Goal: Task Accomplishment & Management: Manage account settings

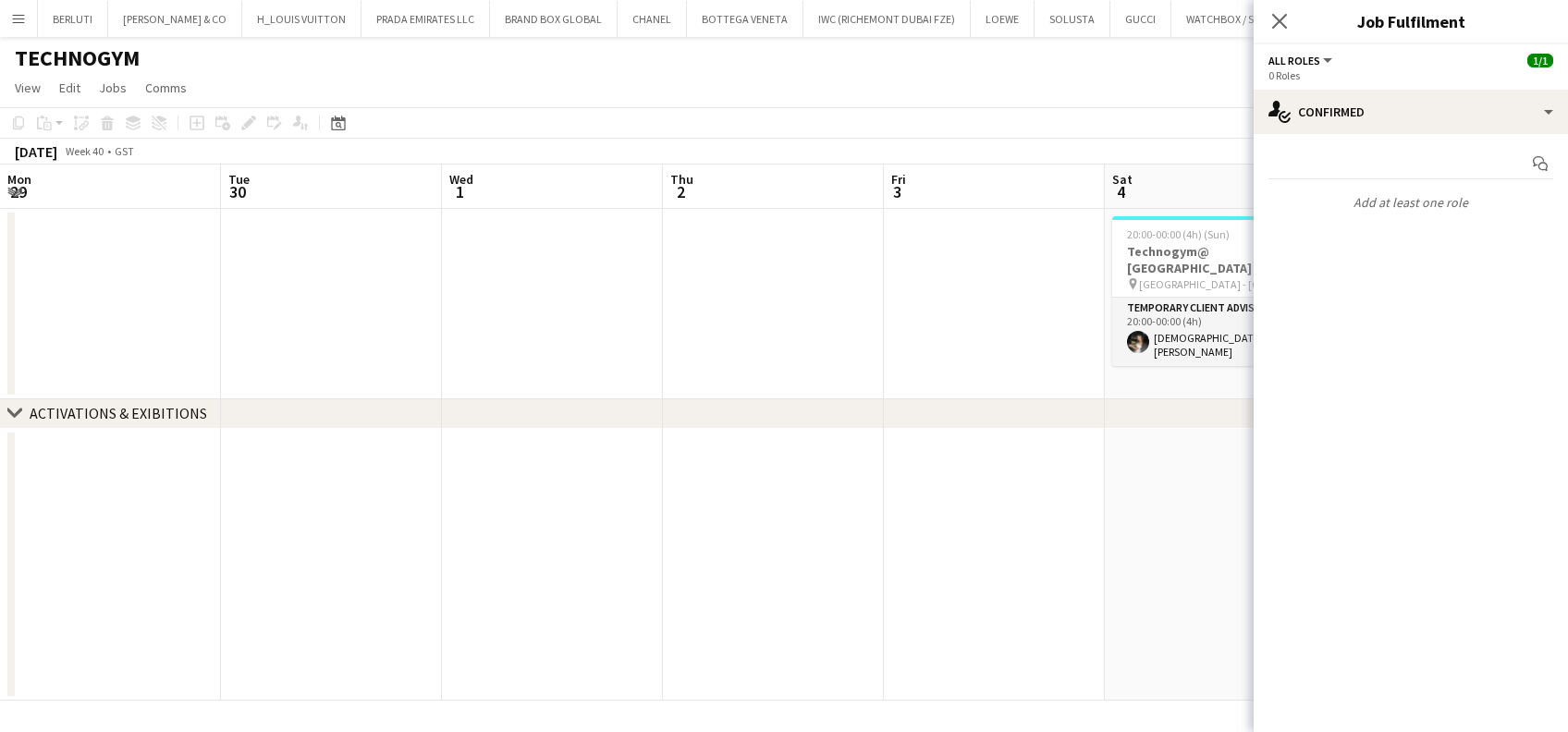
click at [1105, 471] on app-date-cell at bounding box center [1215, 565] width 221 height 272
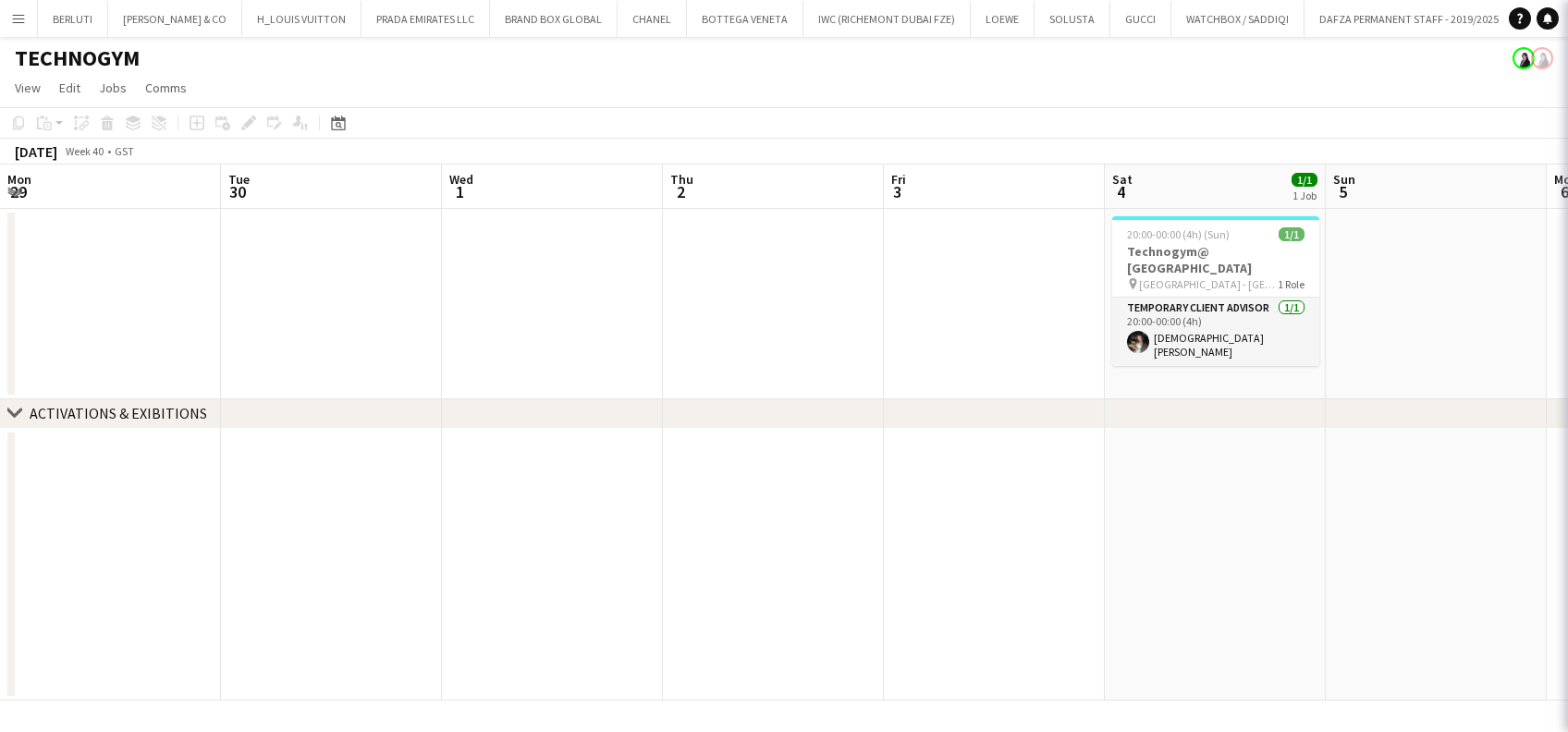
scroll to position [0, 387]
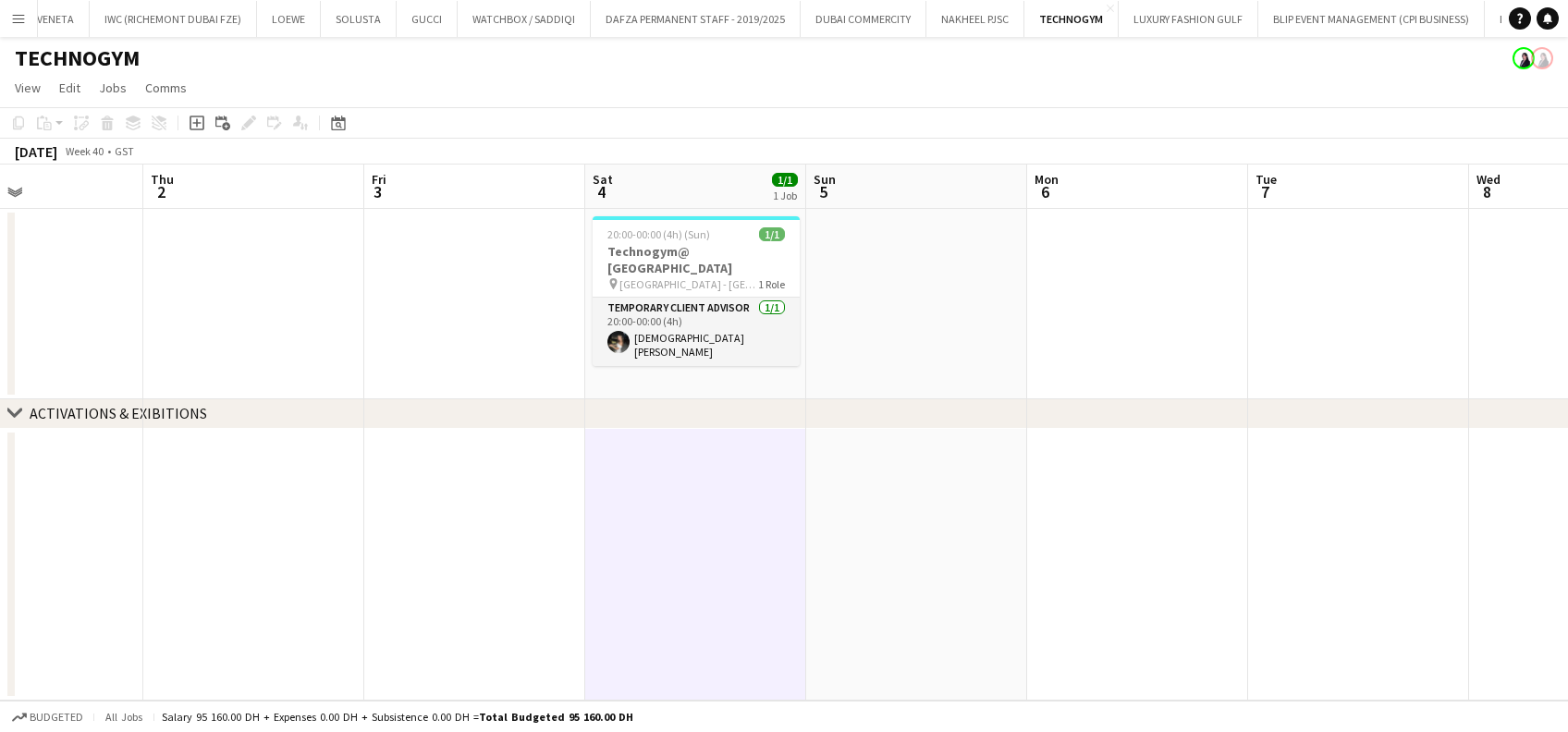
drag, startPoint x: 1057, startPoint y: 261, endPoint x: 974, endPoint y: 256, distance: 83.2
click at [974, 256] on app-calendar-viewport "Mon 29 Tue 30 Wed 1 Thu 2 Fri 3 Sat 4 1/1 1 Job Sun 5 Mon 6 Tue 7 Wed 8 Thu 9 1…" at bounding box center [784, 432] width 1568 height 536
drag, startPoint x: 550, startPoint y: 510, endPoint x: 507, endPoint y: 294, distance: 220.2
click at [550, 507] on app-date-cell at bounding box center [465, 565] width 221 height 272
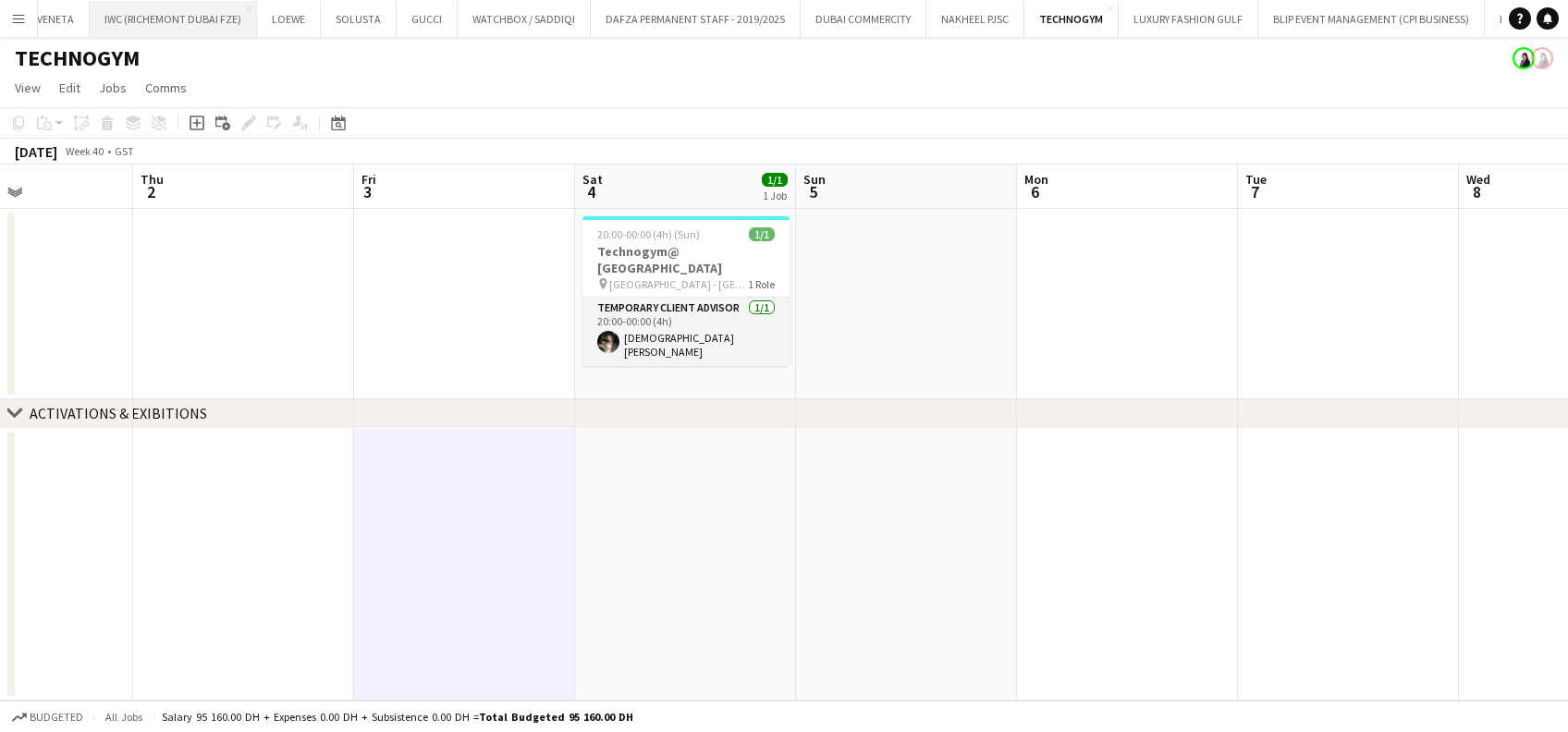
click at [106, 22] on button "IWC (RICHEMONT DUBAI FZE) Close" at bounding box center [173, 19] width 167 height 36
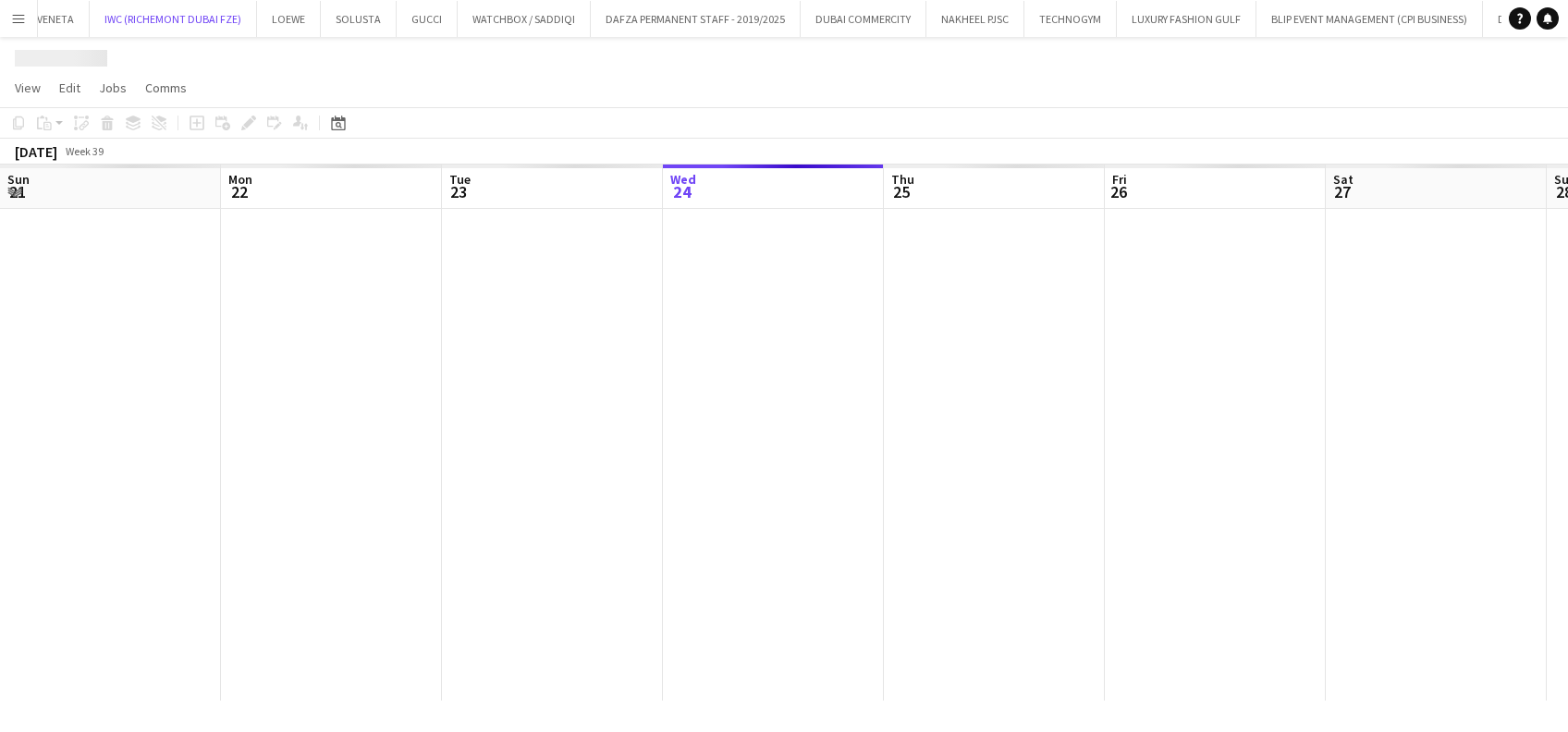
scroll to position [0, 442]
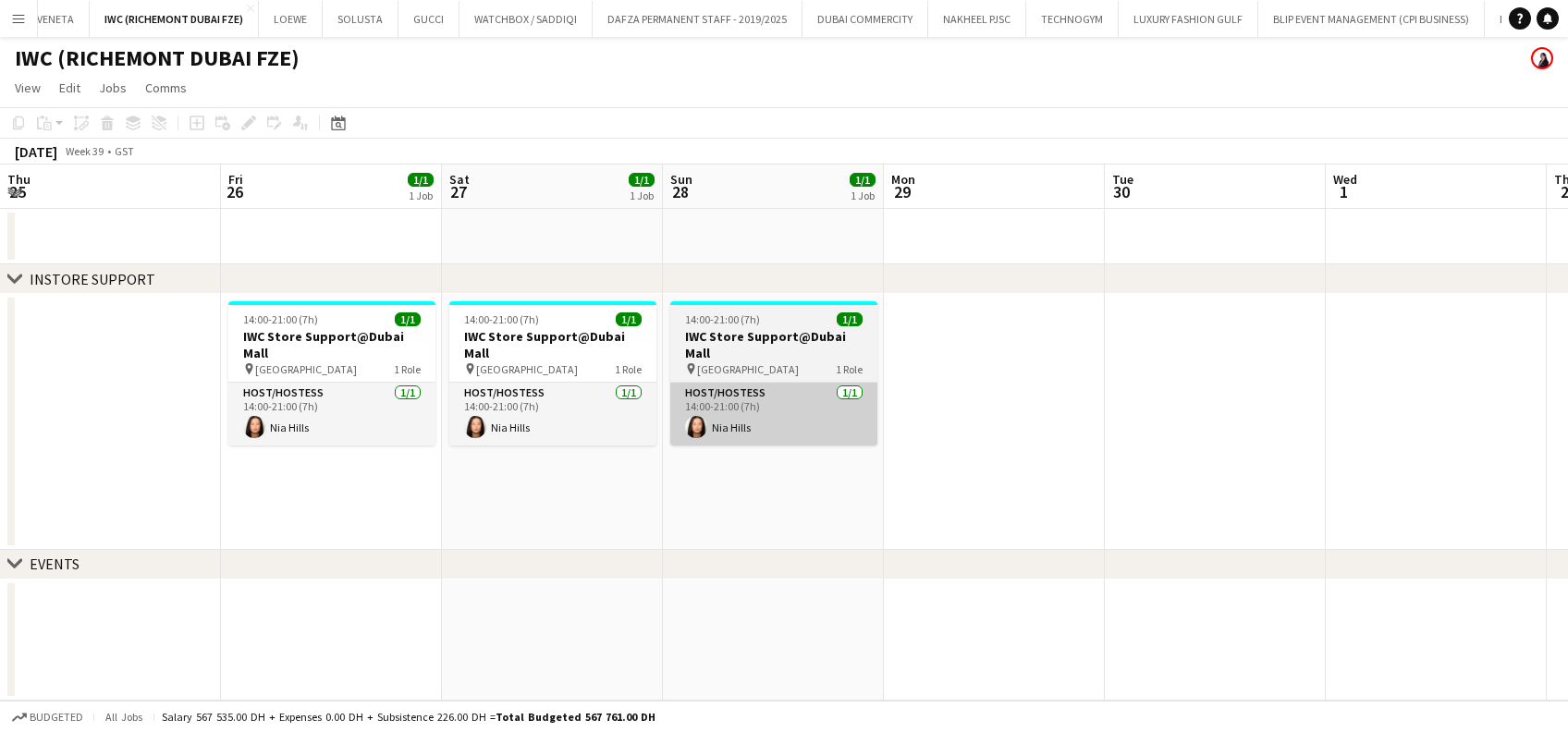
drag, startPoint x: 767, startPoint y: 424, endPoint x: 294, endPoint y: 422, distance: 473.0
click at [119, 424] on app-calendar-viewport "Tue 23 Wed 24 Thu 25 Fri 26 1/1 1 Job Sat 27 1/1 1 Job Sun 28 1/1 1 Job Mon 29 …" at bounding box center [784, 432] width 1568 height 536
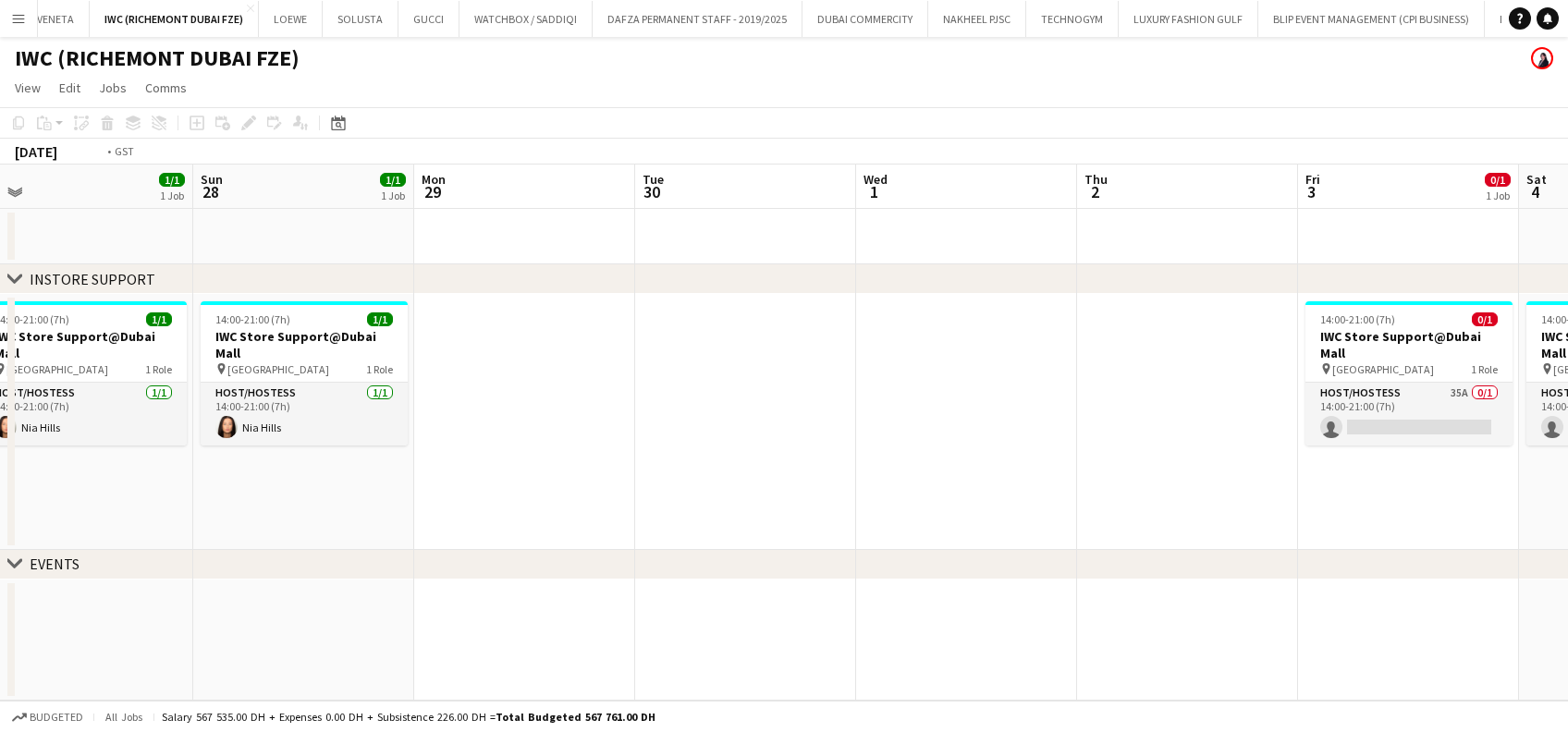
click at [445, 450] on app-calendar-viewport "Tue 23 Wed 24 Thu 25 Fri 26 1/1 1 Job Sat 27 1/1 1 Job Sun 28 1/1 1 Job Mon 29 …" at bounding box center [784, 432] width 1568 height 536
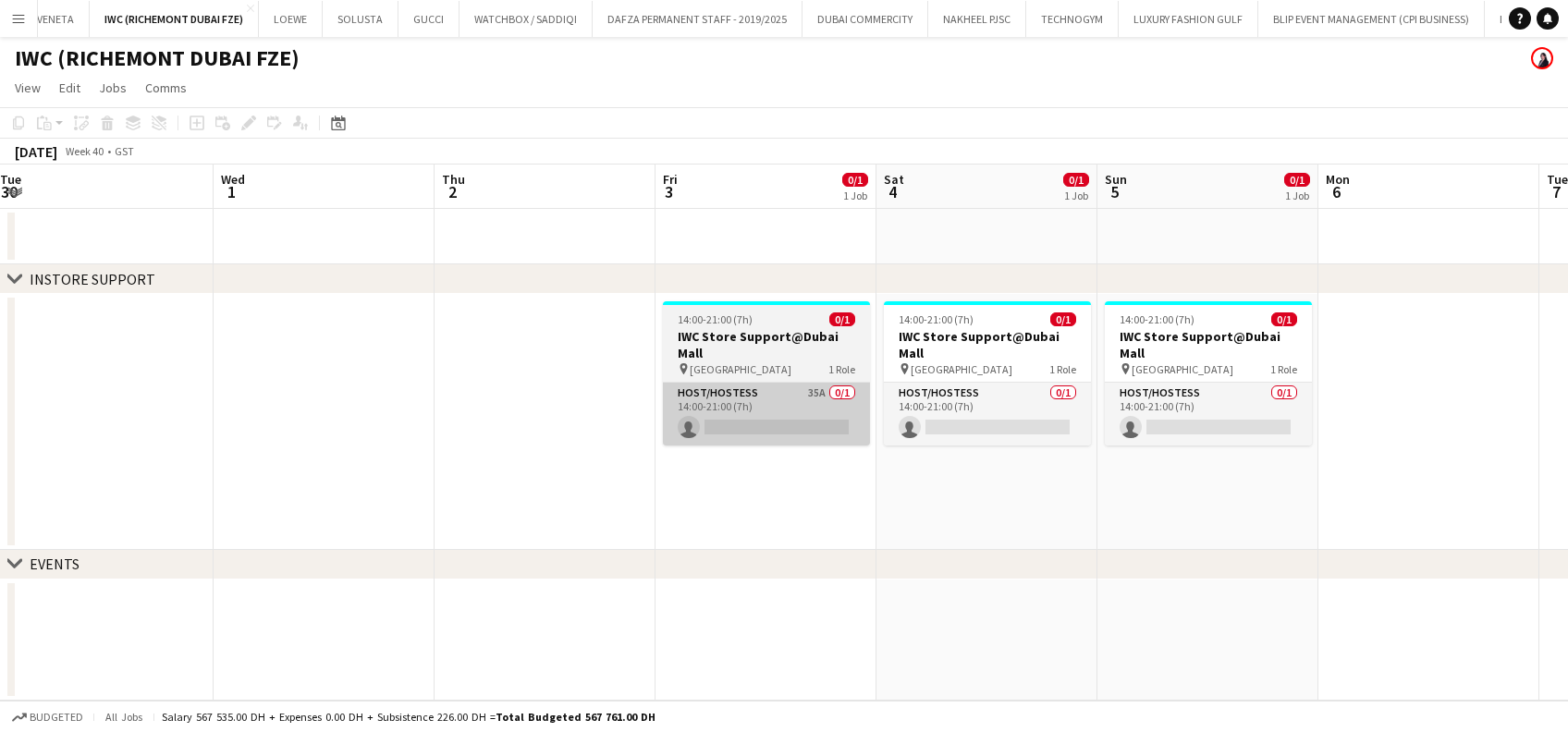
click at [734, 401] on app-card-role "Host/Hostess 35A 0/1 14:00-21:00 (7h) single-neutral-actions" at bounding box center [767, 413] width 207 height 62
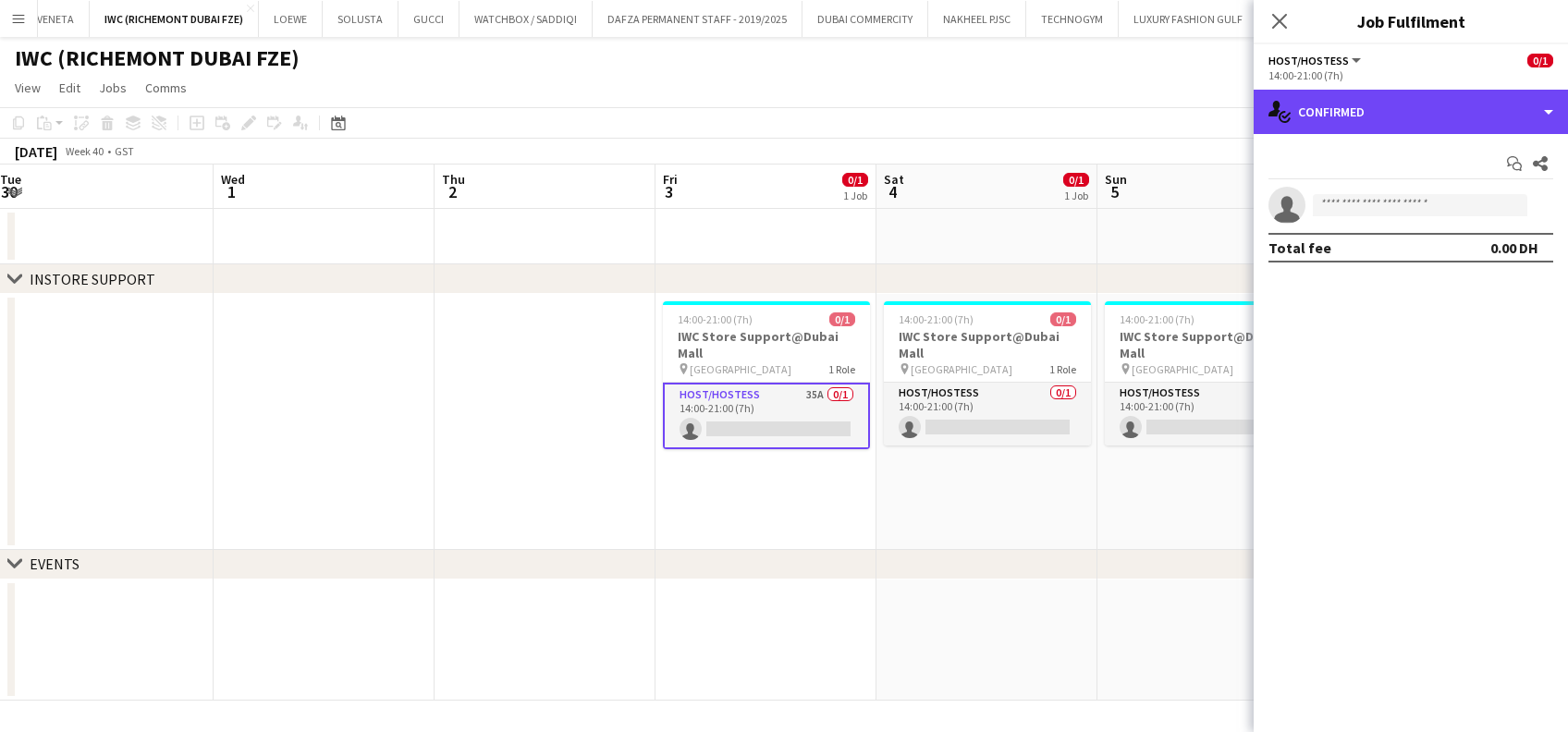
drag, startPoint x: 1415, startPoint y: 105, endPoint x: 1418, endPoint y: 135, distance: 30.1
click at [1414, 105] on div "single-neutral-actions-check-2 Confirmed" at bounding box center [1410, 112] width 314 height 45
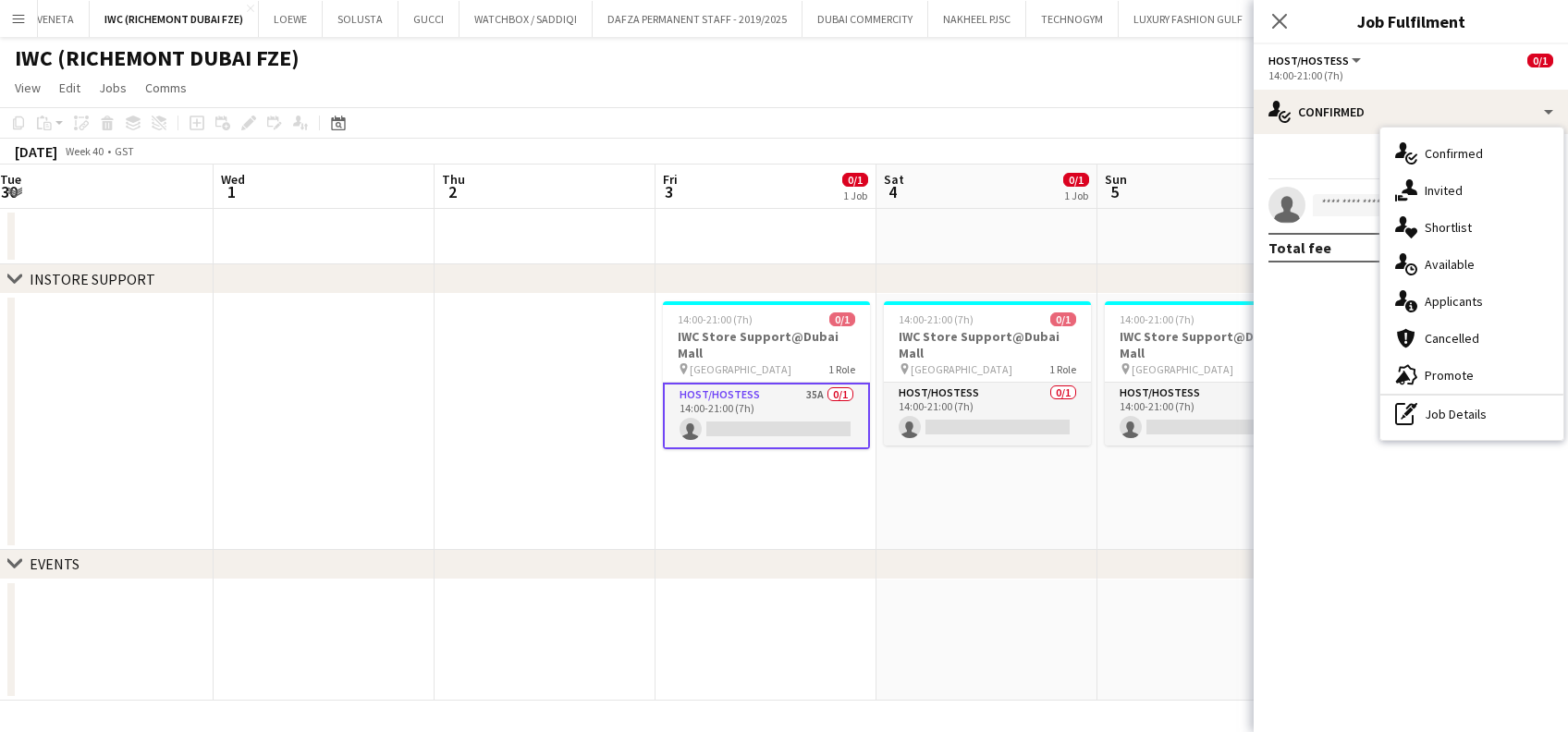
click at [1498, 306] on div "single-neutral-actions-information Applicants" at bounding box center [1472, 301] width 183 height 37
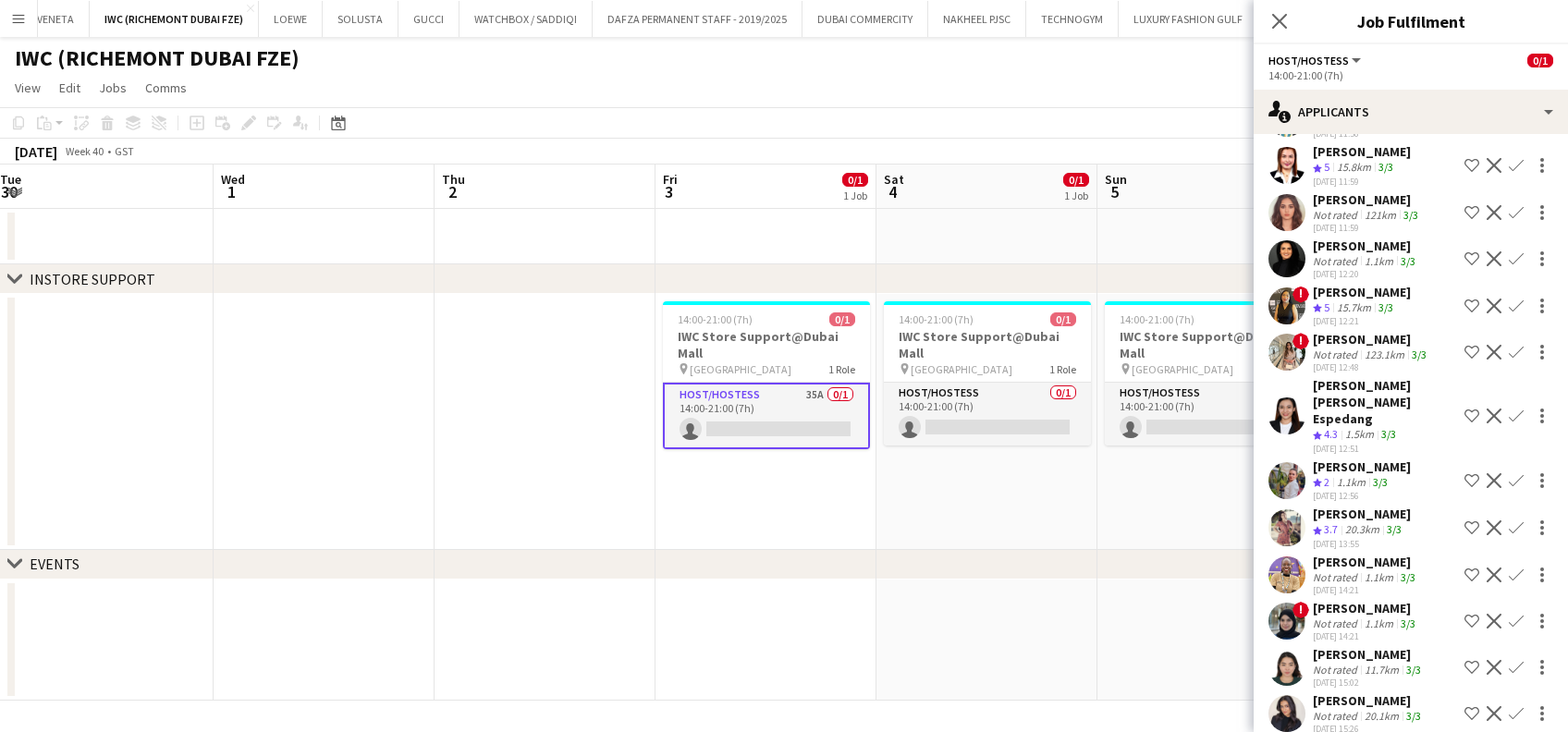
scroll to position [1160, 0]
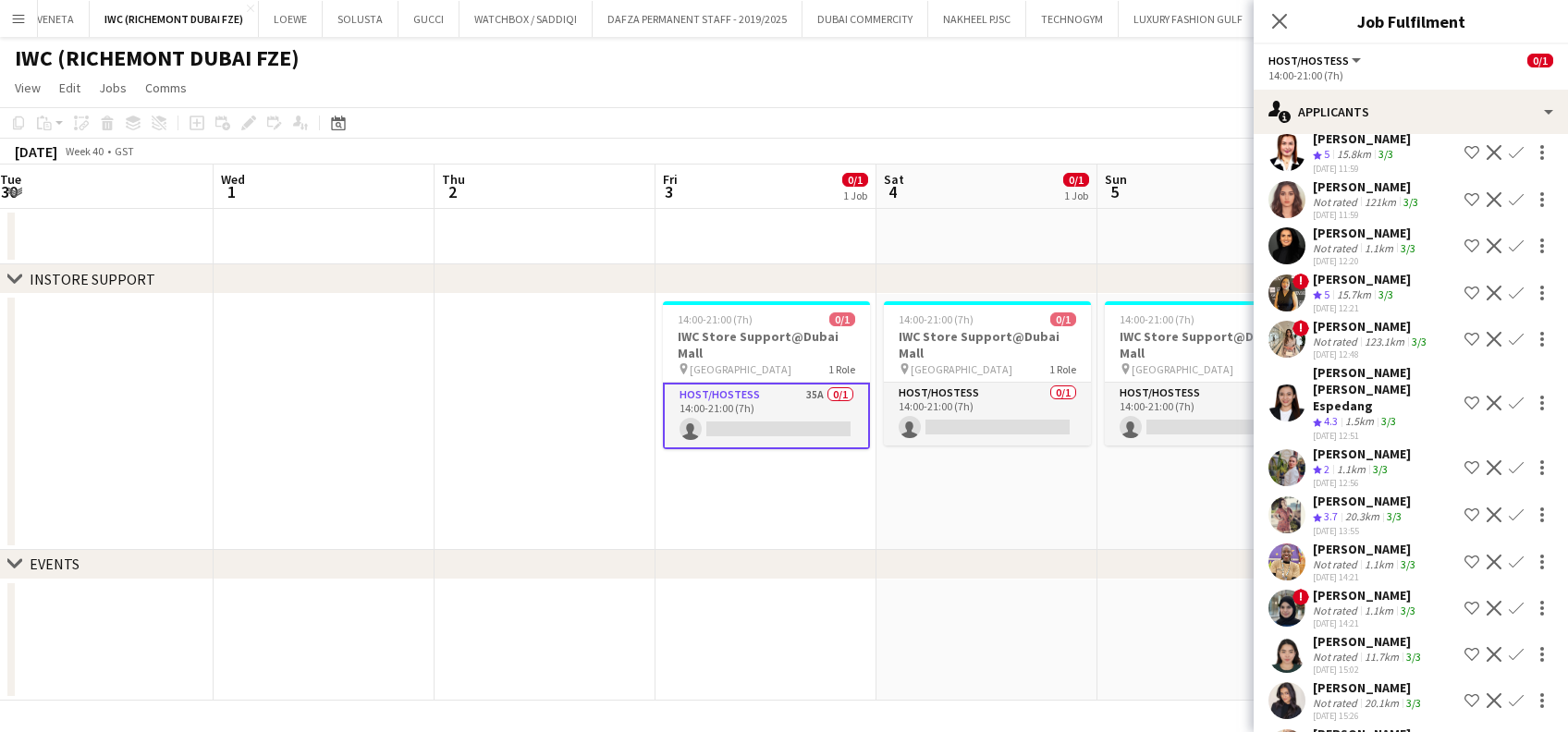
click at [1337, 725] on div "Anastasiia Cherkashina" at bounding box center [1362, 734] width 98 height 17
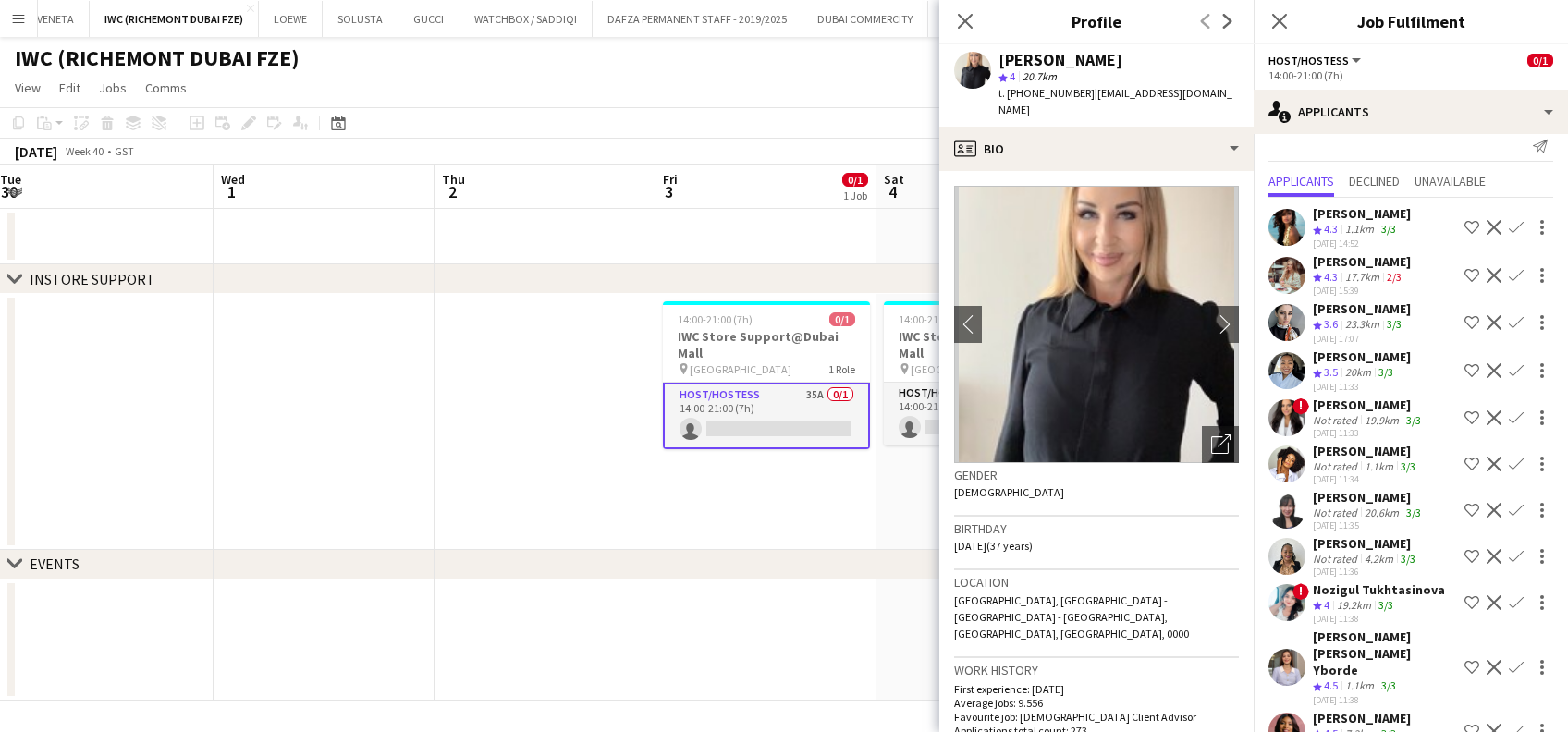
scroll to position [0, 0]
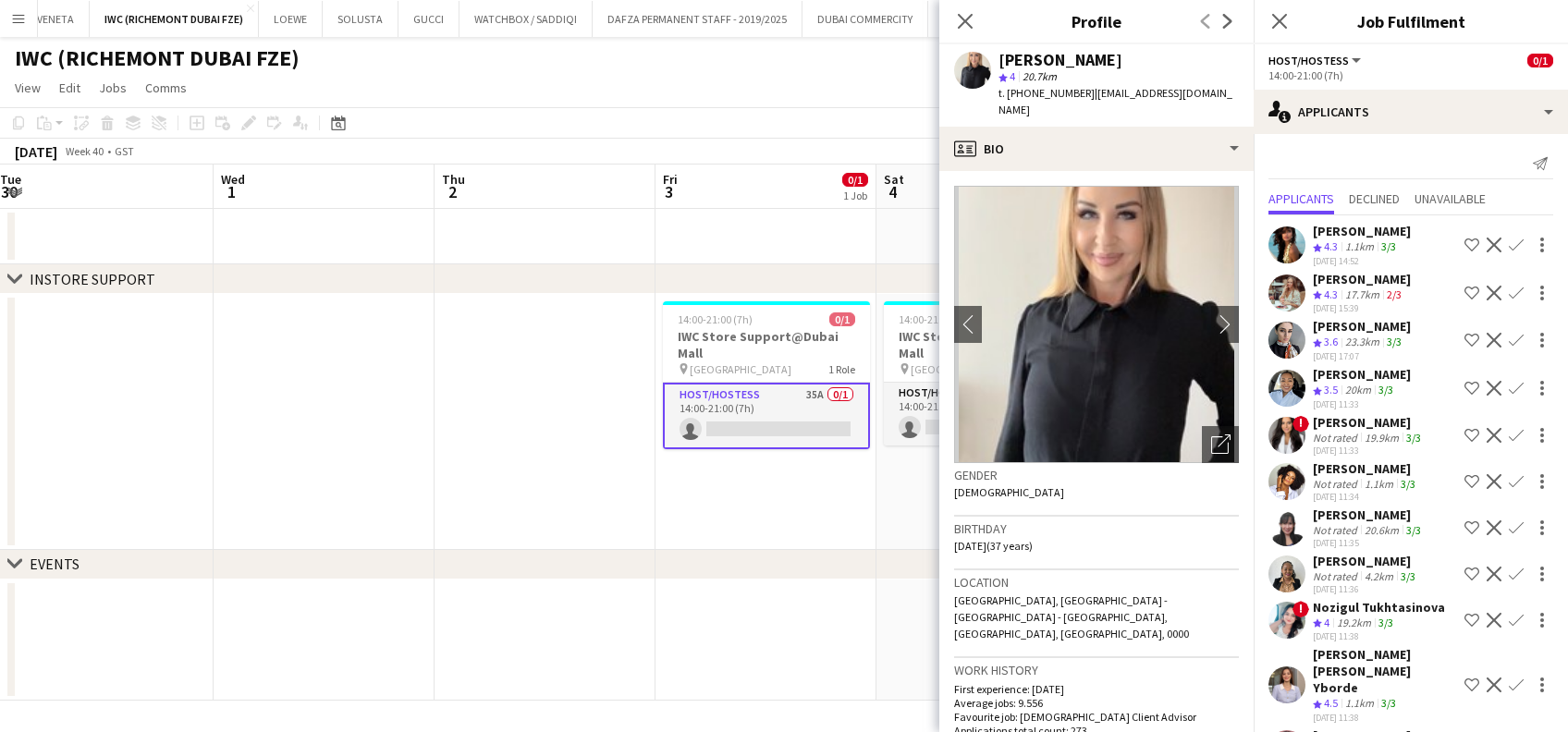
drag, startPoint x: 555, startPoint y: 449, endPoint x: 569, endPoint y: 512, distance: 64.5
click at [554, 453] on app-date-cell at bounding box center [545, 421] width 221 height 256
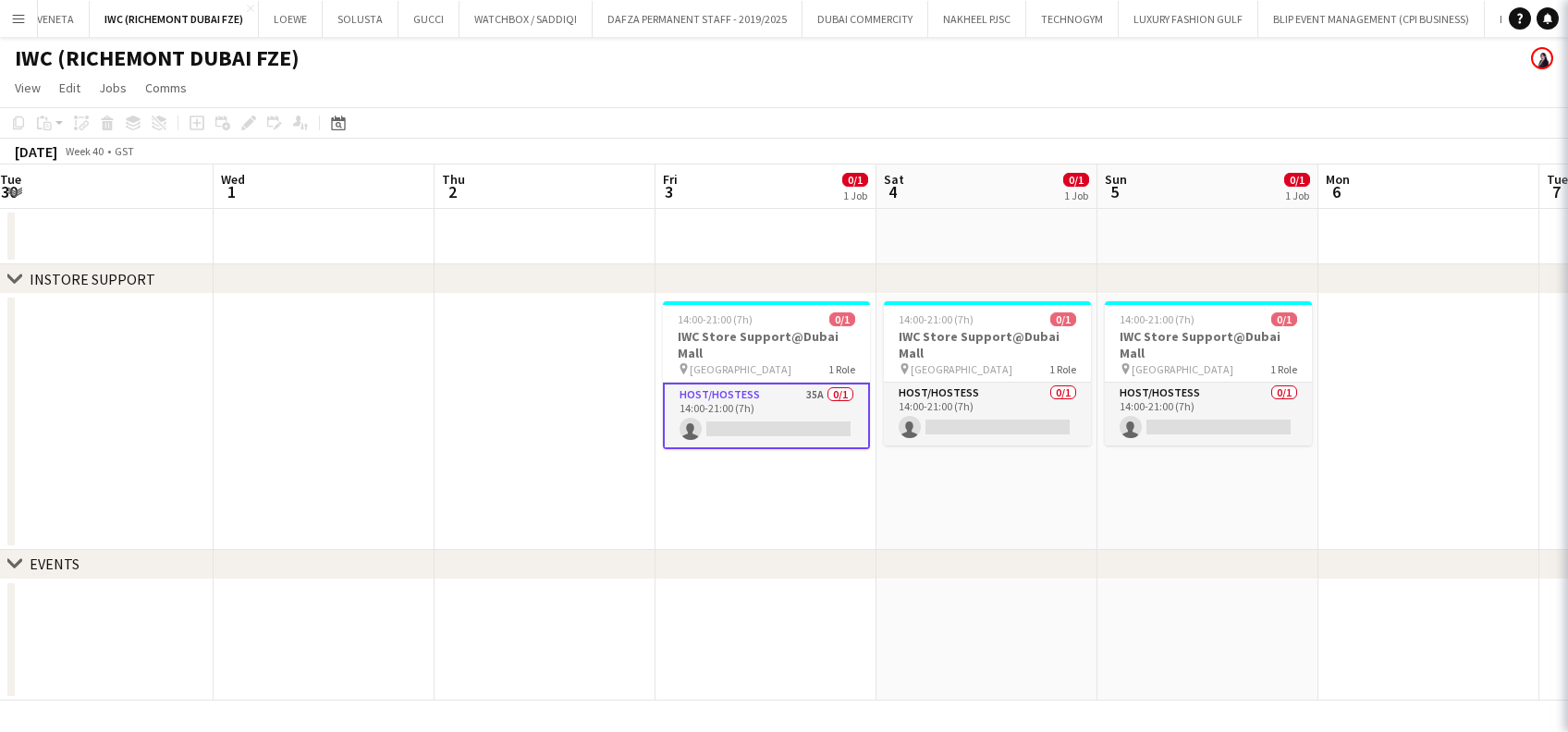
scroll to position [0, 675]
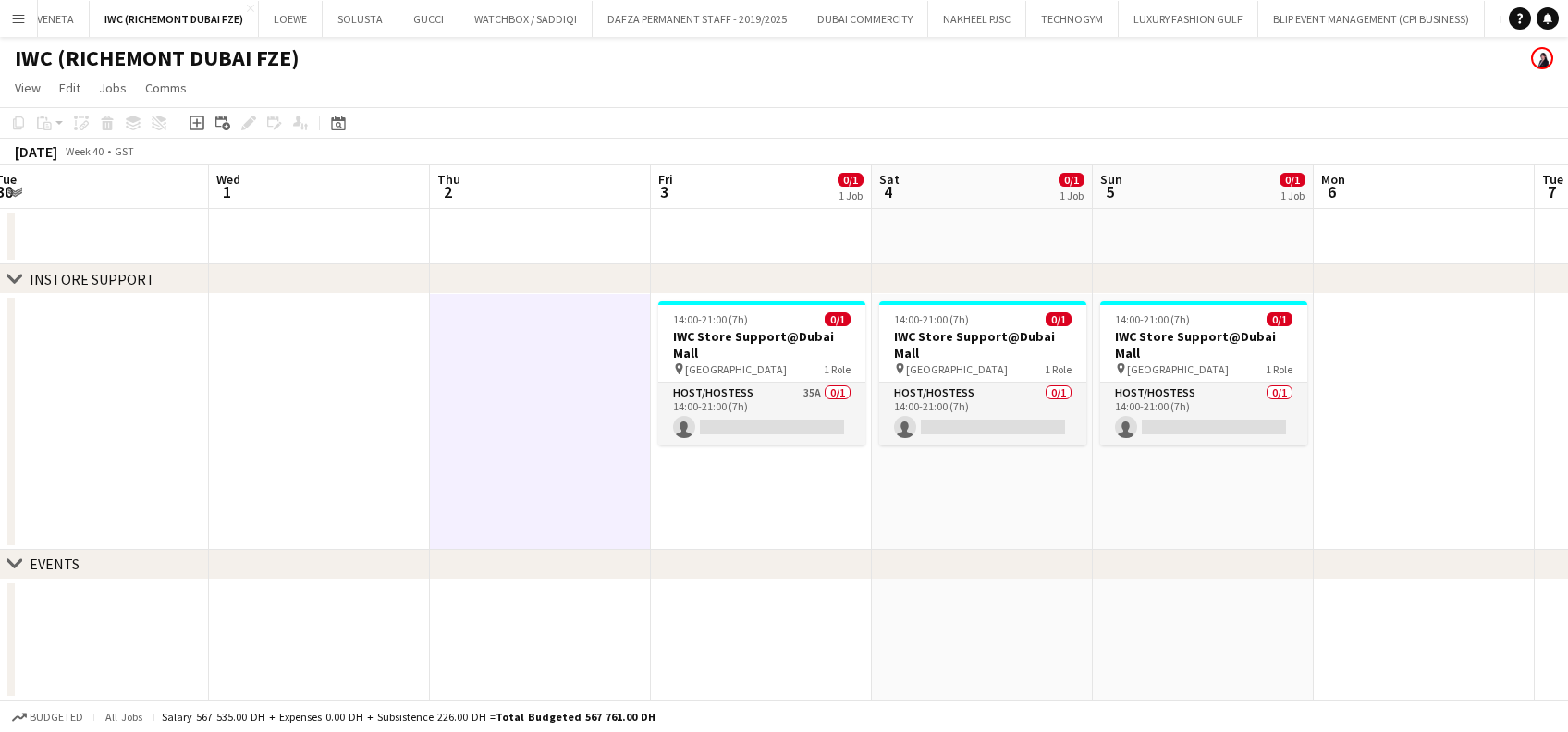
click at [572, 472] on app-date-cell at bounding box center [540, 421] width 221 height 256
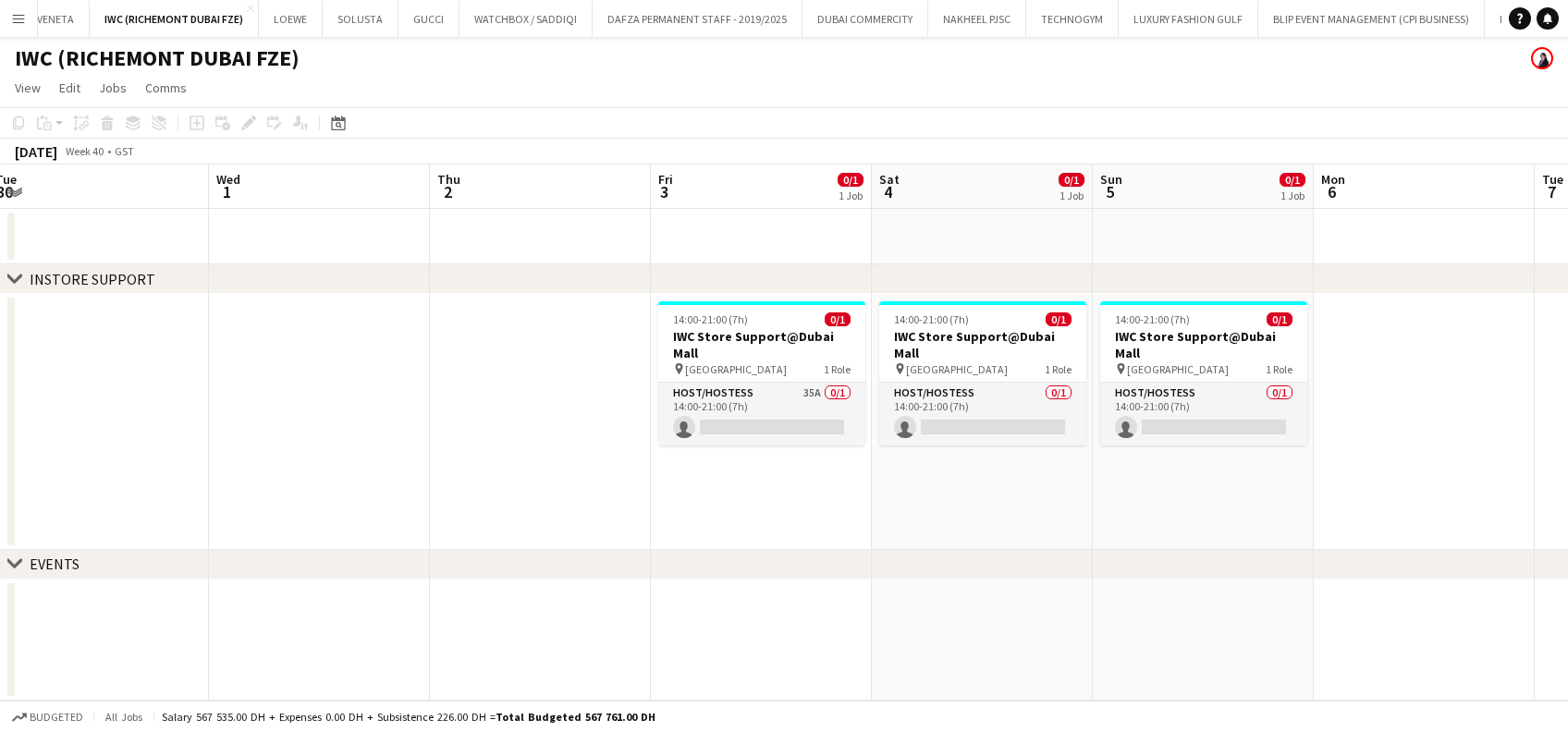
click at [618, 427] on app-date-cell at bounding box center [540, 421] width 221 height 256
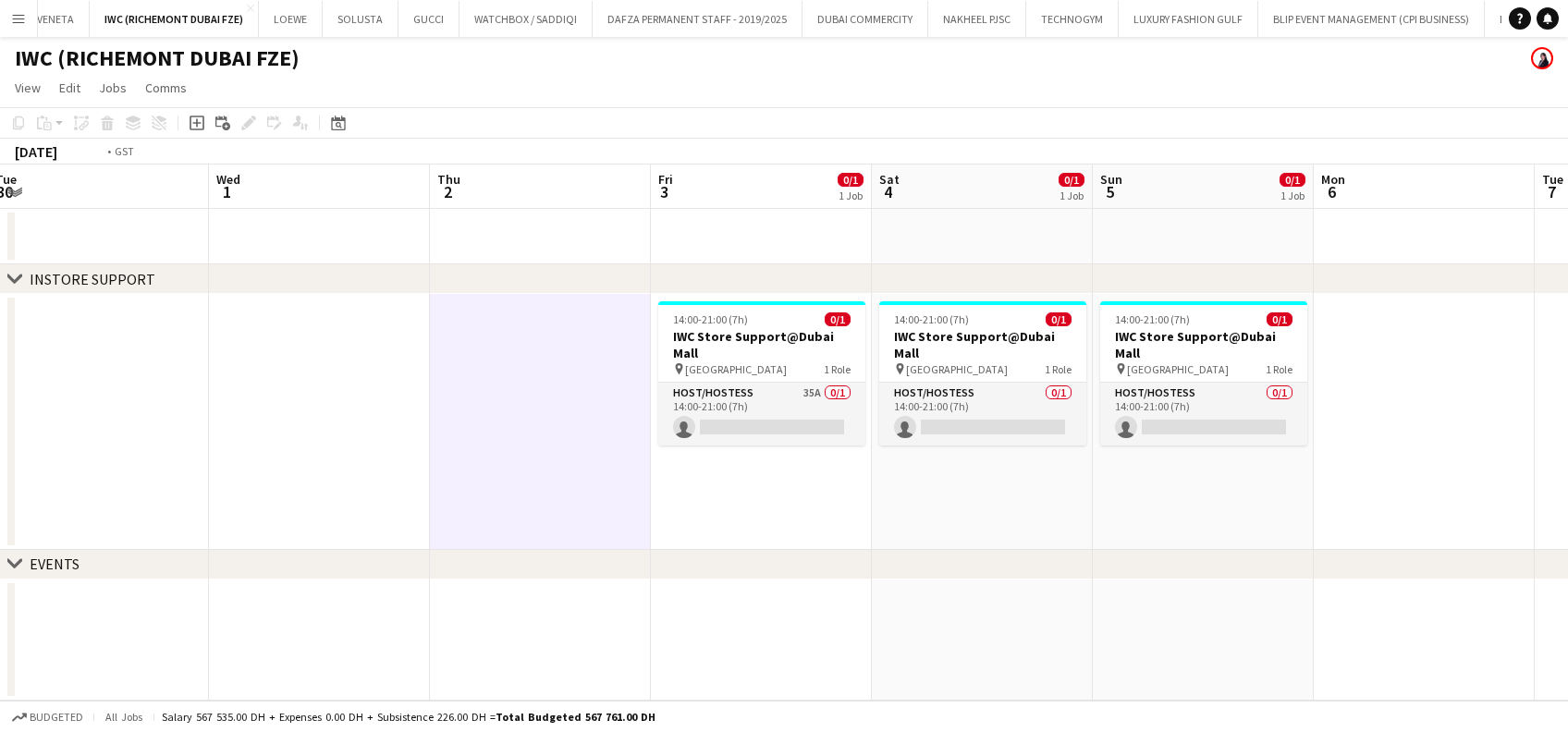
click at [1008, 418] on app-calendar-viewport "Sat 27 1/1 1 Job Sun 28 1/1 1 Job Mon 29 Tue 30 Wed 1 Thu 2 Fri 3 0/1 1 Job Sat…" at bounding box center [784, 432] width 1568 height 536
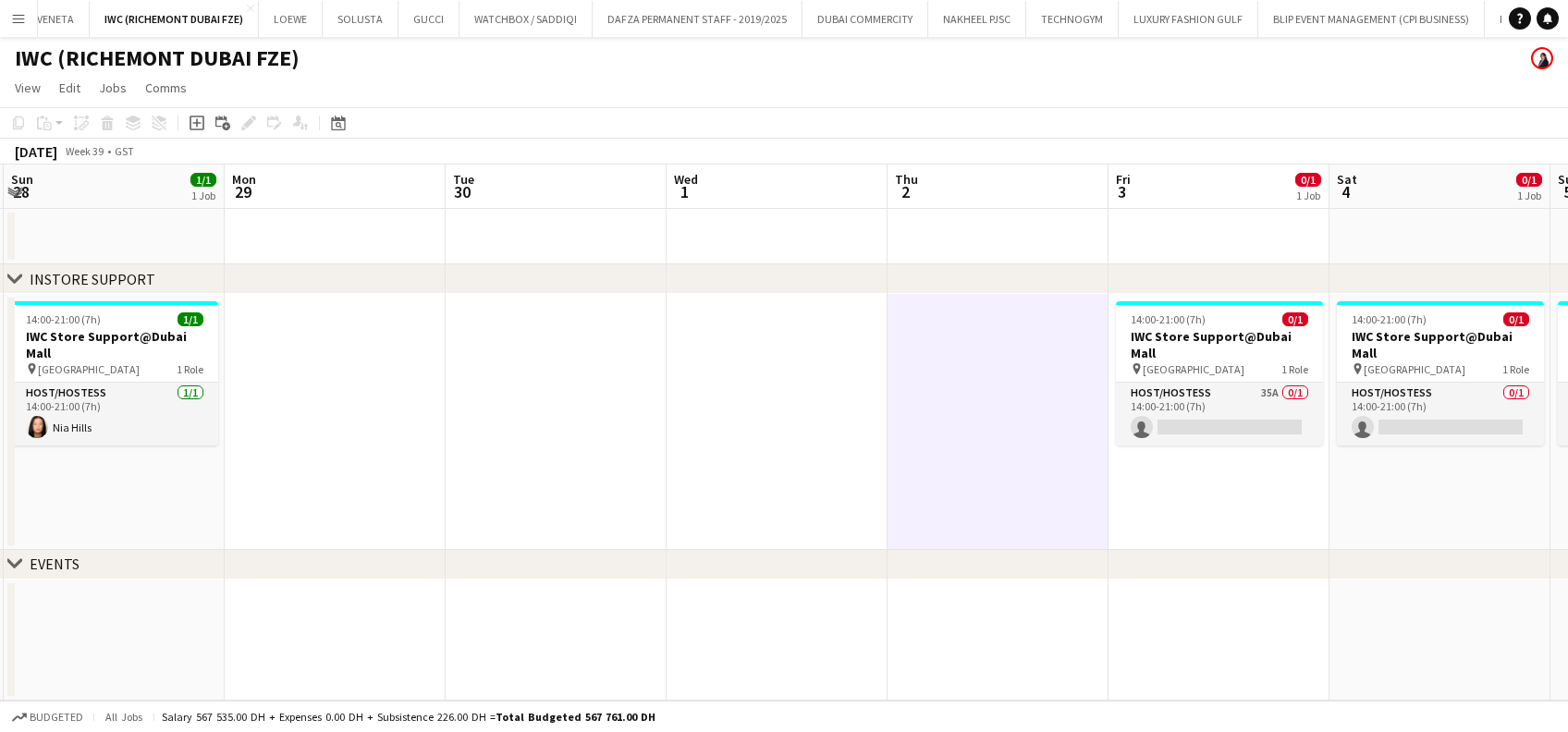
drag, startPoint x: 529, startPoint y: 371, endPoint x: 841, endPoint y: 367, distance: 312.0
click at [852, 373] on app-calendar-viewport "Fri 26 1/1 1 Job Sat 27 1/1 1 Job Sun 28 1/1 1 Job Mon 29 Tue 30 Wed 1 Thu 2 Fr…" at bounding box center [784, 432] width 1568 height 536
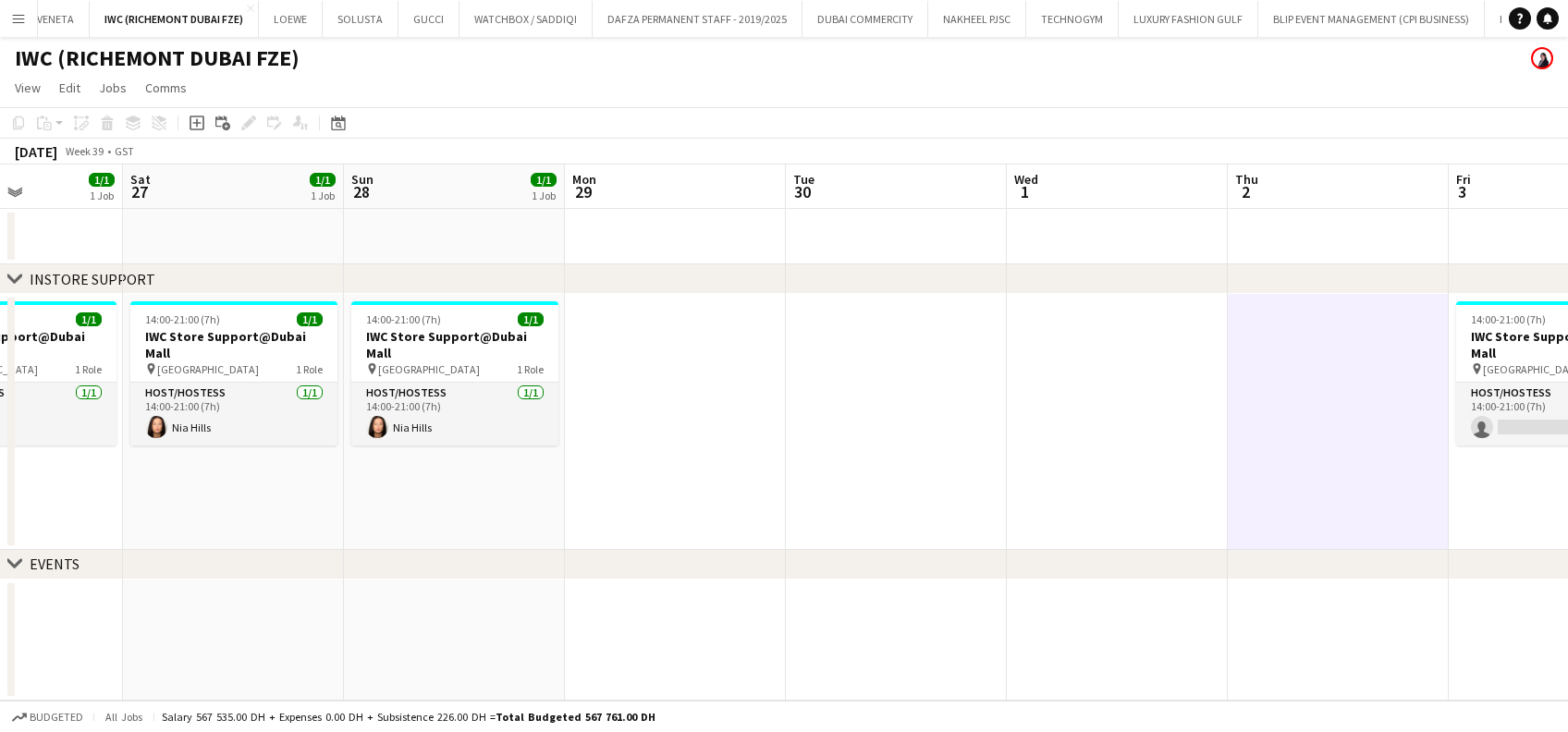
drag, startPoint x: 962, startPoint y: 463, endPoint x: 951, endPoint y: 465, distance: 11.2
click at [961, 464] on app-date-cell at bounding box center [896, 421] width 221 height 256
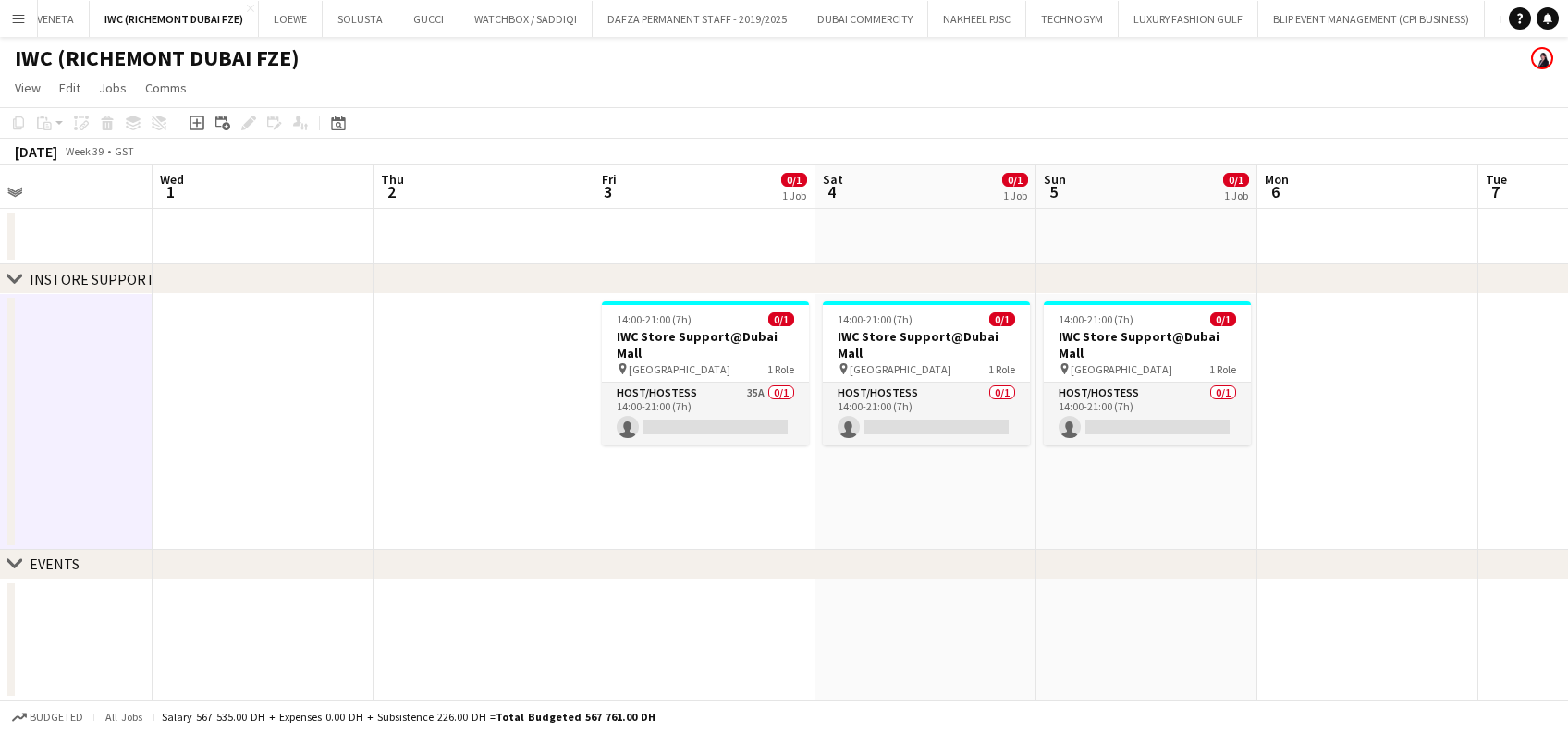
drag, startPoint x: 813, startPoint y: 396, endPoint x: 621, endPoint y: 396, distance: 192.0
click at [621, 396] on app-calendar-viewport "Fri 26 1/1 1 Job Sat 27 1/1 1 Job Sun 28 1/1 1 Job Mon 29 Tue 30 Wed 1 Thu 2 Fr…" at bounding box center [784, 432] width 1568 height 536
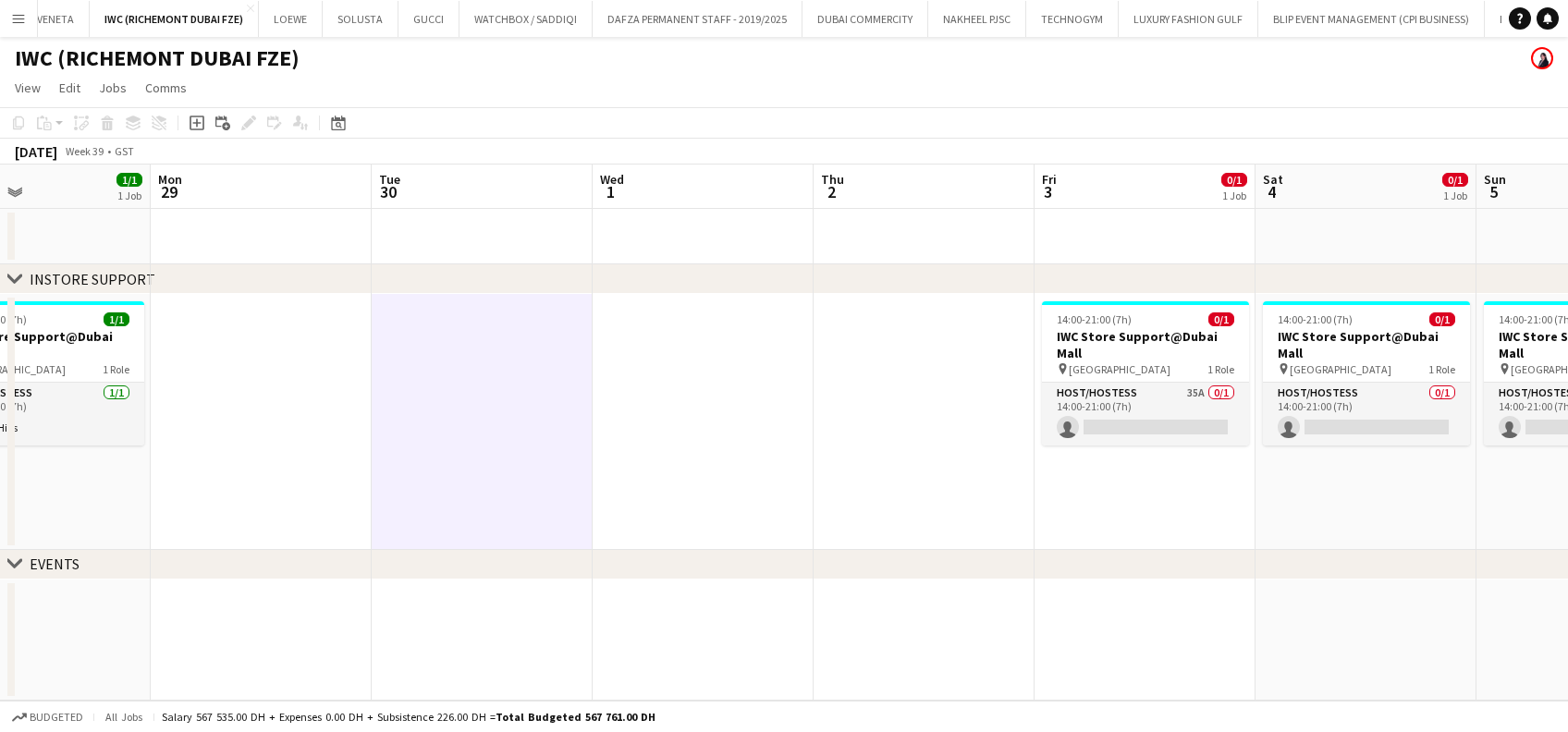
click at [1198, 383] on app-card-role "Host/Hostess 35A 0/1 14:00-21:00 (7h) single-neutral-actions" at bounding box center [1145, 413] width 207 height 62
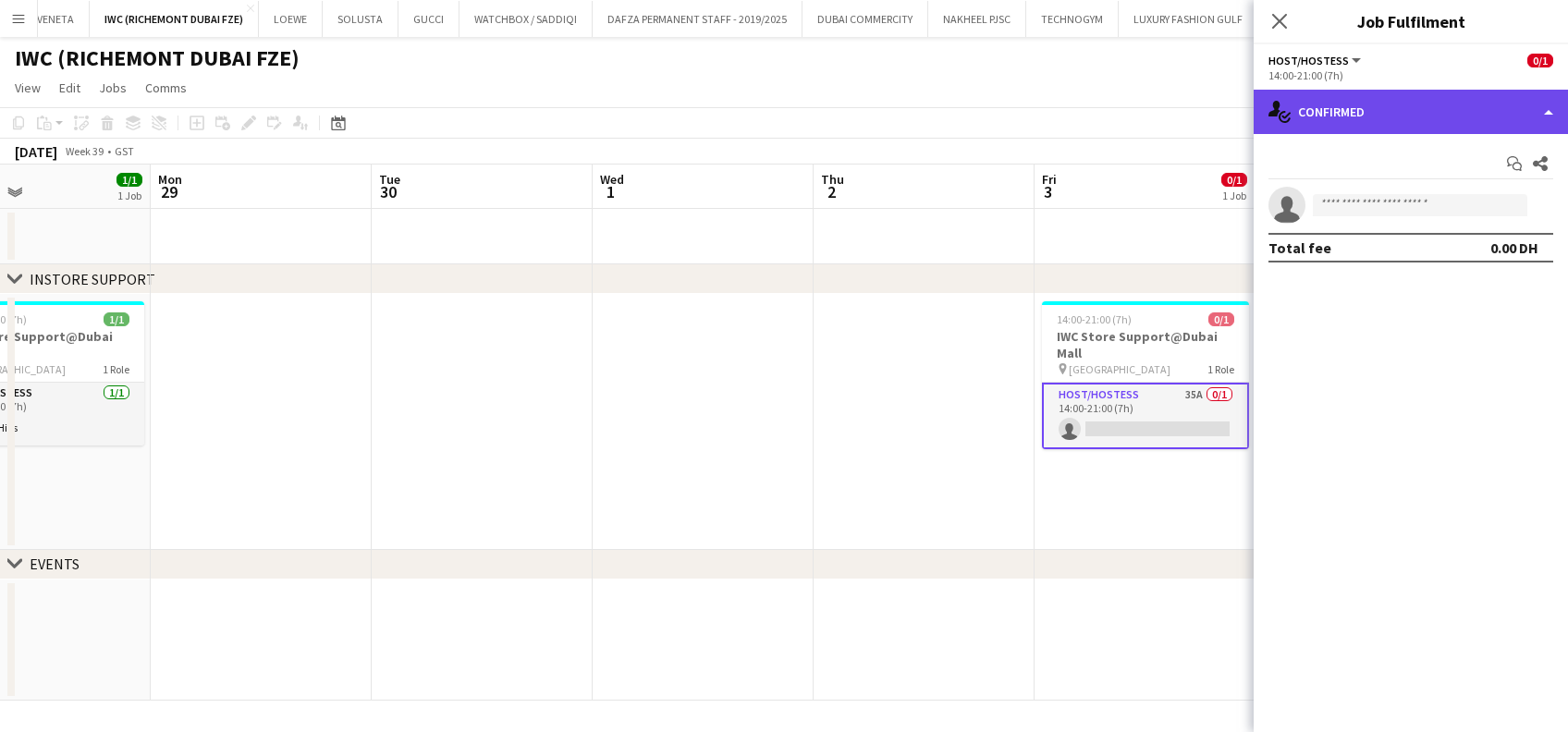
click at [1406, 112] on div "single-neutral-actions-check-2 Confirmed" at bounding box center [1410, 112] width 314 height 45
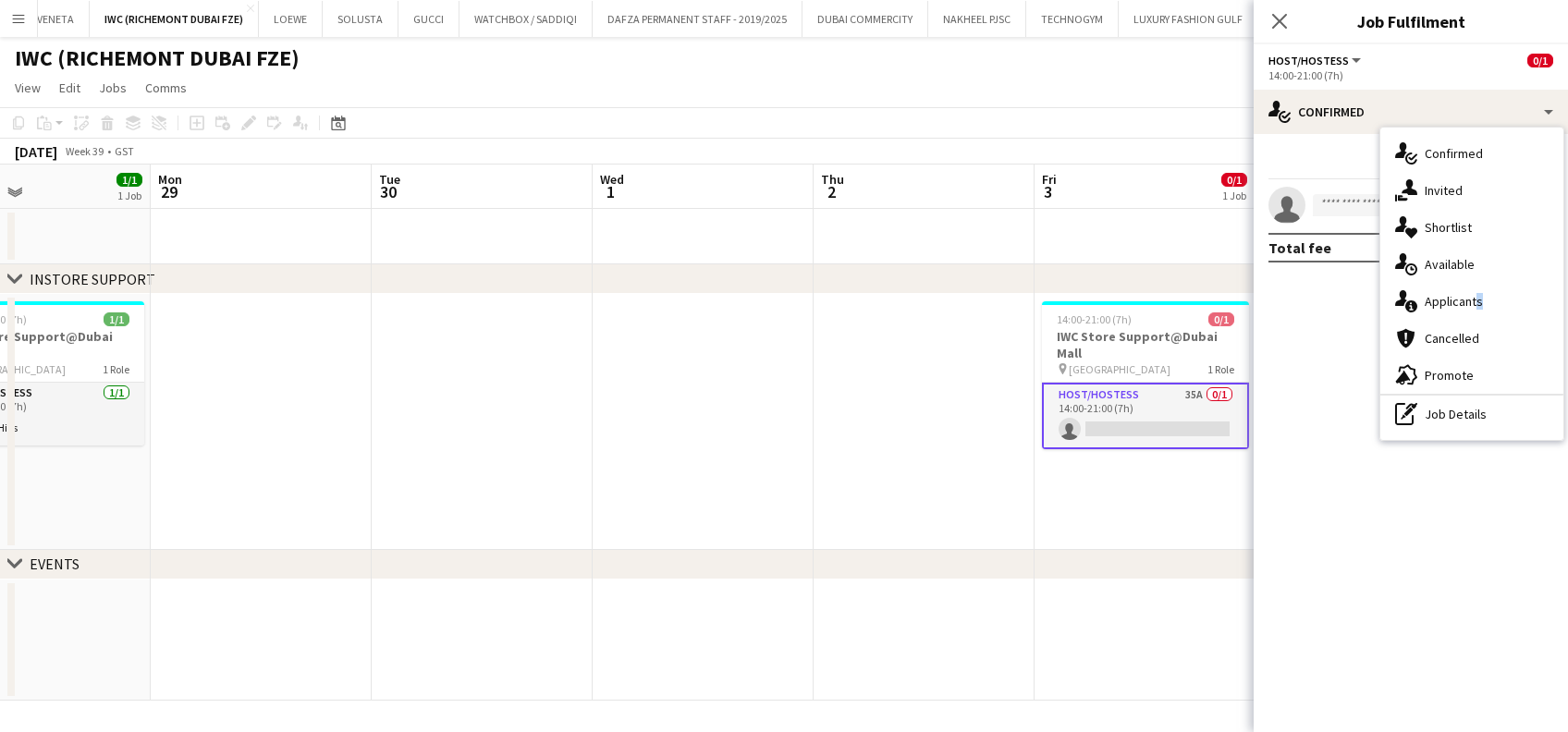
click at [1474, 298] on span "Applicants" at bounding box center [1454, 301] width 58 height 17
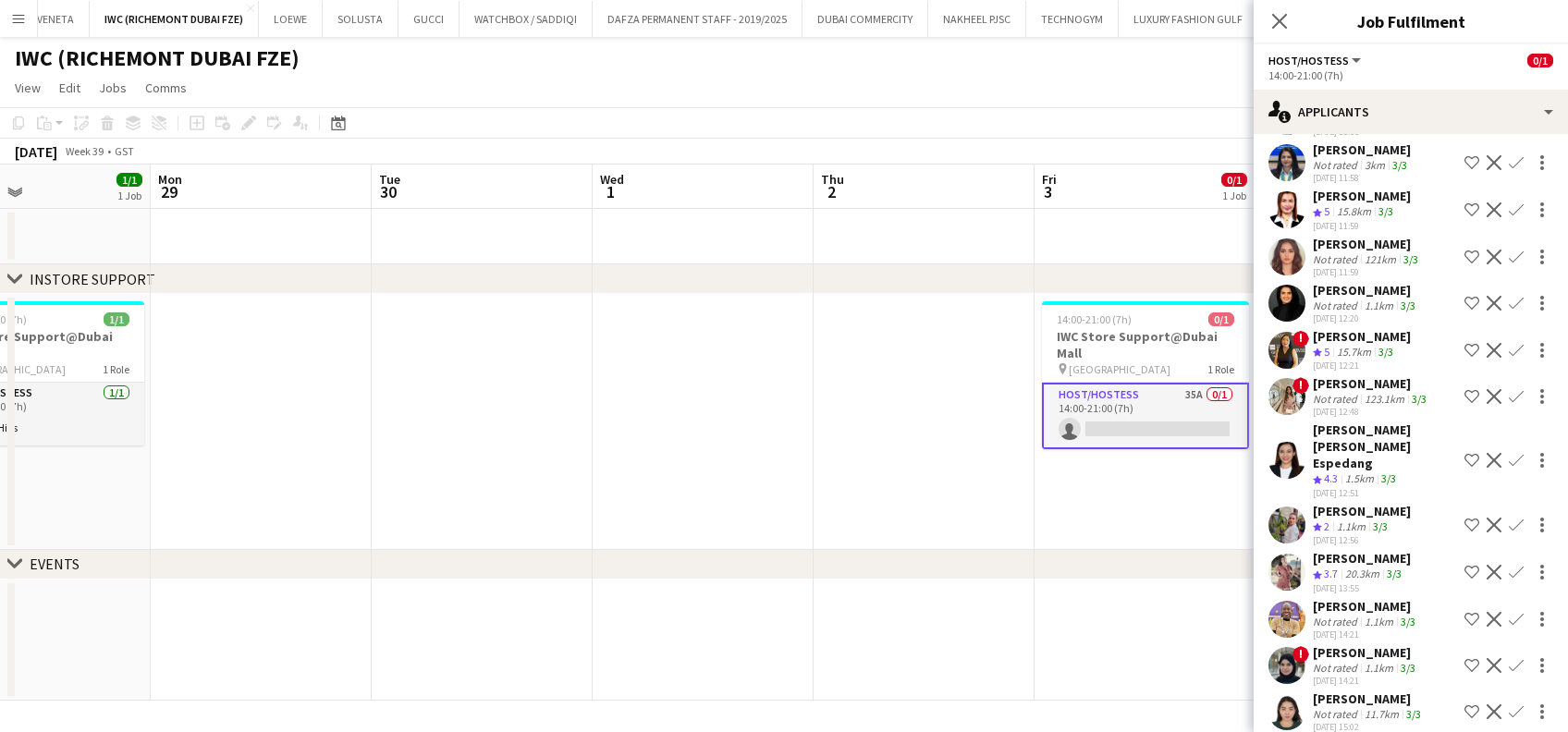
scroll to position [1160, 0]
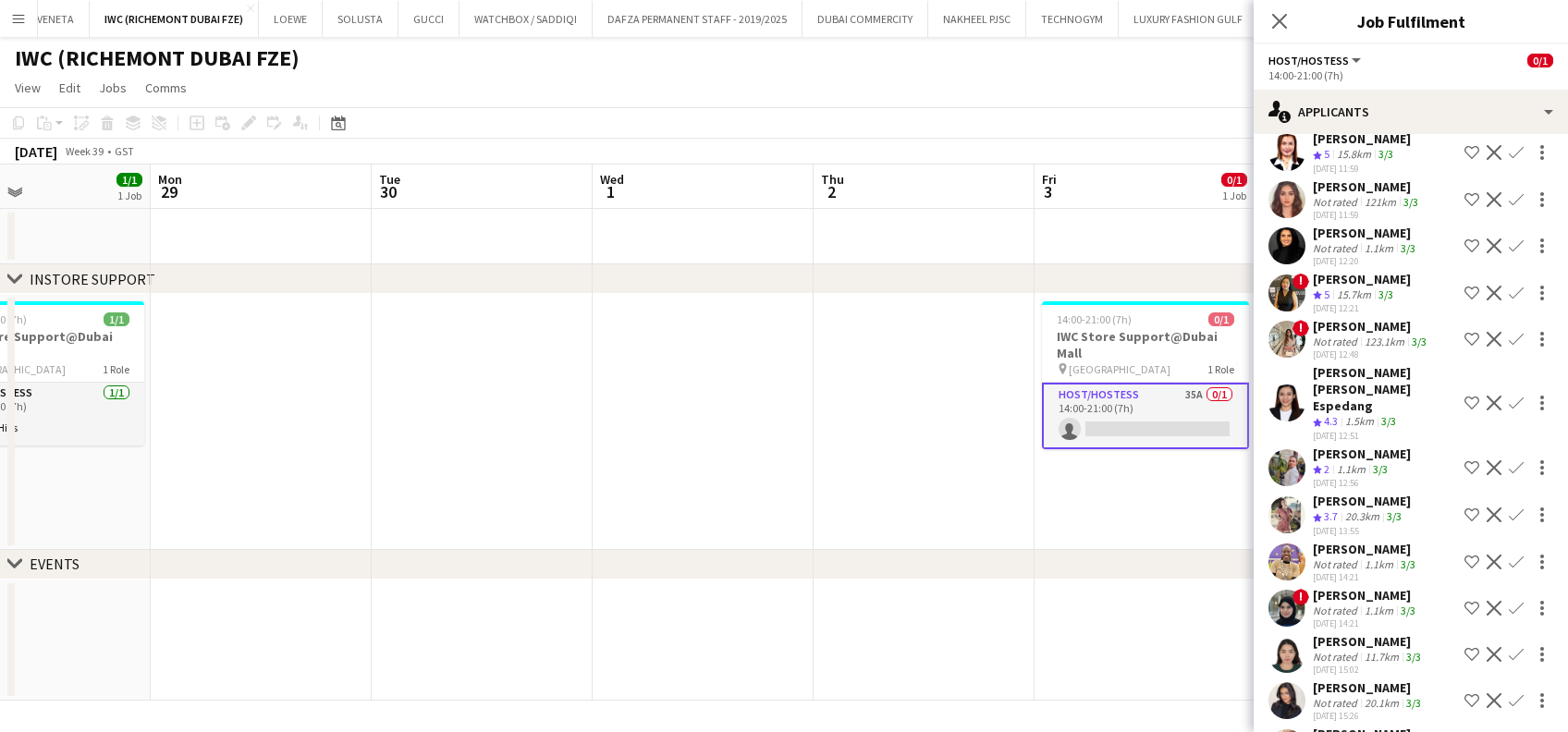
click at [500, 511] on app-date-cell at bounding box center [482, 421] width 221 height 256
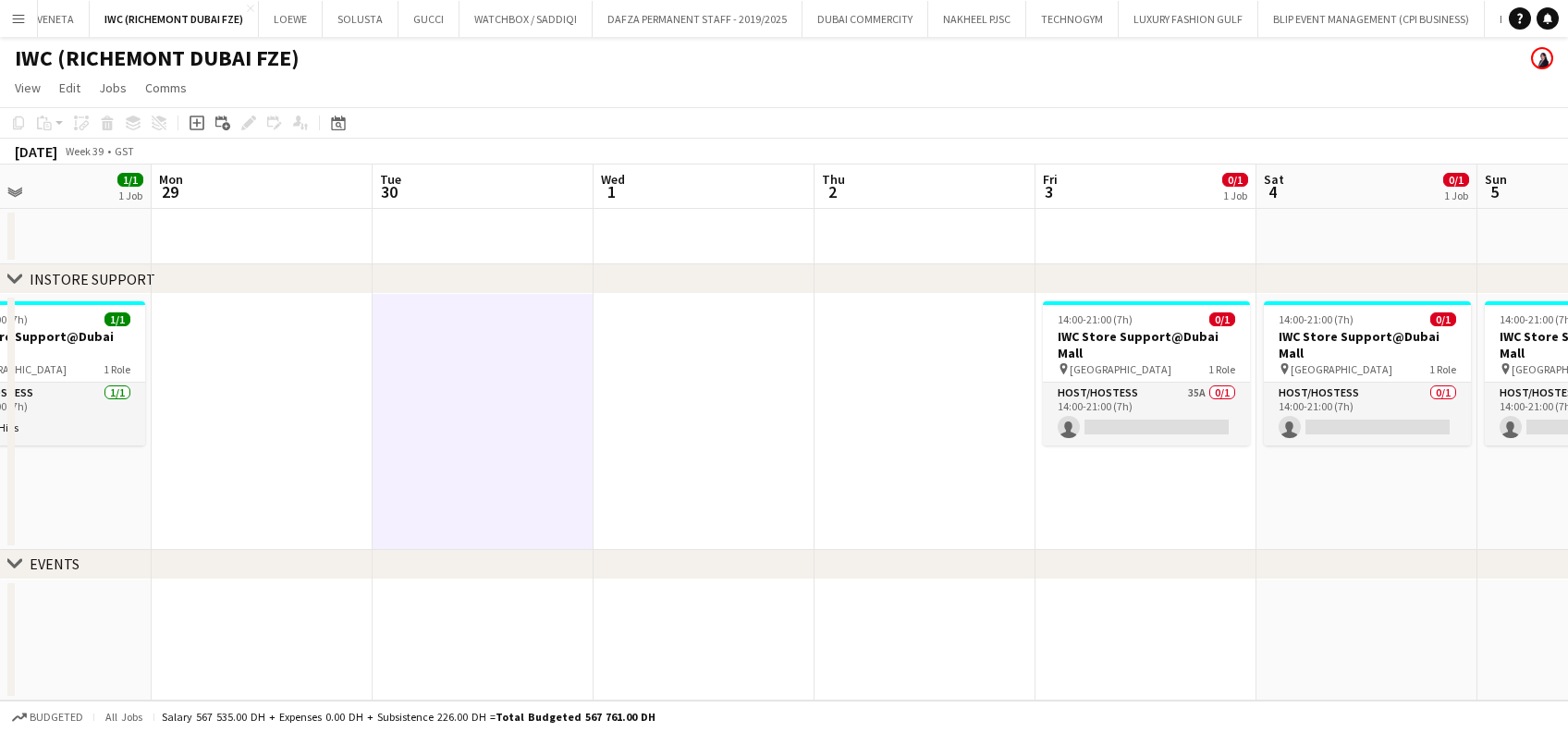
click at [21, 21] on app-icon "Menu" at bounding box center [19, 19] width 15 height 15
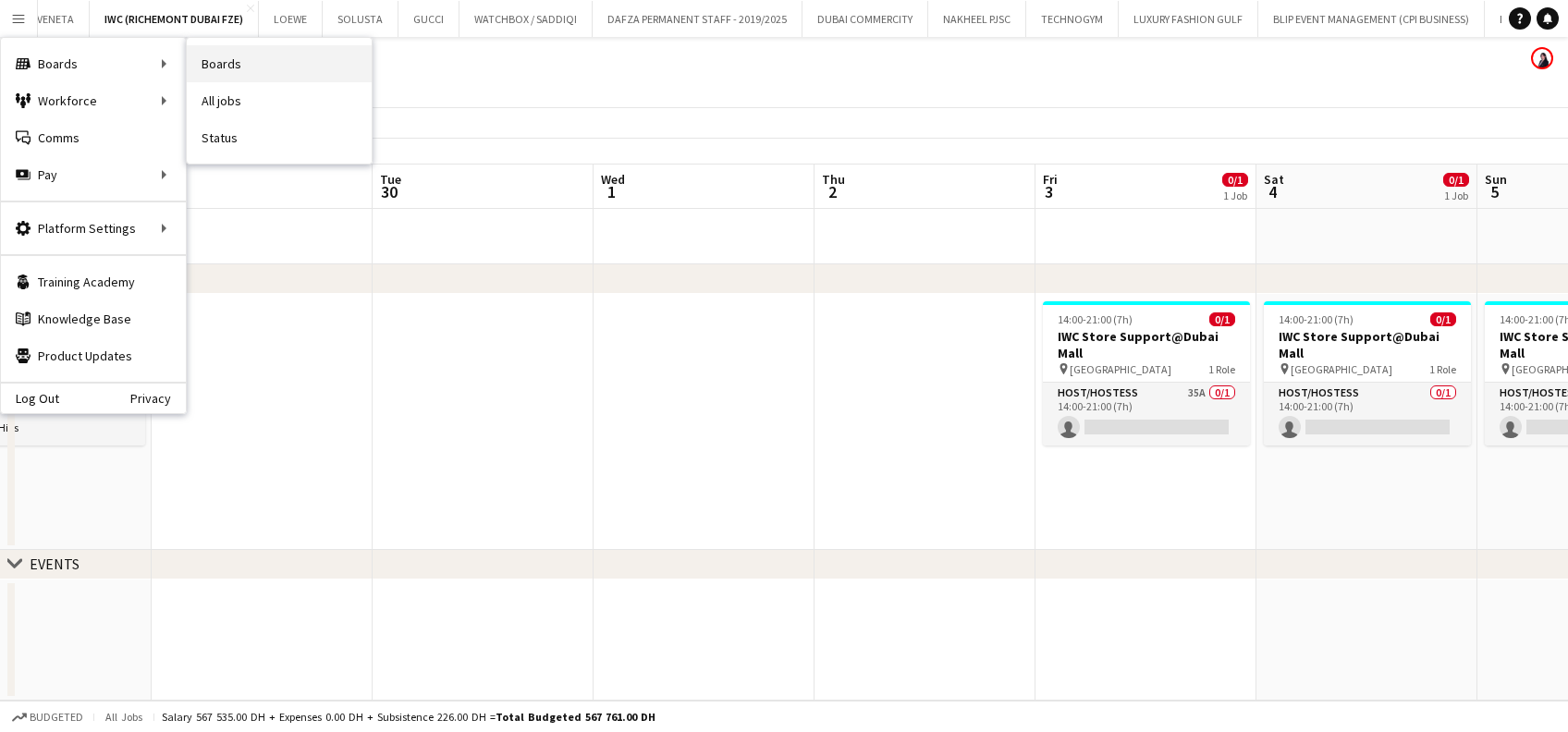
click at [291, 62] on link "Boards" at bounding box center [279, 64] width 185 height 37
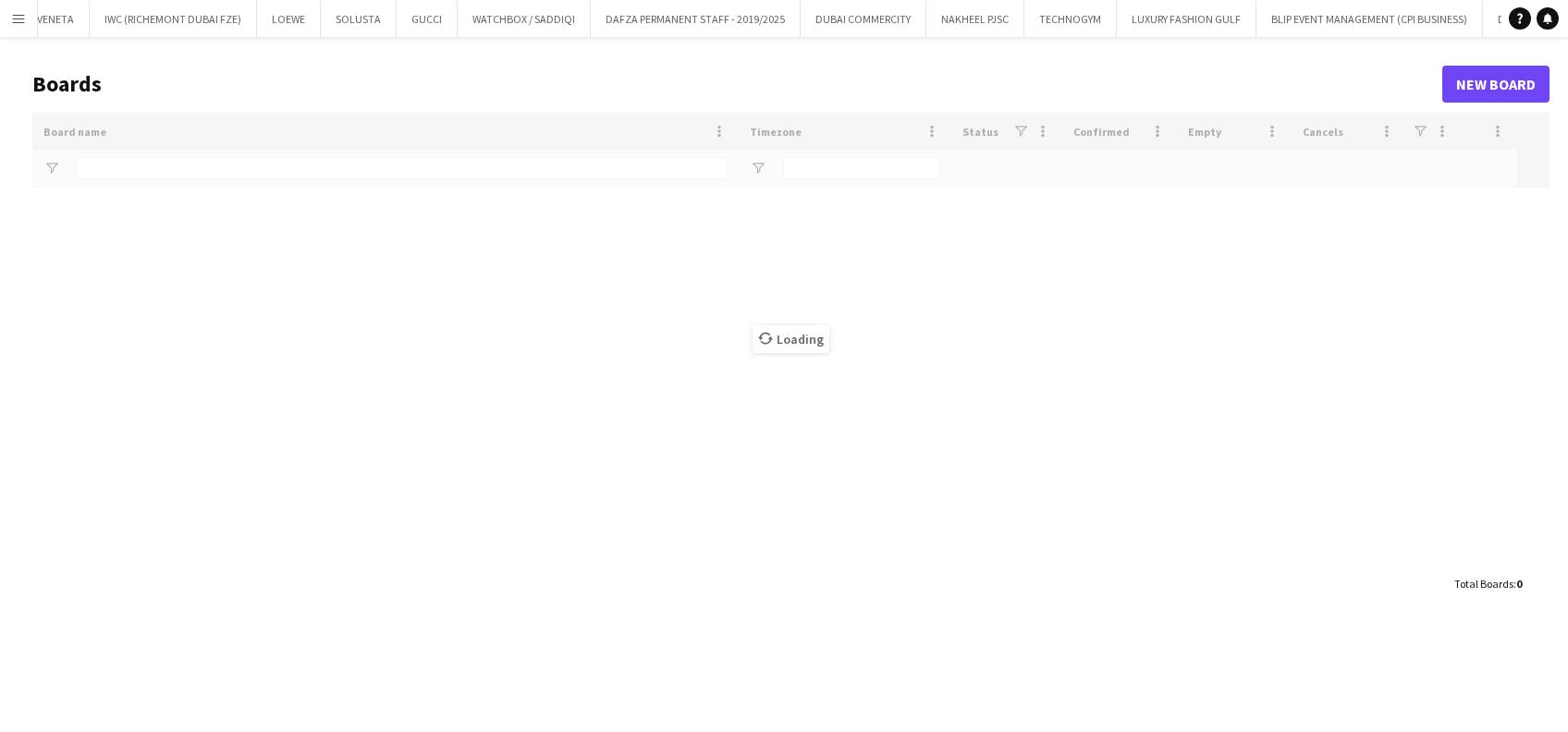
type input "******"
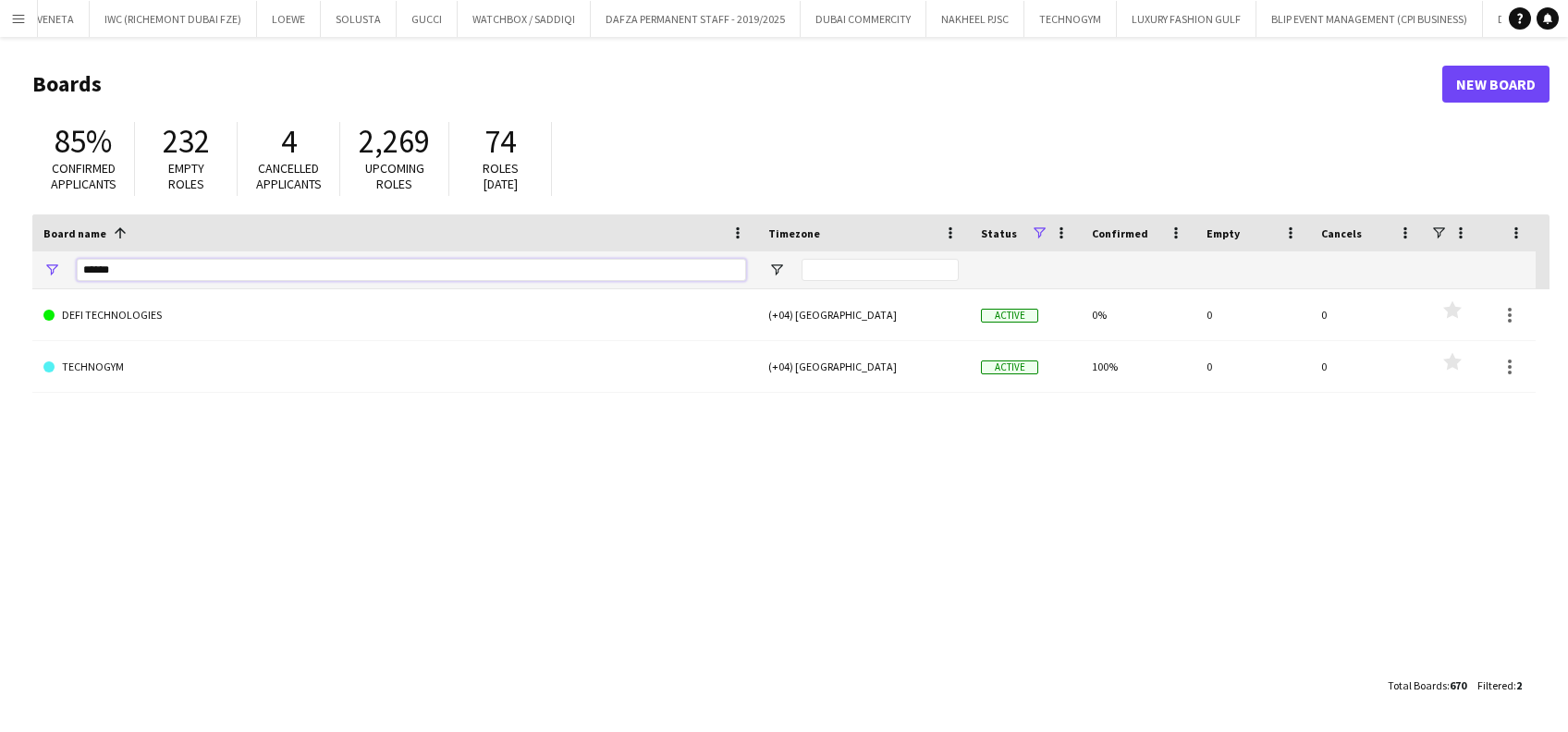
drag, startPoint x: -6, startPoint y: 264, endPoint x: 0, endPoint y: 246, distance: 19.0
click at [0, 255] on html "Menu Boards Boards Boards All jobs Status Workforce Workforce My Workforce Recr…" at bounding box center [784, 366] width 1568 height 732
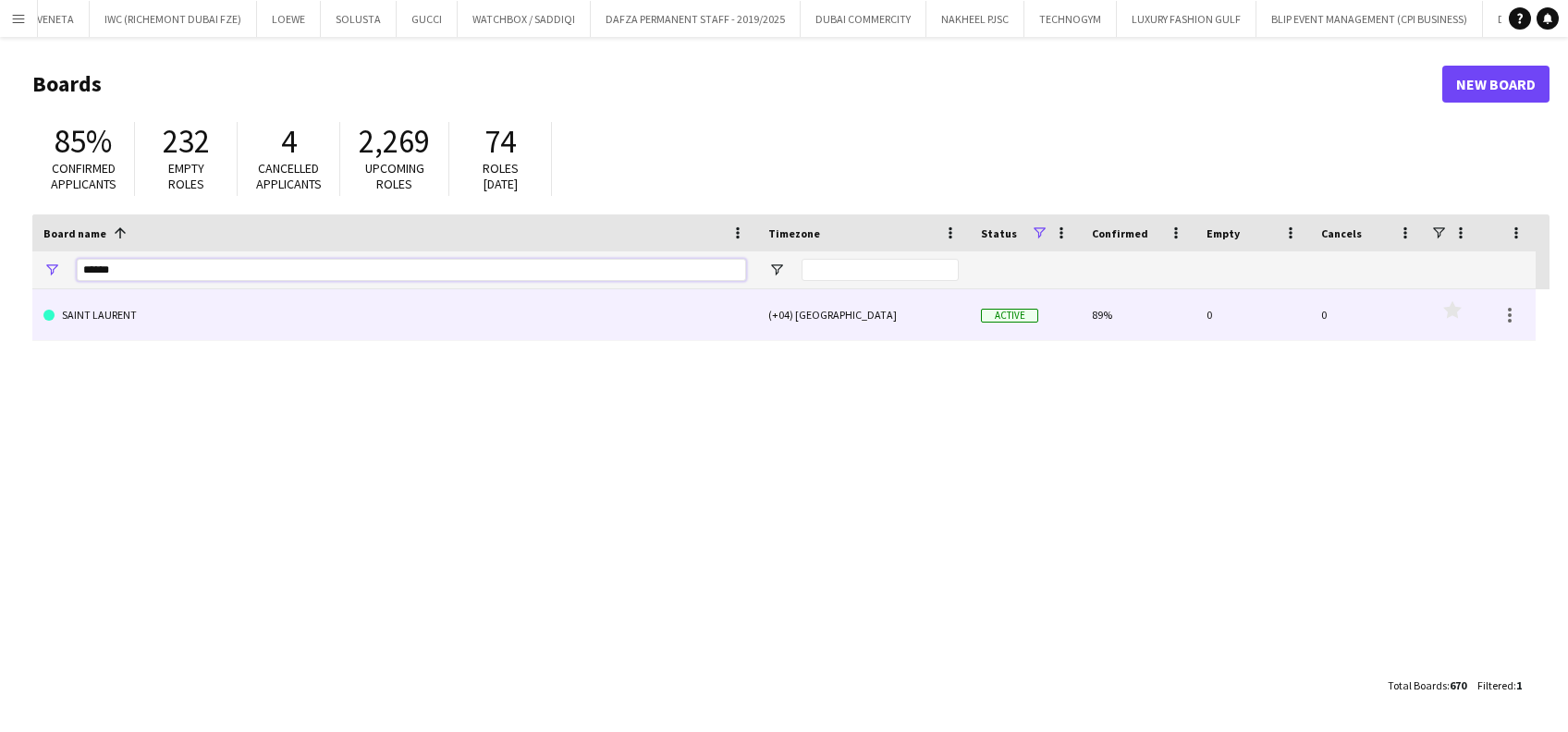
type input "*****"
click at [173, 320] on link "SAINT LAURENT" at bounding box center [395, 315] width 702 height 52
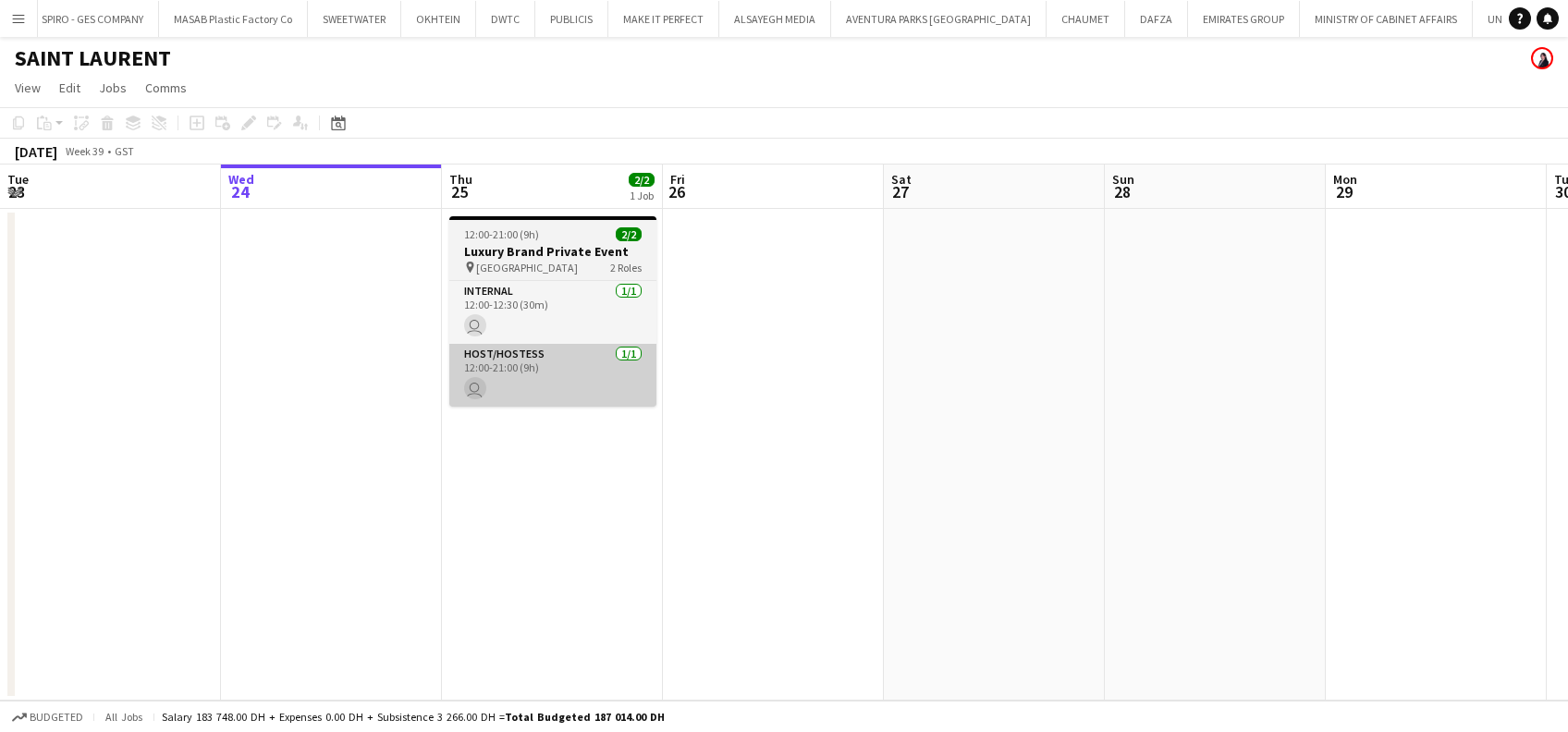
scroll to position [0, 6067]
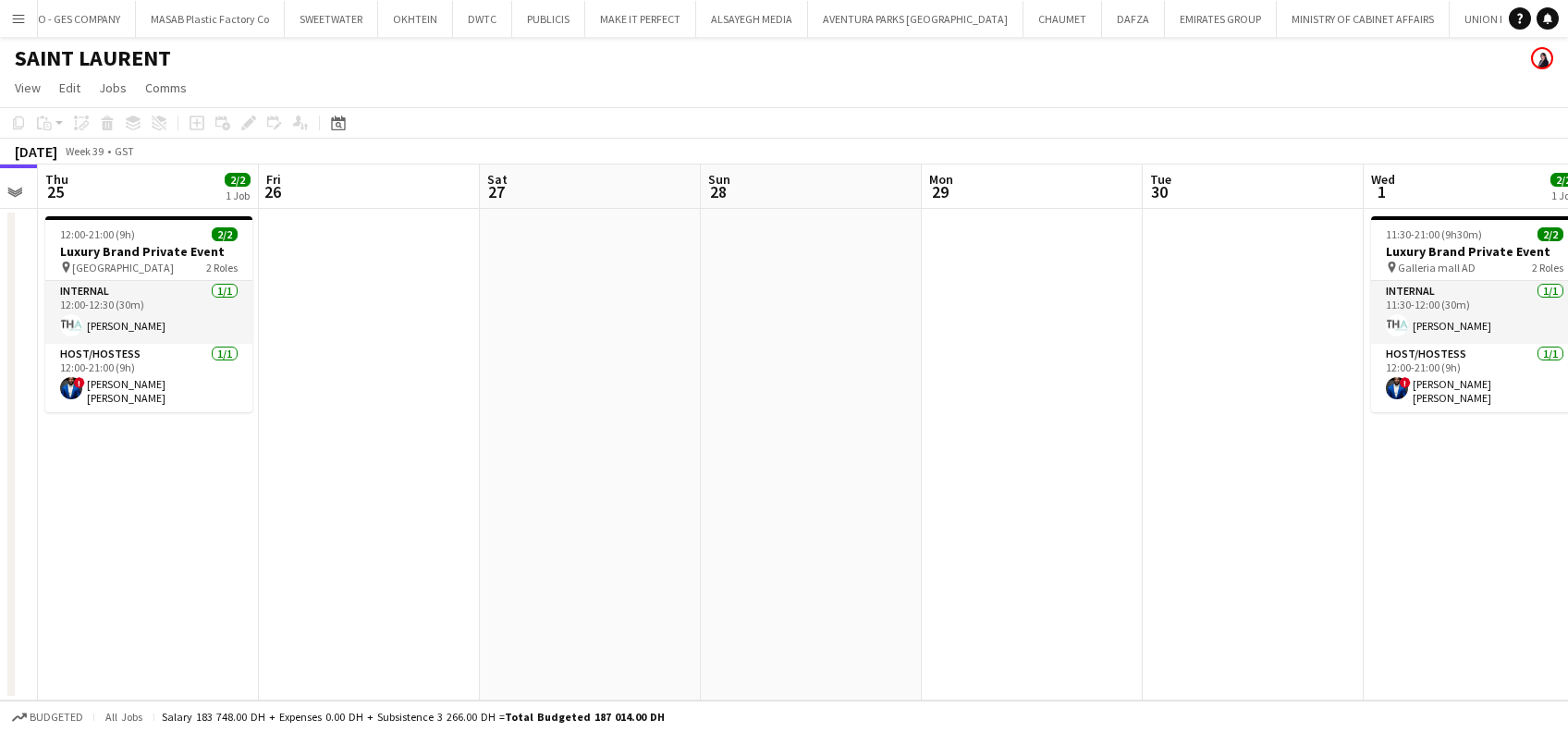
drag, startPoint x: 869, startPoint y: 385, endPoint x: 311, endPoint y: 378, distance: 558.0
click at [291, 385] on app-calendar-viewport "Sun 21 Mon 22 Tue 23 Wed 24 Thu 25 2/2 1 Job Fri 26 Sat 27 Sun 28 Mon 29 Tue 30…" at bounding box center [784, 432] width 1568 height 536
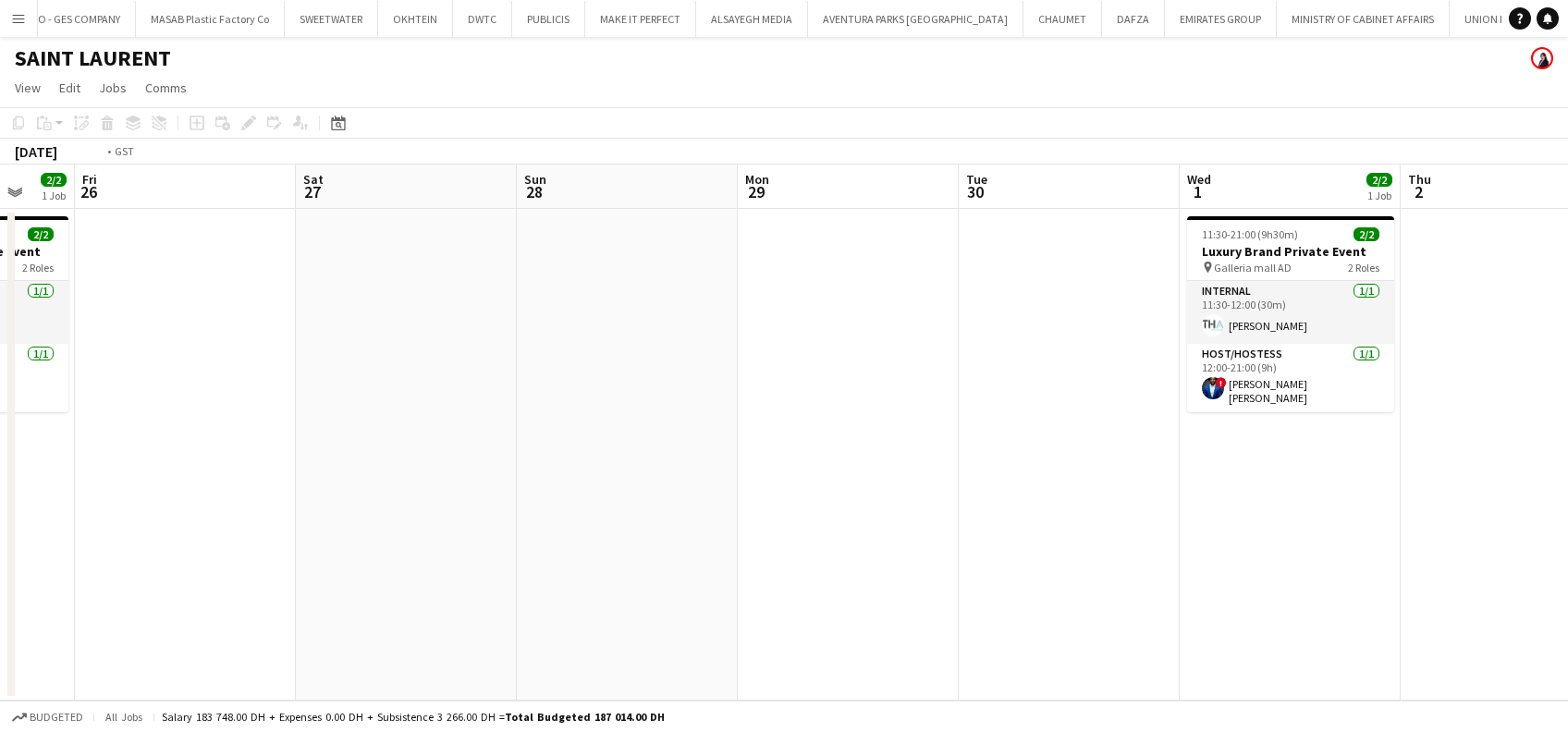
drag, startPoint x: 276, startPoint y: 402, endPoint x: 238, endPoint y: 402, distance: 38.0
click at [238, 402] on app-calendar-viewport "Tue 23 Wed 24 Thu 25 2/2 1 Job Fri 26 Sat 27 Sun 28 Mon 29 Tue 30 Wed 1 2/2 1 J…" at bounding box center [784, 432] width 1568 height 536
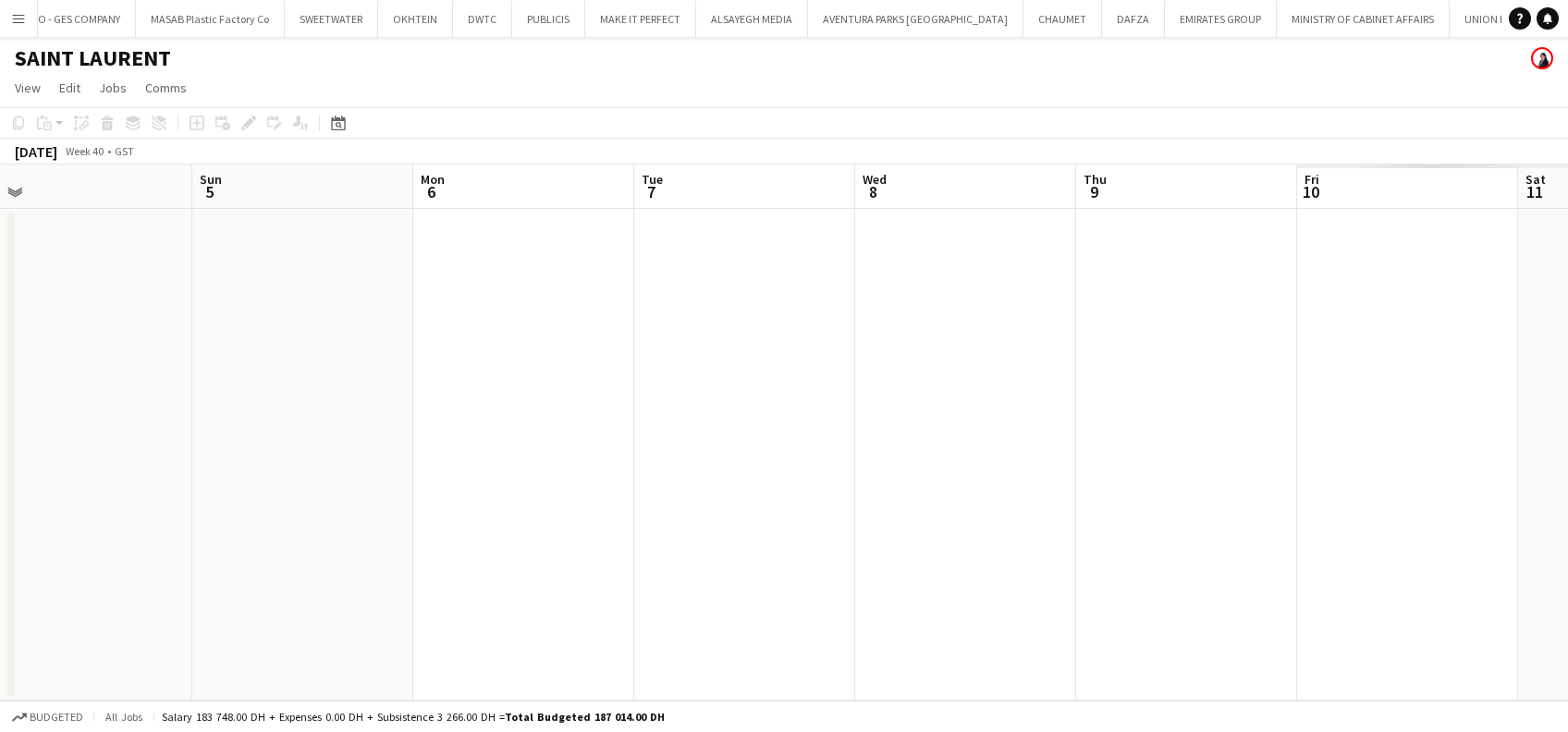
drag, startPoint x: 732, startPoint y: 485, endPoint x: 336, endPoint y: 456, distance: 397.1
click at [245, 482] on app-calendar-viewport "Tue 30 Wed 1 2/2 1 Job Thu 2 Fri 3 Sat 4 Sun 5 Mon 6 Tue 7 Wed 8 Thu 9 Fri 10 S…" at bounding box center [784, 432] width 1568 height 536
drag, startPoint x: 818, startPoint y: 457, endPoint x: 1561, endPoint y: 447, distance: 743.1
click at [1567, 450] on html "Menu Boards Boards Boards All jobs Status Workforce Workforce My Workforce Recr…" at bounding box center [784, 366] width 1568 height 732
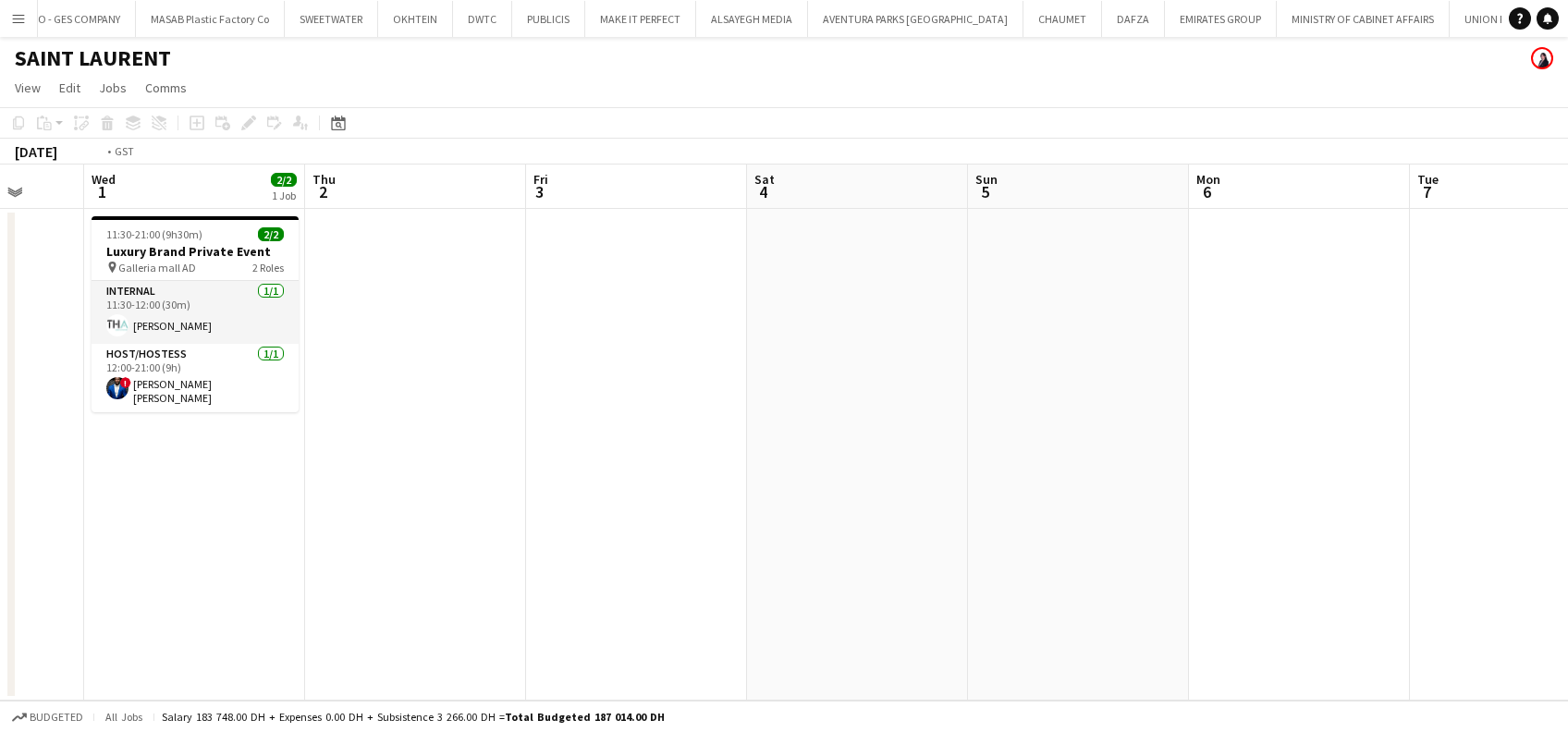
drag, startPoint x: 545, startPoint y: 459, endPoint x: 1554, endPoint y: 399, distance: 1010.8
click at [1529, 403] on app-calendar-viewport "Sun 28 Mon 29 Tue 30 Wed 1 2/2 1 Job Thu 2 Fri 3 Sat 4 Sun 5 Mon 6 Tue 7 Wed 8 …" at bounding box center [784, 432] width 1568 height 536
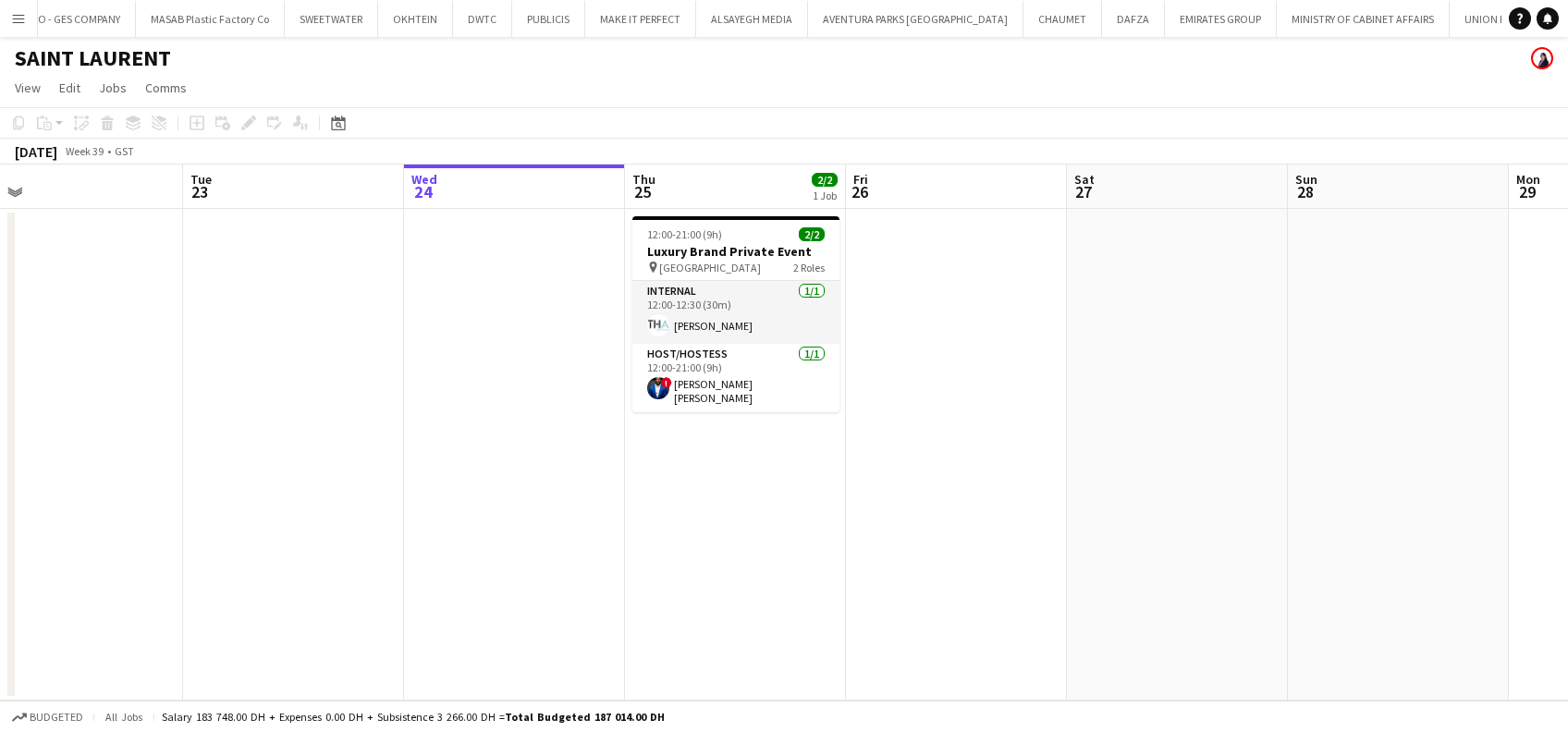
click at [1547, 414] on app-calendar-viewport "Sat 20 Sun 21 Mon 22 Tue 23 Wed 24 Thu 25 2/2 1 Job Fri 26 Sat 27 Sun 28 Mon 29…" at bounding box center [784, 432] width 1568 height 536
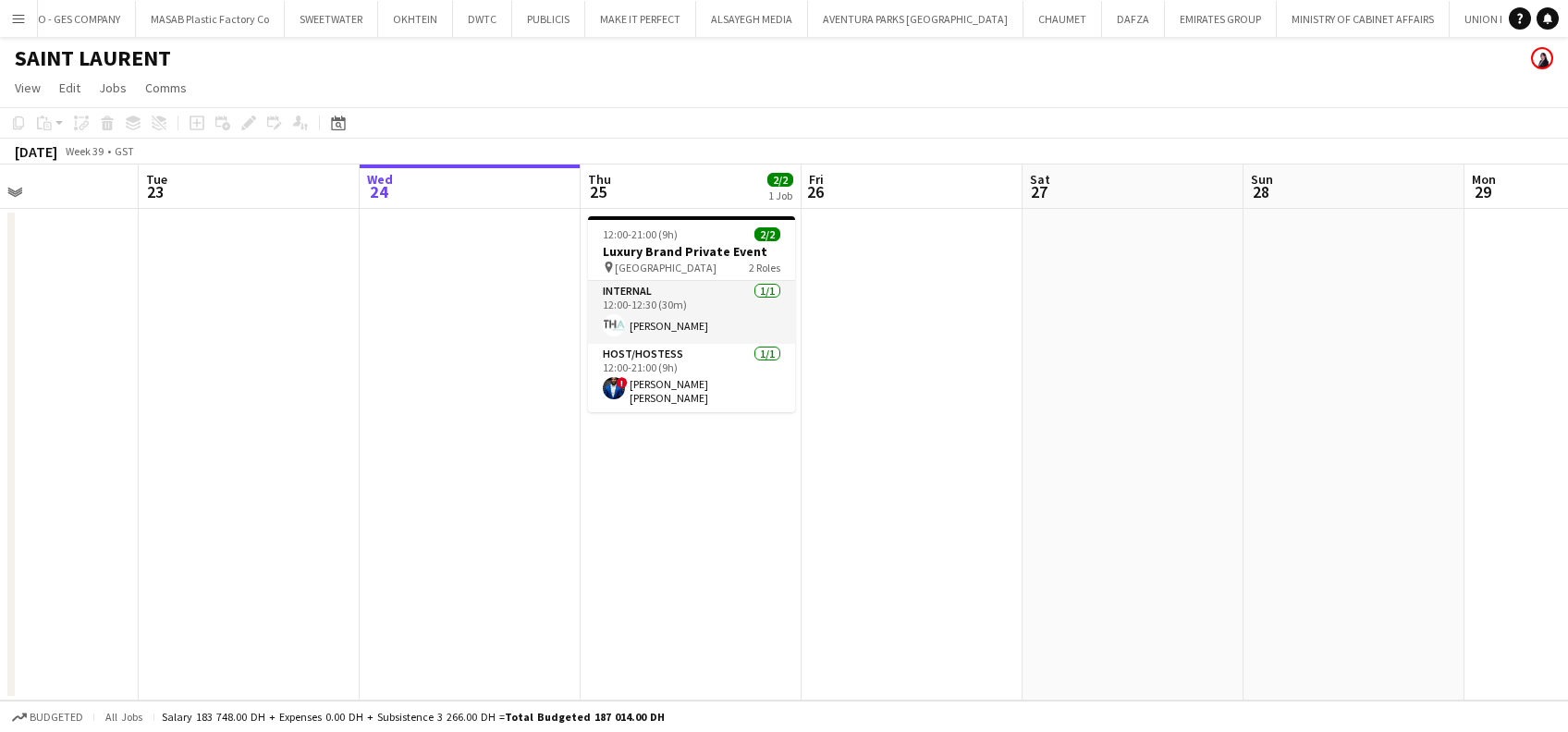
scroll to position [0, 840]
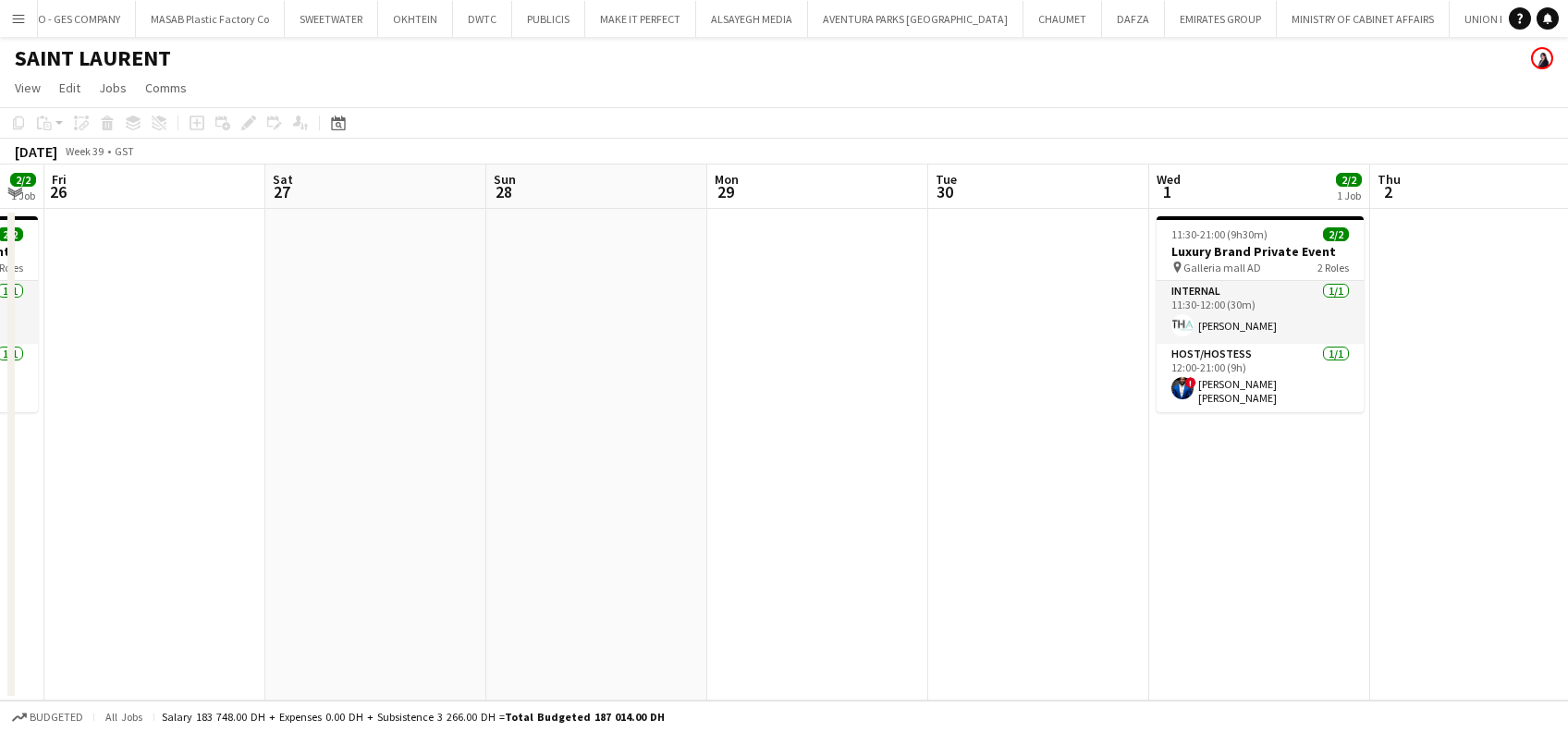
drag, startPoint x: 866, startPoint y: 401, endPoint x: 486, endPoint y: 399, distance: 380.0
click at [486, 399] on app-calendar-viewport "Mon 22 Tue 23 Wed 24 Thu 25 2/2 1 Job Fri 26 Sat 27 Sun 28 Mon 29 Tue 30 Wed 1 …" at bounding box center [784, 432] width 1568 height 536
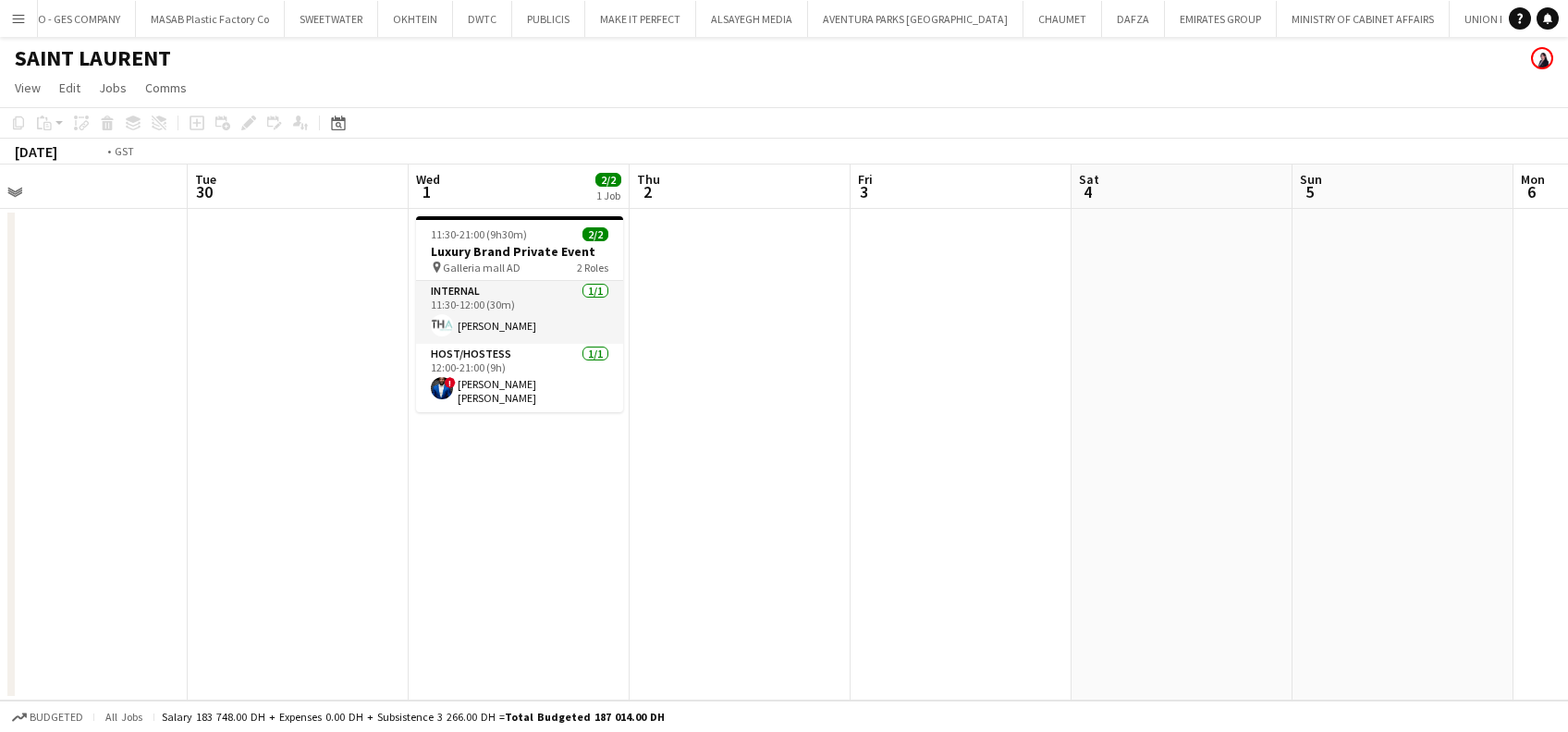
drag, startPoint x: 667, startPoint y: 533, endPoint x: 1017, endPoint y: 456, distance: 358.4
click at [538, 532] on app-calendar-viewport "Thu 25 2/2 1 Job Fri 26 Sat 27 Sun 28 Mon 29 Tue 30 Wed 1 2/2 1 Job Thu 2 Fri 3…" at bounding box center [784, 432] width 1568 height 536
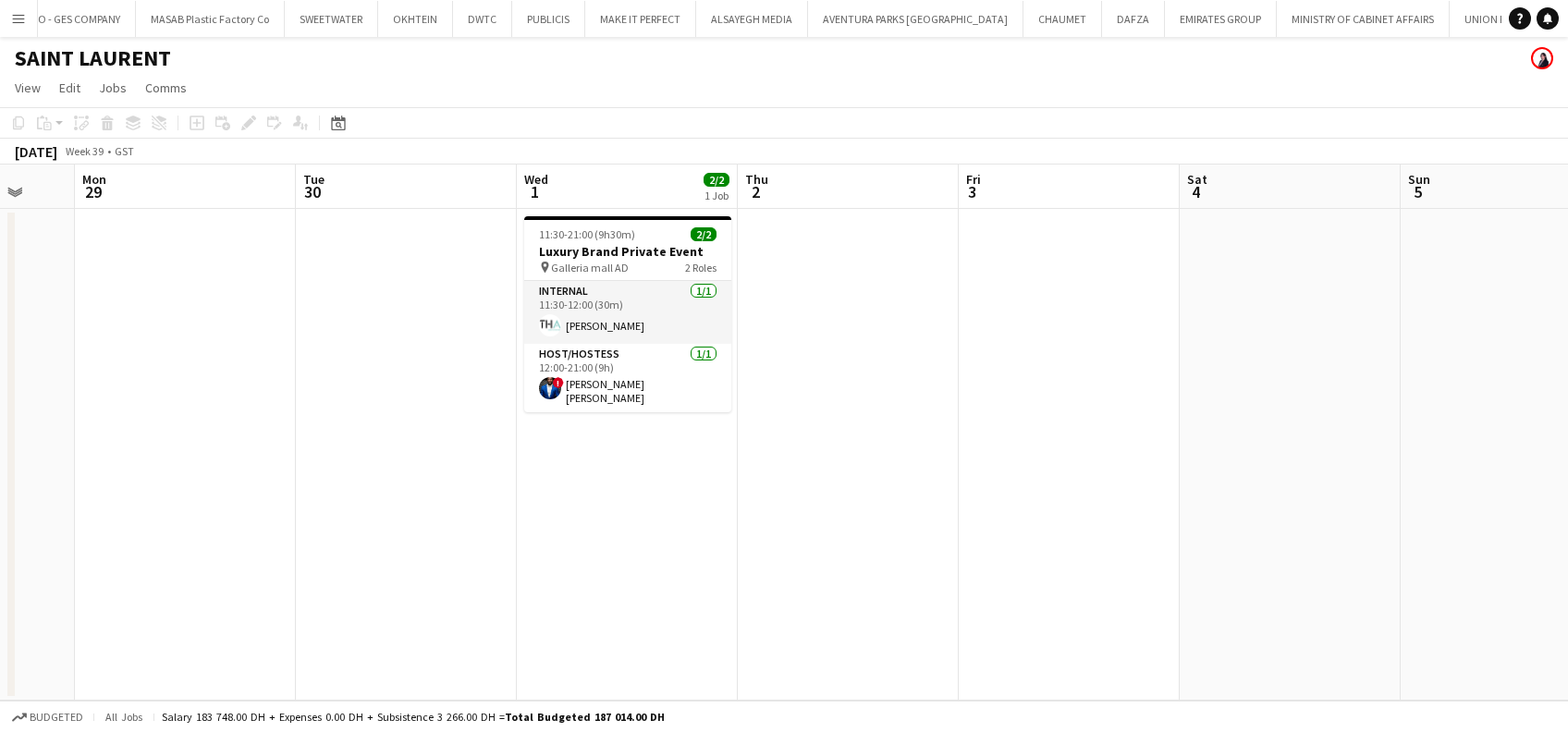
drag, startPoint x: 896, startPoint y: 488, endPoint x: 679, endPoint y: 441, distance: 222.0
click at [386, 486] on app-calendar-viewport "Thu 25 2/2 1 Job Fri 26 Sat 27 Sun 28 Mon 29 Tue 30 Wed 1 2/2 1 Job Thu 2 Fri 3…" at bounding box center [784, 432] width 1568 height 536
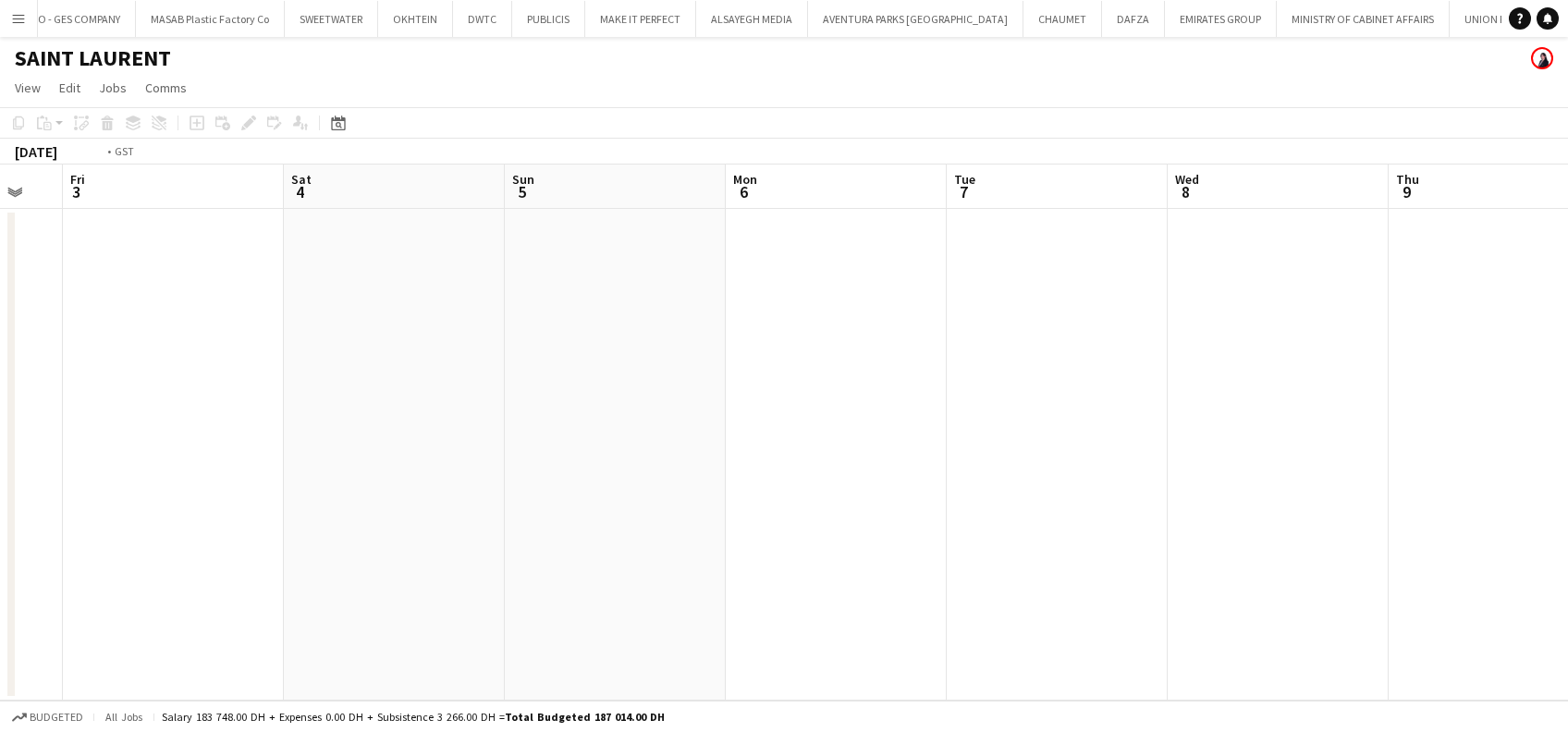
drag, startPoint x: 962, startPoint y: 511, endPoint x: 347, endPoint y: 500, distance: 615.1
click at [343, 507] on app-calendar-viewport "Mon 29 Tue 30 Wed 1 2/2 1 Job Thu 2 Fri 3 Sat 4 Sun 5 Mon 6 Tue 7 Wed 8 Thu 9 F…" at bounding box center [784, 432] width 1568 height 536
drag, startPoint x: 1119, startPoint y: 466, endPoint x: 375, endPoint y: 431, distance: 744.8
click at [376, 453] on app-calendar-viewport "Mon 6 Tue 7 Wed 8 Thu 9 Fri 10 Sat 11 Sun 12 Mon 13 Tue 14 Wed 15 Thu 16 Fri 17…" at bounding box center [784, 432] width 1568 height 536
click at [187, 412] on app-calendar-viewport "Mon 6 Tue 7 Wed 8 Thu 9 Fri 10 Sat 11 Sun 12 Mon 13 Tue 14 Wed 15 Thu 16 Fri 17…" at bounding box center [784, 432] width 1568 height 536
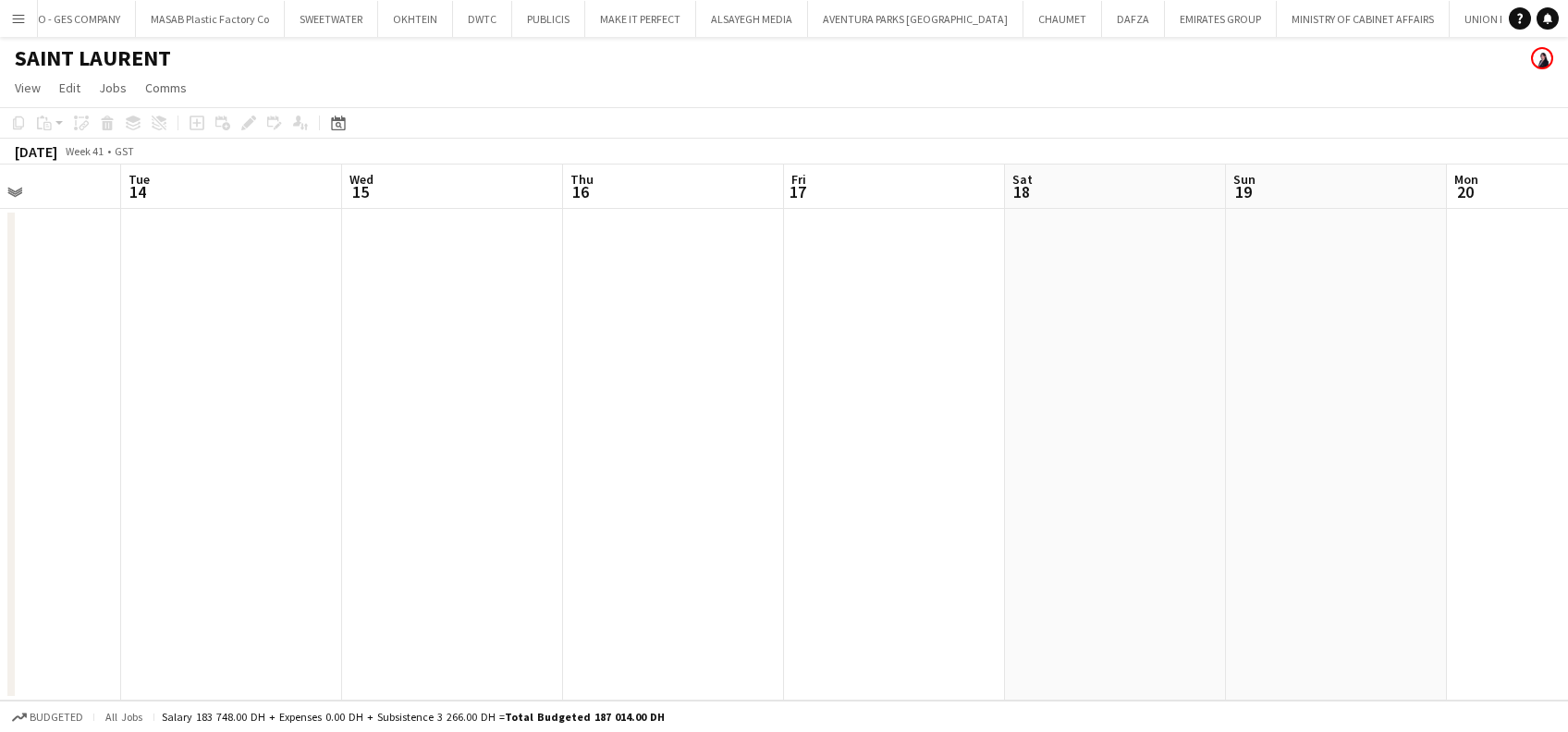
click at [180, 366] on app-calendar-viewport "Sat 11 Sun 12 Mon 13 Tue 14 Wed 15 Thu 16 Fri 17 Sat 18 Sun 19 Mon 20 Tue 21 1/…" at bounding box center [784, 432] width 1568 height 536
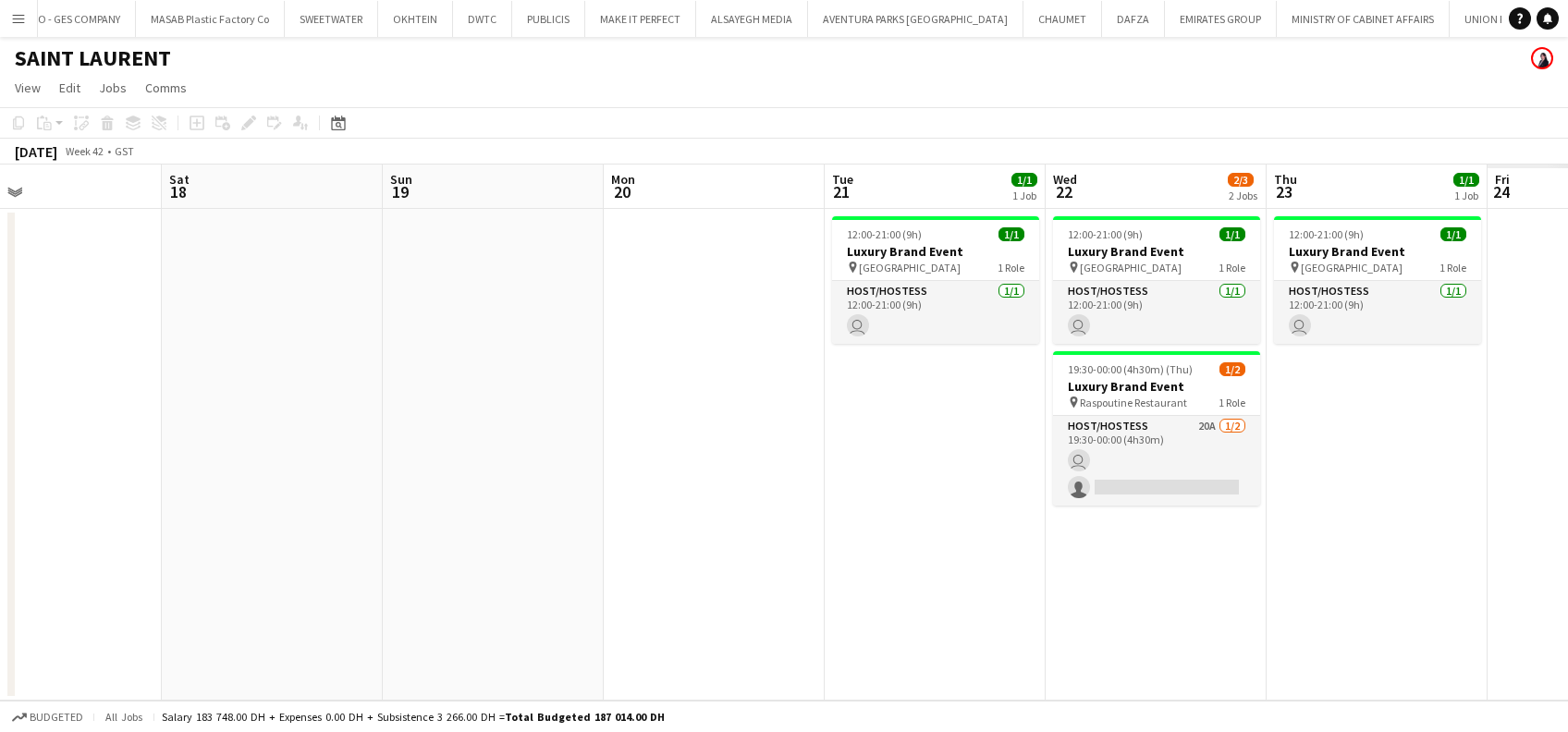
click at [372, 452] on app-calendar-viewport "Mon 13 Tue 14 Wed 15 Thu 16 Fri 17 Sat 18 Sun 19 Mon 20 Tue 21 1/1 1 Job Wed 22…" at bounding box center [784, 432] width 1568 height 536
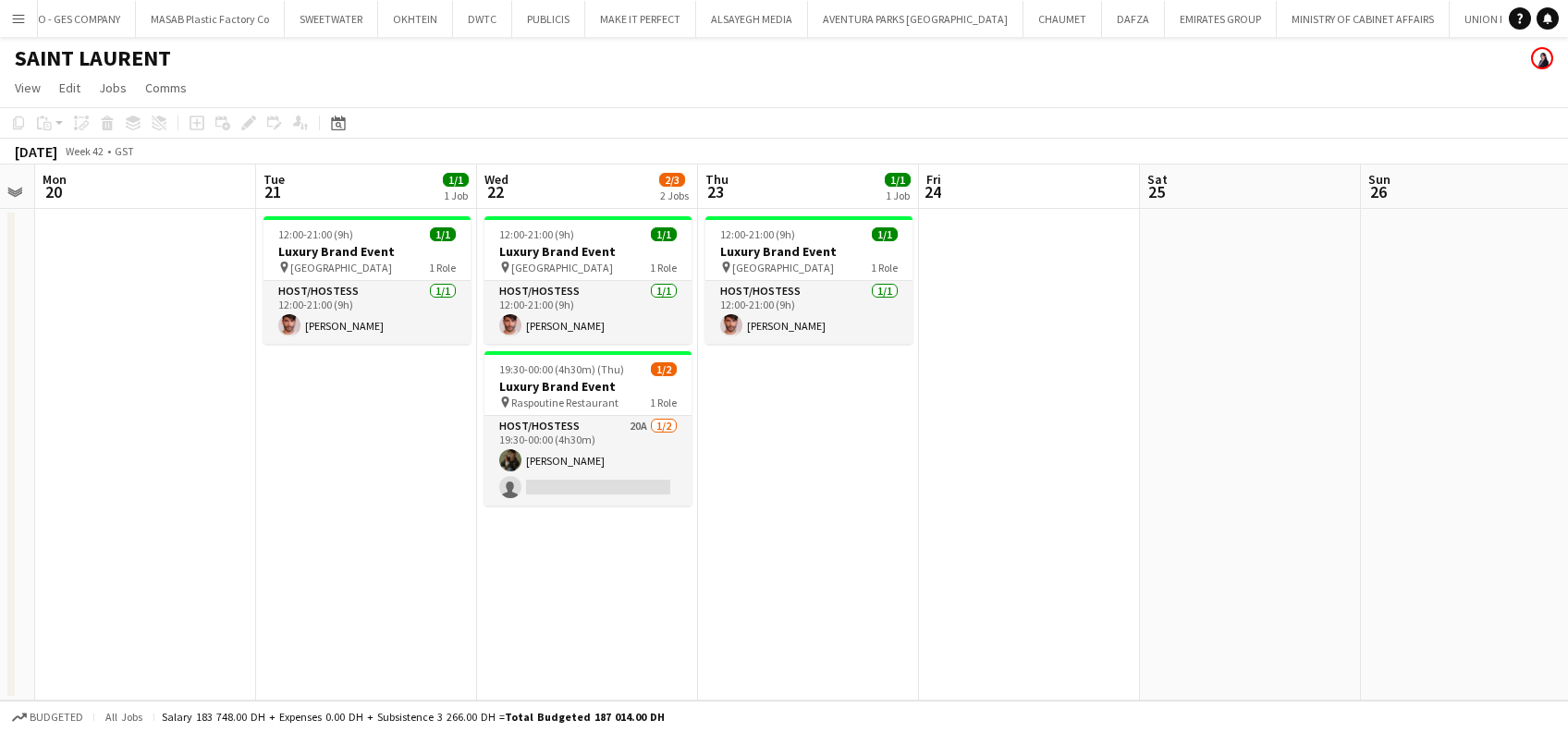
click at [792, 451] on app-date-cell "12:00-21:00 (9h) 1/1 Luxury Brand Event pin Dubai Mall 1 Role Host/Hostess 1/1 …" at bounding box center [809, 454] width 221 height 491
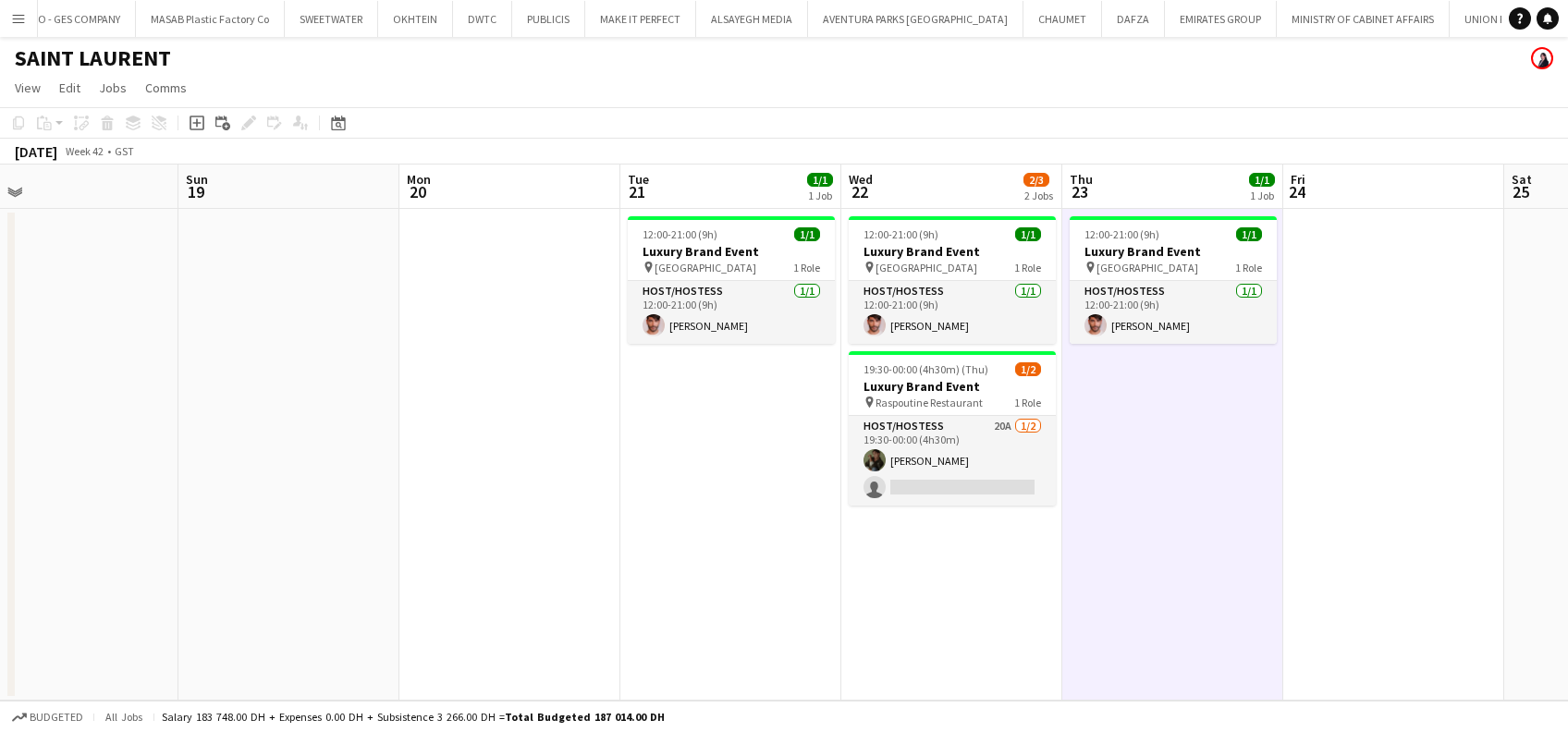
scroll to position [0, 439]
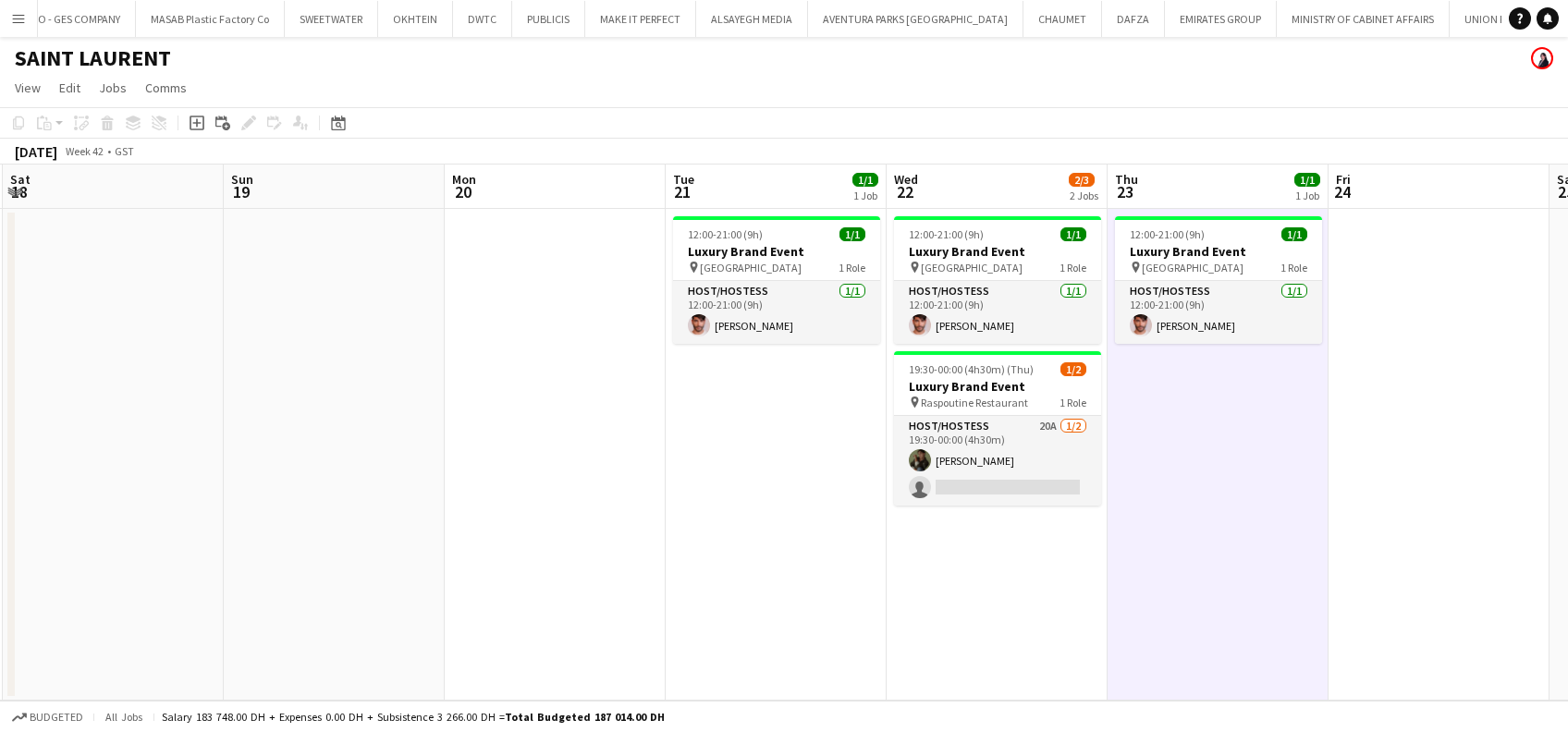
drag, startPoint x: 405, startPoint y: 537, endPoint x: 1034, endPoint y: 551, distance: 629.2
click at [1035, 551] on app-calendar-viewport "Thu 16 Fri 17 Sat 18 Sun 19 Mon 20 Tue 21 1/1 1 Job Wed 22 2/3 2 Jobs Thu 23 1/…" at bounding box center [784, 432] width 1568 height 536
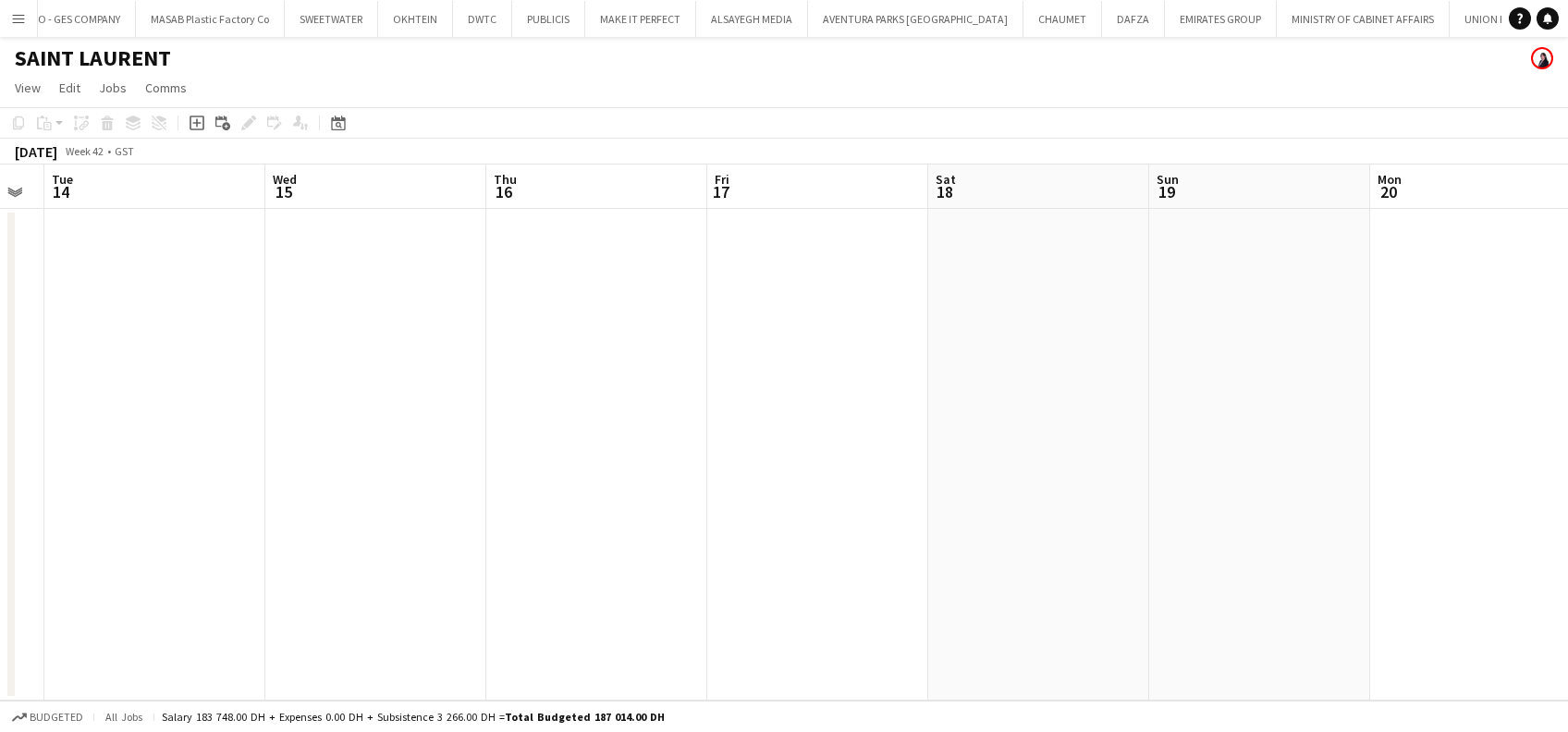
drag, startPoint x: 554, startPoint y: 489, endPoint x: 1199, endPoint y: 489, distance: 645.0
click at [1199, 489] on app-calendar-viewport "Sun 12 Mon 13 Tue 14 Wed 15 Thu 16 Fri 17 Sat 18 Sun 19 Mon 20 Tue 21 1/1 1 Job…" at bounding box center [784, 432] width 1568 height 536
drag, startPoint x: 728, startPoint y: 475, endPoint x: 1330, endPoint y: 475, distance: 602.0
click at [1330, 475] on app-calendar-viewport "Thu 9 Fri 10 Sat 11 Sun 12 Mon 13 Tue 14 Wed 15 Thu 16 Fri 17 Sat 18 Sun 19 Mon…" at bounding box center [784, 432] width 1568 height 536
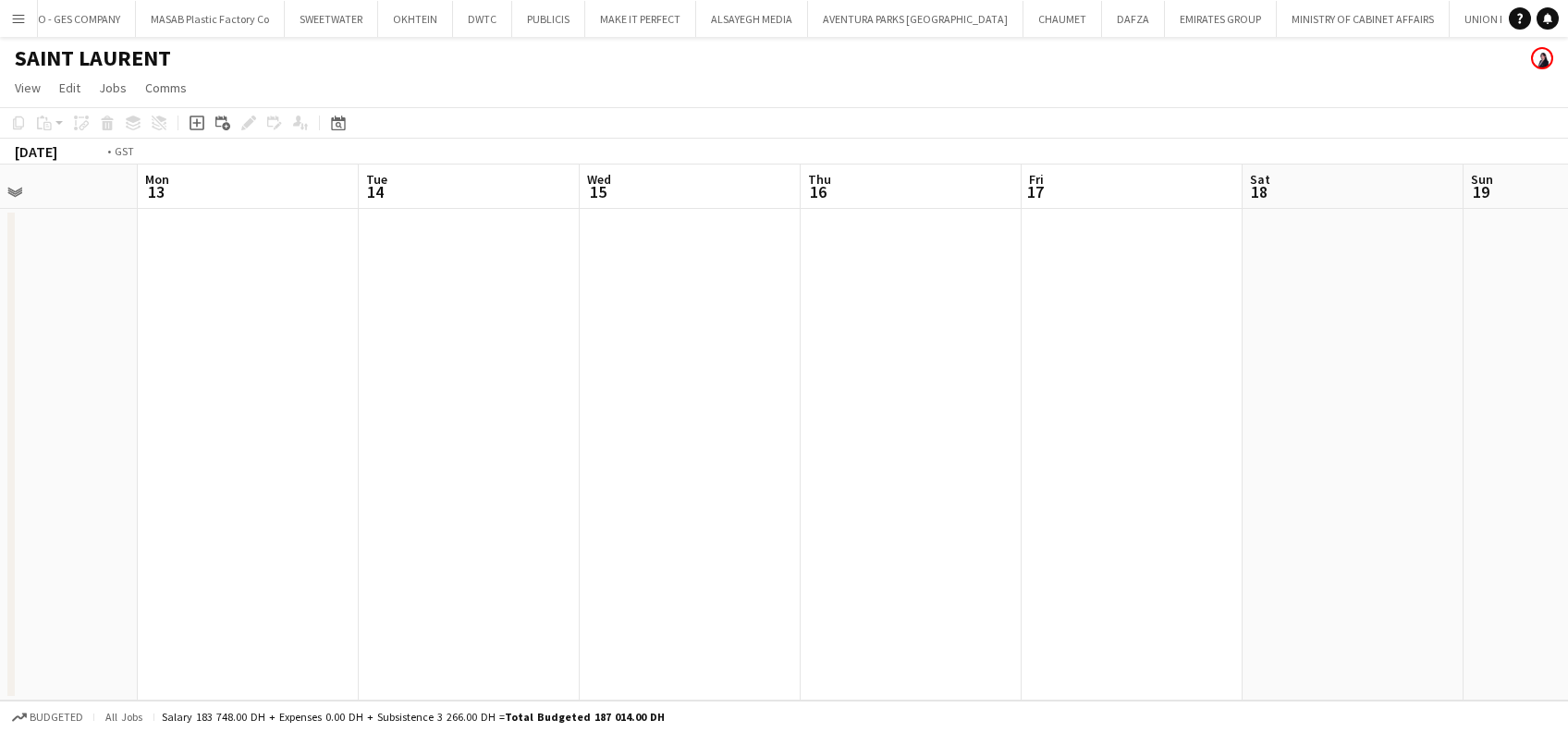
drag, startPoint x: 1403, startPoint y: 494, endPoint x: 495, endPoint y: 494, distance: 908.0
click at [493, 504] on app-calendar-viewport "Thu 9 Fri 10 Sat 11 Sun 12 Mon 13 Tue 14 Wed 15 Thu 16 Fri 17 Sat 18 Sun 19 Mon…" at bounding box center [784, 432] width 1568 height 536
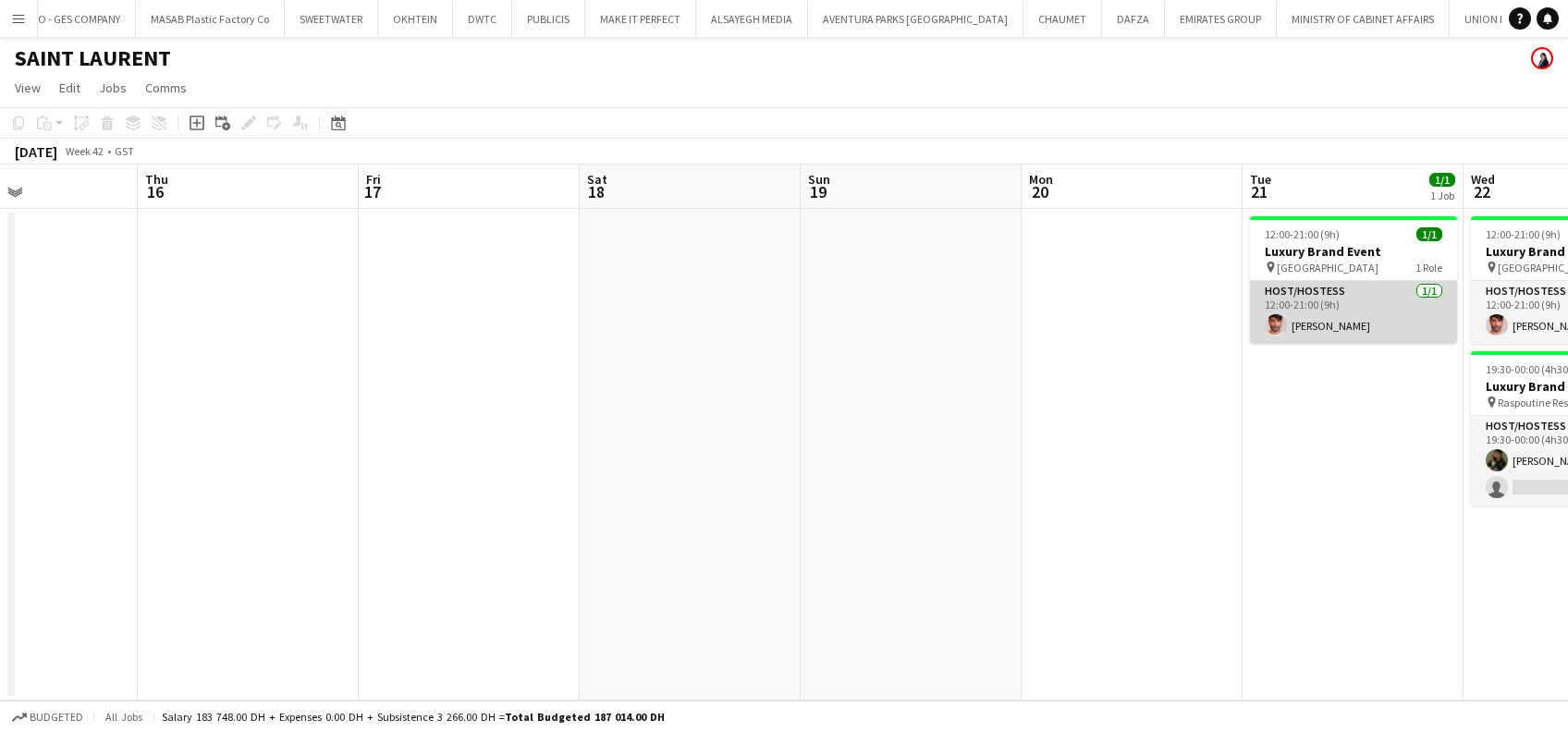
click at [1372, 337] on app-card-role "Host/Hostess 1/1 12:00-21:00 (9h) Adam Halabi" at bounding box center [1353, 311] width 207 height 62
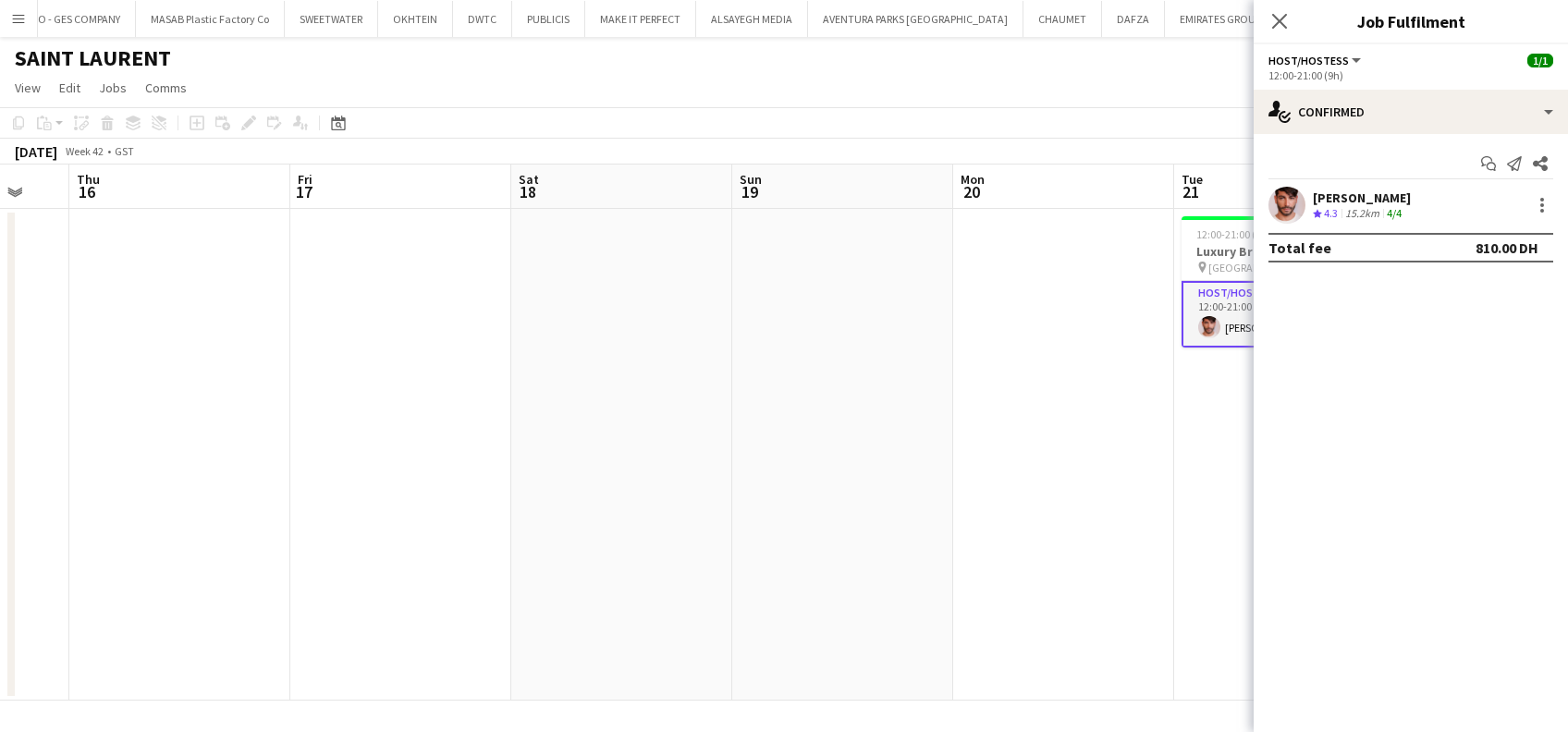
drag, startPoint x: 912, startPoint y: 410, endPoint x: 303, endPoint y: 466, distance: 611.6
click at [303, 466] on app-calendar-viewport "Sun 12 Mon 13 Tue 14 Wed 15 Thu 16 Fri 17 Sat 18 Sun 19 Mon 20 Tue 21 1/1 1 Job…" at bounding box center [784, 432] width 1568 height 536
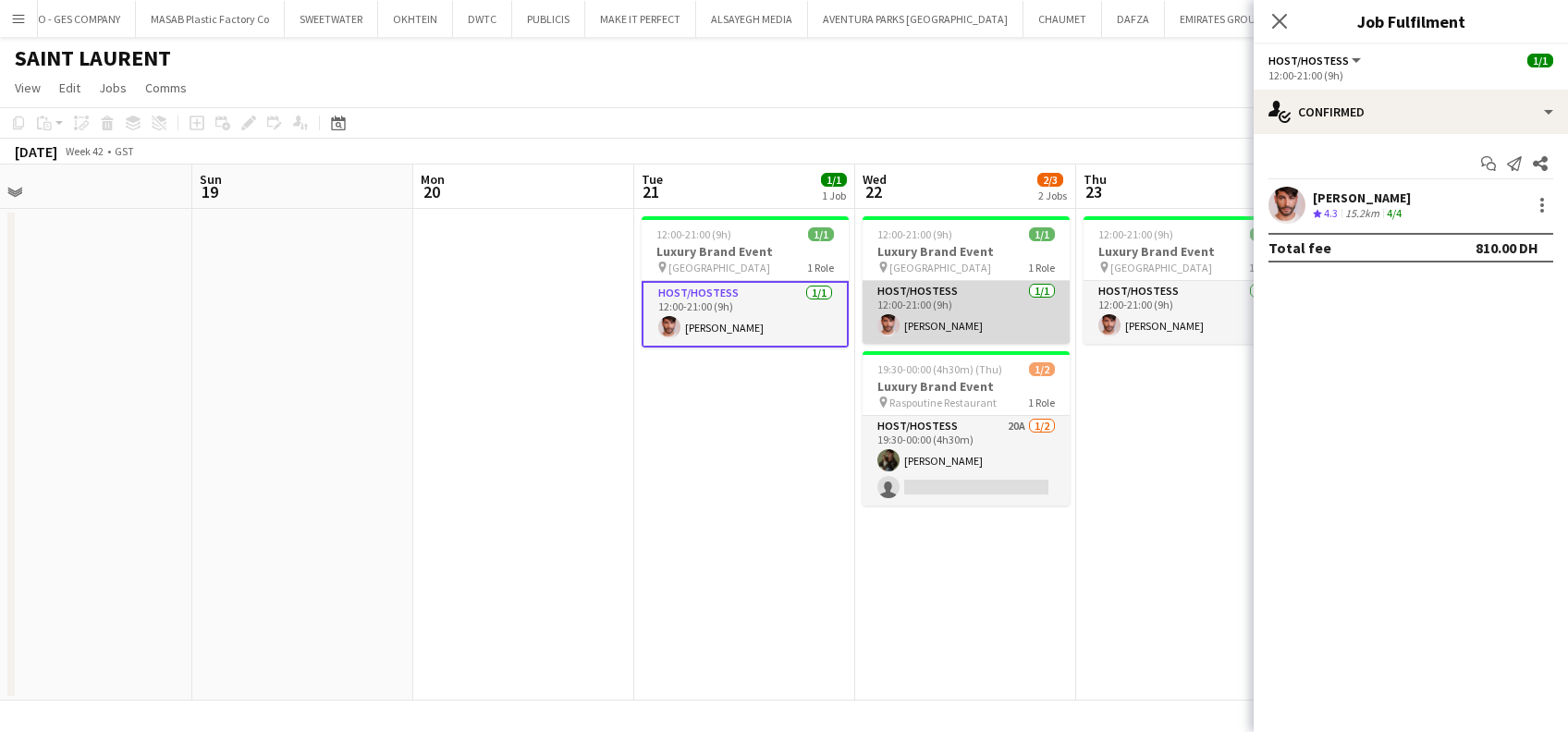
click at [993, 332] on app-card-role "Host/Hostess 1/1 12:00-21:00 (9h) Adam Halabi" at bounding box center [966, 311] width 207 height 62
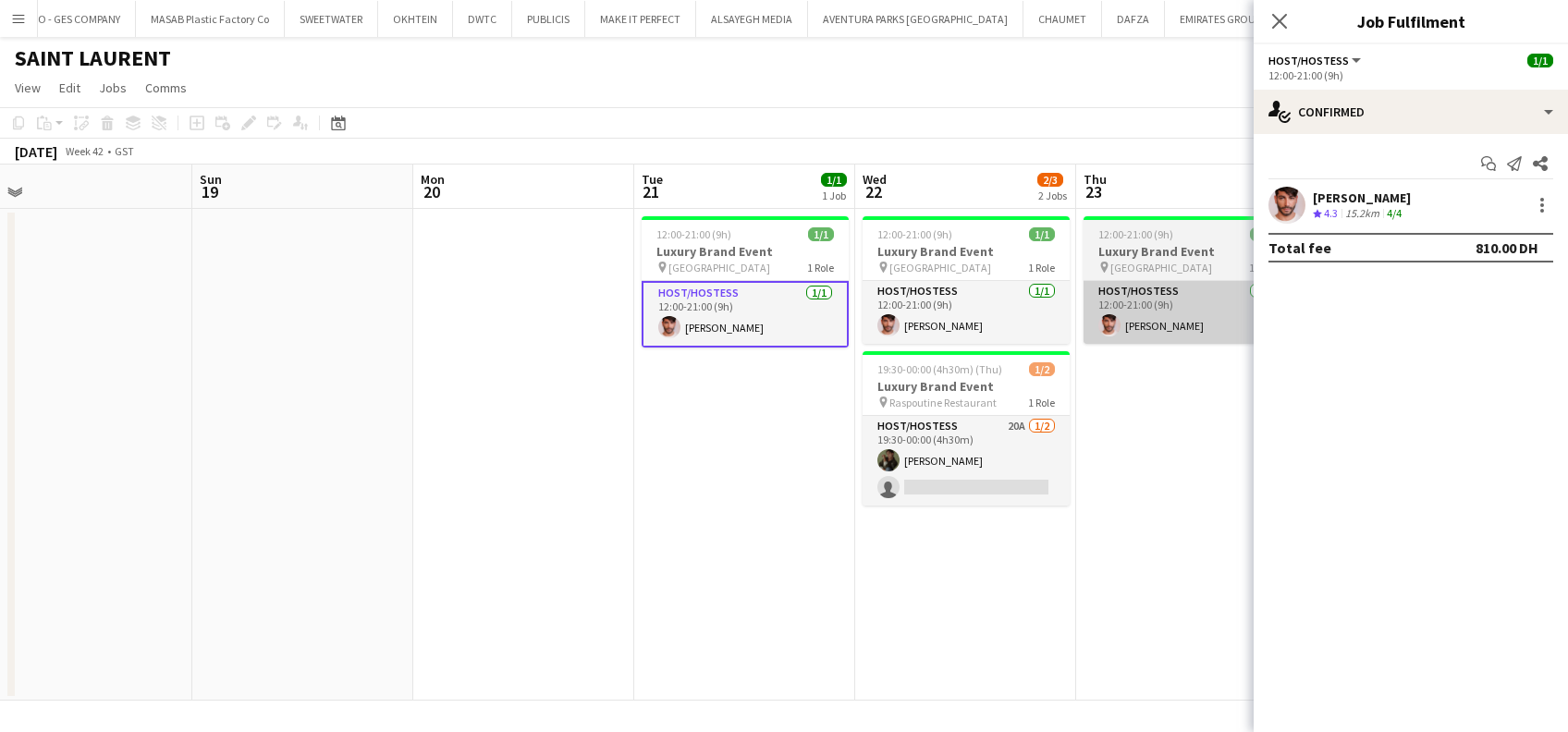
scroll to position [0, 912]
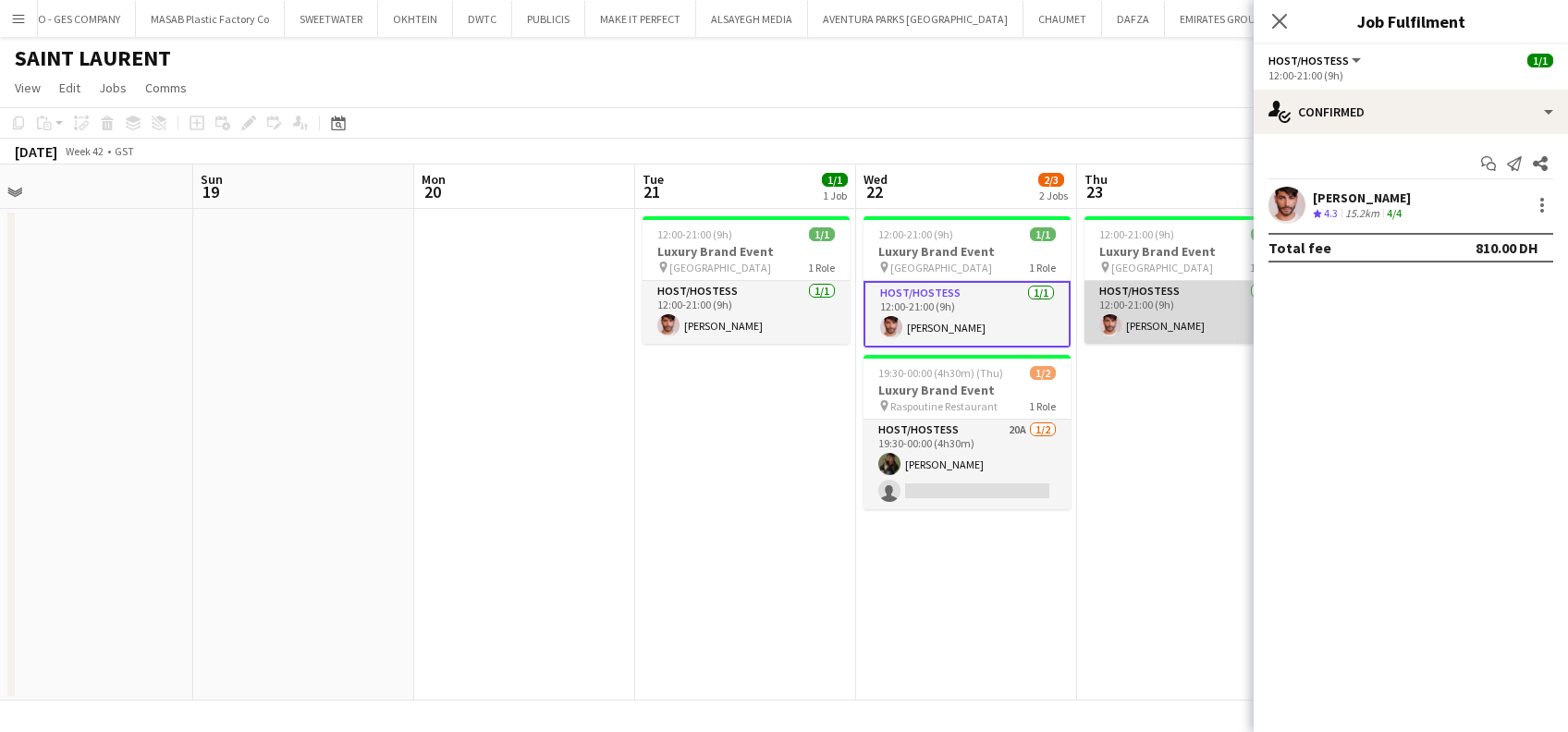
click at [1161, 330] on app-card-role "Host/Hostess 1/1 12:00-21:00 (9h) Adam Halabi" at bounding box center [1188, 311] width 207 height 62
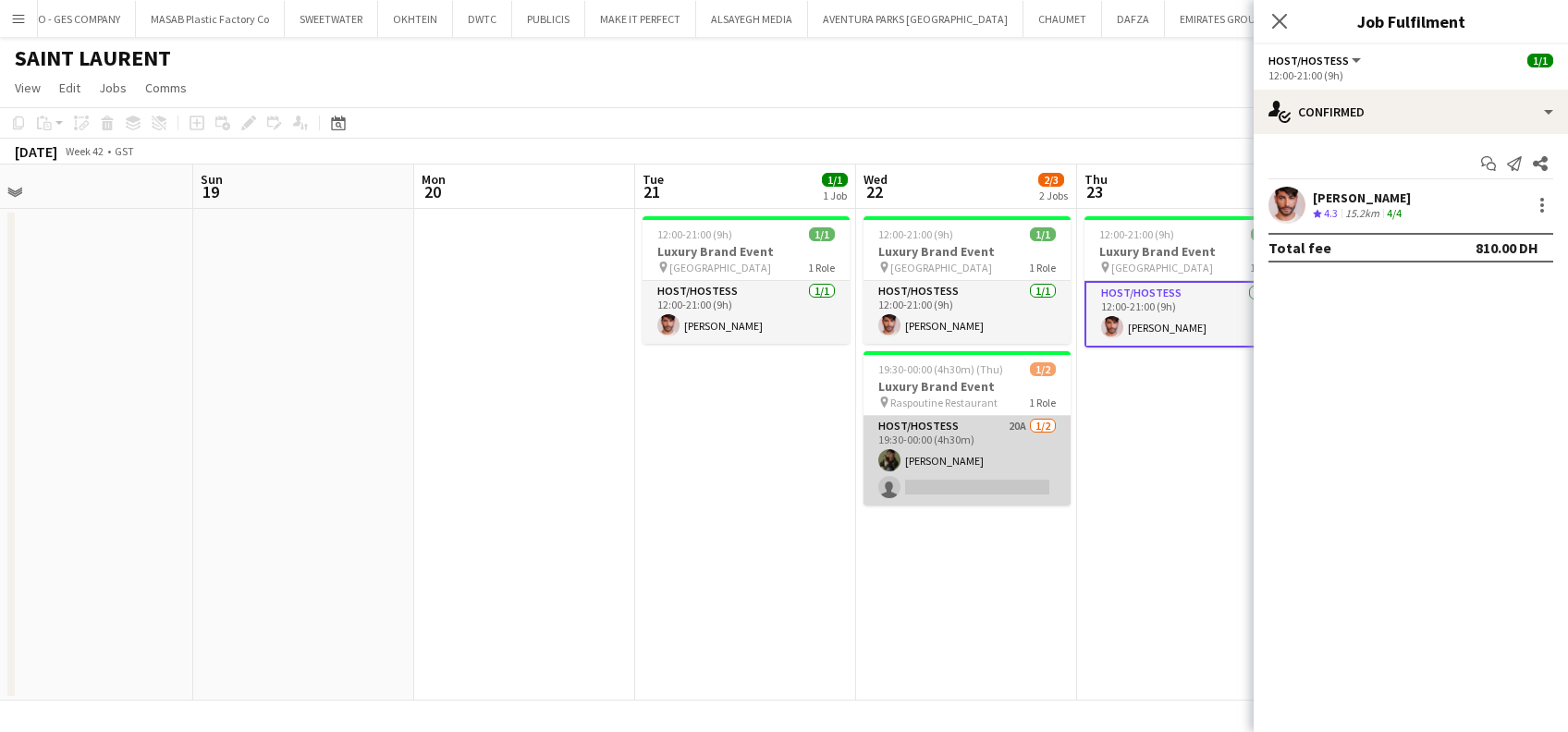
click at [1000, 467] on app-card-role "Host/Hostess 20A 1/2 19:30-00:00 (4h30m) Ninoslav Ceperkovic single-neutral-act…" at bounding box center [967, 461] width 207 height 90
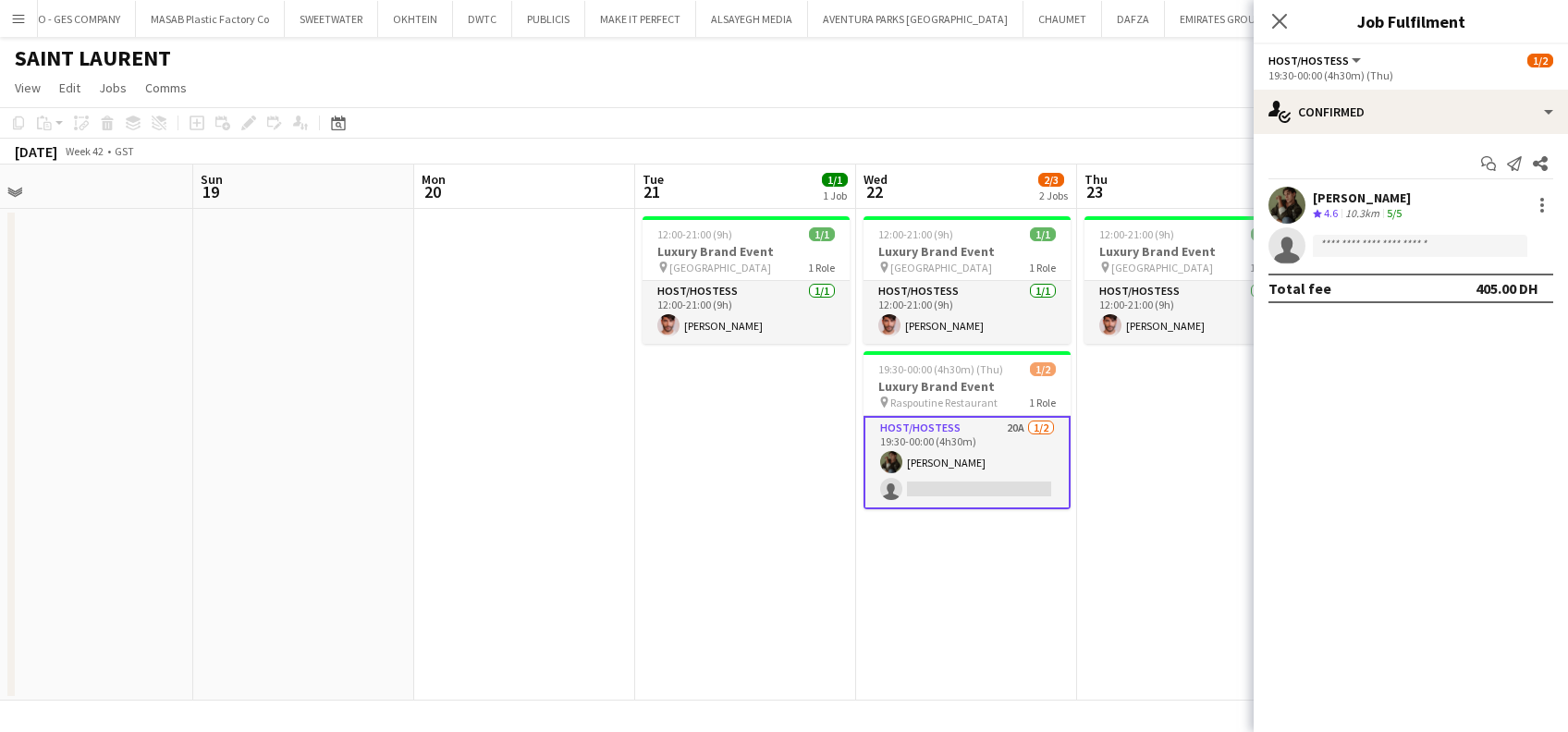
click at [670, 457] on app-date-cell "12:00-21:00 (9h) 1/1 Luxury Brand Event pin Dubai Mall 1 Role Host/Hostess 1/1 …" at bounding box center [745, 454] width 221 height 491
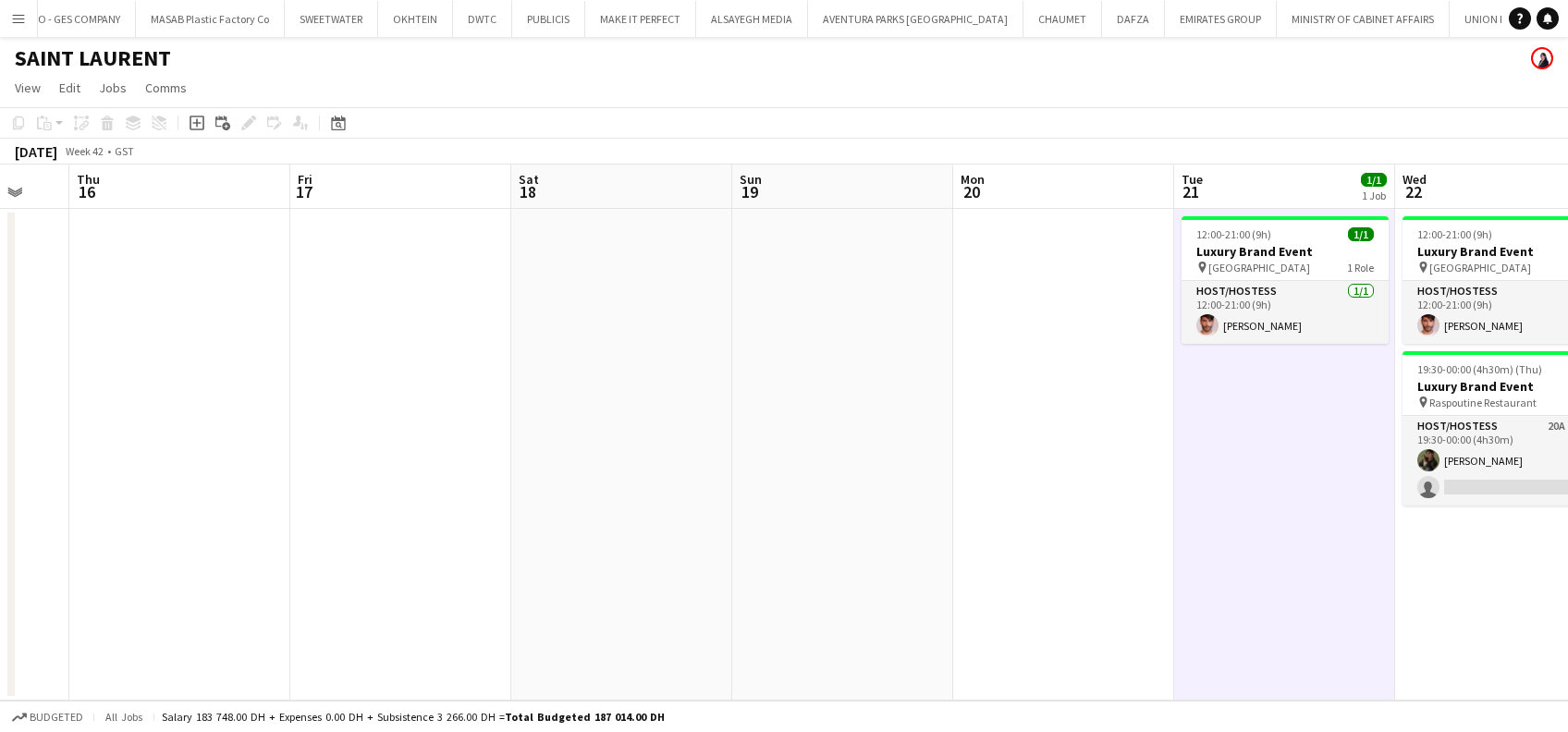
drag, startPoint x: 443, startPoint y: 394, endPoint x: 1220, endPoint y: 399, distance: 777.0
click at [1220, 401] on app-calendar-viewport "Tue 14 Wed 15 Thu 16 Fri 17 Sat 18 Sun 19 Mon 20 Tue 21 1/1 1 Job Wed 22 2/3 2 …" at bounding box center [784, 432] width 1568 height 536
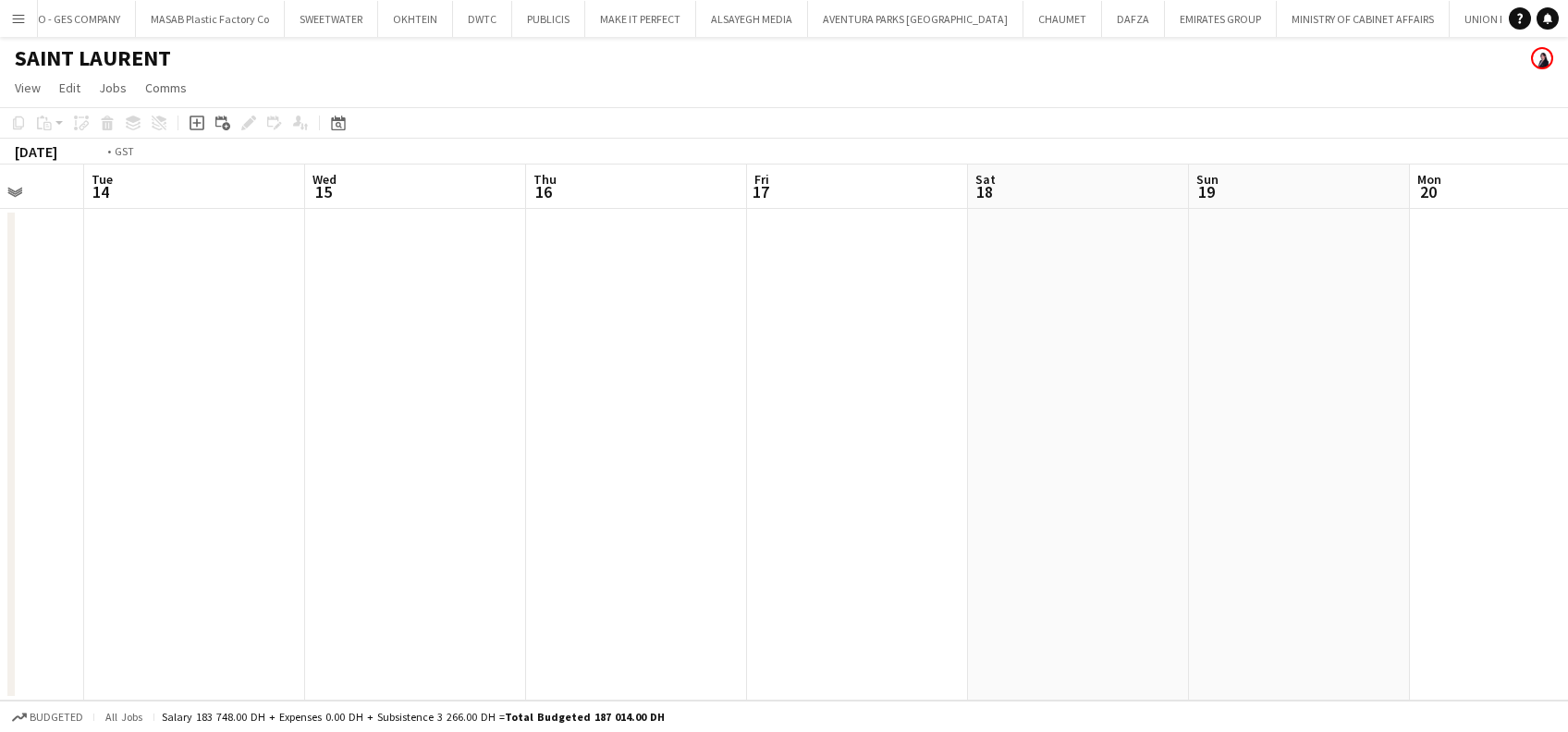
drag, startPoint x: 1034, startPoint y: 387, endPoint x: 1282, endPoint y: 387, distance: 248.0
click at [1282, 387] on app-calendar-viewport "Sat 11 Sun 12 Mon 13 Tue 14 Wed 15 Thu 16 Fri 17 Sat 18 Sun 19 Mon 20 Tue 21 1/…" at bounding box center [784, 432] width 1568 height 536
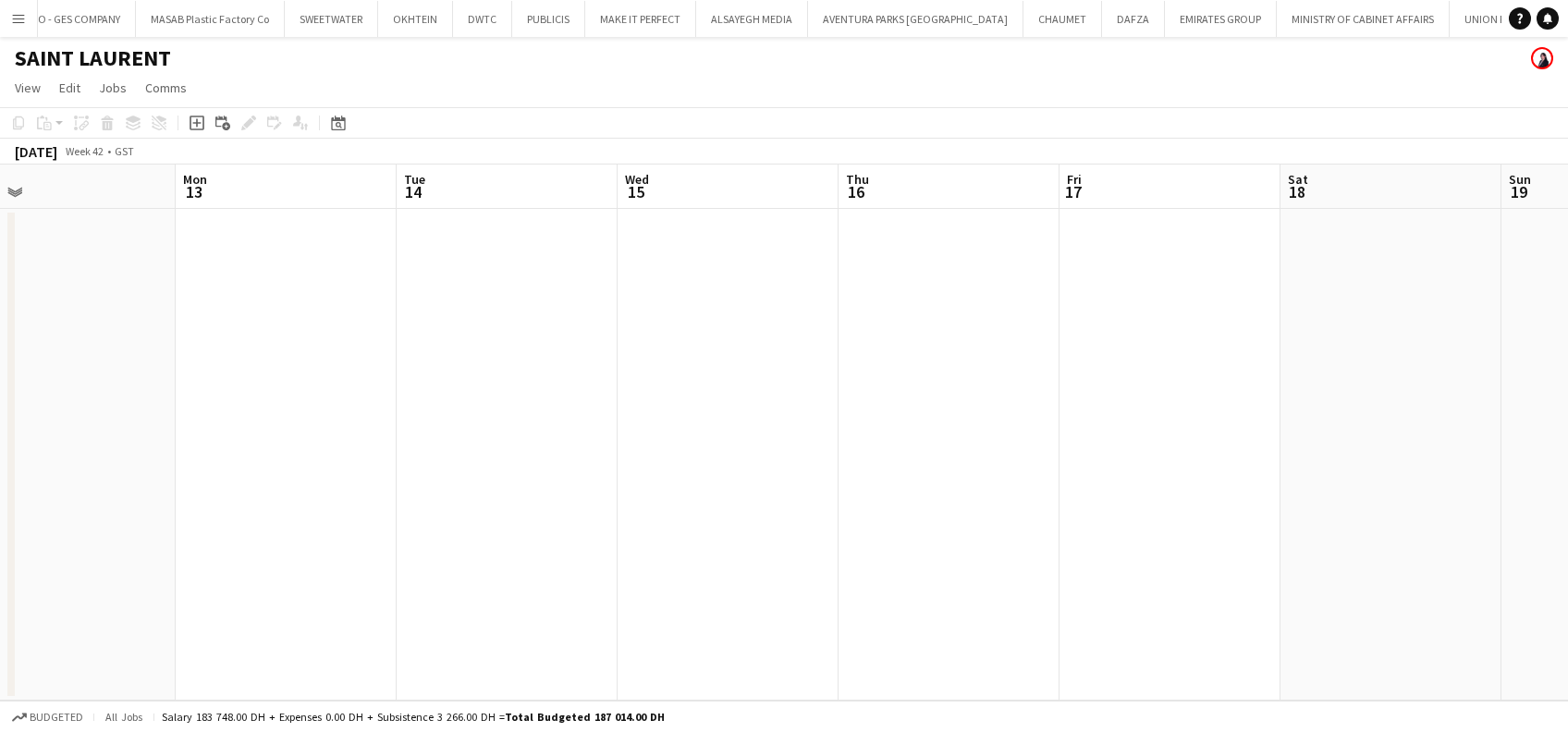
drag, startPoint x: 1126, startPoint y: 386, endPoint x: 1073, endPoint y: 391, distance: 53.2
click at [1256, 386] on app-calendar-viewport "Fri 10 Sat 11 Sun 12 Mon 13 Tue 14 Wed 15 Thu 16 Fri 17 Sat 18 Sun 19 Mon 20 Tu…" at bounding box center [784, 432] width 1568 height 536
drag, startPoint x: 1109, startPoint y: 358, endPoint x: 1393, endPoint y: 358, distance: 284.0
click at [1393, 358] on app-calendar-viewport "Mon 6 Tue 7 Wed 8 Thu 9 Fri 10 Sat 11 Sun 12 Mon 13 Tue 14 Wed 15 Thu 16 Fri 17…" at bounding box center [784, 432] width 1568 height 536
drag, startPoint x: 378, startPoint y: 390, endPoint x: 985, endPoint y: 394, distance: 607.0
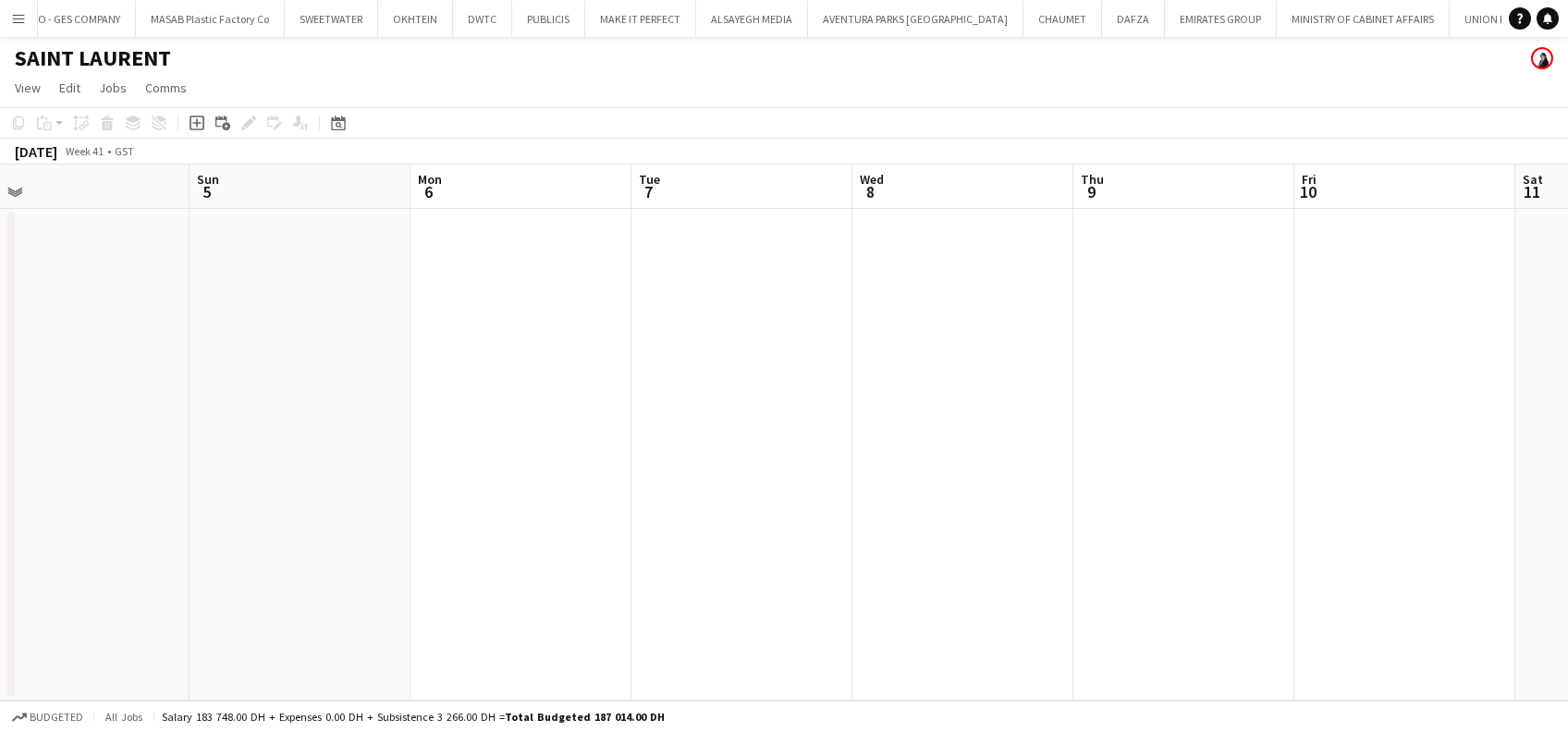
click at [985, 390] on app-calendar-viewport "Thu 2 Fri 3 Sat 4 Sun 5 Mon 6 Tue 7 Wed 8 Thu 9 Fri 10 Sat 11 Sun 12 Mon 13 Tue…" at bounding box center [784, 432] width 1568 height 536
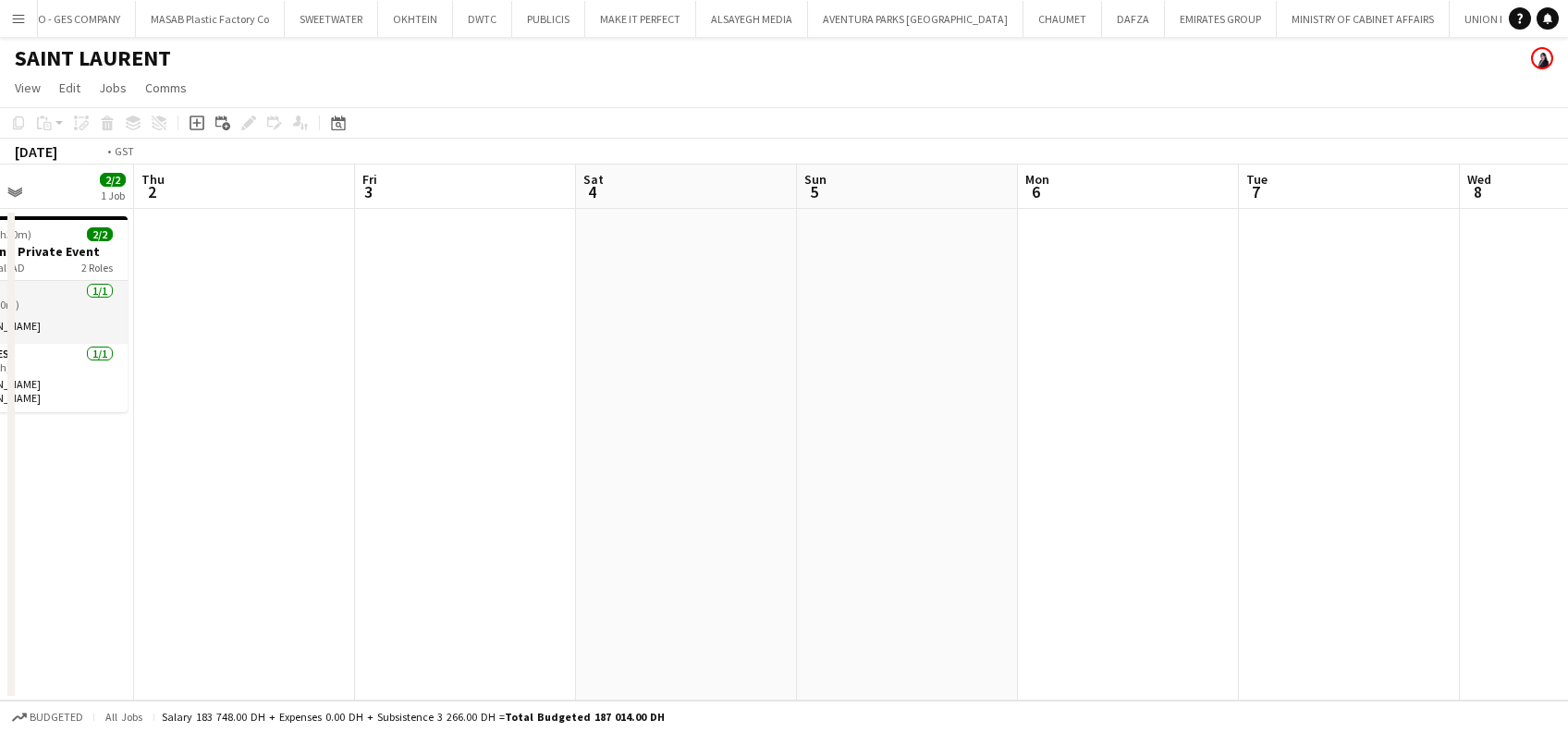
click at [1170, 376] on app-calendar-viewport "Mon 29 Tue 30 Wed 1 2/2 1 Job Thu 2 Fri 3 Sat 4 Sun 5 Mon 6 Tue 7 Wed 8 Thu 9 F…" at bounding box center [784, 432] width 1568 height 536
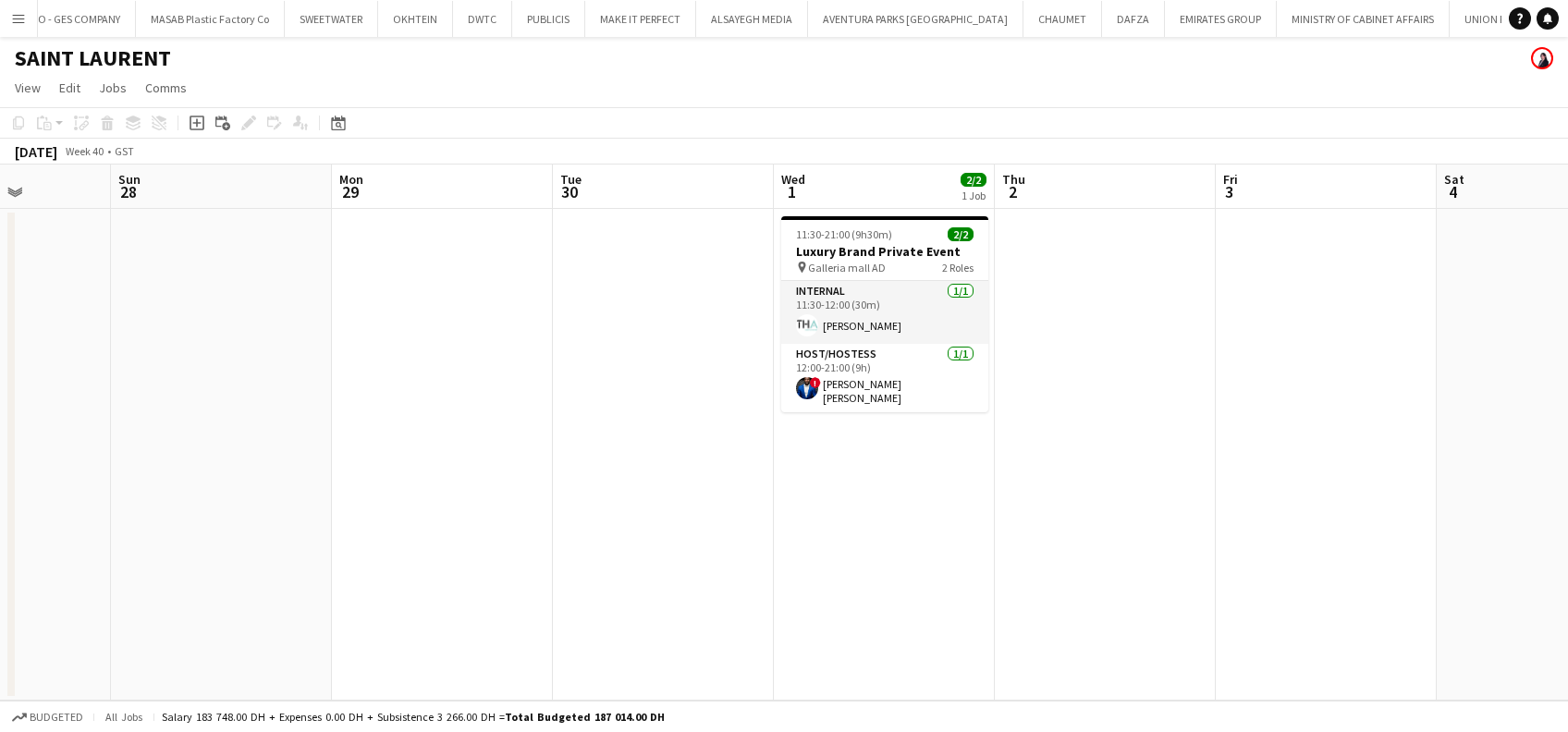
drag, startPoint x: 192, startPoint y: 390, endPoint x: 160, endPoint y: 387, distance: 32.1
click at [1088, 390] on div "Thu 25 2/2 1 Job Fri 26 Sat 27 Sun 28 Mon 29 Tue 30 Wed 1 2/2 1 Job Thu 2 Fri 3…" at bounding box center [784, 432] width 1568 height 536
drag, startPoint x: 999, startPoint y: 389, endPoint x: 751, endPoint y: 398, distance: 248.2
click at [1114, 389] on app-calendar-viewport "Thu 25 2/2 1 Job Fri 26 Sat 27 Sun 28 Mon 29 Tue 30 Wed 1 2/2 1 Job Thu 2 Fri 3…" at bounding box center [784, 432] width 1568 height 536
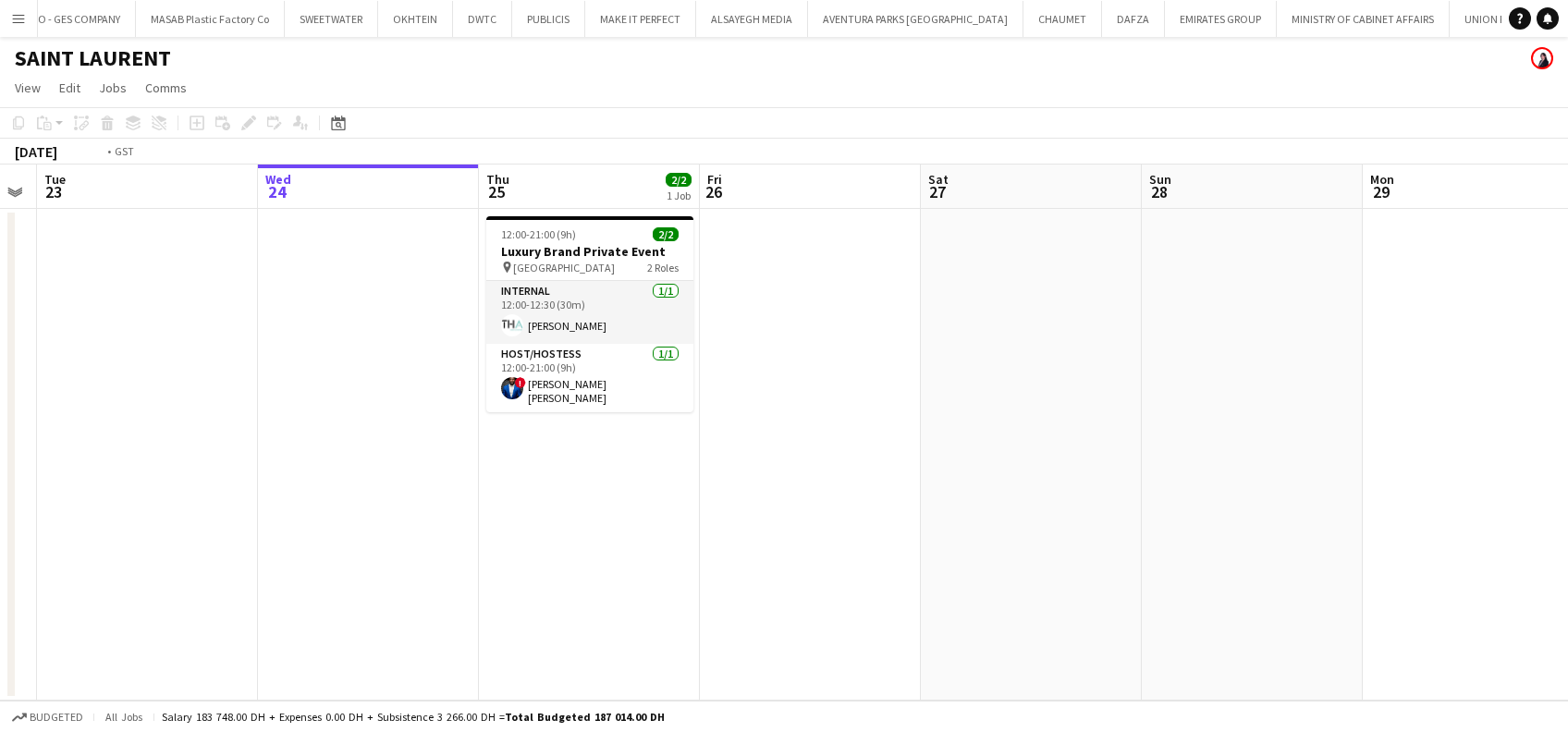
drag, startPoint x: 1028, startPoint y: 422, endPoint x: 1056, endPoint y: 423, distance: 28.0
click at [1063, 422] on app-calendar-viewport "Sun 21 Mon 22 Tue 23 Wed 24 Thu 25 2/2 1 Job Fri 26 Sat 27 Sun 28 Mon 29 Tue 30…" at bounding box center [784, 432] width 1568 height 536
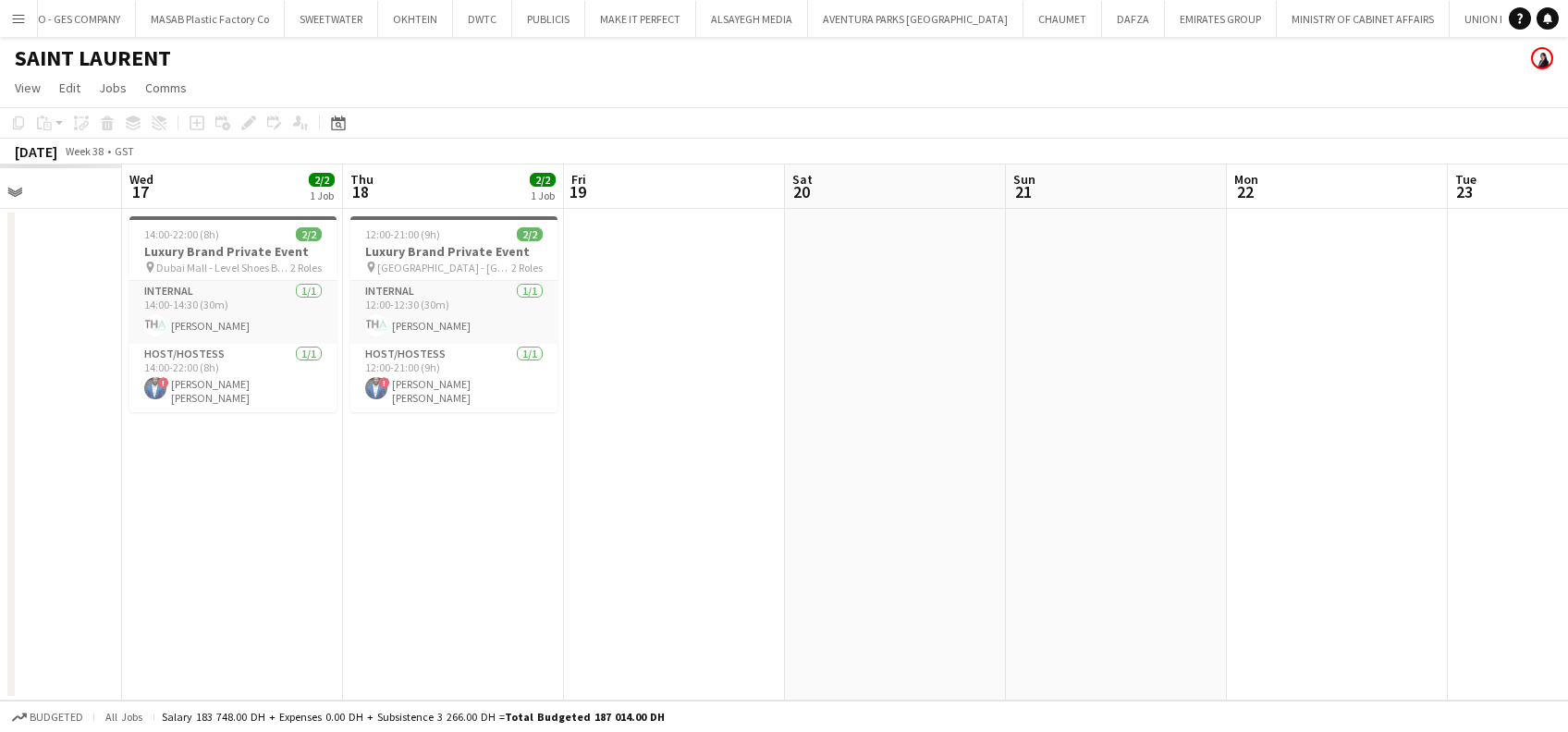
drag, startPoint x: 1137, startPoint y: 429, endPoint x: 715, endPoint y: 429, distance: 422.0
click at [1215, 429] on app-calendar-viewport "Sun 14 Mon 15 Tue 16 Wed 17 2/2 1 Job Thu 18 2/2 1 Job Fri 19 Sat 20 Sun 21 Mon…" at bounding box center [784, 432] width 1568 height 536
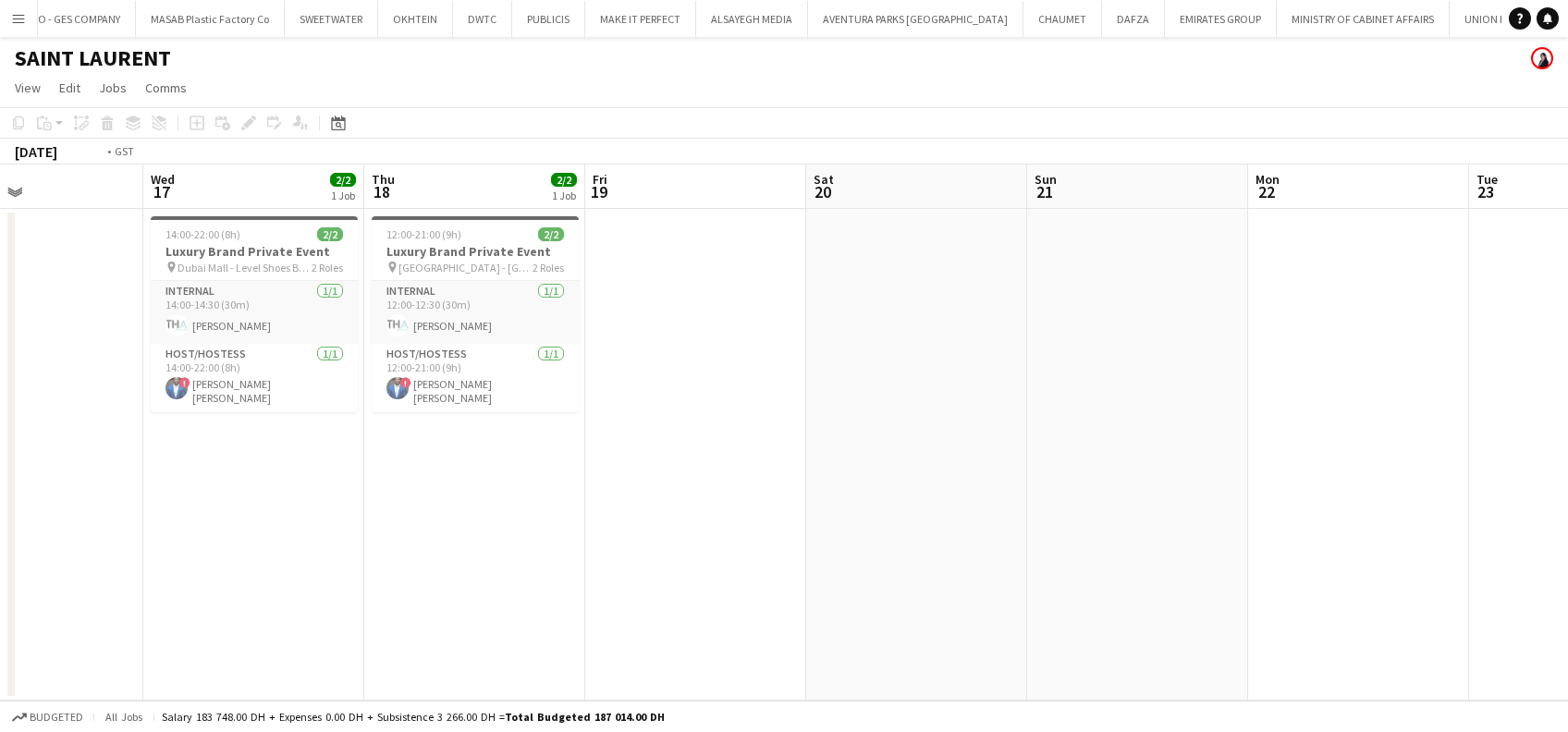
drag, startPoint x: 673, startPoint y: 443, endPoint x: 938, endPoint y: 428, distance: 265.4
click at [1462, 444] on app-calendar-viewport "Sun 14 Mon 15 Tue 16 Wed 17 2/2 1 Job Thu 18 2/2 1 Job Fri 19 Sat 20 Sun 21 Mon…" at bounding box center [784, 432] width 1568 height 536
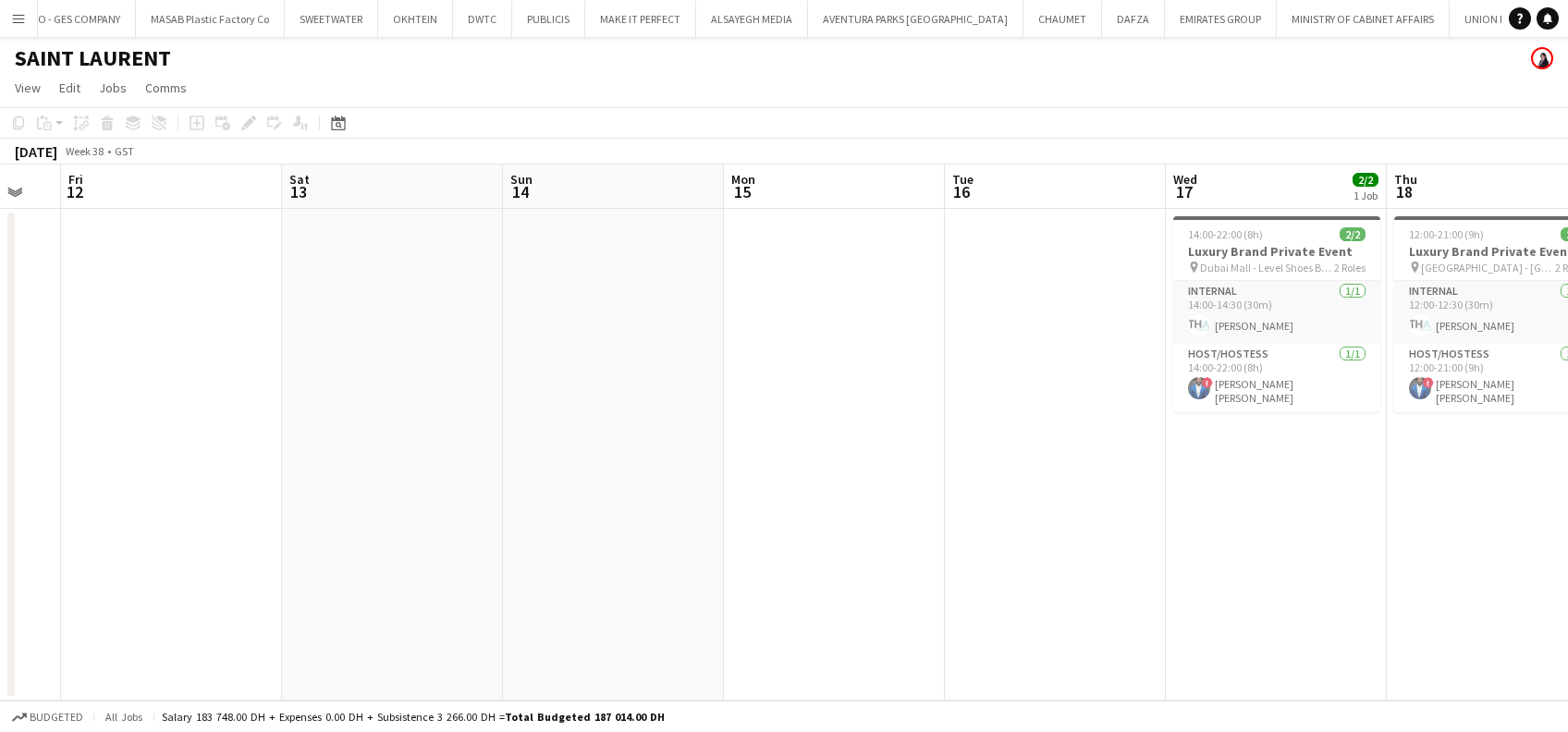
drag, startPoint x: 1226, startPoint y: 435, endPoint x: 1379, endPoint y: 439, distance: 153.1
click at [1464, 439] on app-calendar-viewport "Wed 10 Thu 11 Fri 12 Sat 13 Sun 14 Mon 15 Tue 16 Wed 17 2/2 1 Job Thu 18 2/2 1 …" at bounding box center [784, 432] width 1568 height 536
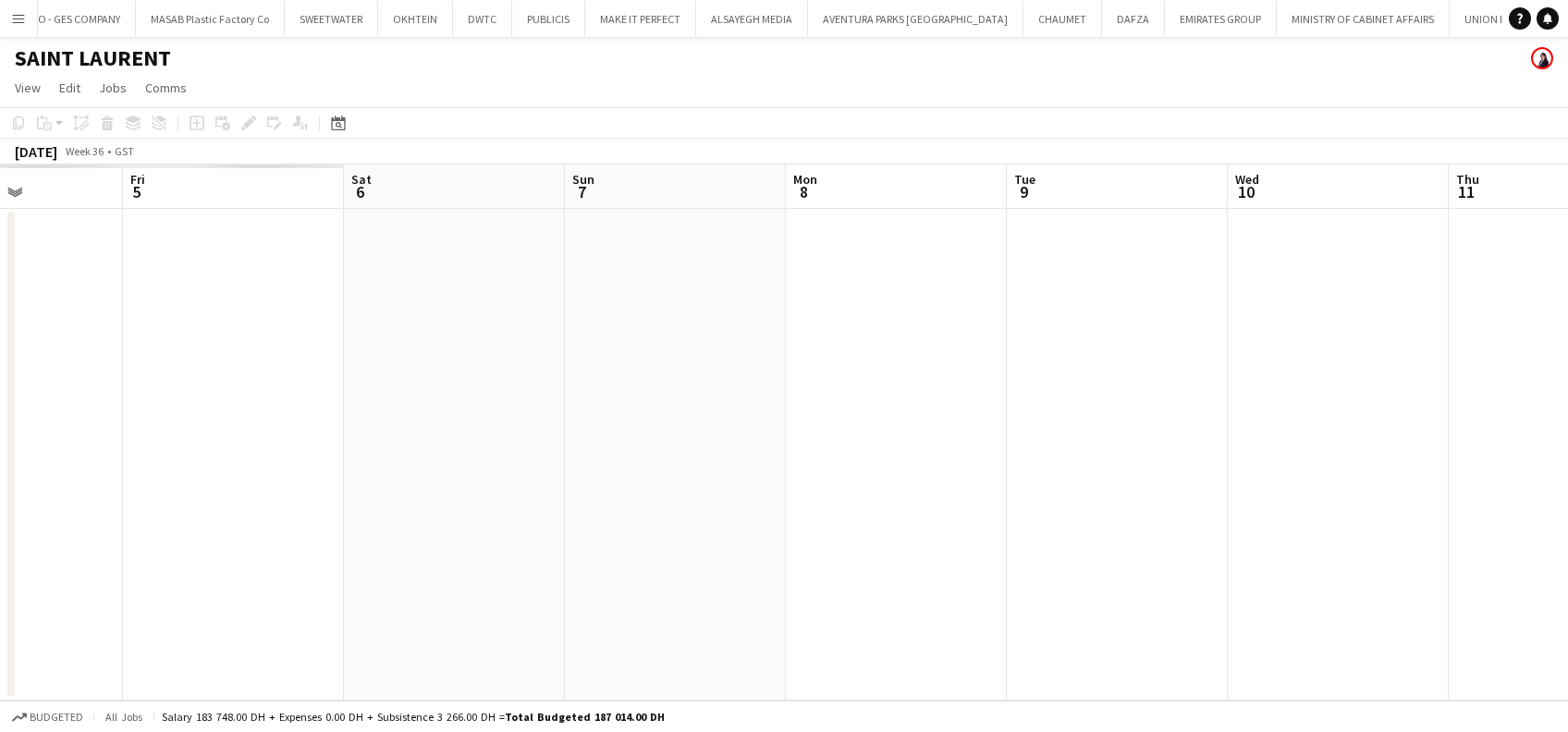
drag, startPoint x: 981, startPoint y: 451, endPoint x: 1409, endPoint y: 451, distance: 428.0
click at [1567, 451] on html "Menu Boards Boards Boards All jobs Status Workforce Workforce My Workforce Recr…" at bounding box center [784, 366] width 1568 height 732
drag, startPoint x: 681, startPoint y: 448, endPoint x: 1440, endPoint y: 457, distance: 759.1
click at [1502, 457] on app-calendar-viewport "Tue 2 Wed 3 Thu 4 Fri 5 Sat 6 Sun 7 Mon 8 Tue 9 Wed 10 Thu 11 Fri 12 Sat 13 Sun…" at bounding box center [784, 432] width 1568 height 536
drag, startPoint x: 398, startPoint y: 394, endPoint x: 1351, endPoint y: 419, distance: 953.3
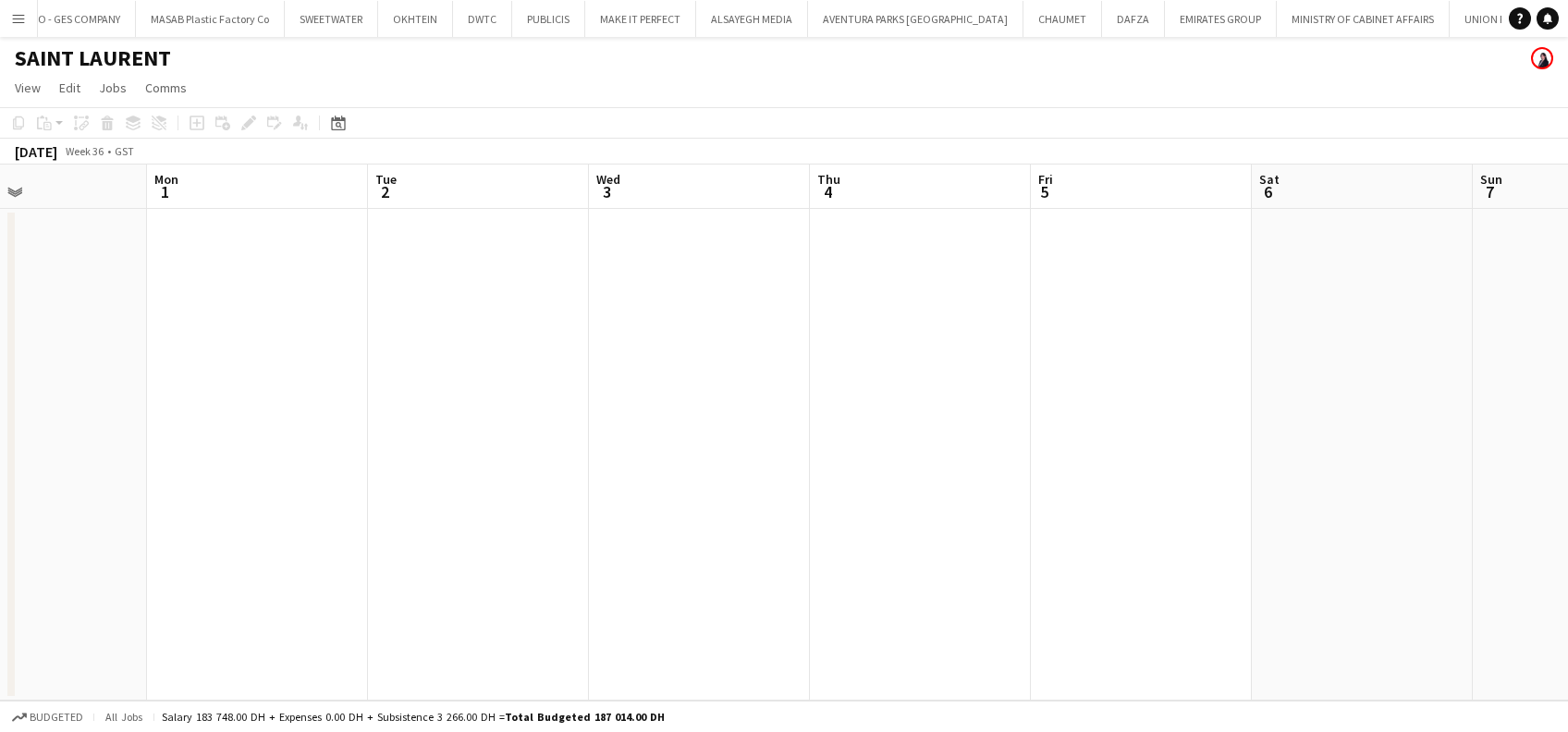
click at [1368, 419] on app-calendar-viewport "Fri 29 Sat 30 Sun 31 Mon 1 Tue 2 Wed 3 Thu 4 Fri 5 Sat 6 Sun 7 Mon 8 Tue 9 Wed …" at bounding box center [784, 432] width 1568 height 536
drag
click at [1383, 419] on app-calendar-viewport "Mon 25 Tue 26 Wed 27 Thu 28 Fri 29 Sat 30 Sun 31 Mon 1 Tue 2 Wed 3 Thu 4 Fri 5 …" at bounding box center [784, 432] width 1568 height 536
click at [1445, 386] on app-calendar-viewport "Wed 20 Thu 21 Fri 22 Sat 23 Sun 24 Mon 25 Tue 26 Wed 27 Thu 28 Fri 29 Sat 30 Su…" at bounding box center [784, 432] width 1568 height 536
click at [1296, 381] on app-calendar-viewport "Fri 15 Sat 16 Sun 17 Mon 18 Tue 19 Wed 20 Thu 21 Fri 22 Sat 23 Sun 24 Mon 25 Tu…" at bounding box center [784, 432] width 1568 height 536
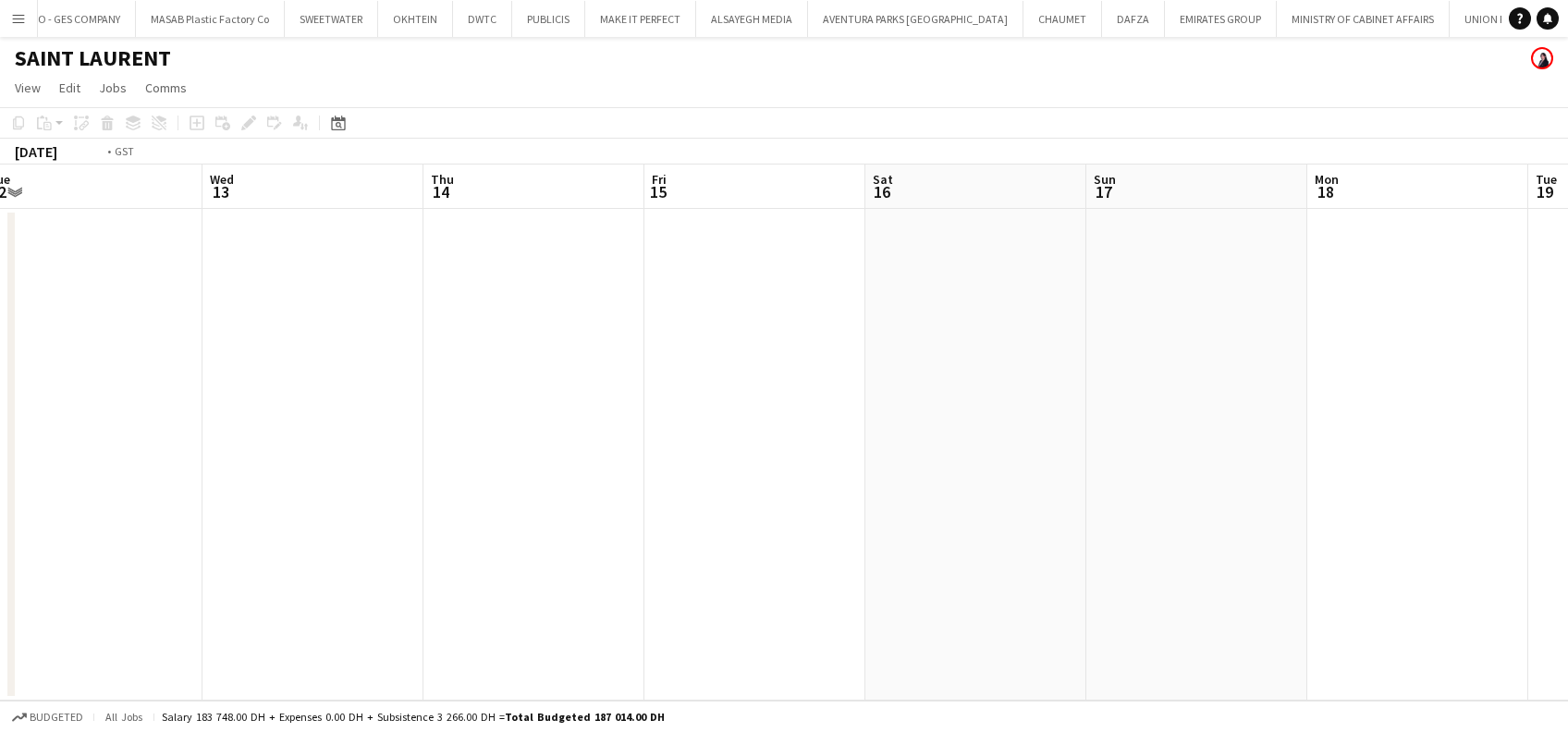
click at [902, 355] on app-calendar-viewport "Sun 10 Mon 11 Tue 12 Wed 13 Thu 14 Fri 15 Sat 16 Sun 17 Mon 18 Tue 19 Wed 20 Th…" at bounding box center [784, 432] width 1568 height 536
click at [992, 365] on app-calendar-viewport "Wed 6 Thu 7 Fri 8 Sat 9 Sun 10 Mon 11 Tue 12 Wed 13 Thu 14 Fri 15 Sat 16 Sun 17…" at bounding box center [784, 432] width 1568 height 536
click at [858, 384] on app-calendar-viewport "Sat 2 Sun 3 Mon 4 Tue 5 Wed 6 Thu 7 Fri 8 Sat 9 Sun 10 Mon 11 Tue 12 Wed 13 Thu…" at bounding box center [784, 432] width 1568 height 536
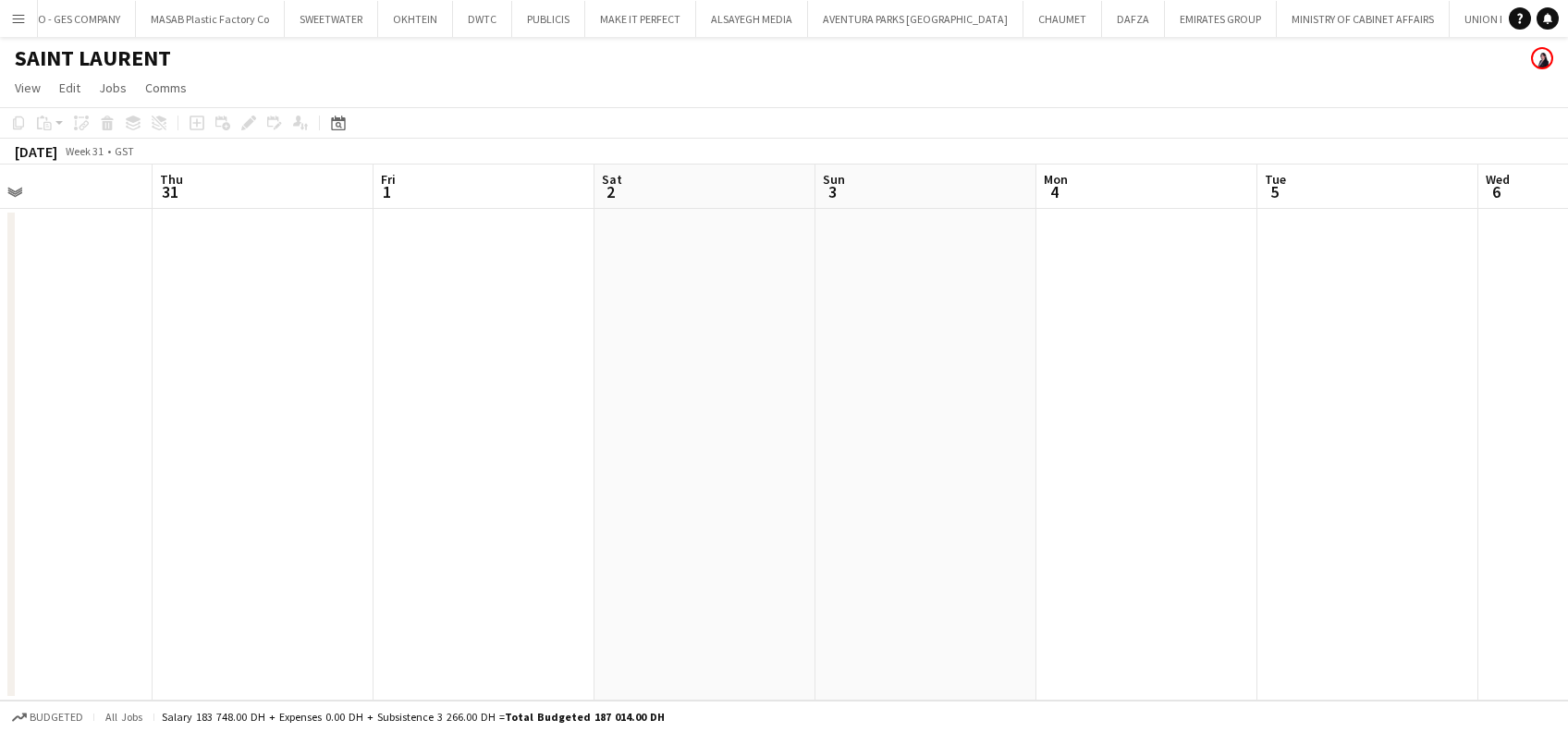
click at [881, 421] on app-calendar-viewport "Mon 28 Tue 29 Wed 30 Thu 31 Fri 1 Sat 2 Sun 3 Mon 4 Tue 5 Wed 6 Thu 7 Fri 8 Sat…" at bounding box center [784, 432] width 1568 height 536
click at [993, 490] on app-calendar-viewport "Sun 27 Mon 28 Tue 29 Wed 30 Thu 31 Fri 1 Sat 2 Sun 3 Mon 4 Tue 5 Wed 6 Thu 7 Fr…" at bounding box center [784, 432] width 1568 height 536
click at [1024, 490] on app-calendar-viewport "Thu 24 Fri 25 Sat 26 Sun 27 Mon 28 Tue 29 Wed 30 Thu 31 Fri 1 Sat 2 Sun 3 Mon 4…" at bounding box center [784, 432] width 1568 height 536
click at [1087, 421] on app-calendar-viewport "Mon 21 Tue 22 Wed 23 Thu 24 Fri 25 Sat 26 Sun 27 Mon 28 Tue 29 Wed 30 Thu 31 Fr…" at bounding box center [784, 432] width 1568 height 536
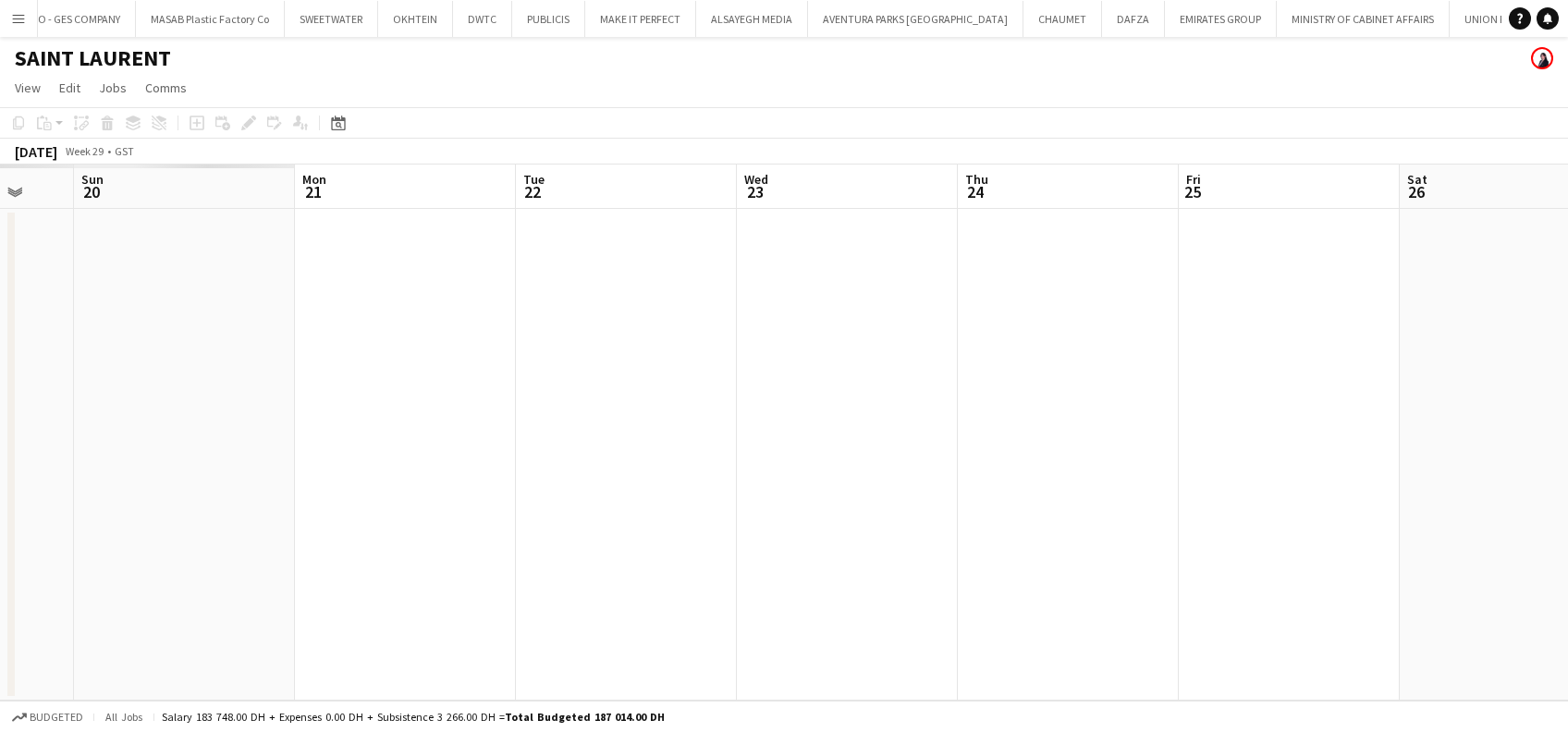
click at [1054, 416] on app-calendar-viewport "Thu 17 Fri 18 Sat 19 Sun 20 Mon 21 Tue 22 Wed 23 Thu 24 Fri 25 Sat 26 Sun 27 Mo…" at bounding box center [784, 432] width 1568 height 536
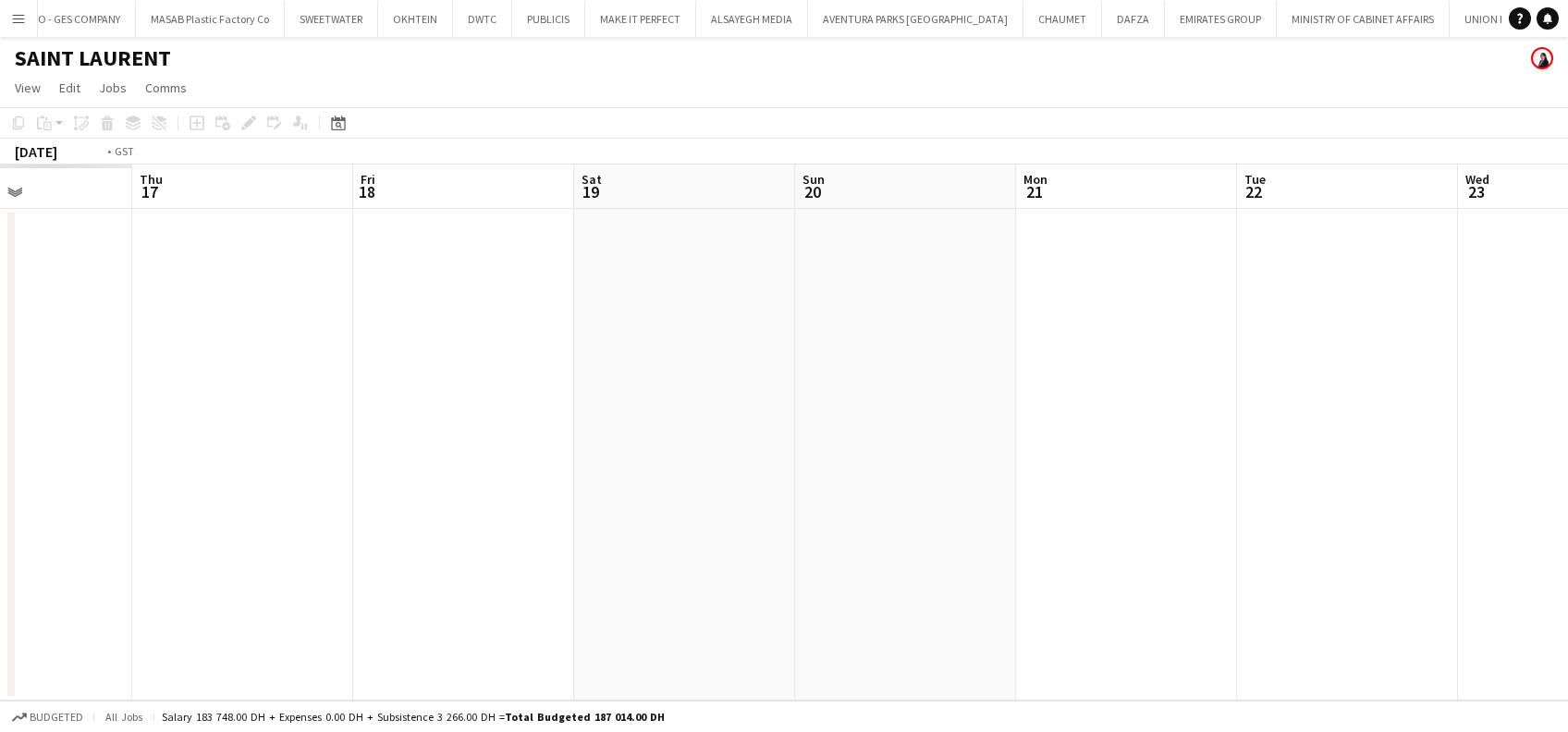
click at [1035, 434] on app-calendar-viewport "Mon 14 Tue 15 Wed 16 Thu 17 Fri 18 Sat 19 Sun 20 Mon 21 Tue 22 Wed 23 Thu 24 Fr…" at bounding box center [784, 432] width 1568 height 536
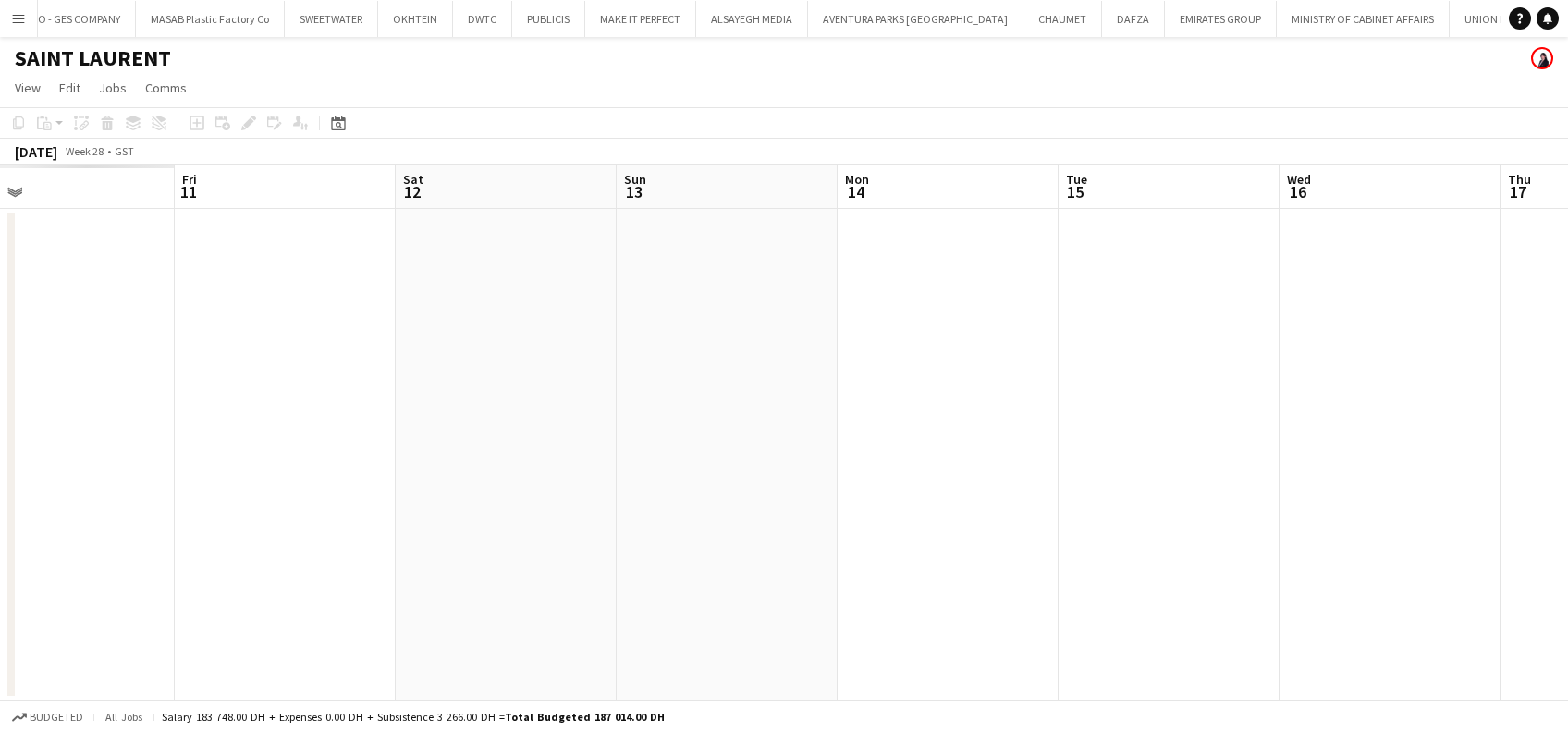
click at [1014, 436] on app-calendar-viewport "Tue 8 Wed 9 Thu 10 Fri 11 Sat 12 Sun 13 Mon 14 Tue 15 Wed 16 Thu 17 Fri 18 Sat …" at bounding box center [784, 432] width 1568 height 536
click at [1036, 438] on app-calendar-viewport "Sun 6 Mon 7 Tue 8 Wed 9 Thu 10 Fri 11 Sat 12 Sun 13 Mon 14 Tue 15 Wed 16 Thu 17…" at bounding box center [784, 432] width 1568 height 536
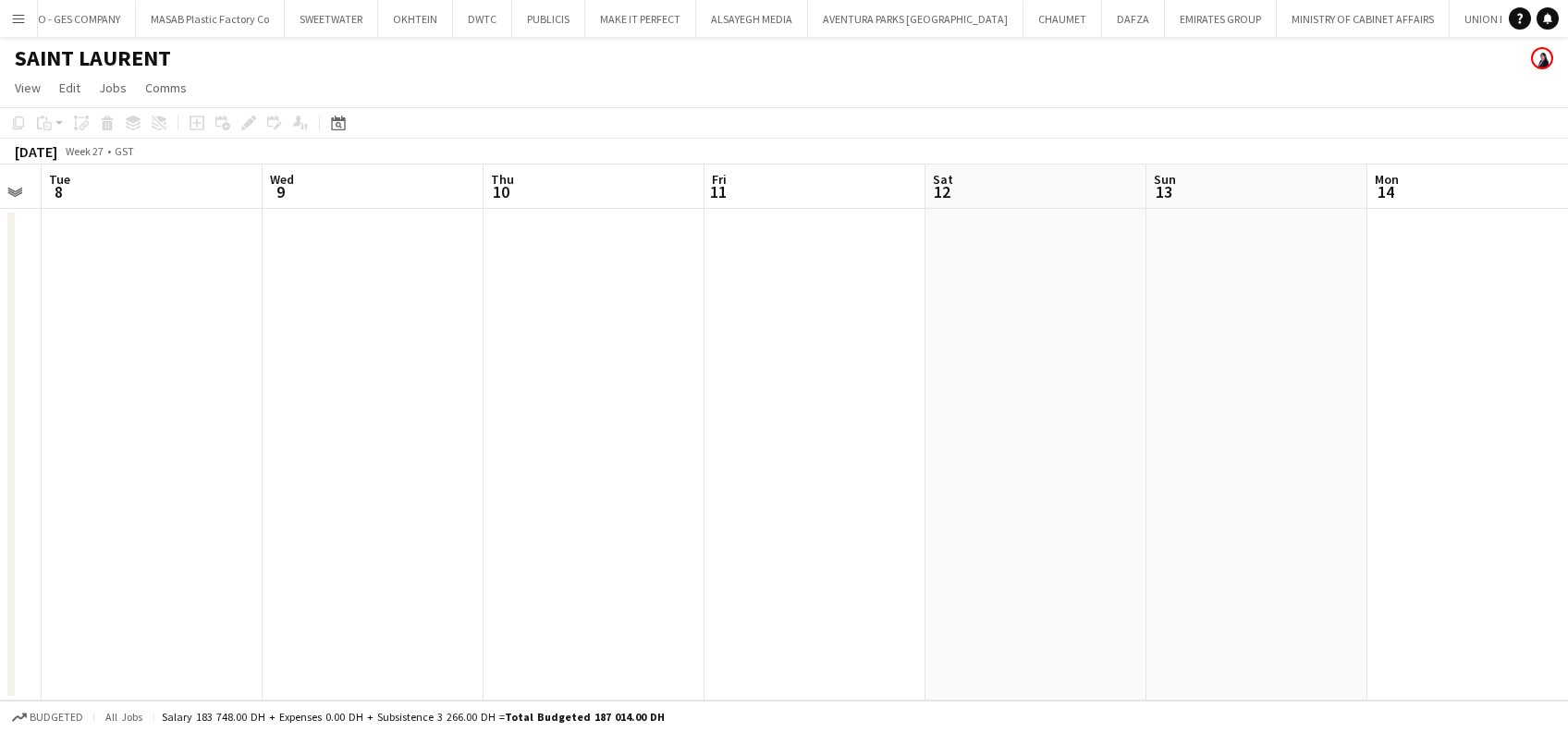
click at [995, 443] on app-calendar-viewport "Sat 5 Sun 6 Mon 7 Tue 8 Wed 9 Thu 10 Fri 11 Sat 12 Sun 13 Mon 14 Tue 15 Wed 16 …" at bounding box center [784, 432] width 1568 height 536
click at [1055, 440] on app-calendar-viewport "Tue 1 Wed 2 Thu 3 Fri 4 Sat 5 Sun 6 Mon 7 Tue 8 Wed 9 Thu 10 Fri 11 Sat 12 Sun …" at bounding box center [784, 432] width 1568 height 536
click at [895, 436] on app-calendar-viewport "Fri 27 Sat 28 Sun 29 Mon 30 Tue 1 Wed 2 Thu 3 Fri 4 Sat 5 Sun 6 Mon 7 Tue 8 Wed…" at bounding box center [784, 432] width 1568 height 536
click at [1162, 503] on app-calendar-viewport "Mon 23 Tue 24 Wed 25 Thu 26 Fri 27 Sat 28 Sun 29 Mon 30 Tue 1 Wed 2 Thu 3 Fri 4…" at bounding box center [784, 432] width 1568 height 536
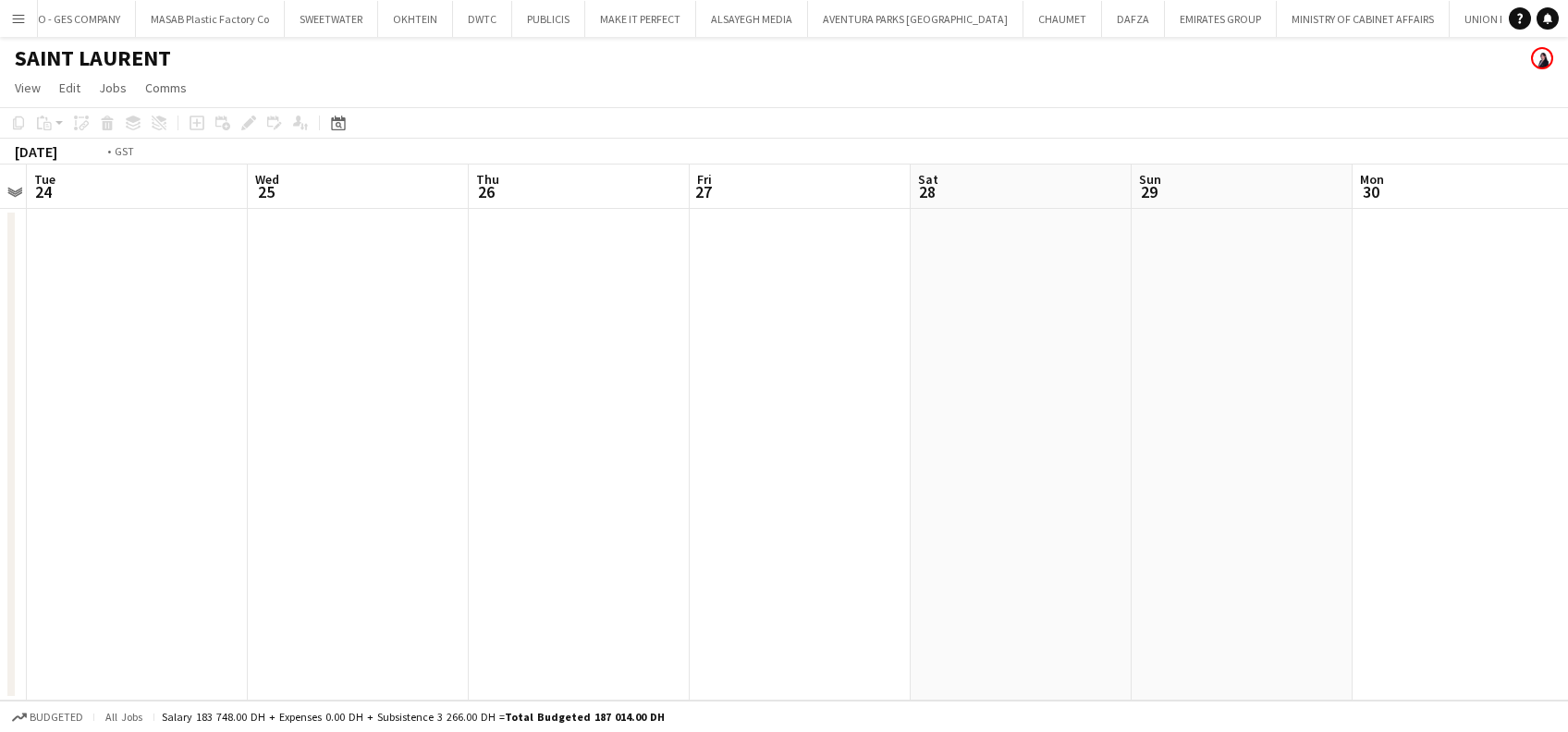
click at [1084, 393] on app-calendar-viewport "Sun 22 Mon 23 Tue 24 Wed 25 Thu 26 Fri 27 Sat 28 Sun 29 Mon 30 Tue 1 Wed 2 Thu …" at bounding box center [784, 432] width 1568 height 536
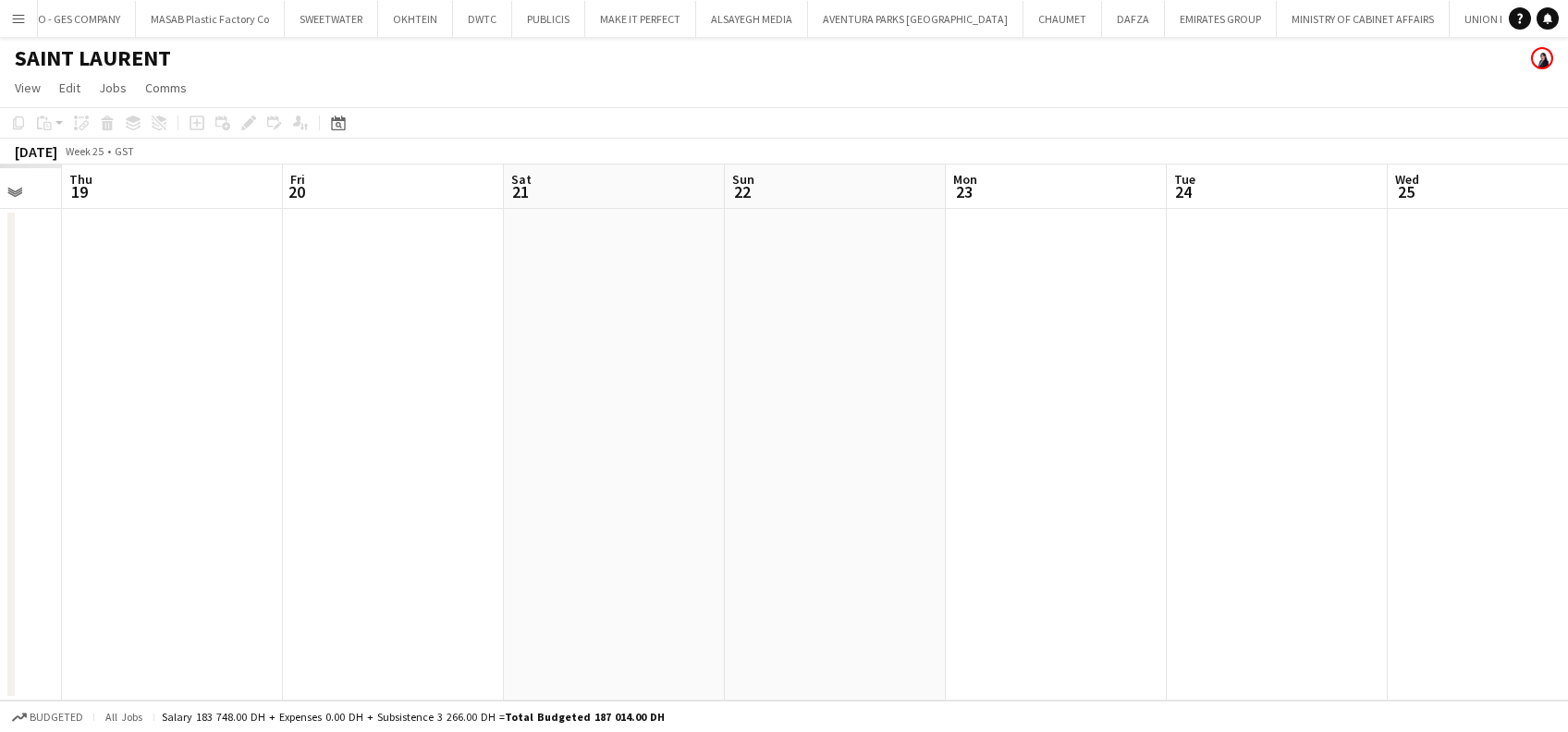
click at [948, 459] on app-calendar-viewport "Tue 17 Wed 18 Thu 19 Fri 20 Sat 21 Sun 22 Mon 23 Tue 24 Wed 25 Thu 26 Fri 27 Sa…" at bounding box center [784, 432] width 1568 height 536
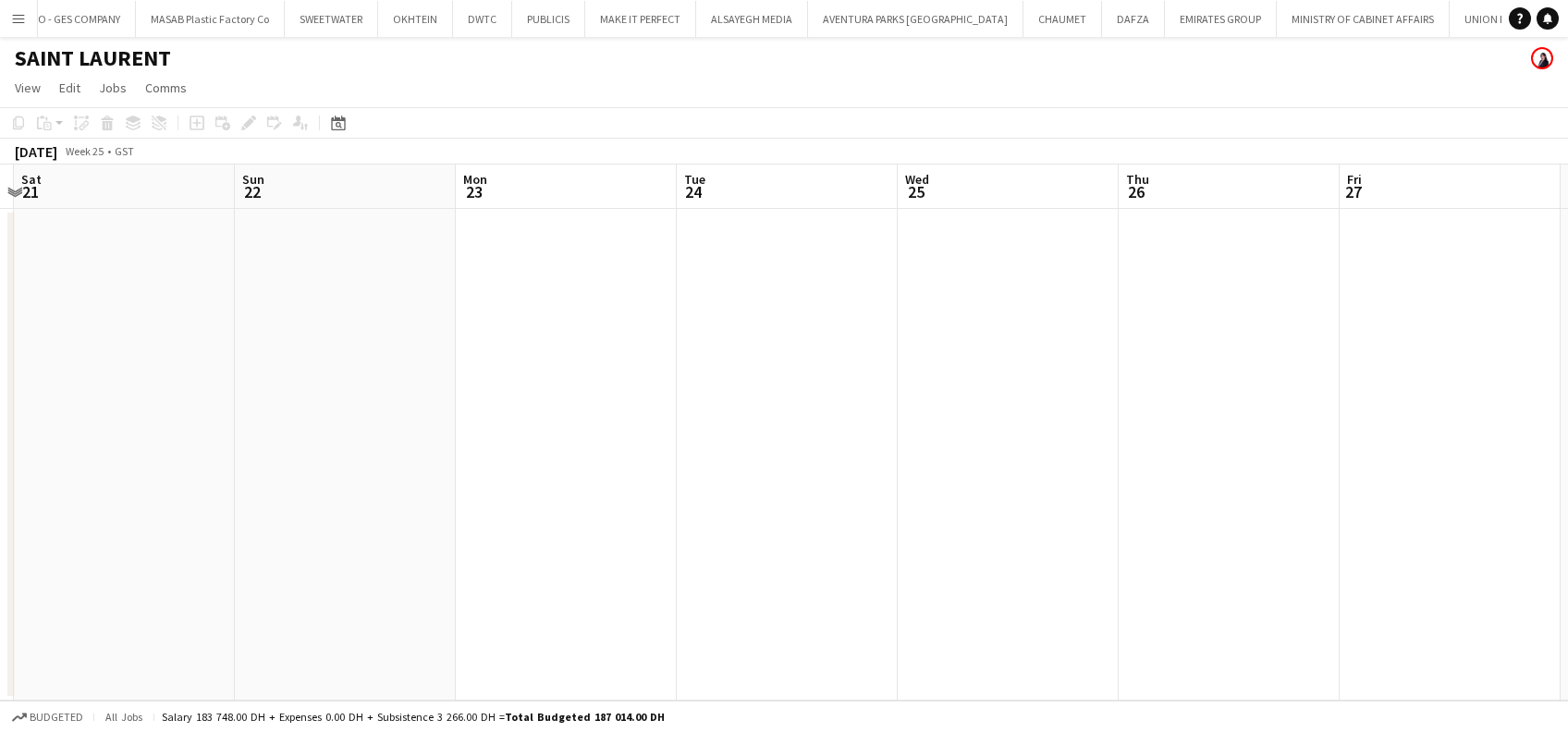
click at [384, 434] on app-calendar-viewport "Tue 17 Wed 18 Thu 19 Fri 20 Sat 21 Sun 22 Mon 23 Tue 24 Wed 25 Thu 26 Fri 27 Sa…" at bounding box center [784, 432] width 1568 height 536
click at [239, 456] on app-calendar-viewport "Tue 17 Wed 18 Thu 19 Fri 20 Sat 21 Sun 22 Mon 23 Tue 24 Wed 25 Thu 26 Fri 27 Sa…" at bounding box center [784, 432] width 1568 height 536
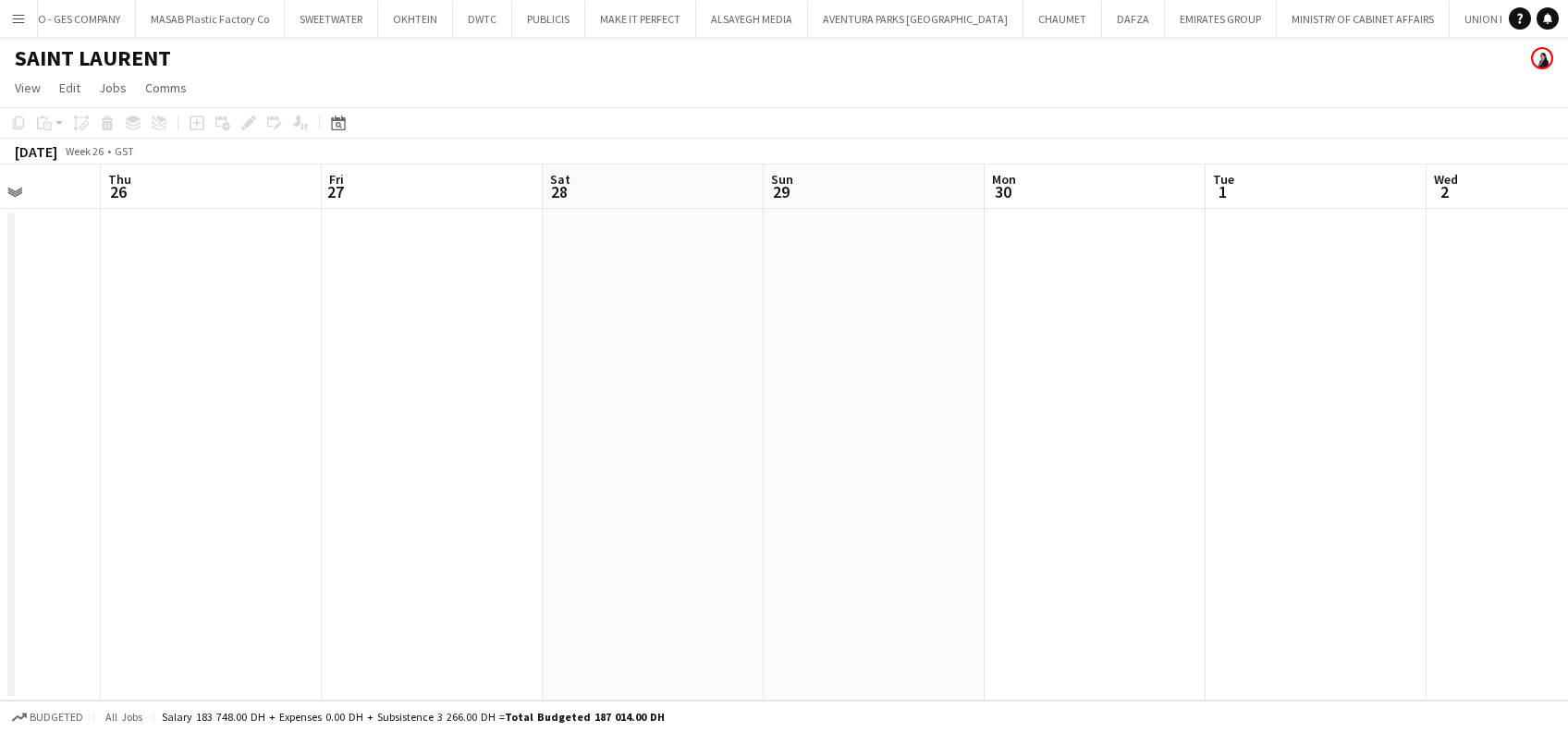
click at [383, 481] on app-calendar-viewport "Mon 23 Tue 24 Wed 25 Thu 26 Fri 27 Sat 28 Sun 29 Mon 30 Tue 1 Wed 2 Thu 3 Fri 4…" at bounding box center [784, 432] width 1568 height 536
click at [399, 486] on app-calendar-viewport "Mon 23 Tue 24 Wed 25 Thu 26 Fri 27 Sat 28 Sun 29 Mon 30 Tue 1 Wed 2 Thu 3 Fri 4…" at bounding box center [784, 432] width 1568 height 536
click at [336, 449] on app-calendar-viewport "Fri 27 Sat 28 Sun 29 Mon 30 Tue 1 Wed 2 Thu 3 Fri 4 Sat 5 Sun 6 Mon 7 Tue 8 Wed…" at bounding box center [784, 432] width 1568 height 536
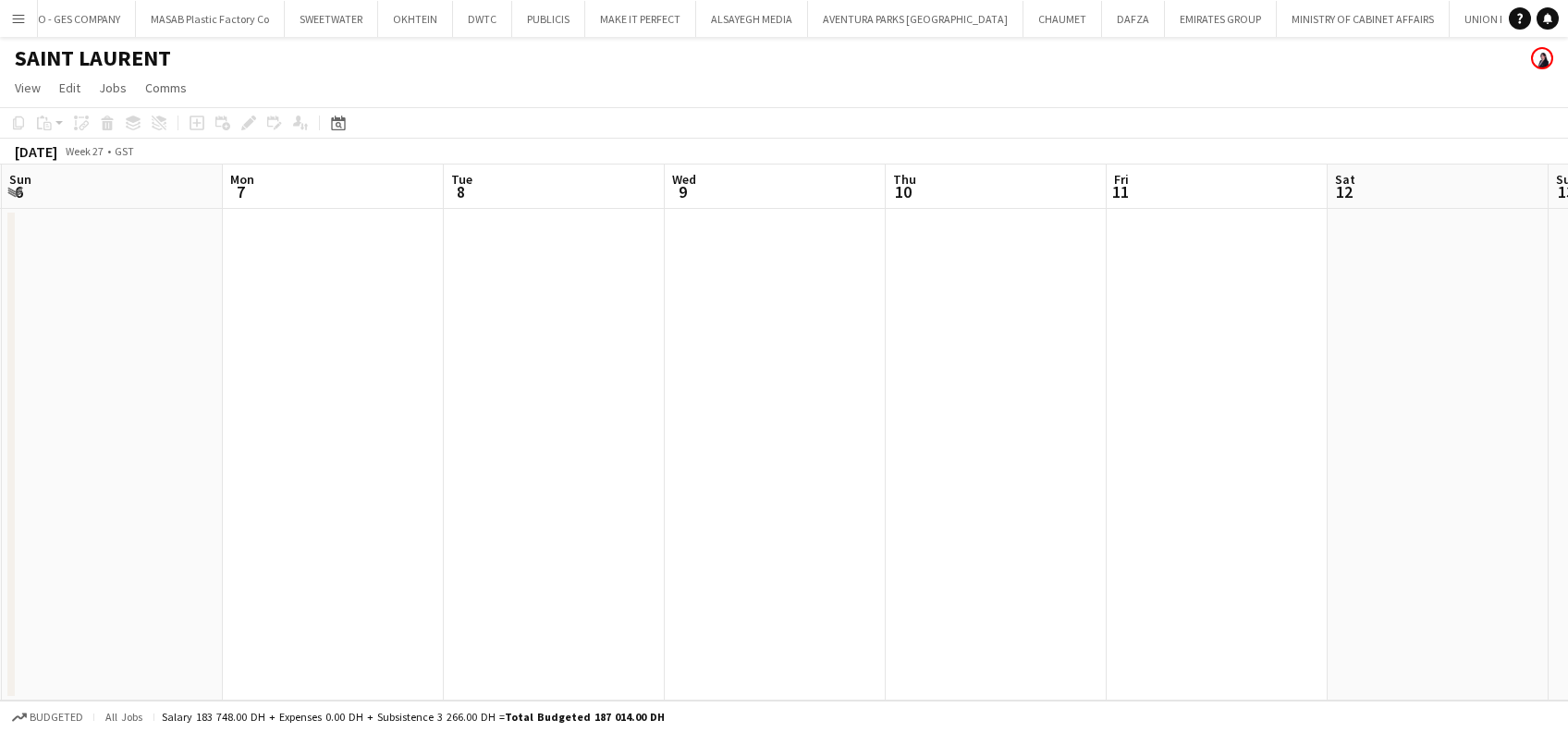
click at [207, 401] on app-calendar-viewport "Thu 3 Fri 4 Sat 5 Sun 6 Mon 7 Tue 8 Wed 9 Thu 10 Fri 11 Sat 12 Sun 13 Mon 14 Tu…" at bounding box center [784, 432] width 1568 height 536
click at [222, 418] on app-calendar-viewport "Thu 3 Fri 4 Sat 5 Sun 6 Mon 7 Tue 8 Wed 9 Thu 10 Fri 11 Sat 12 Sun 13 Mon 14 Tu…" at bounding box center [784, 432] width 1568 height 536
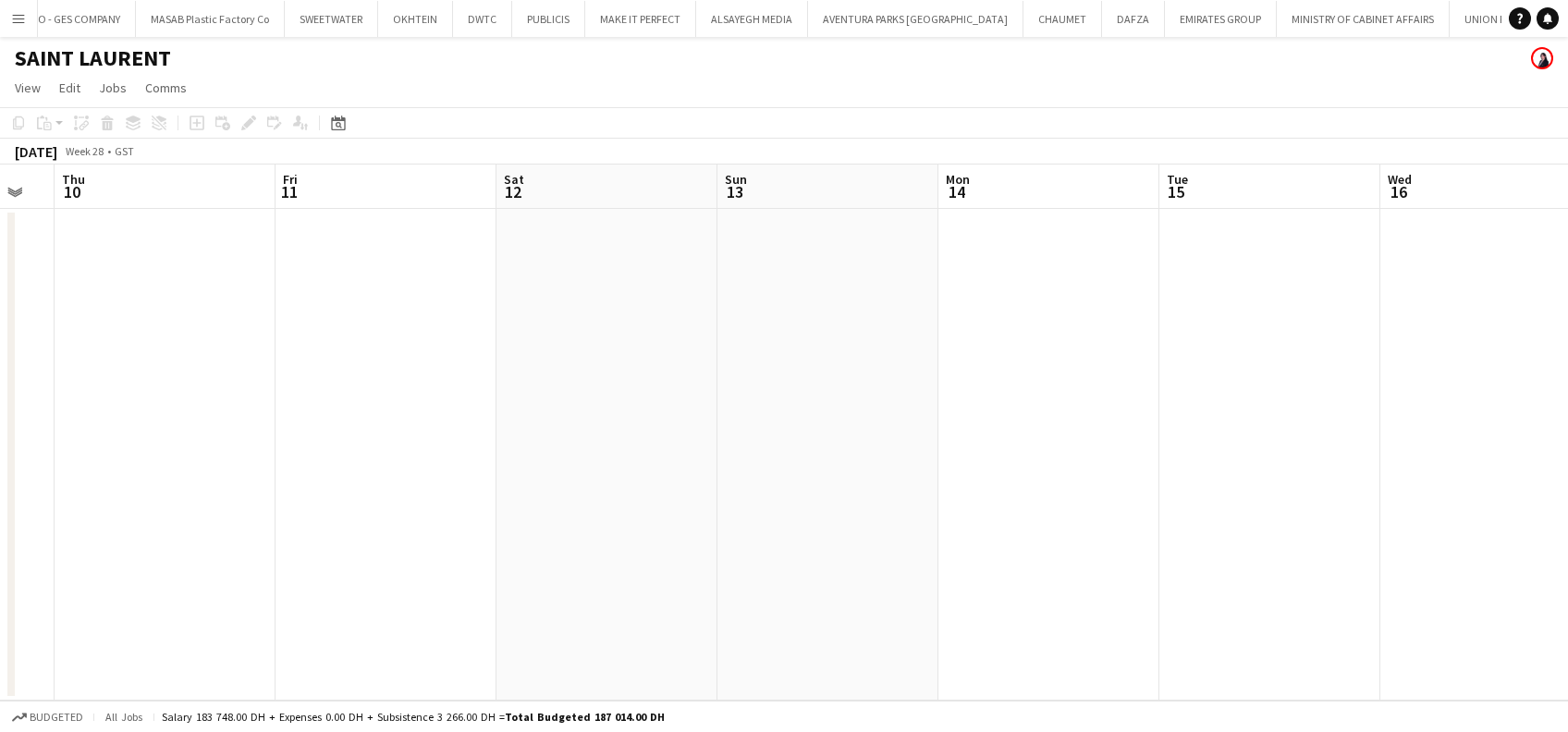
click at [154, 436] on app-calendar-viewport "Sun 6 Mon 7 Tue 8 Wed 9 Thu 10 Fri 11 Sat 12 Sun 13 Mon 14 Tue 15 Wed 16 Thu 17…" at bounding box center [784, 432] width 1568 height 536
click at [138, 473] on app-calendar-viewport "Wed 9 Thu 10 Fri 11 Sat 12 Sun 13 Mon 14 Tue 15 Wed 16 Thu 17 Fri 18 Sat 19 Sun…" at bounding box center [784, 432] width 1568 height 536
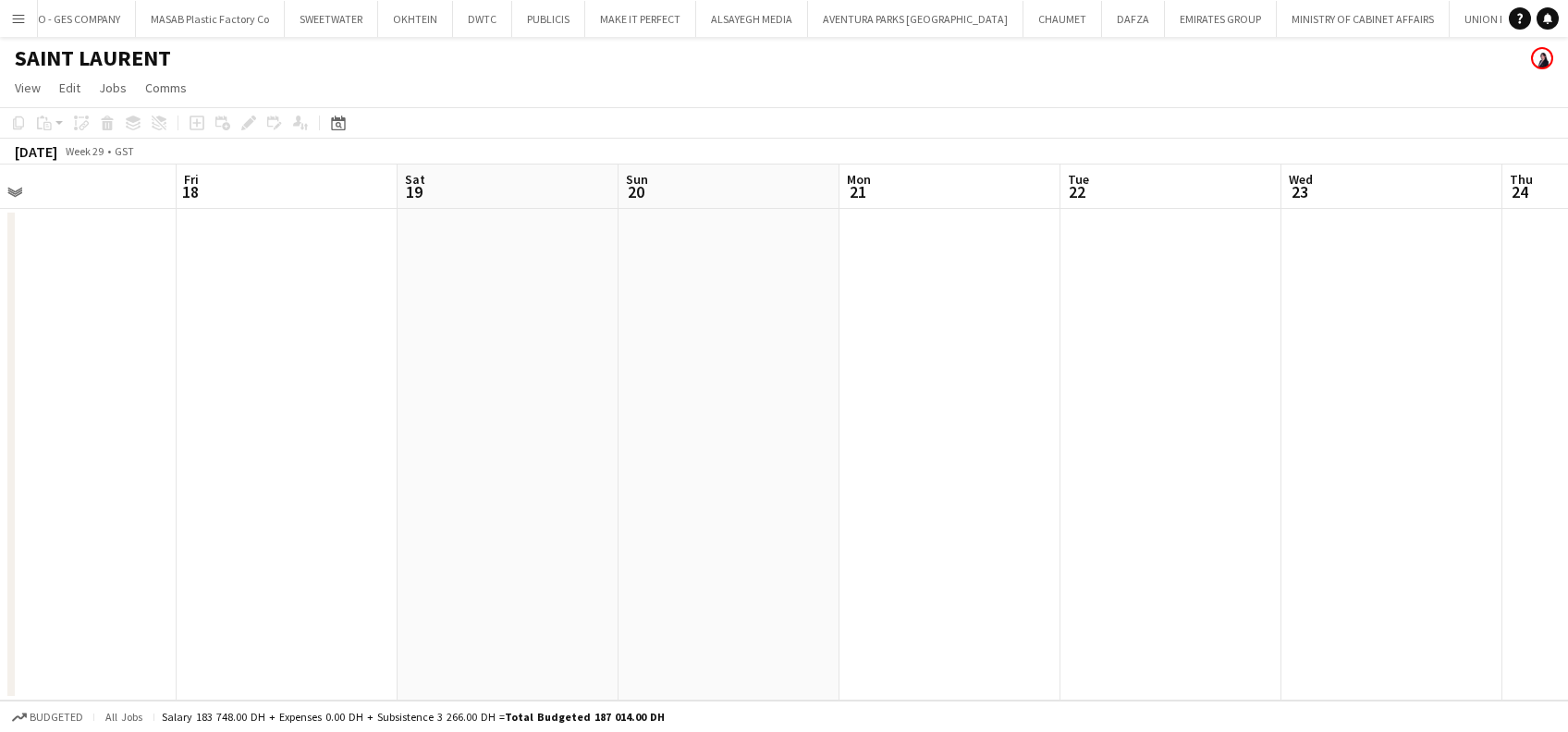
click at [696, 612] on app-calendar-viewport "Mon 14 Tue 15 Wed 16 Thu 17 Fri 18 Sat 19 Sun 20 Mon 21 Tue 22 Wed 23 Thu 24 Fr…" at bounding box center [784, 432] width 1568 height 536
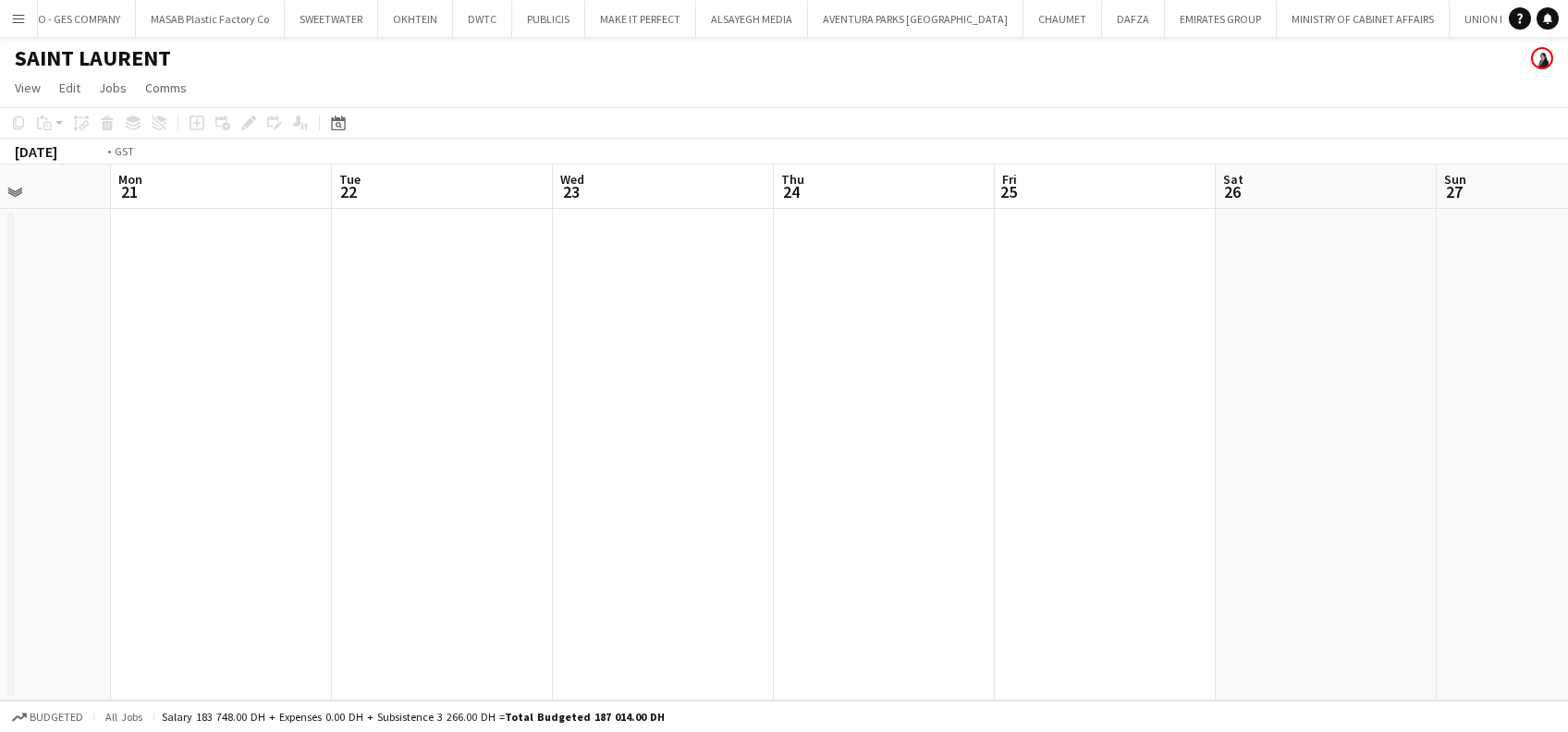
click at [319, 634] on app-calendar-viewport "Fri 18 Sat 19 Sun 20 Mon 21 Tue 22 Wed 23 Thu 24 Fri 25 Sat 26 Sun 27 Mon 28 Tu…" at bounding box center [784, 432] width 1568 height 536
click at [160, 568] on app-calendar-viewport "Mon 21 Tue 22 Wed 23 Thu 24 Fri 25 Sat 26 Sun 27 Mon 28 Tue 29 Wed 30 Thu 31 Fr…" at bounding box center [784, 432] width 1568 height 536
click at [322, 599] on app-calendar-viewport "Mon 28 Tue 29 Wed 30 Thu 31 Fri 1 Sat 2 Sun 3 Mon 4 Tue 5 Wed 6 Thu 7 Fri 8 Sat…" at bounding box center [784, 432] width 1568 height 536
click at [226, 503] on app-calendar-viewport "Mon 28 Tue 29 Wed 30 Thu 31 Fri 1 Sat 2 Sun 3 Mon 4 Tue 5 Wed 6 Thu 7 Fri 8 Sat…" at bounding box center [784, 432] width 1568 height 536
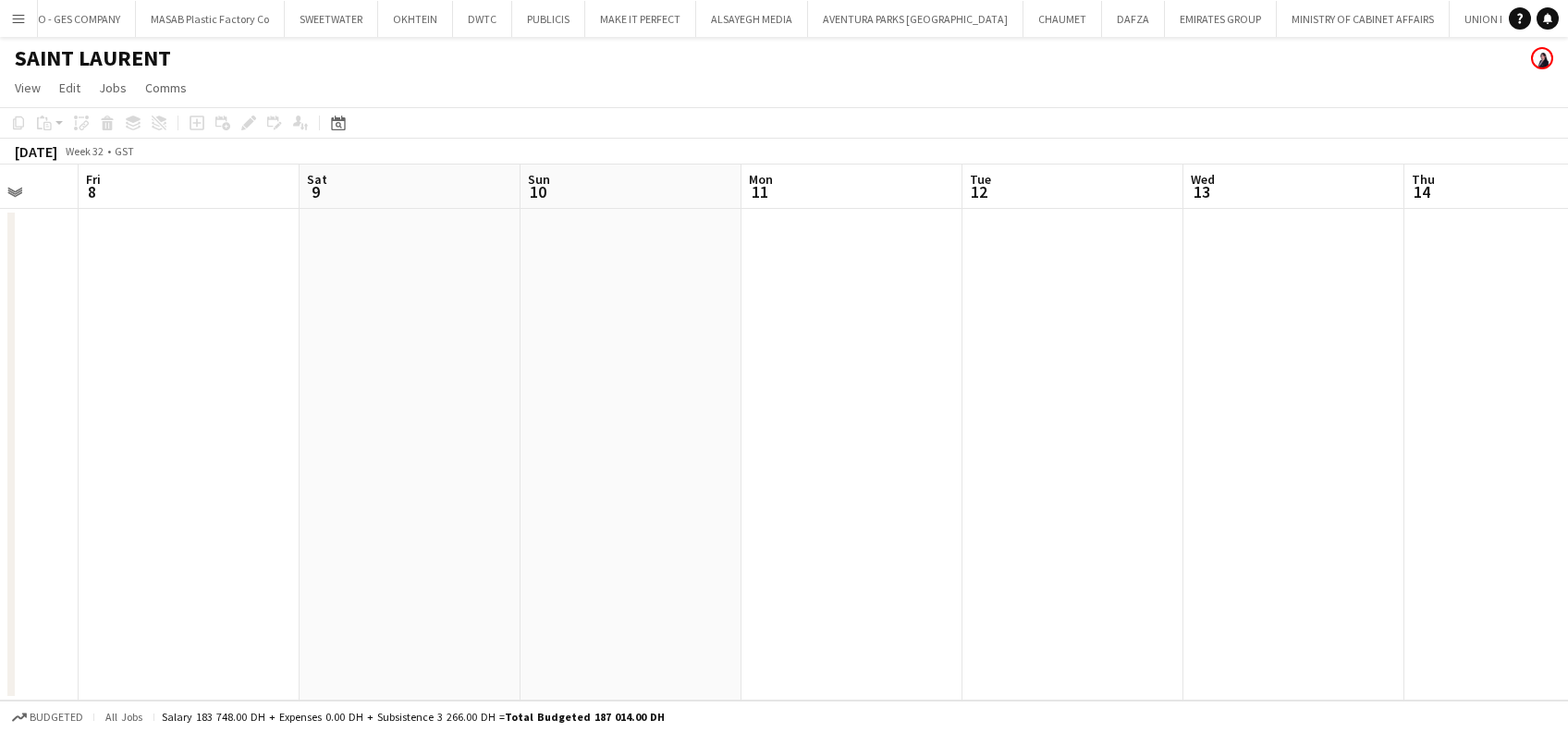
click at [895, 477] on app-calendar-viewport "Mon 4 Tue 5 Wed 6 Thu 7 Fri 8 Sat 9 Sun 10 Mon 11 Tue 12 Wed 13 Thu 14 Fri 15 S…" at bounding box center [784, 432] width 1568 height 536
click at [881, 469] on app-calendar-viewport "Thu 7 Fri 8 Sat 9 Sun 10 Mon 11 Tue 12 Wed 13 Thu 14 Fri 15 Sat 16 Sun 17 Mon 1…" at bounding box center [784, 432] width 1568 height 536
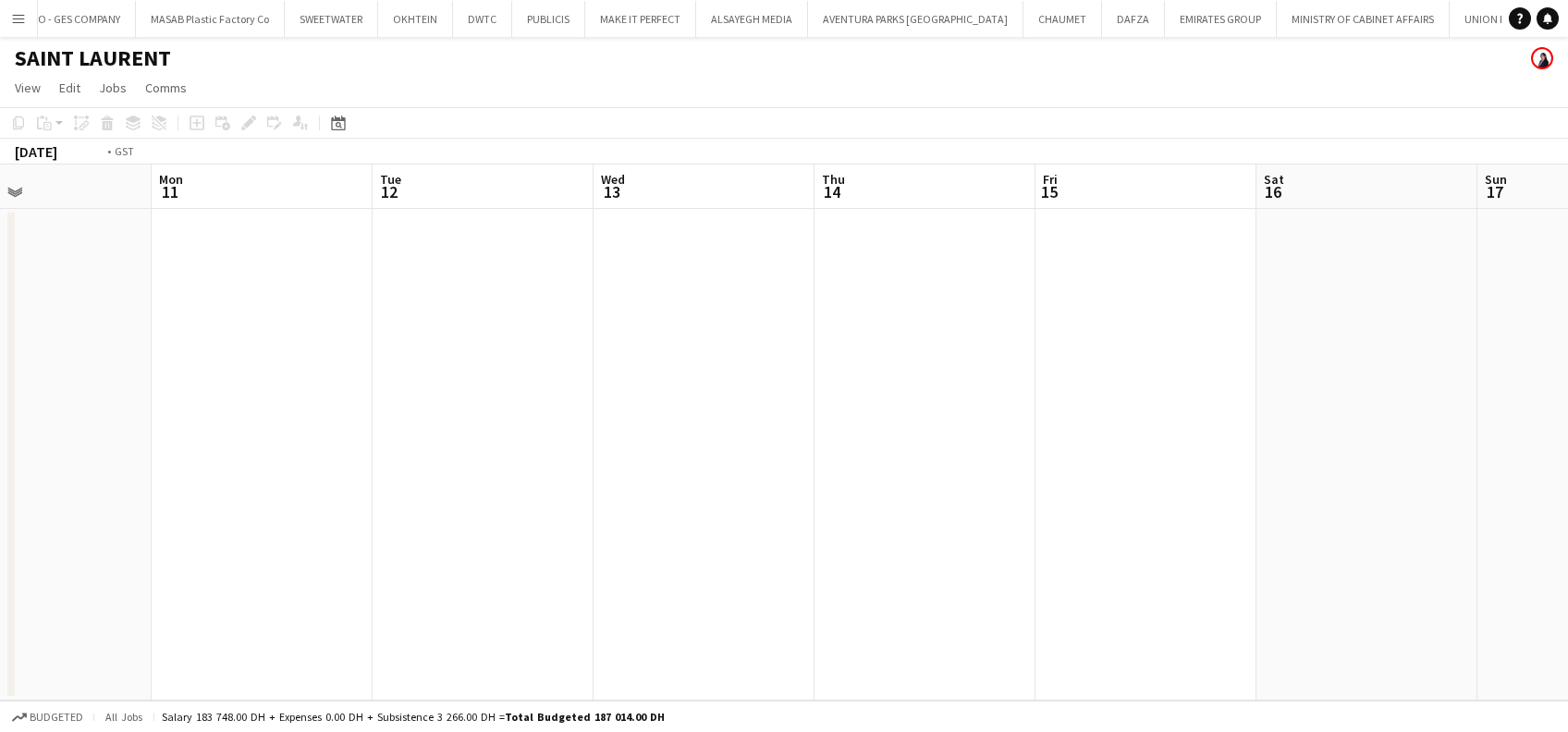
click at [495, 487] on app-calendar-viewport "Thu 7 Fri 8 Sat 9 Sun 10 Mon 11 Tue 12 Wed 13 Thu 14 Fri 15 Sat 16 Sun 17 Mon 1…" at bounding box center [784, 432] width 1568 height 536
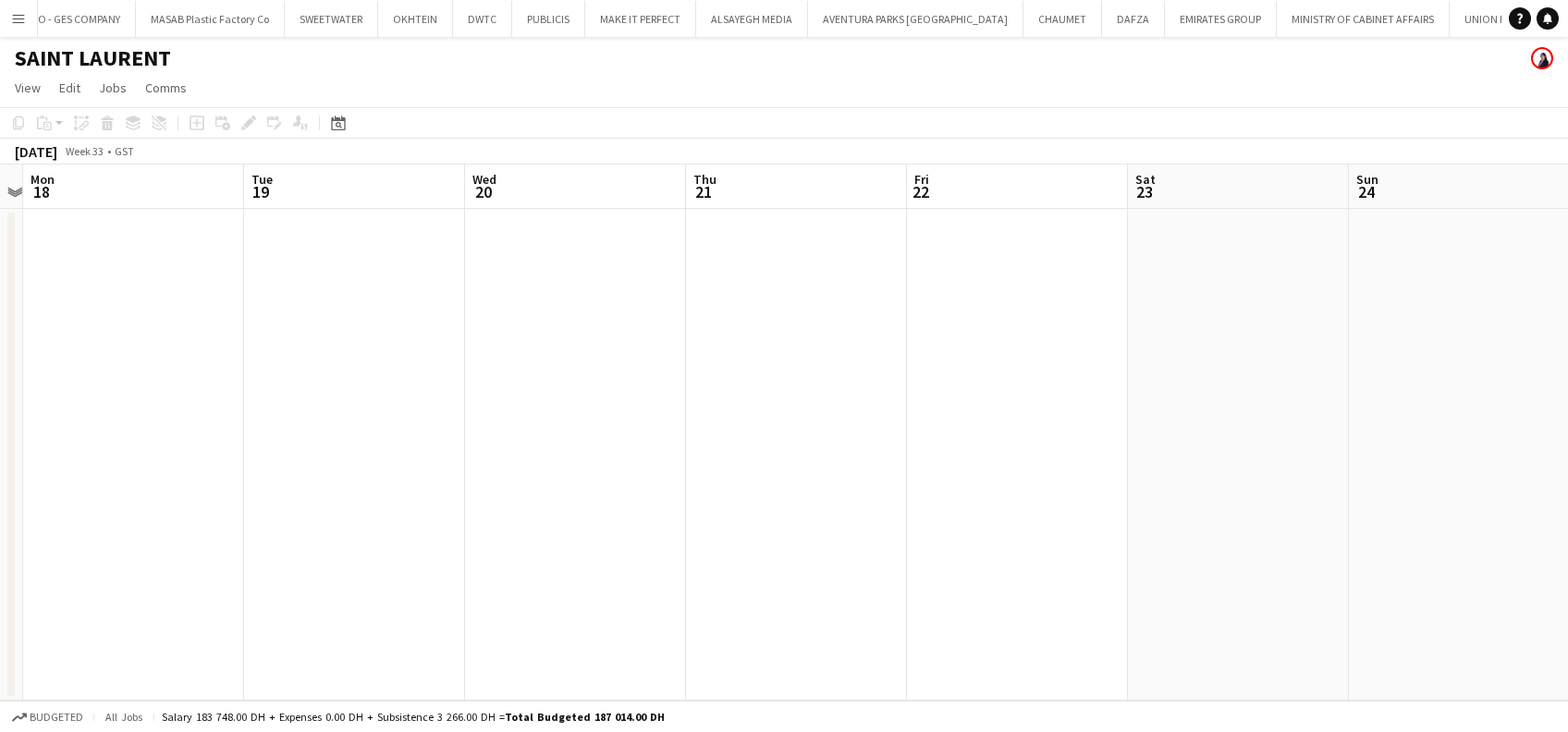
click at [423, 488] on app-calendar-viewport "Thu 14 Fri 15 Sat 16 Sun 17 Mon 18 Tue 19 Wed 20 Thu 21 Fri 22 Sat 23 Sun 24 Mo…" at bounding box center [784, 432] width 1568 height 536
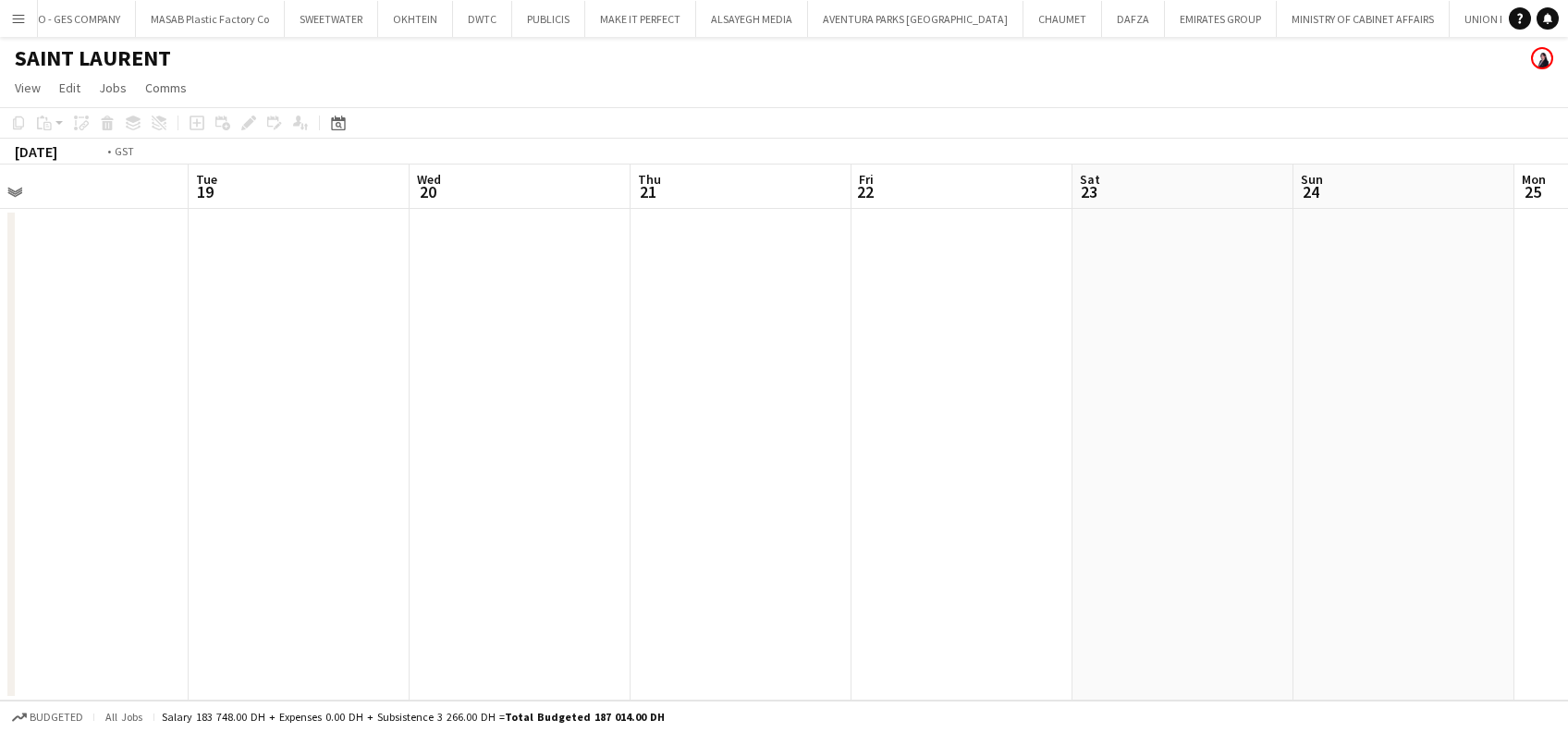
click at [421, 509] on app-calendar-viewport "Thu 14 Fri 15 Sat 16 Sun 17 Mon 18 Tue 19 Wed 20 Thu 21 Fri 22 Sat 23 Sun 24 Mo…" at bounding box center [784, 432] width 1568 height 536
click at [299, 532] on app-calendar-viewport "Sat 16 Sun 17 Mon 18 Tue 19 Wed 20 Thu 21 Fri 22 Sat 23 Sun 24 Mon 25 Tue 26 We…" at bounding box center [784, 432] width 1568 height 536
click at [327, 525] on app-calendar-viewport "Sun 24 Mon 25 Tue 26 Wed 27 Thu 28 Fri 29 Sat 30 Sun 31 Mon 1 Tue 2 Wed 3 Thu 4…" at bounding box center [784, 432] width 1568 height 536
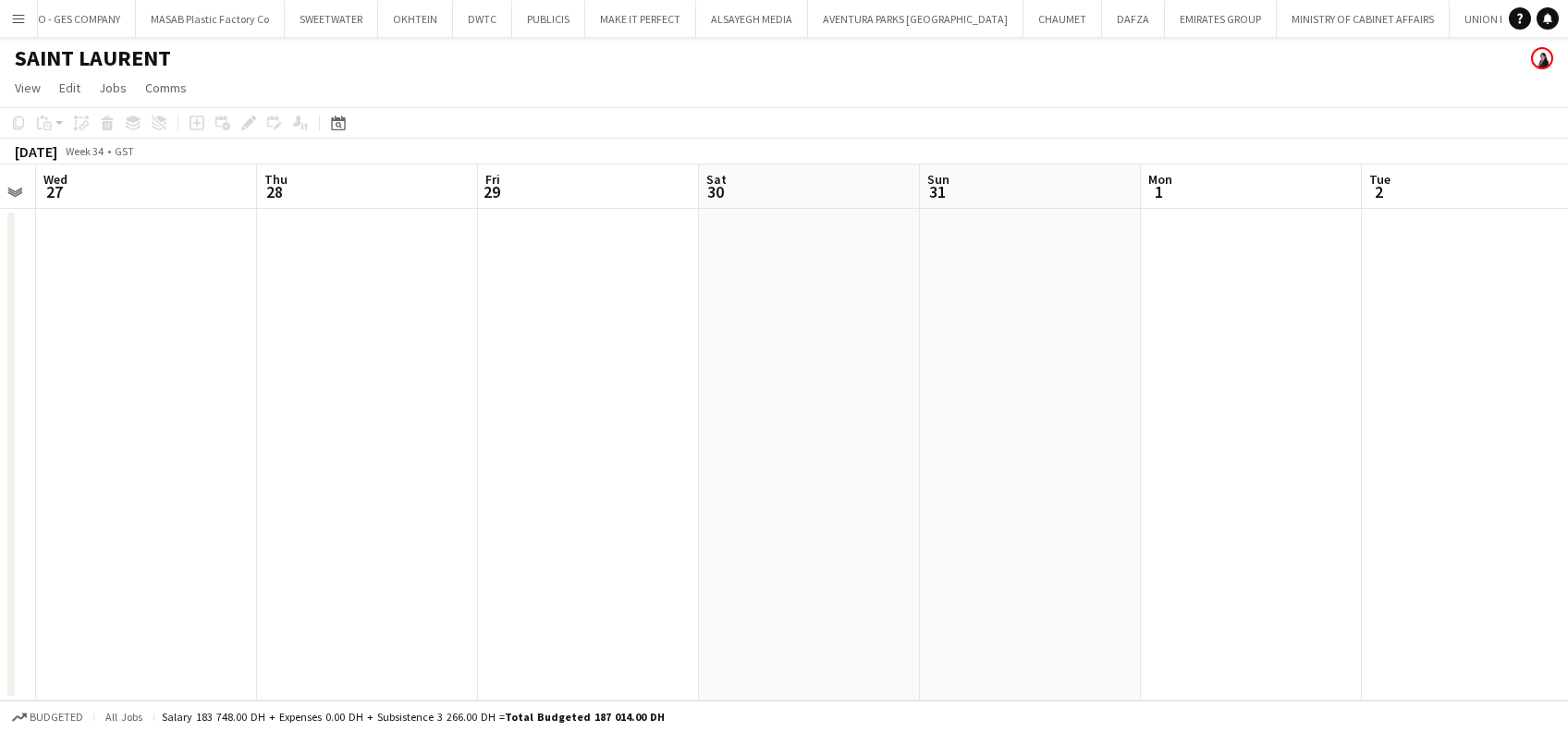
click at [376, 520] on app-calendar-viewport "Sun 24 Mon 25 Tue 26 Wed 27 Thu 28 Fri 29 Sat 30 Sun 31 Mon 1 Tue 2 Wed 3 Thu 4…" at bounding box center [784, 432] width 1568 height 536
click at [327, 510] on app-calendar-viewport "Thu 28 Fri 29 Sat 30 Sun 31 Mon 1 Tue 2 Wed 3 Thu 4 Fri 5 Sat 6 Sun 7 Mon 8 Tue…" at bounding box center [784, 432] width 1568 height 536
click at [356, 513] on app-calendar-viewport "Tue 2 Wed 3 Thu 4 Fri 5 Sat 6 Sun 7 Mon 8 Tue 9 Wed 10 Thu 11 Fri 12 Sat 13 Sun…" at bounding box center [784, 432] width 1568 height 536
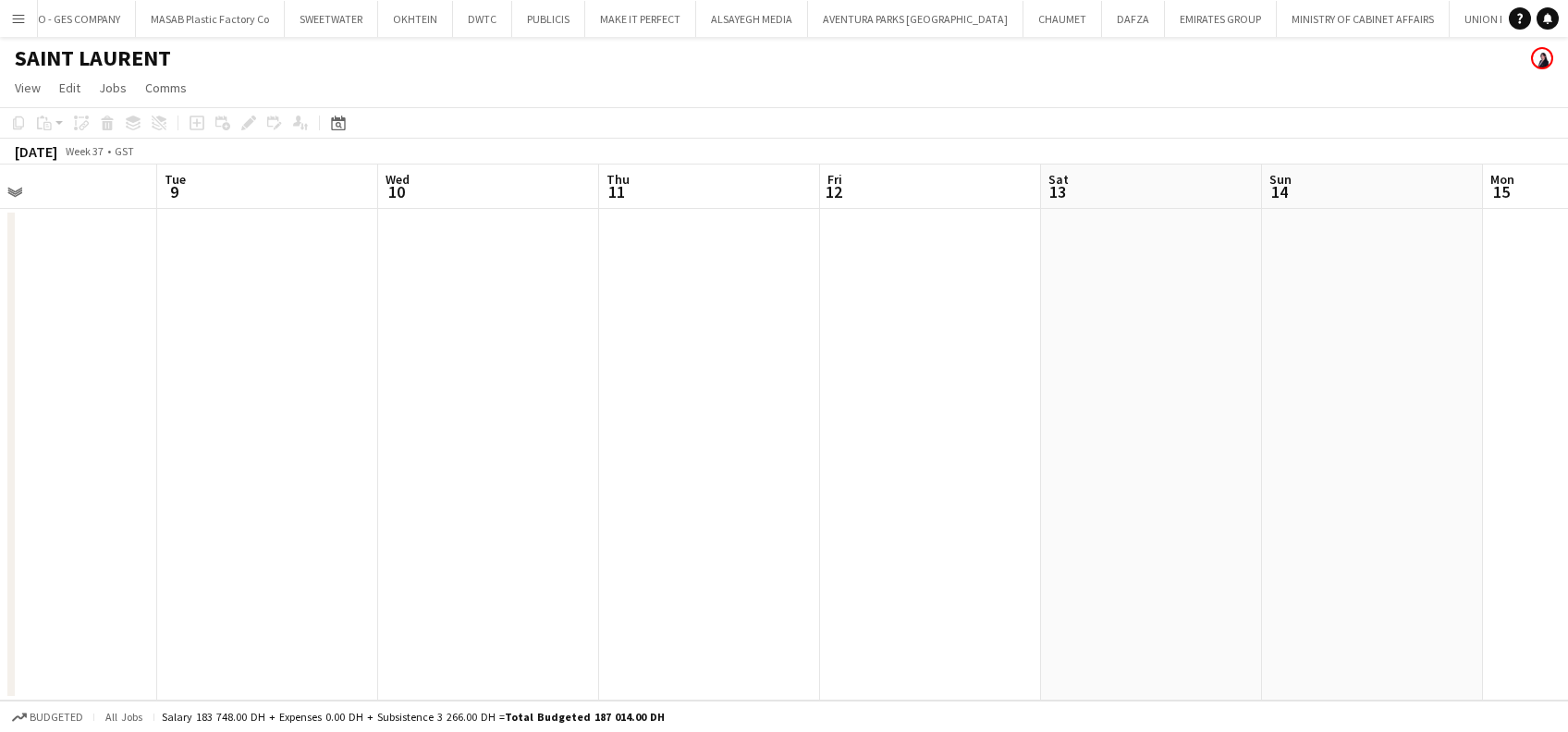
click at [373, 503] on app-calendar-viewport "Fri 5 Sat 6 Sun 7 Mon 8 Tue 9 Wed 10 Thu 11 Fri 12 Sat 13 Sun 14 Mon 15 Tue 16 …" at bounding box center [784, 432] width 1568 height 536
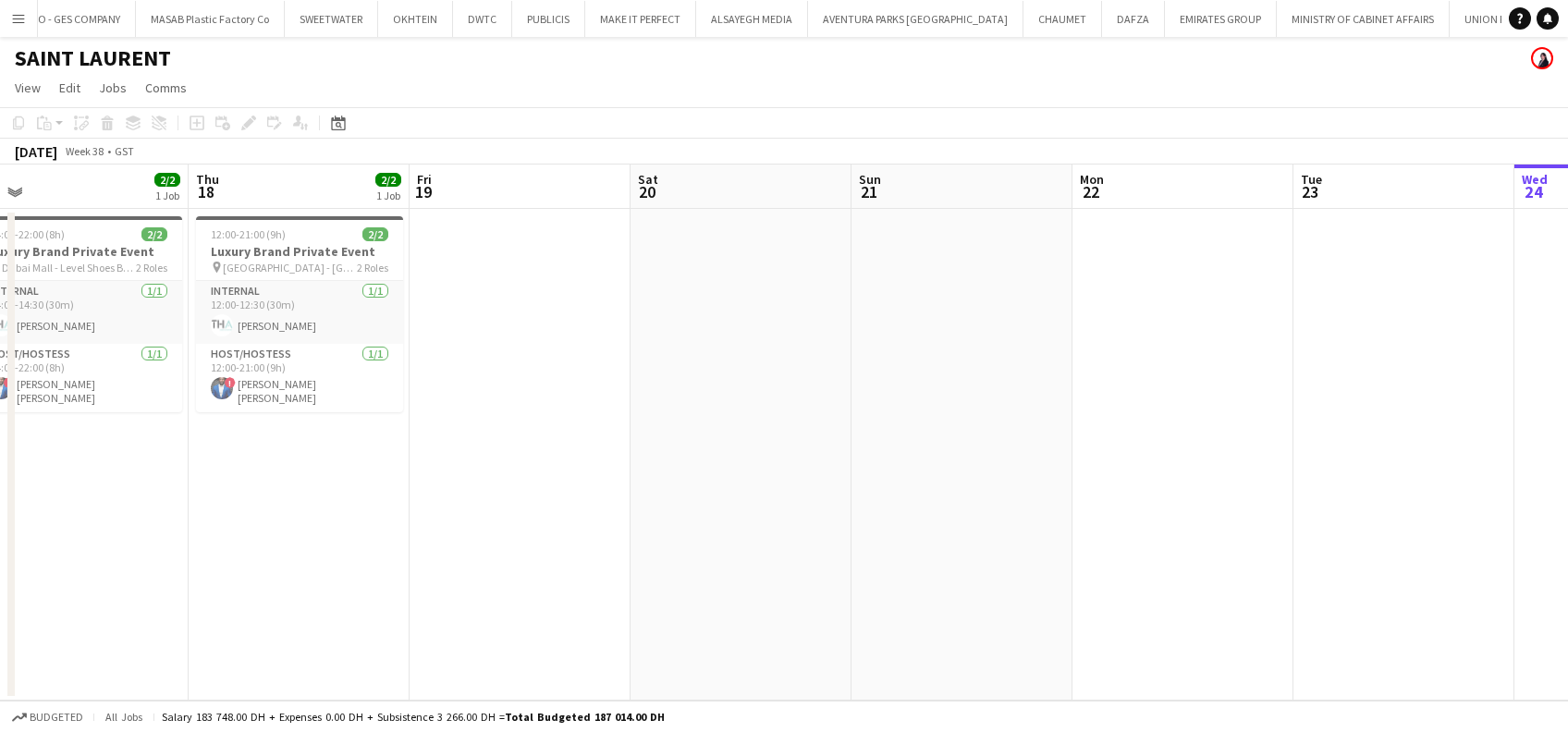
click at [466, 496] on app-calendar-viewport "Sat 13 Sun 14 Mon 15 Tue 16 Wed 17 2/2 1 Job Thu 18 2/2 1 Job Fri 19 Sat 20 Sun…" at bounding box center [784, 432] width 1568 height 536
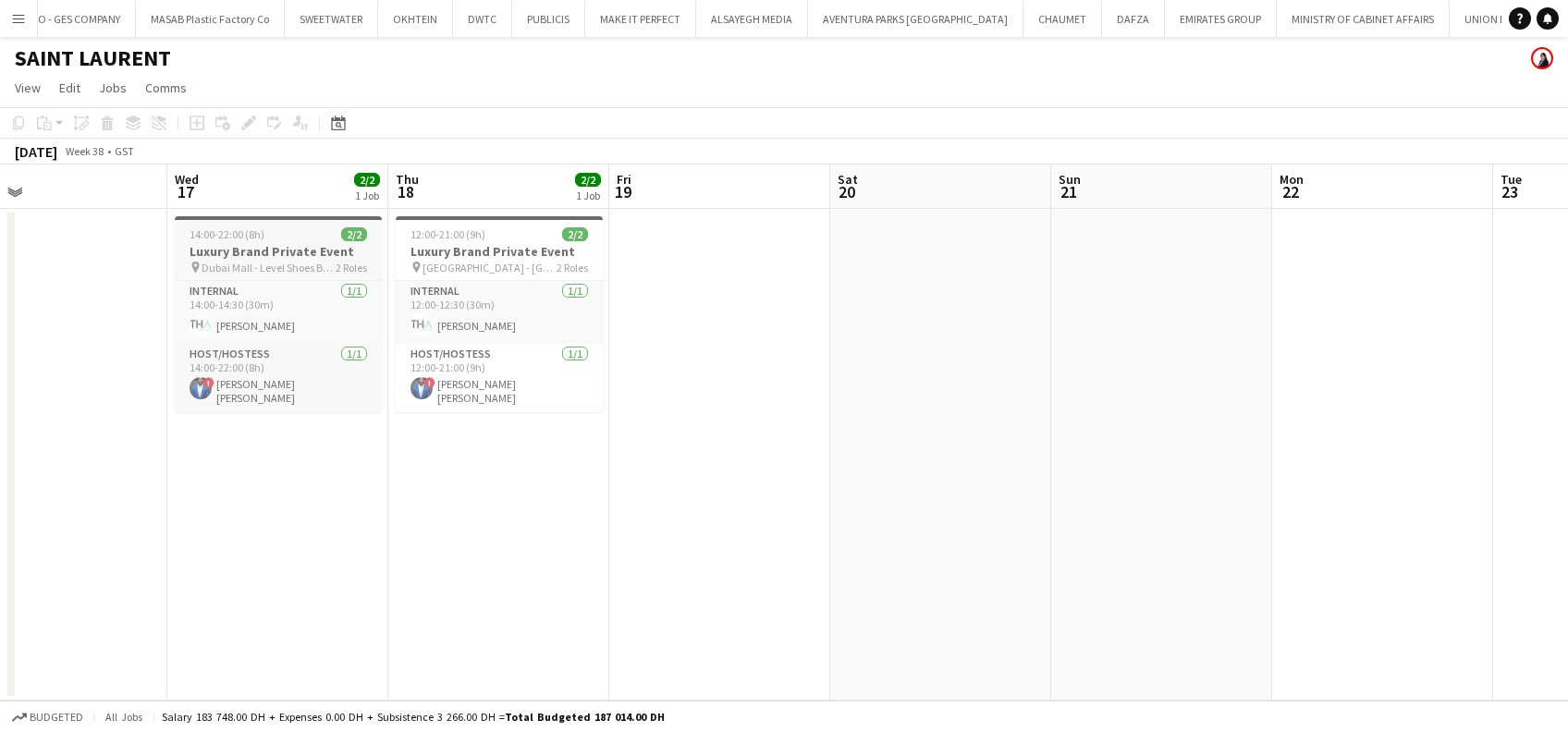
click at [286, 268] on span "Dubai Mall - Level Shoes Boutique" at bounding box center [269, 268] width 134 height 14
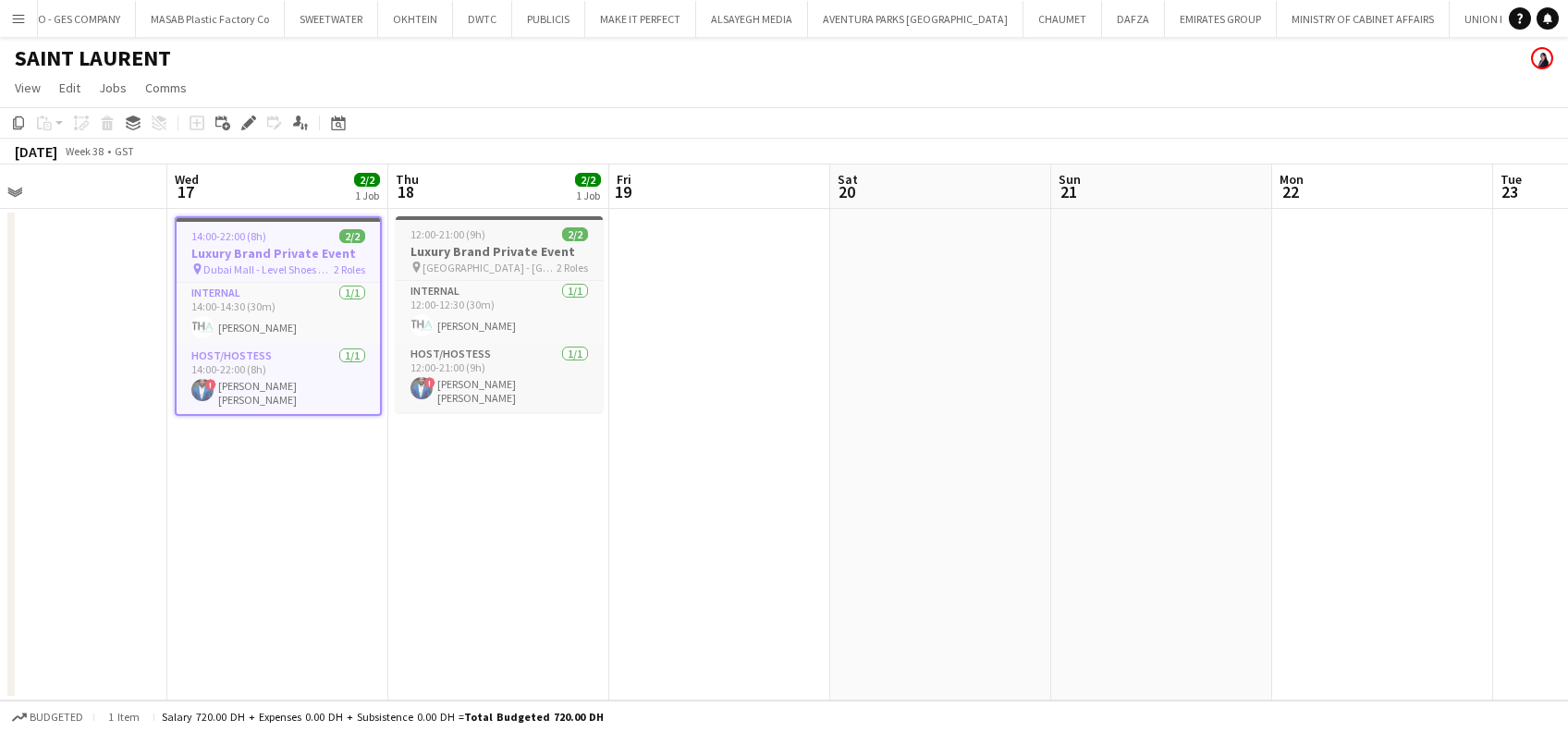
click at [524, 268] on span "Dubai Mall - Fashion Avenue" at bounding box center [490, 268] width 134 height 14
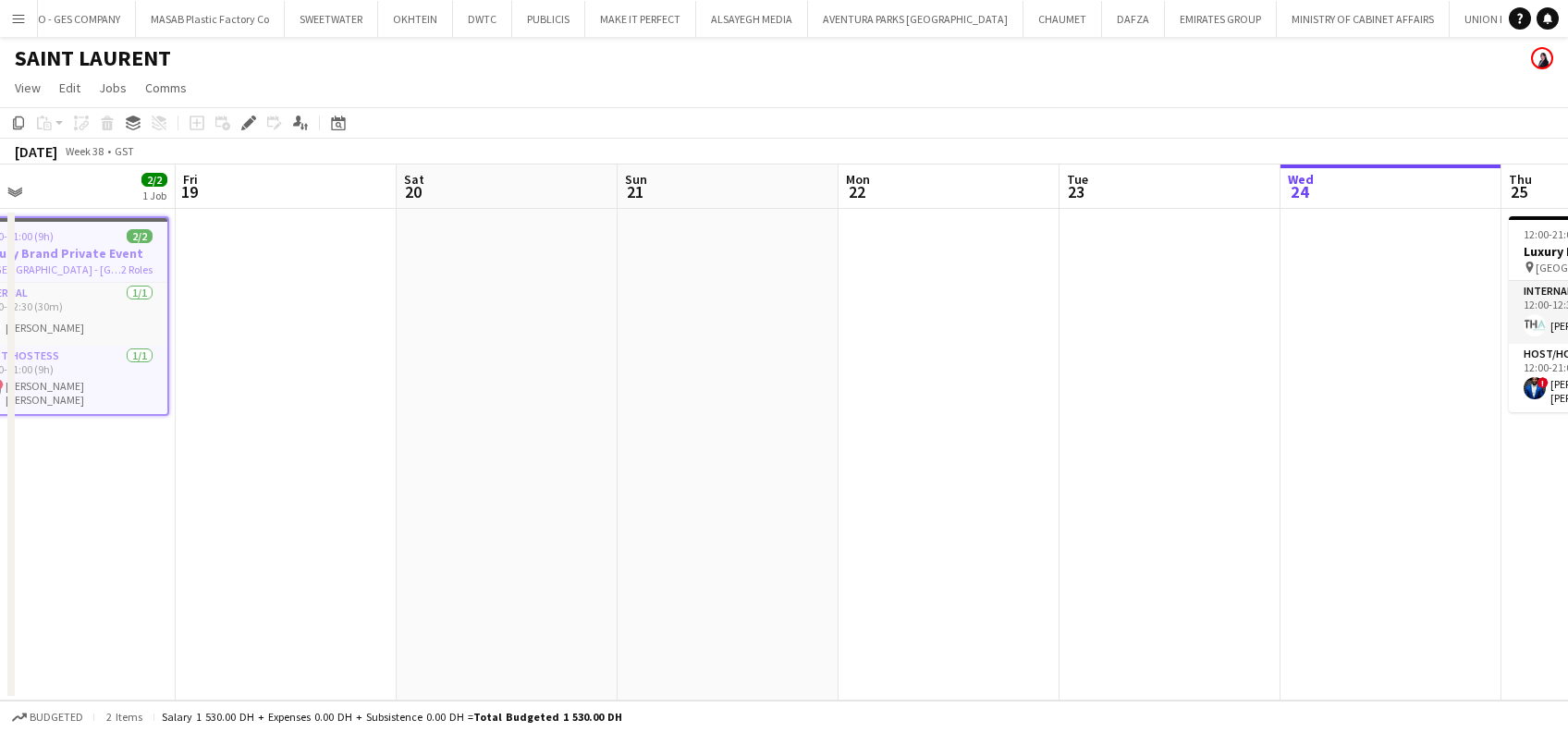
click at [585, 483] on app-calendar-viewport "Mon 15 Tue 16 Wed 17 2/2 1 Job Thu 18 2/2 1 Job Fri 19 Sat 20 Sun 21 Mon 22 Tue…" at bounding box center [784, 432] width 1568 height 536
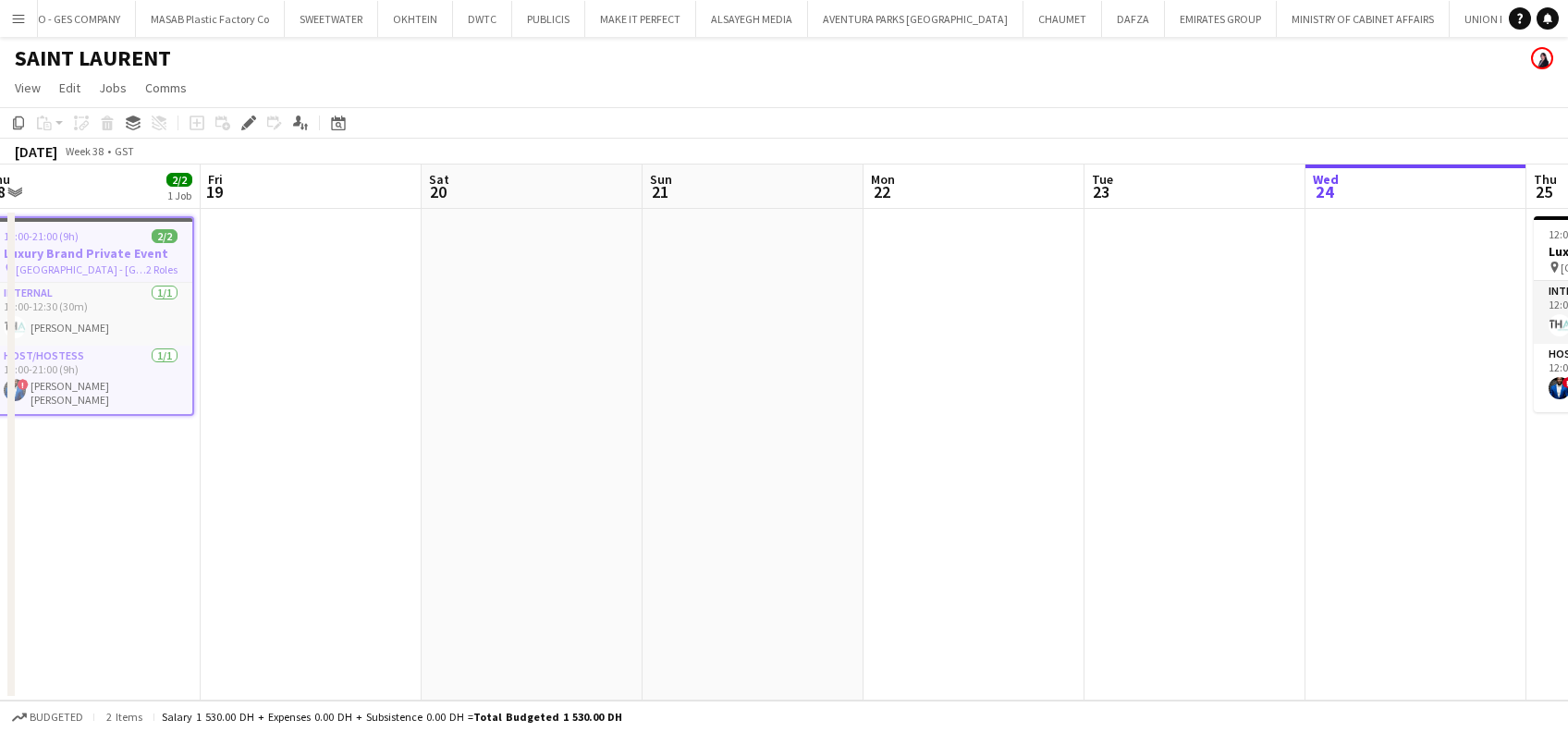
click at [439, 495] on app-calendar-viewport "Mon 15 Tue 16 Wed 17 2/2 1 Job Thu 18 2/2 1 Job Fri 19 Sat 20 Sun 21 Mon 22 Tue…" at bounding box center [784, 432] width 1568 height 536
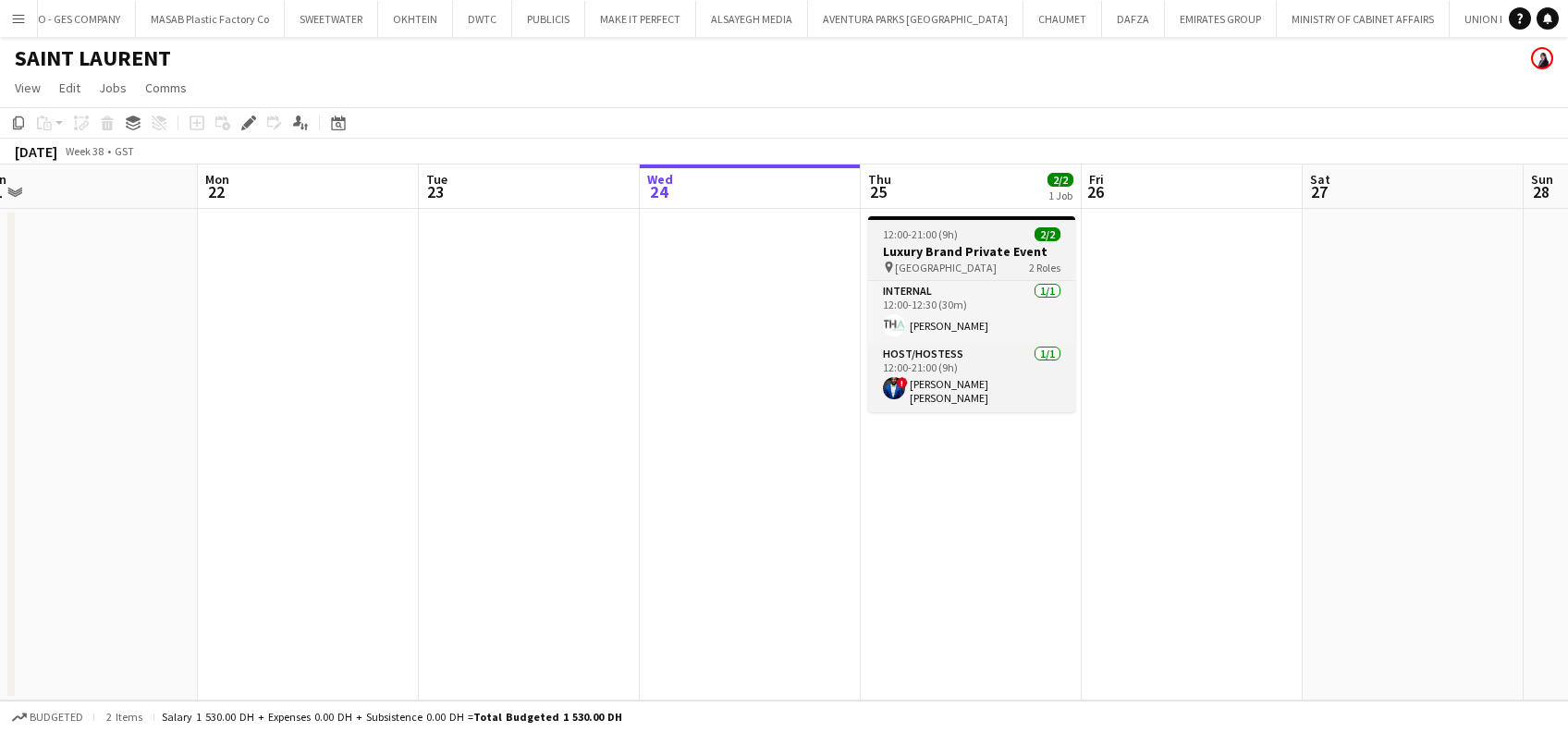
click at [1001, 245] on h3 "Luxury Brand Private Event" at bounding box center [972, 252] width 207 height 17
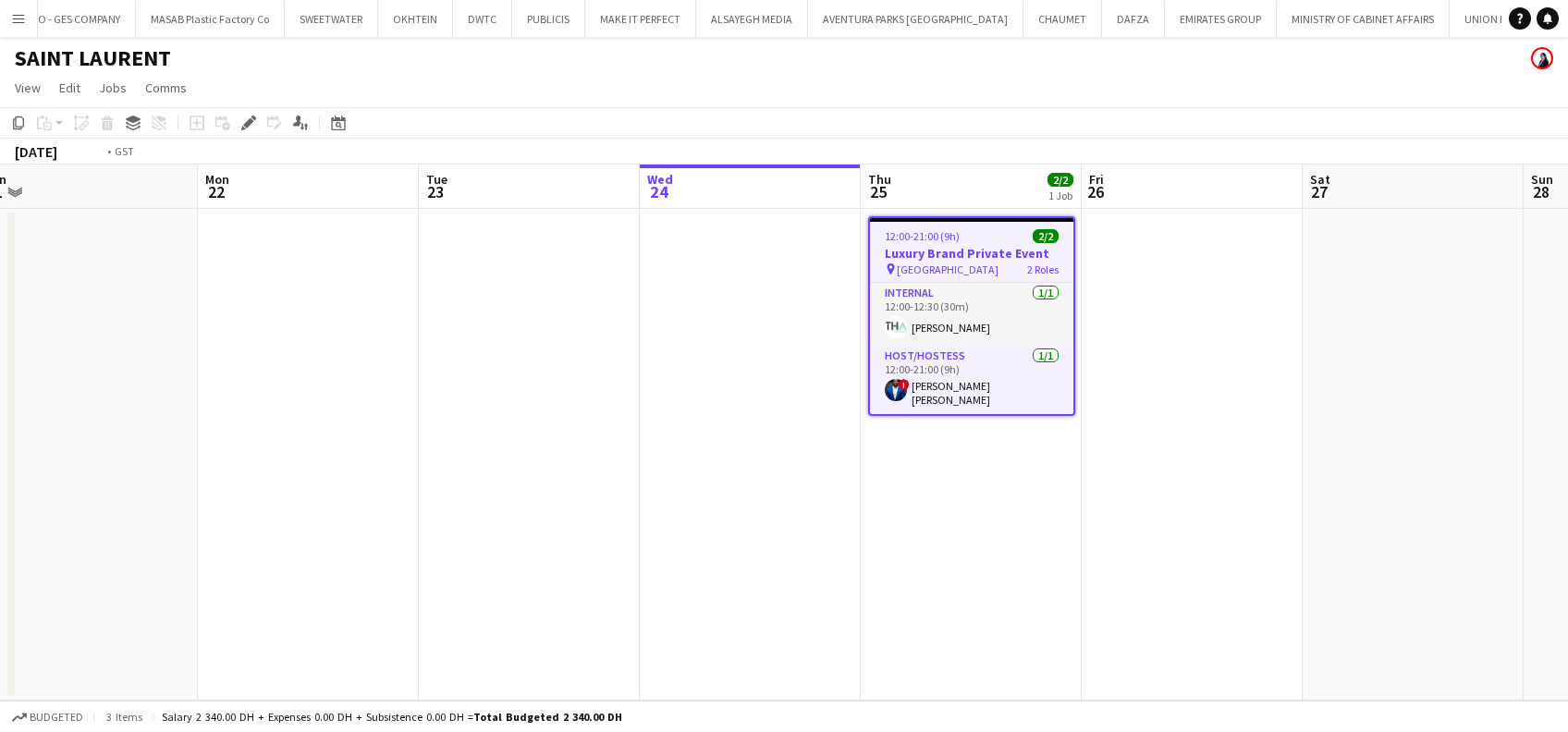
click at [534, 355] on app-calendar-viewport "Thu 18 2/2 1 Job Fri 19 Sat 20 Sun 21 Mon 22 Tue 23 Wed 24 Thu 25 2/2 1 Job Fri…" at bounding box center [784, 432] width 1568 height 536
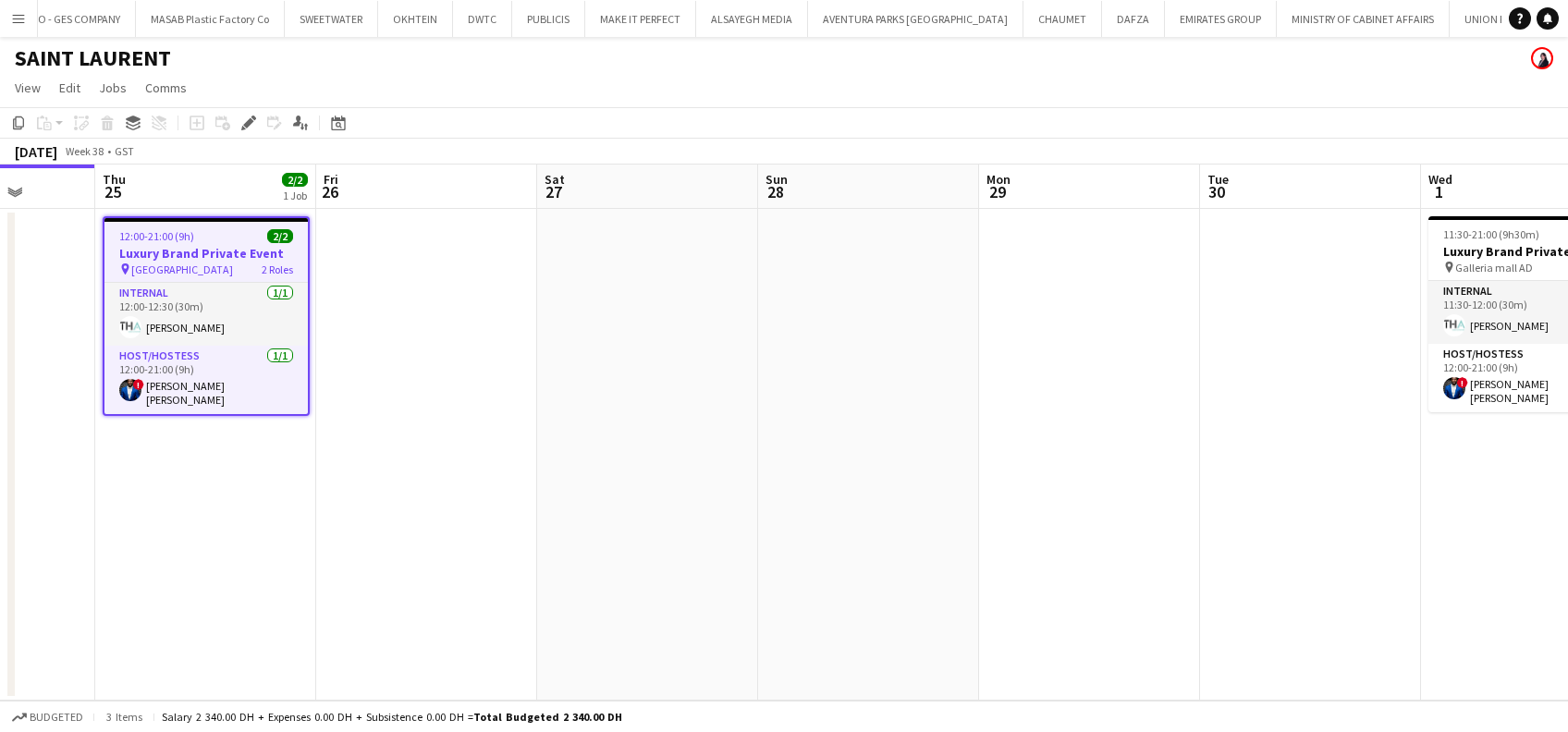
click at [619, 403] on app-calendar-viewport "Mon 22 Tue 23 Wed 24 Thu 25 2/2 1 Job Fri 26 Sat 27 Sun 28 Mon 29 Tue 30 Wed 1 …" at bounding box center [784, 432] width 1568 height 536
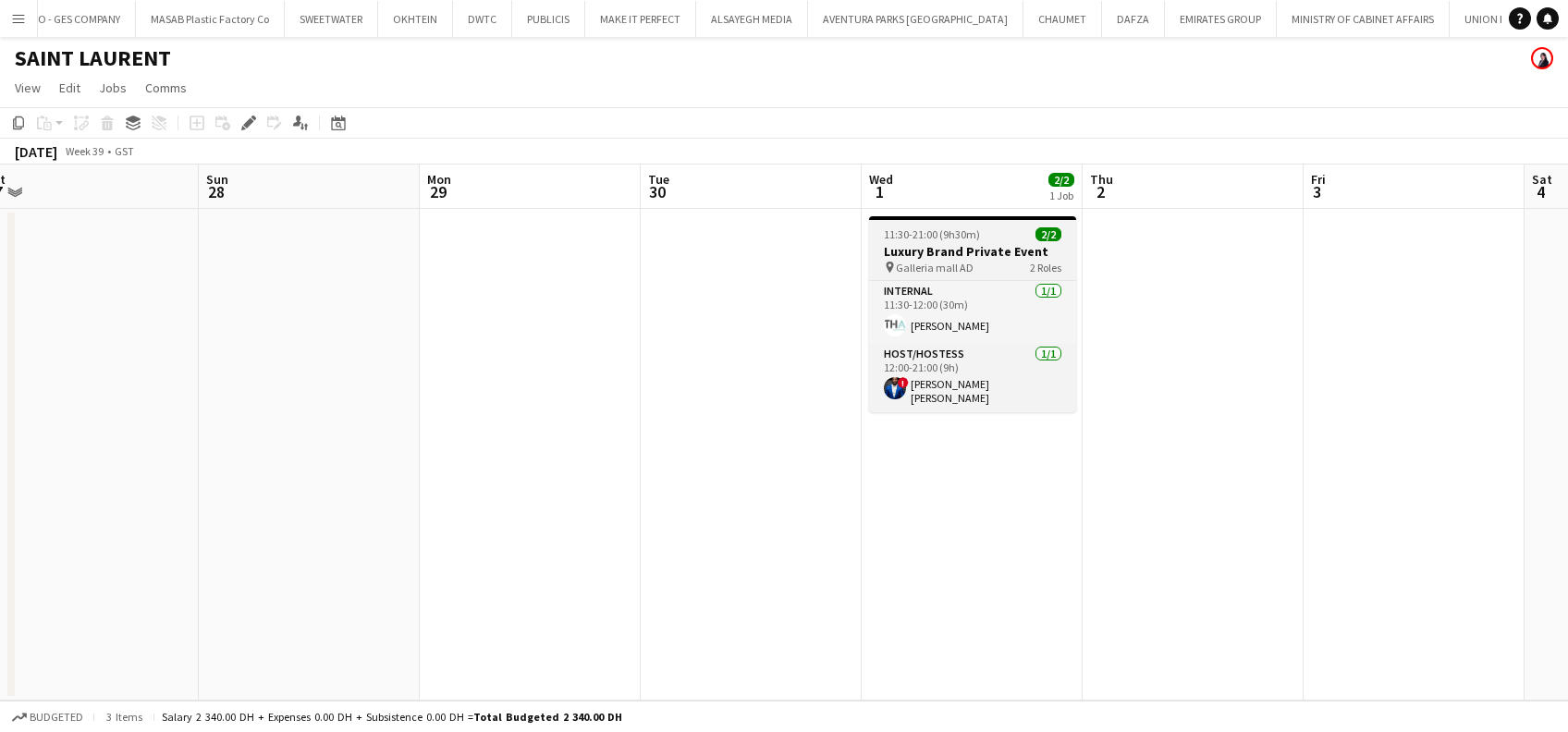
click at [1008, 242] on app-job-card "11:30-21:00 (9h30m) 2/2 Luxury Brand Private Event pin Galleria mall AD 2 Roles…" at bounding box center [973, 314] width 207 height 196
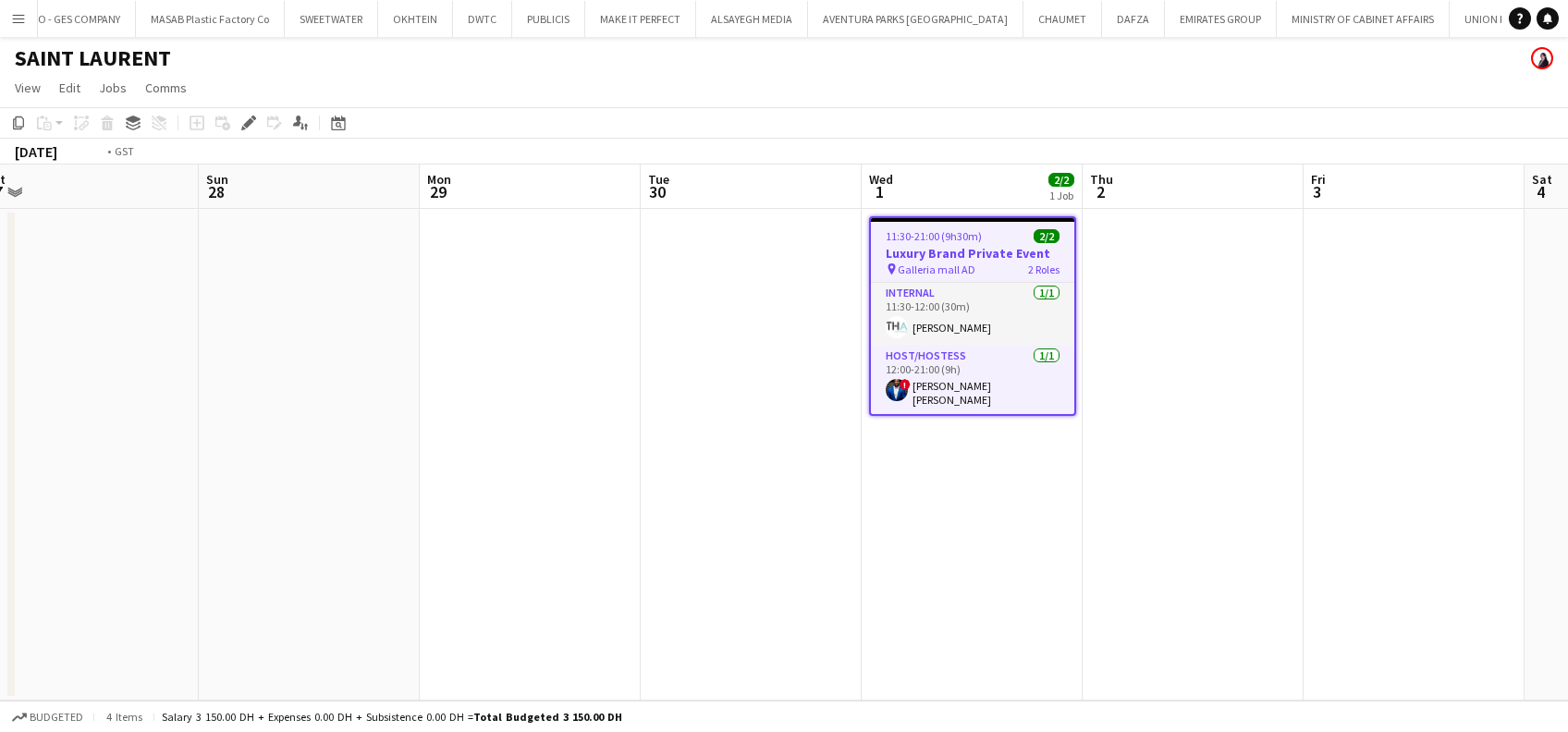
click at [657, 361] on app-calendar-viewport "Wed 24 Thu 25 2/2 1 Job Fri 26 Sat 27 Sun 28 Mon 29 Tue 30 Wed 1 2/2 1 Job Thu …" at bounding box center [784, 432] width 1568 height 536
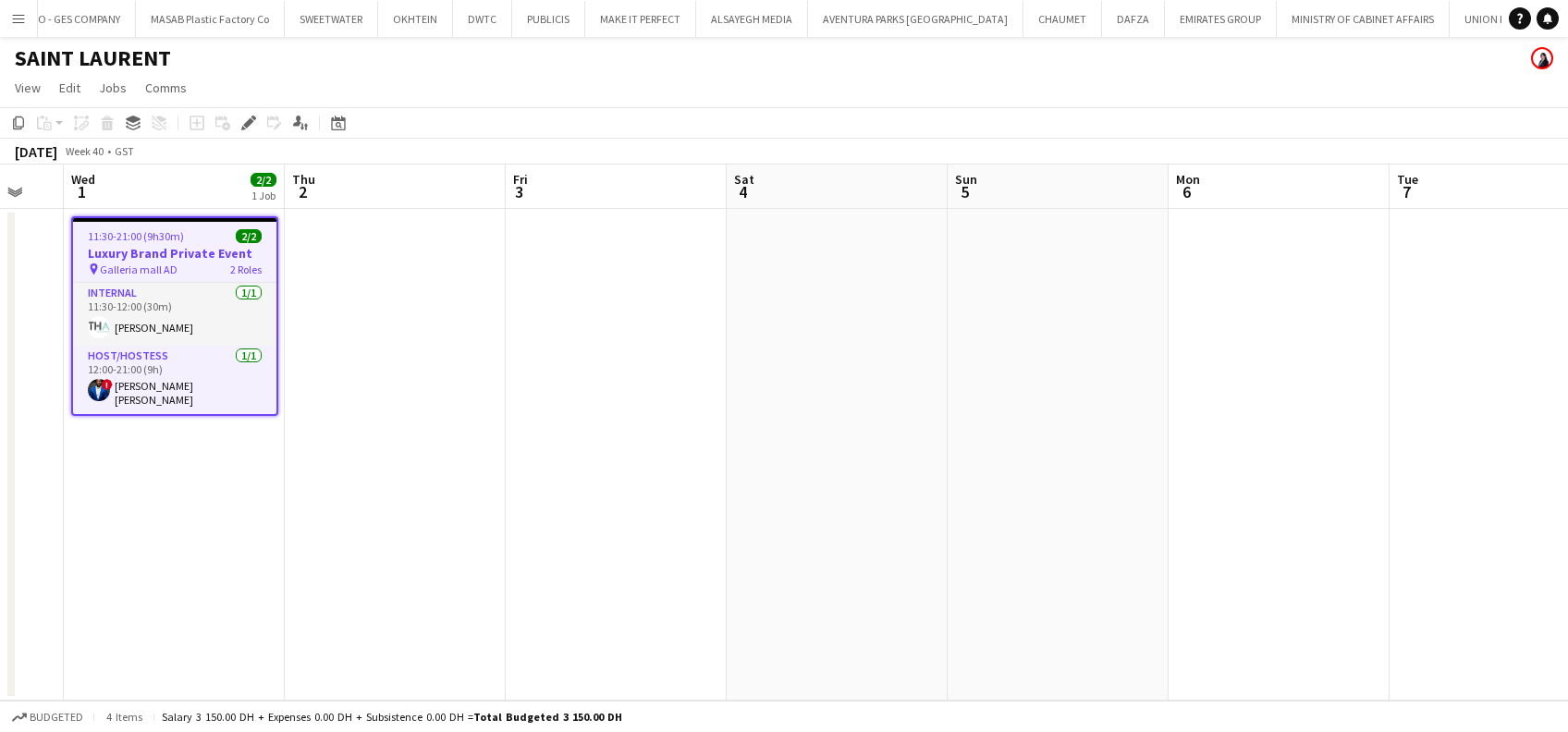
click at [536, 395] on app-calendar-viewport "Sun 28 Mon 29 Tue 30 Wed 1 2/2 1 Job Thu 2 Fri 3 Sat 4 Sun 5 Mon 6 Tue 7 Wed 8 …" at bounding box center [784, 432] width 1568 height 536
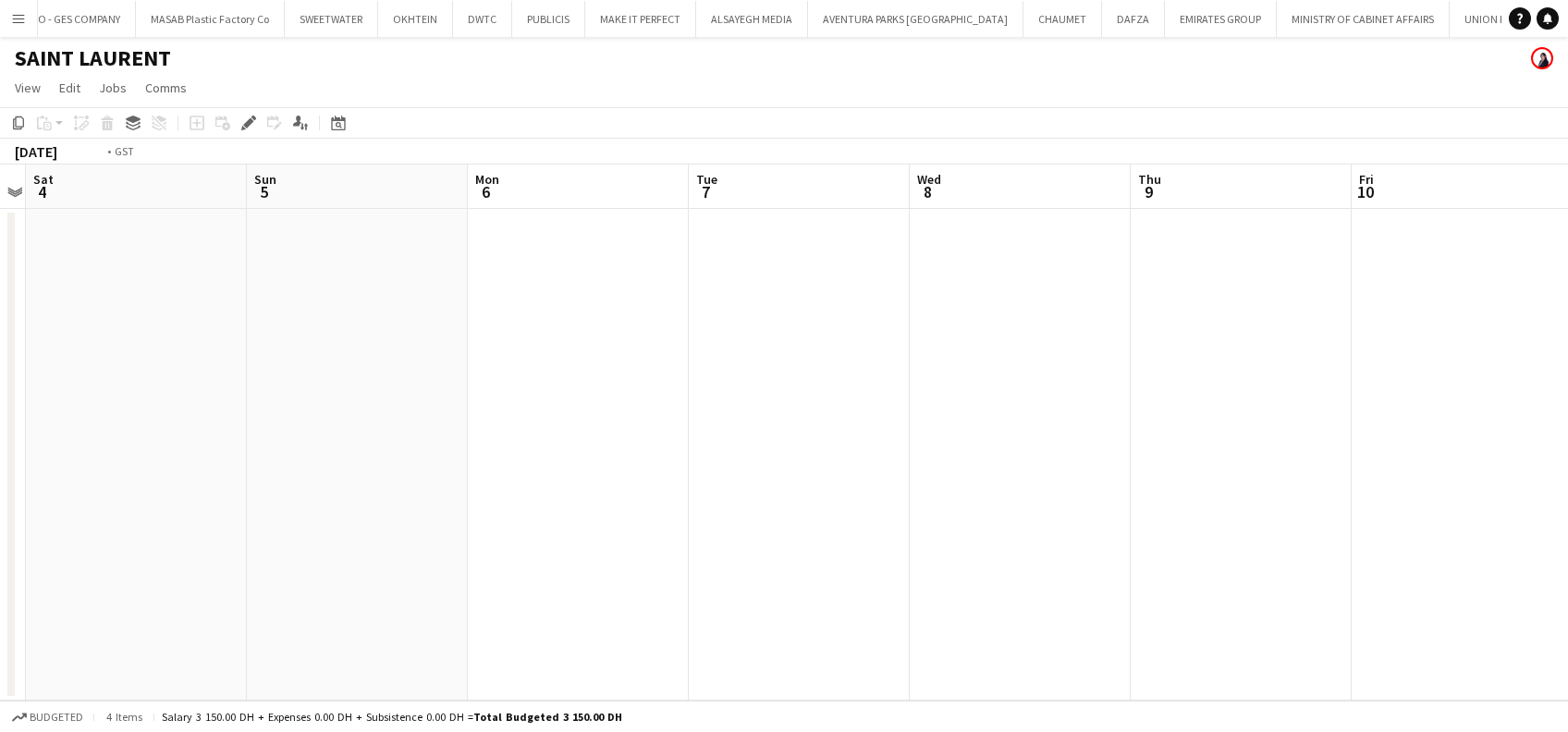
click at [484, 385] on app-calendar-viewport "Wed 1 2/2 1 Job Thu 2 Fri 3 Sat 4 Sun 5 Mon 6 Tue 7 Wed 8 Thu 9 Fri 10 Sat 11 S…" at bounding box center [784, 432] width 1568 height 536
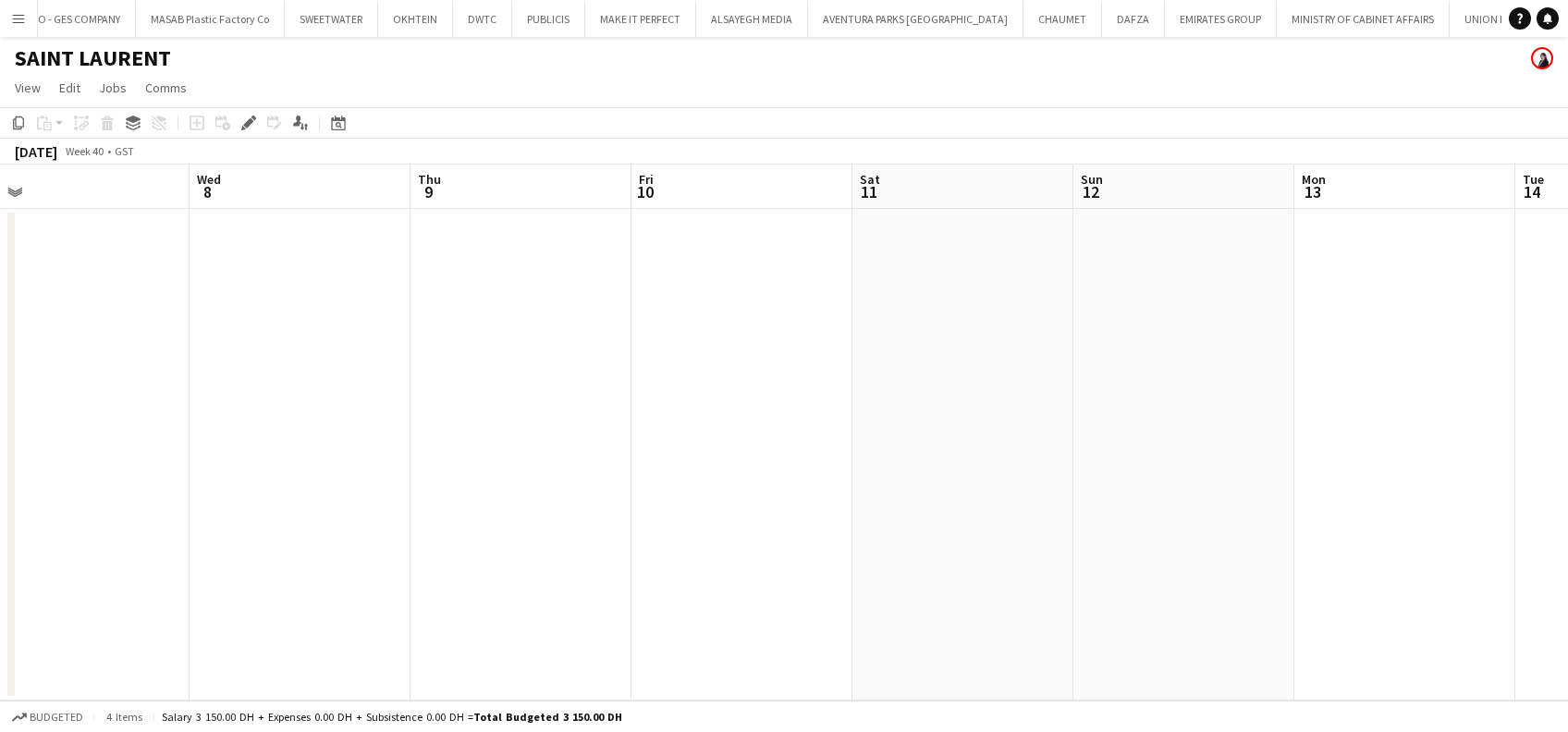
click at [352, 394] on app-calendar-viewport "Fri 3 Sat 4 Sun 5 Mon 6 Tue 7 Wed 8 Thu 9 Fri 10 Sat 11 Sun 12 Mon 13 Tue 14 We…" at bounding box center [784, 432] width 1568 height 536
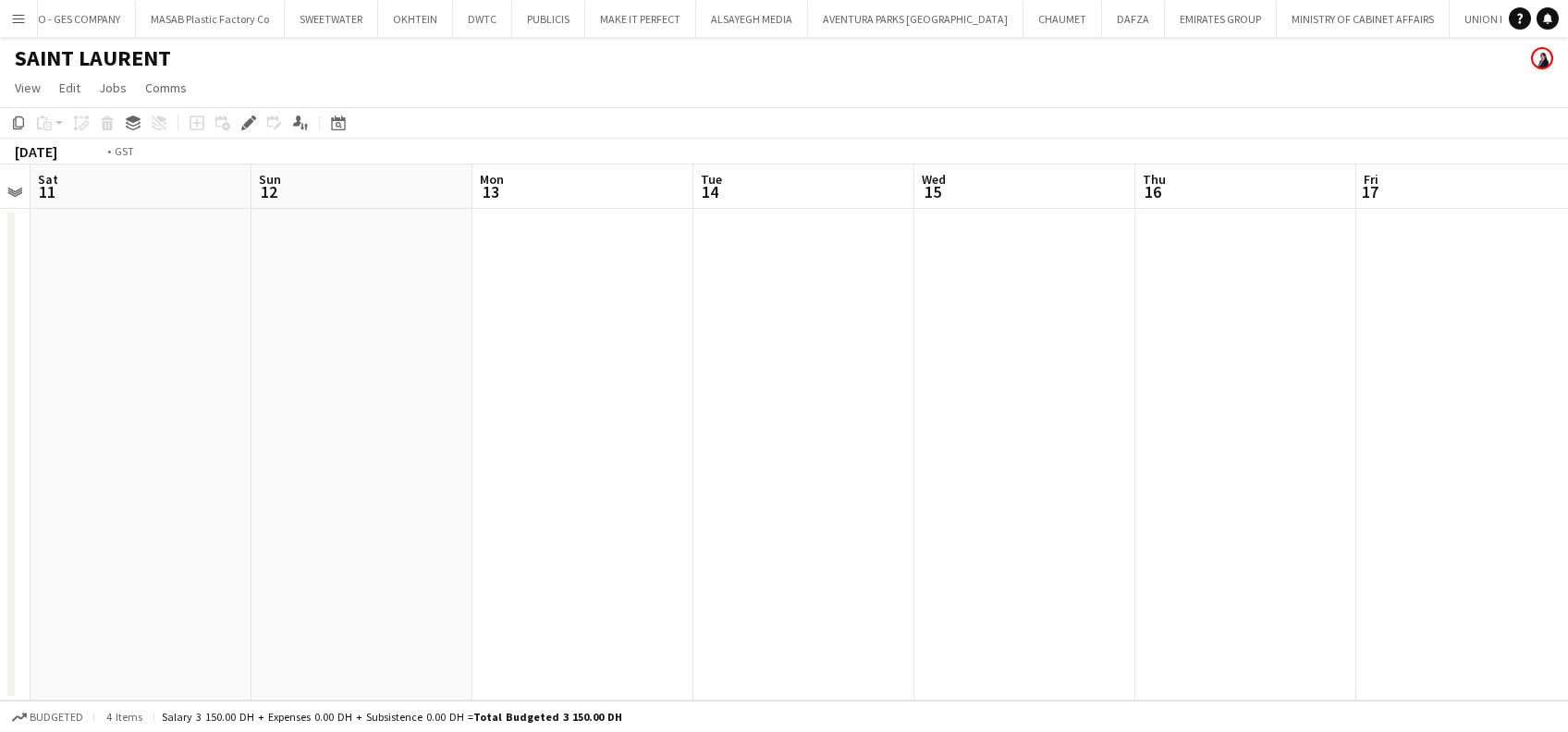
click at [499, 419] on app-calendar-viewport "Wed 8 Thu 9 Fri 10 Sat 11 Sun 12 Mon 13 Tue 14 Wed 15 Thu 16 Fri 17 Sat 18 Sun …" at bounding box center [784, 432] width 1568 height 536
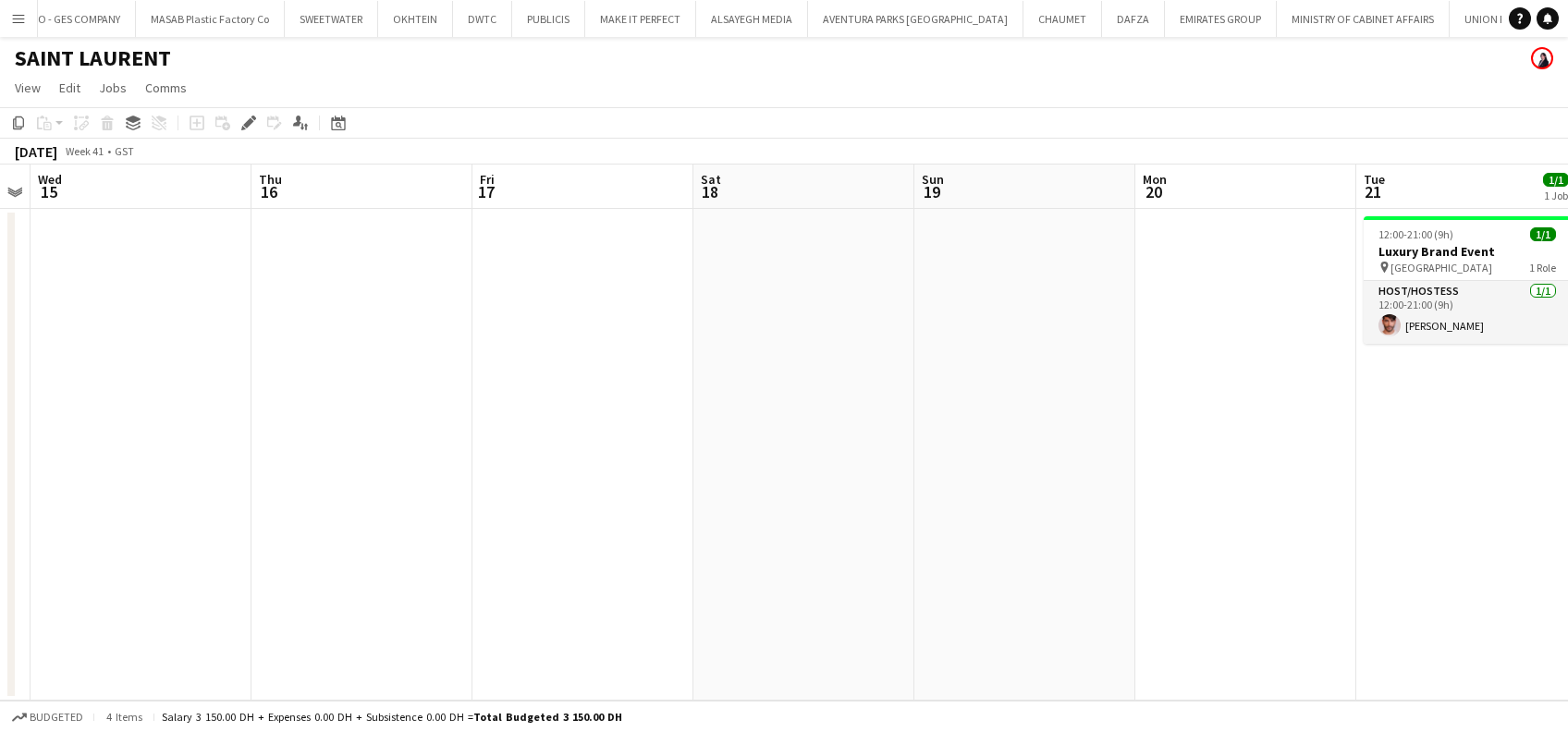
click at [476, 438] on app-calendar-viewport "Sat 11 Sun 12 Mon 13 Tue 14 Wed 15 Thu 16 Fri 17 Sat 18 Sun 19 Mon 20 Tue 21 1/…" at bounding box center [784, 432] width 1568 height 536
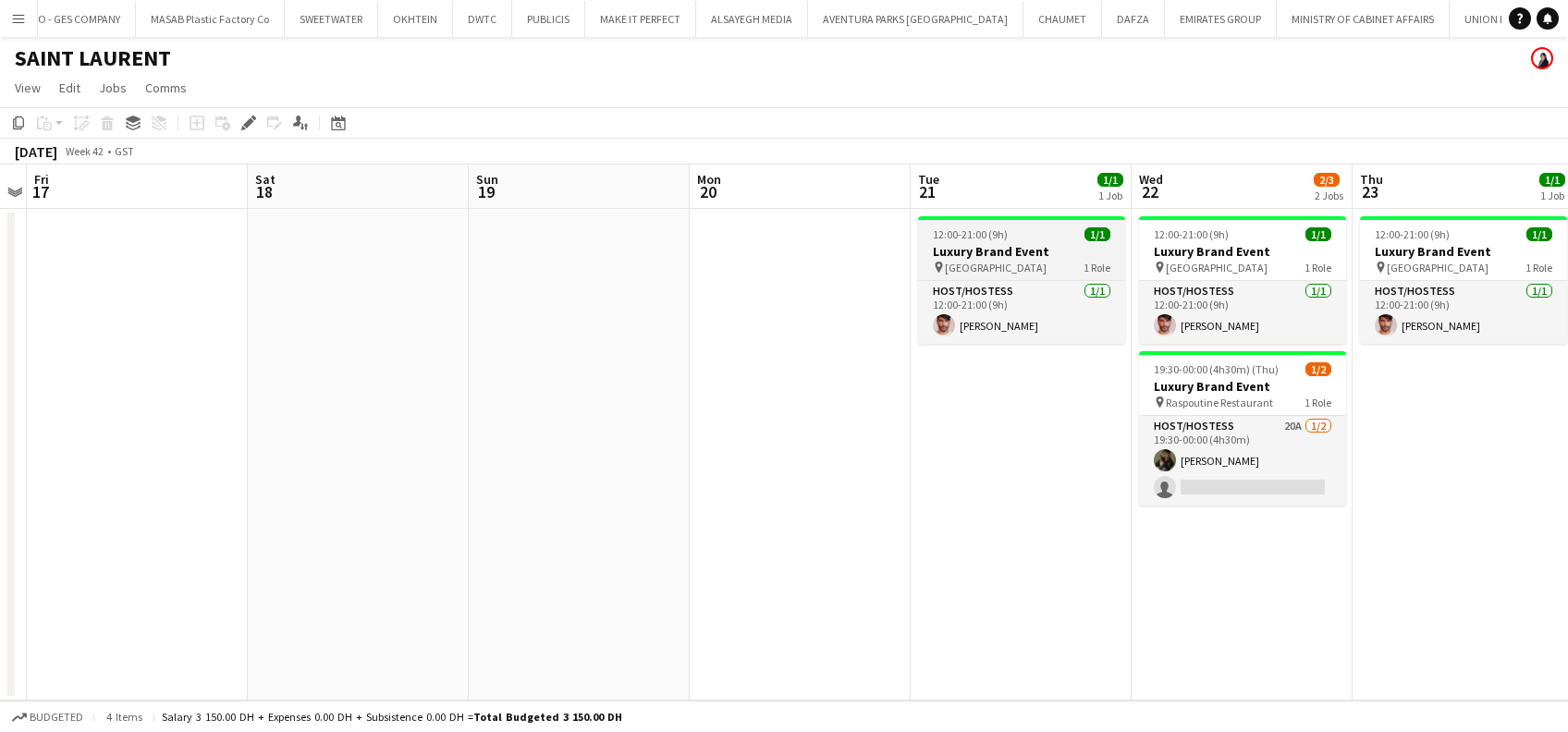
click at [1044, 239] on div "12:00-21:00 (9h) 1/1" at bounding box center [1022, 234] width 207 height 14
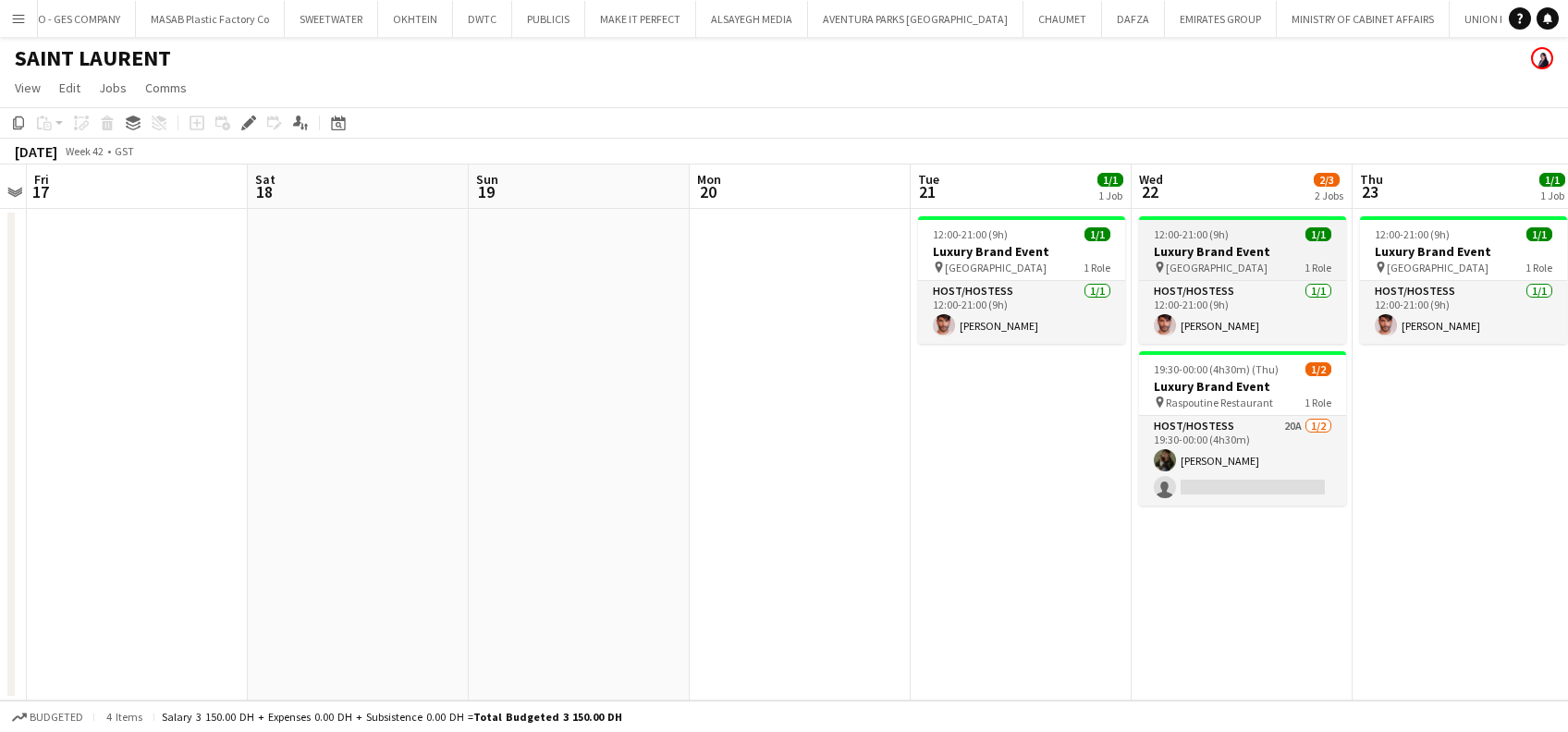
scroll to position [0, 856]
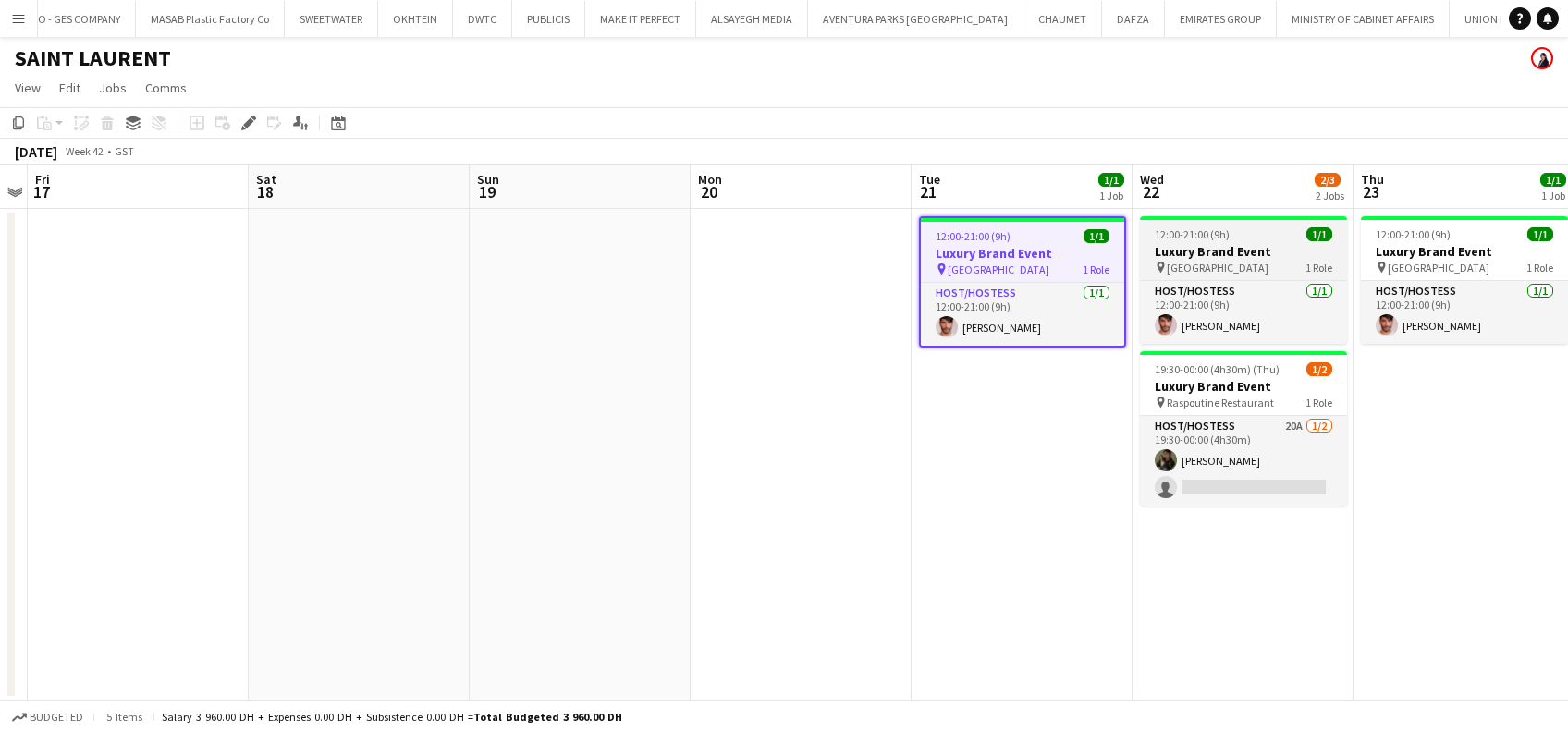
click at [1284, 245] on h3 "Luxury Brand Event" at bounding box center [1243, 252] width 207 height 17
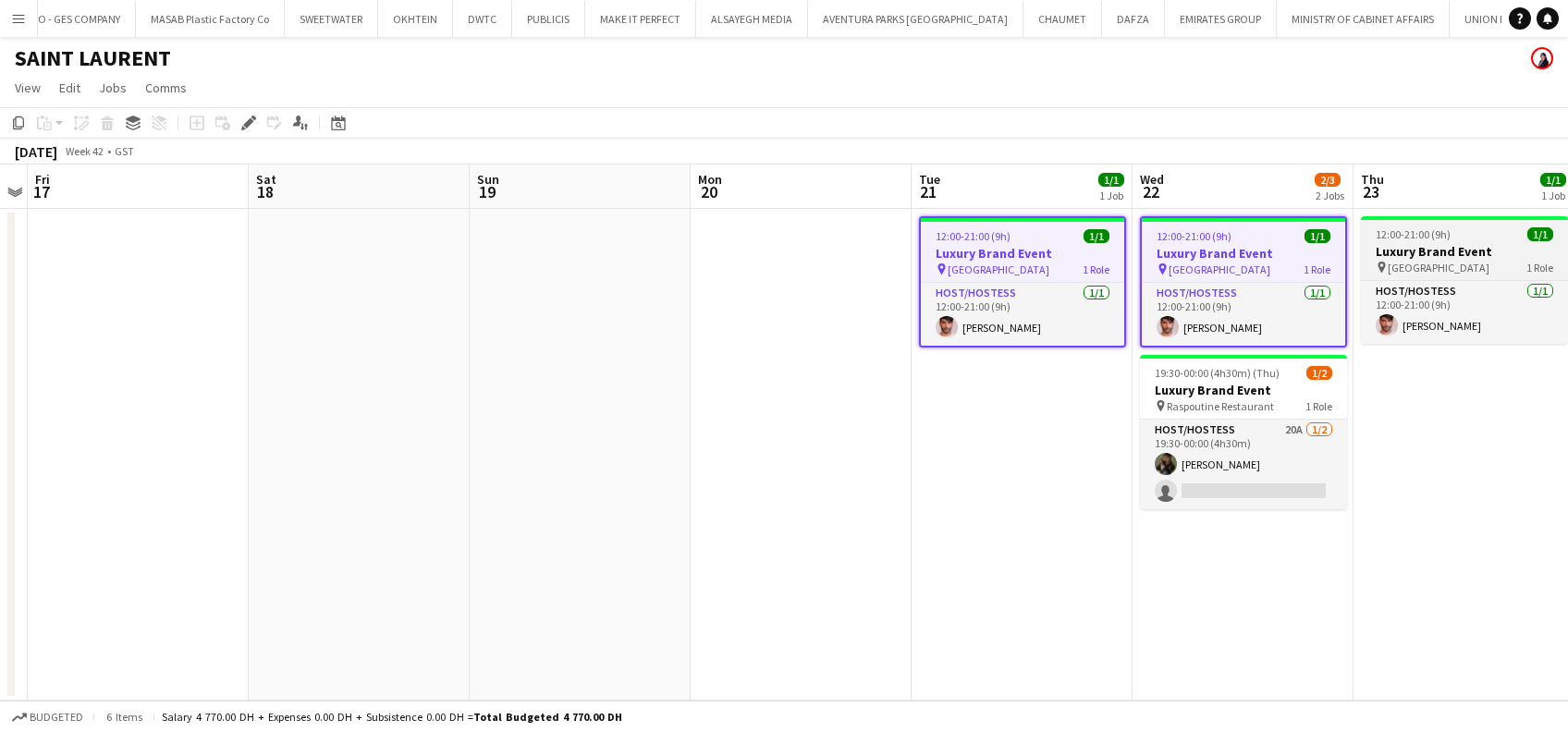
click at [1436, 245] on h3 "Luxury Brand Event" at bounding box center [1464, 252] width 207 height 17
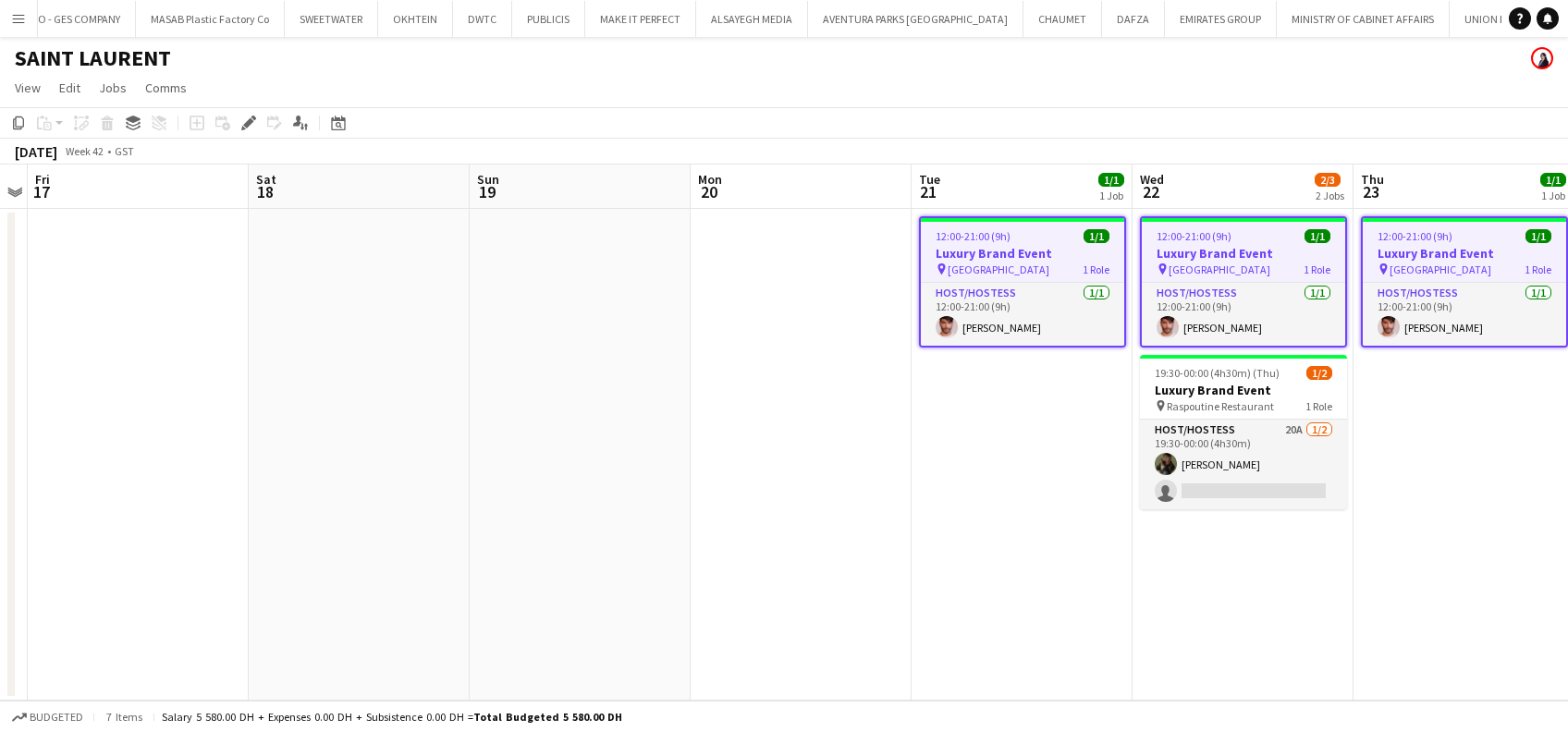
click at [1257, 409] on span "Raspoutine Restaurant" at bounding box center [1220, 406] width 107 height 14
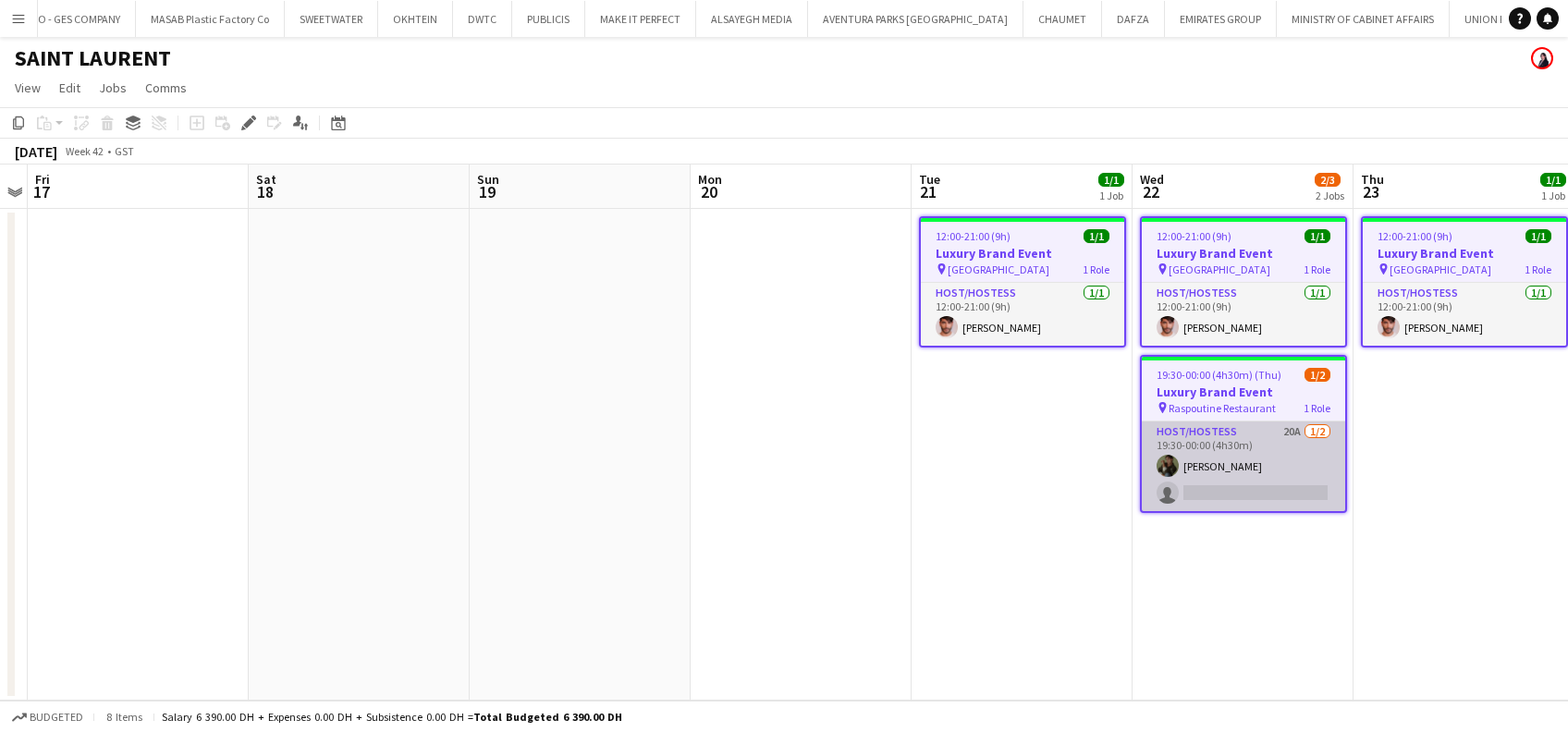
click at [771, 465] on app-calendar-viewport "Mon 13 Tue 14 Wed 15 Thu 16 Fri 17 Sat 18 Sun 19 Mon 20 Tue 21 1/1 1 Job Wed 22…" at bounding box center [784, 432] width 1568 height 536
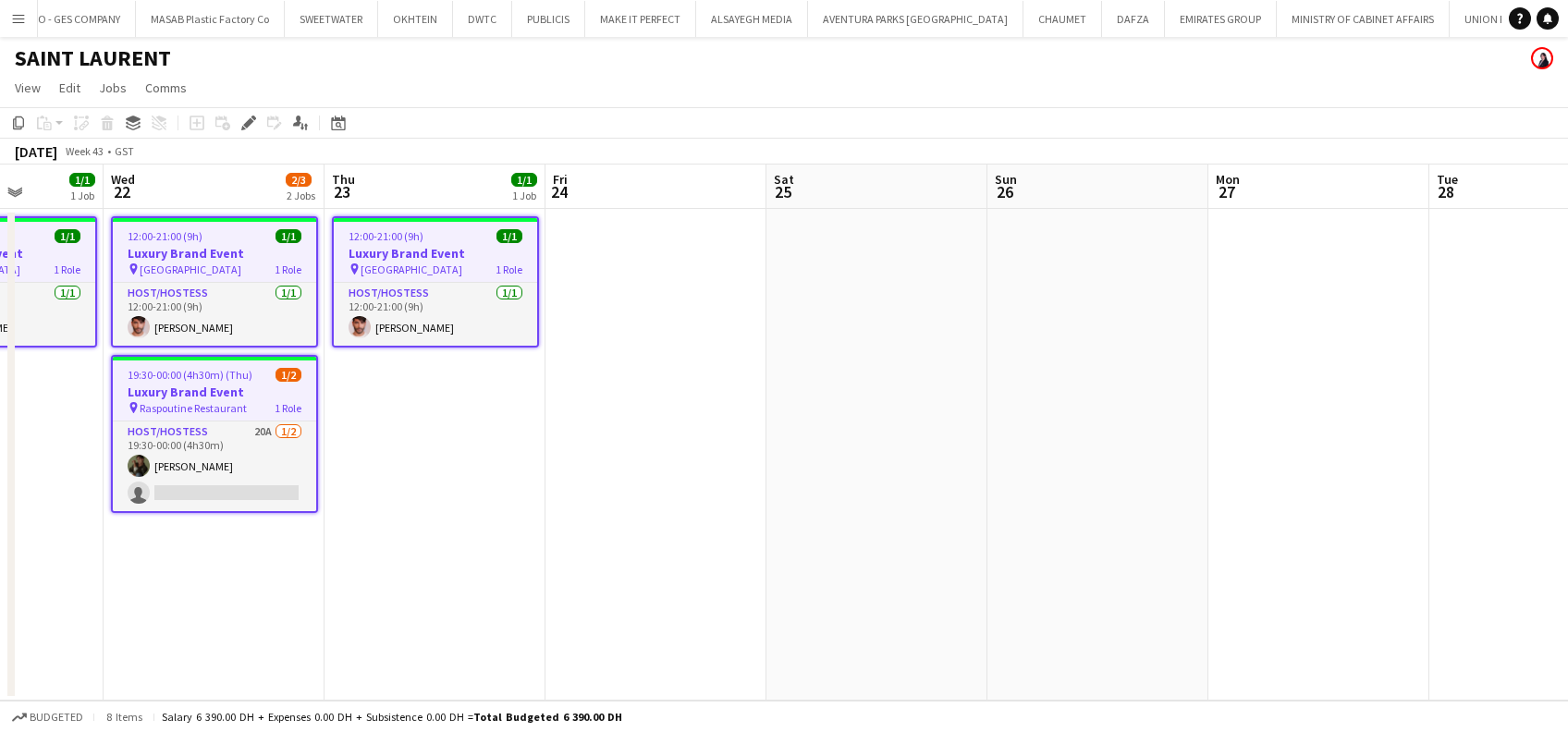
click at [894, 465] on app-calendar-viewport "Sat 18 Sun 19 Mon 20 Tue 21 1/1 1 Job Wed 22 2/3 2 Jobs Thu 23 1/1 1 Job Fri 24…" at bounding box center [784, 432] width 1568 height 536
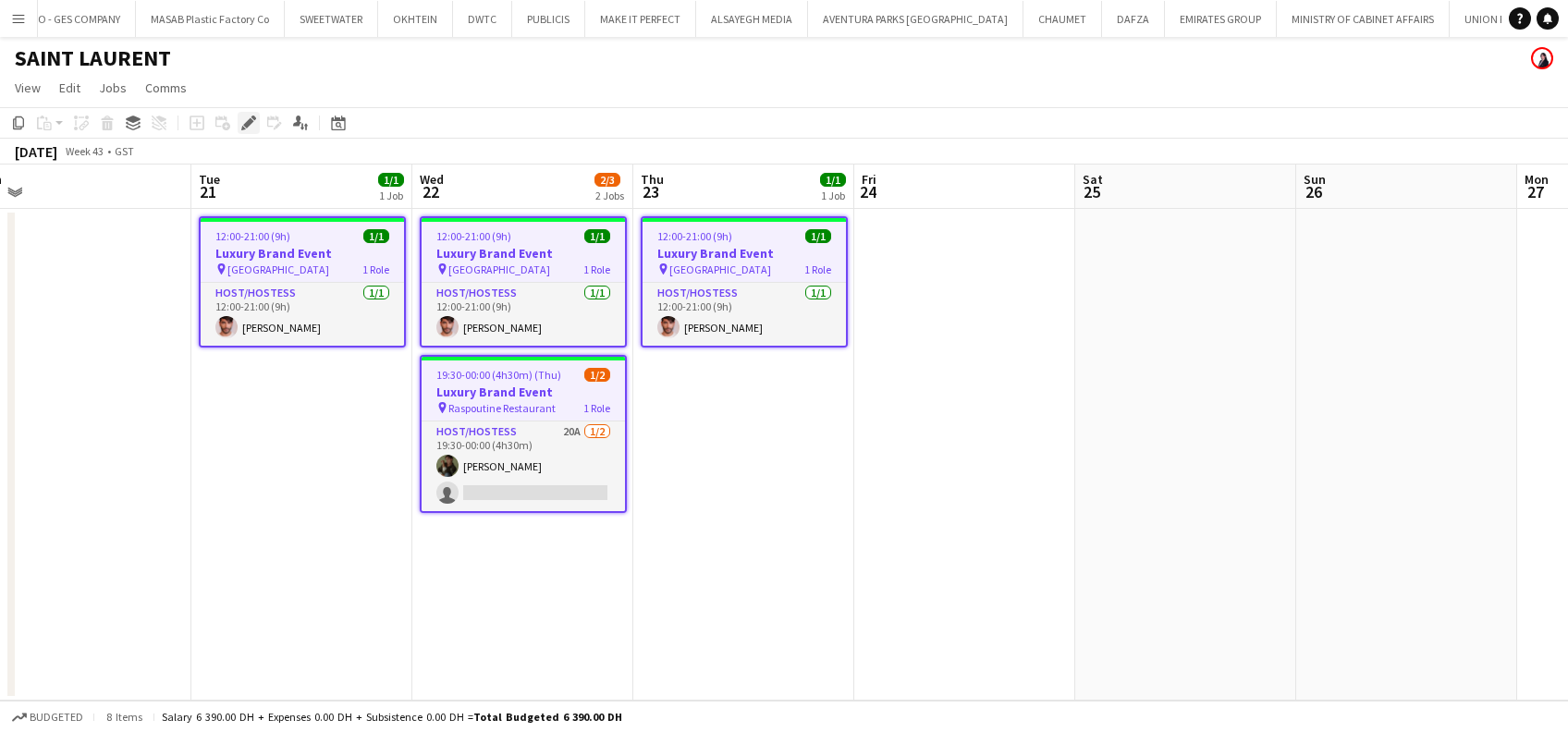
click at [257, 118] on div "Edit" at bounding box center [249, 123] width 22 height 22
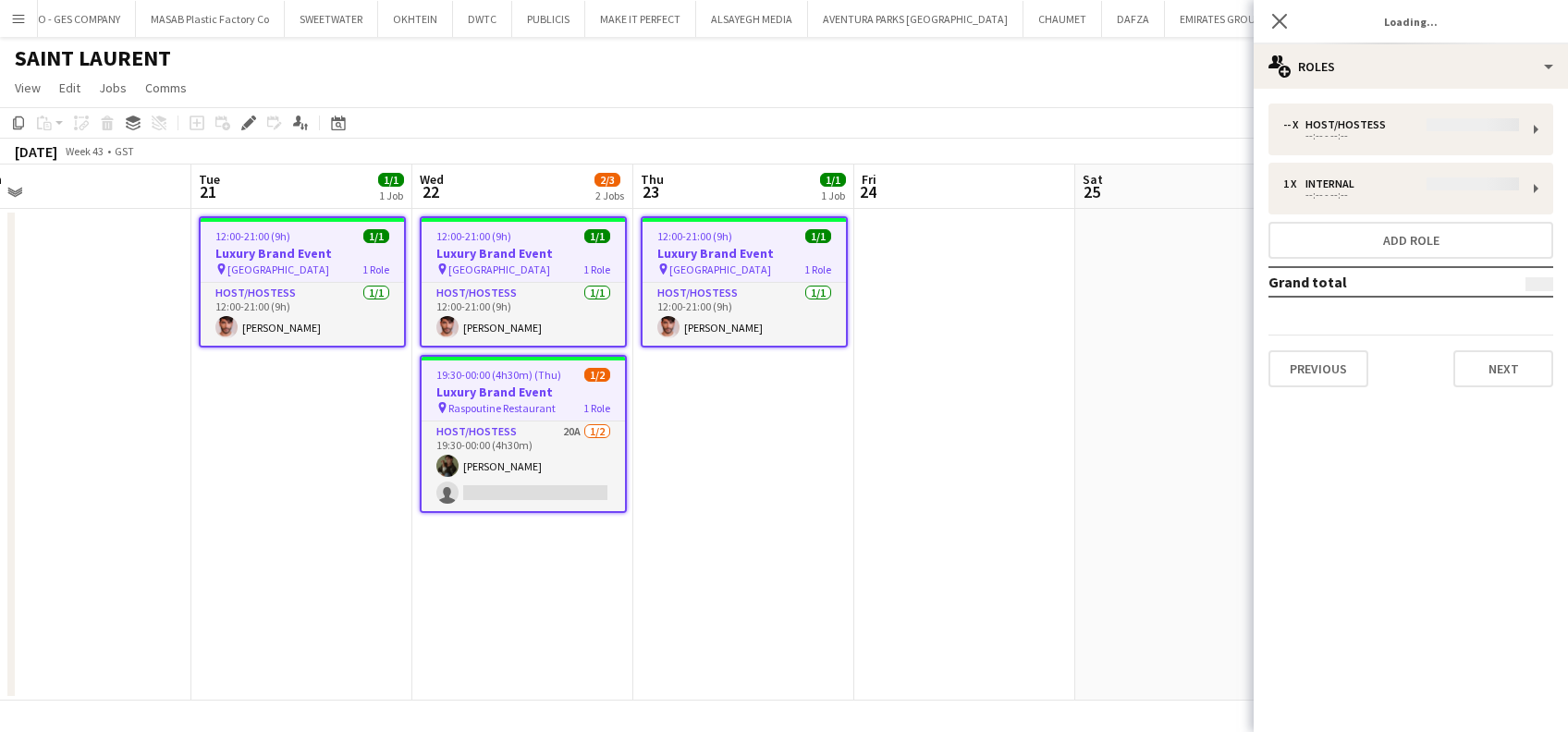
type input "*******"
click at [1328, 379] on button "Previous" at bounding box center [1318, 369] width 100 height 37
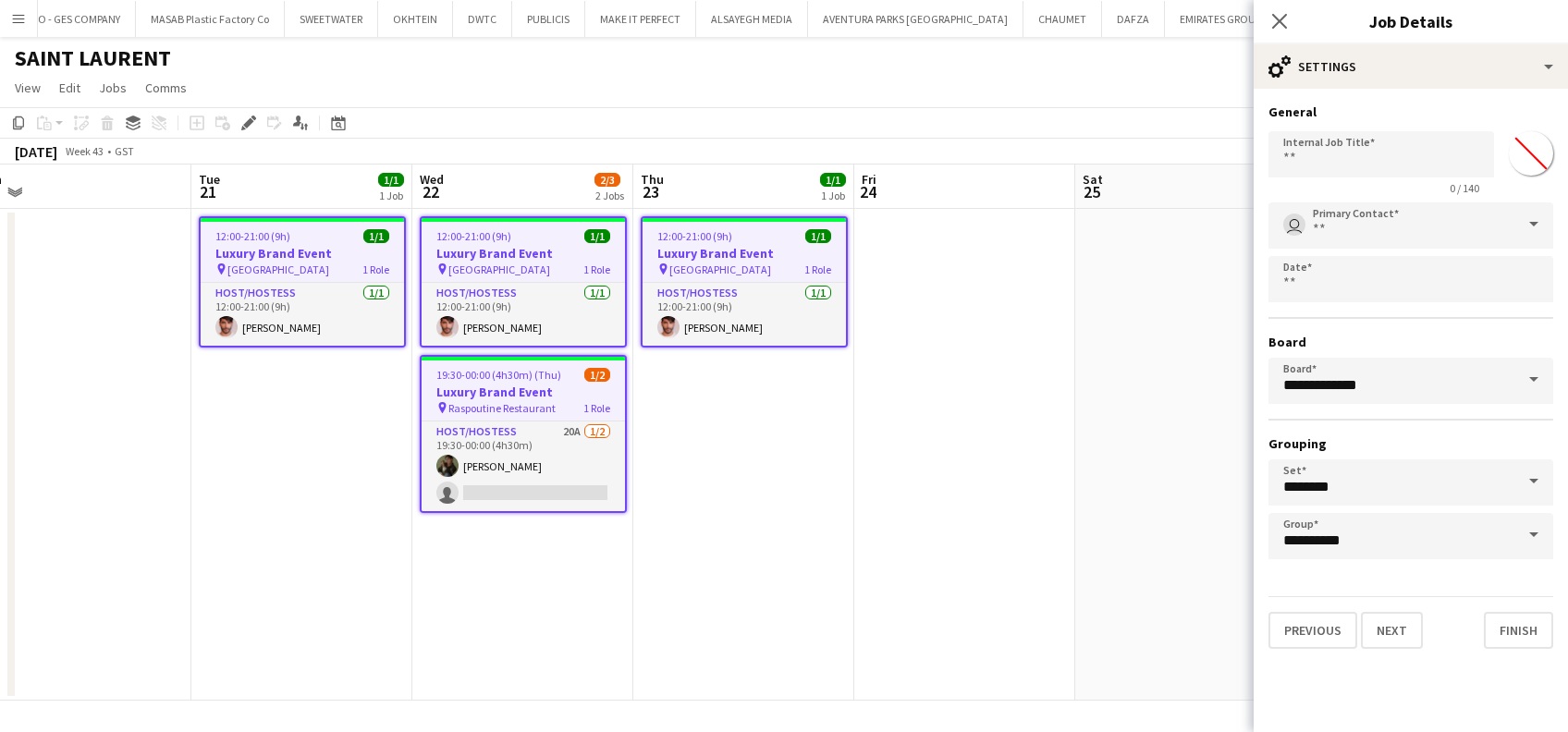
click at [1539, 385] on span at bounding box center [1534, 380] width 39 height 45
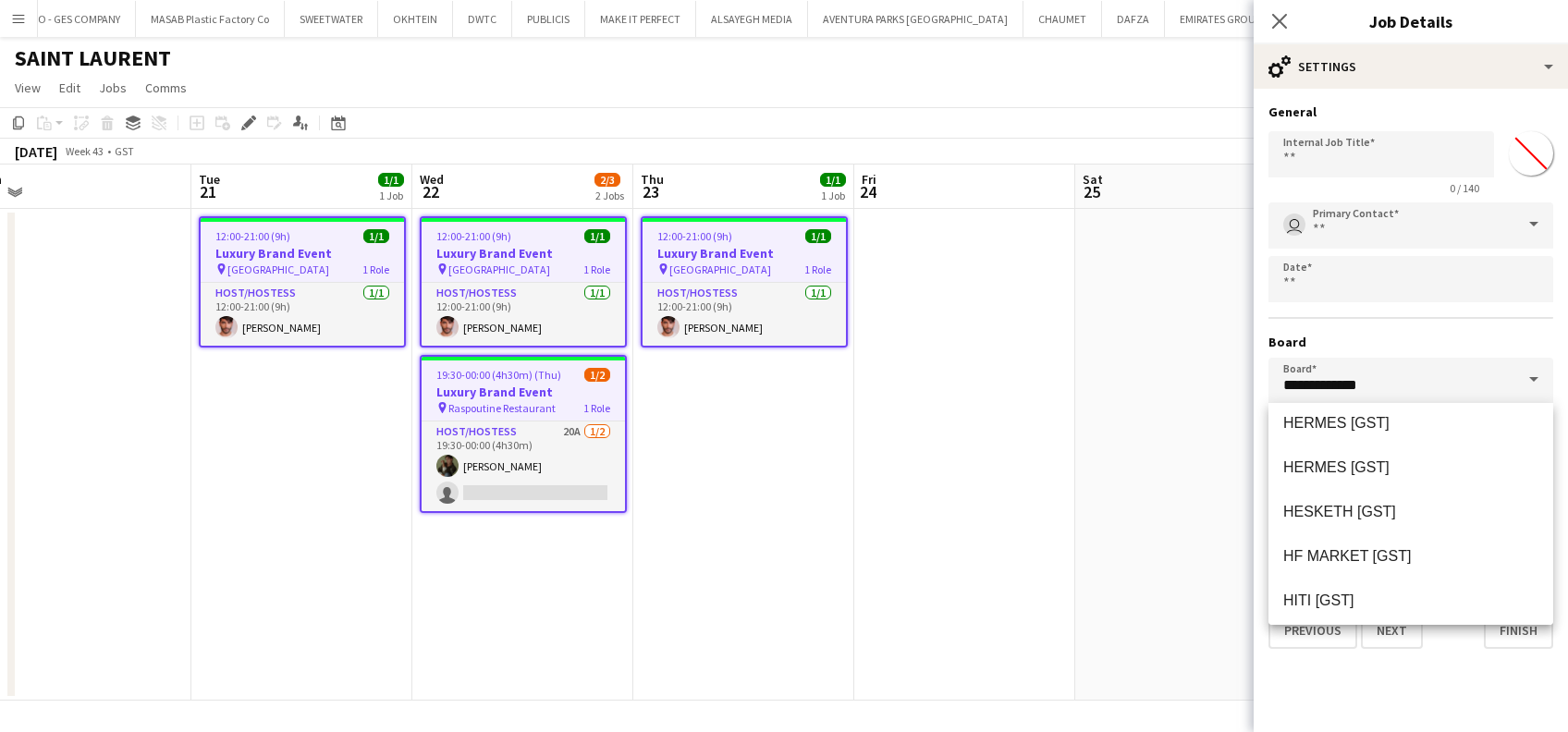
scroll to position [13142, 0]
click at [1391, 380] on input "**********" at bounding box center [1410, 381] width 284 height 47
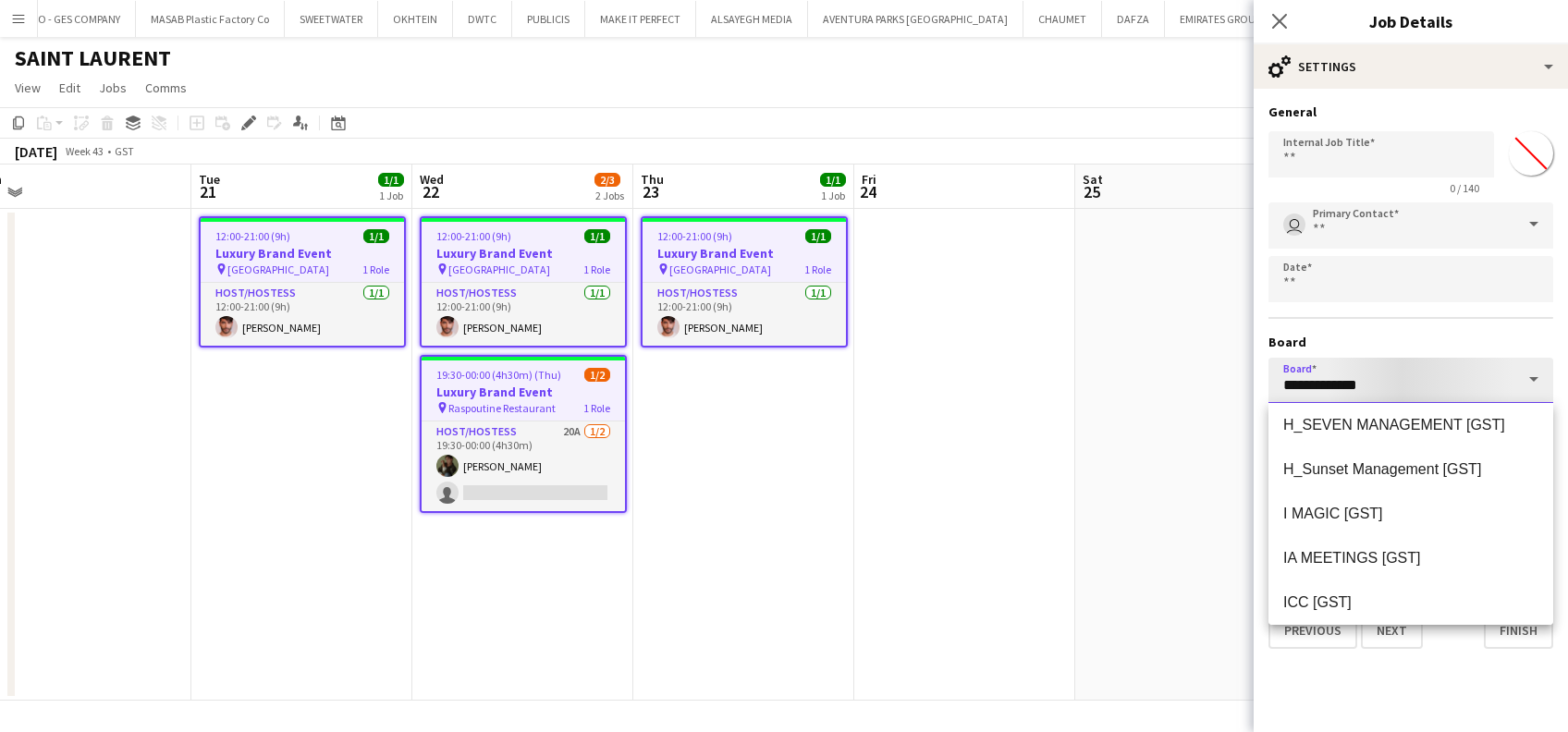
drag, startPoint x: 1391, startPoint y: 380, endPoint x: 1145, endPoint y: 380, distance: 246.0
click at [1145, 380] on body "Menu Boards Boards Boards All jobs Status Workforce Workforce My Workforce Recr…" at bounding box center [784, 366] width 1568 height 732
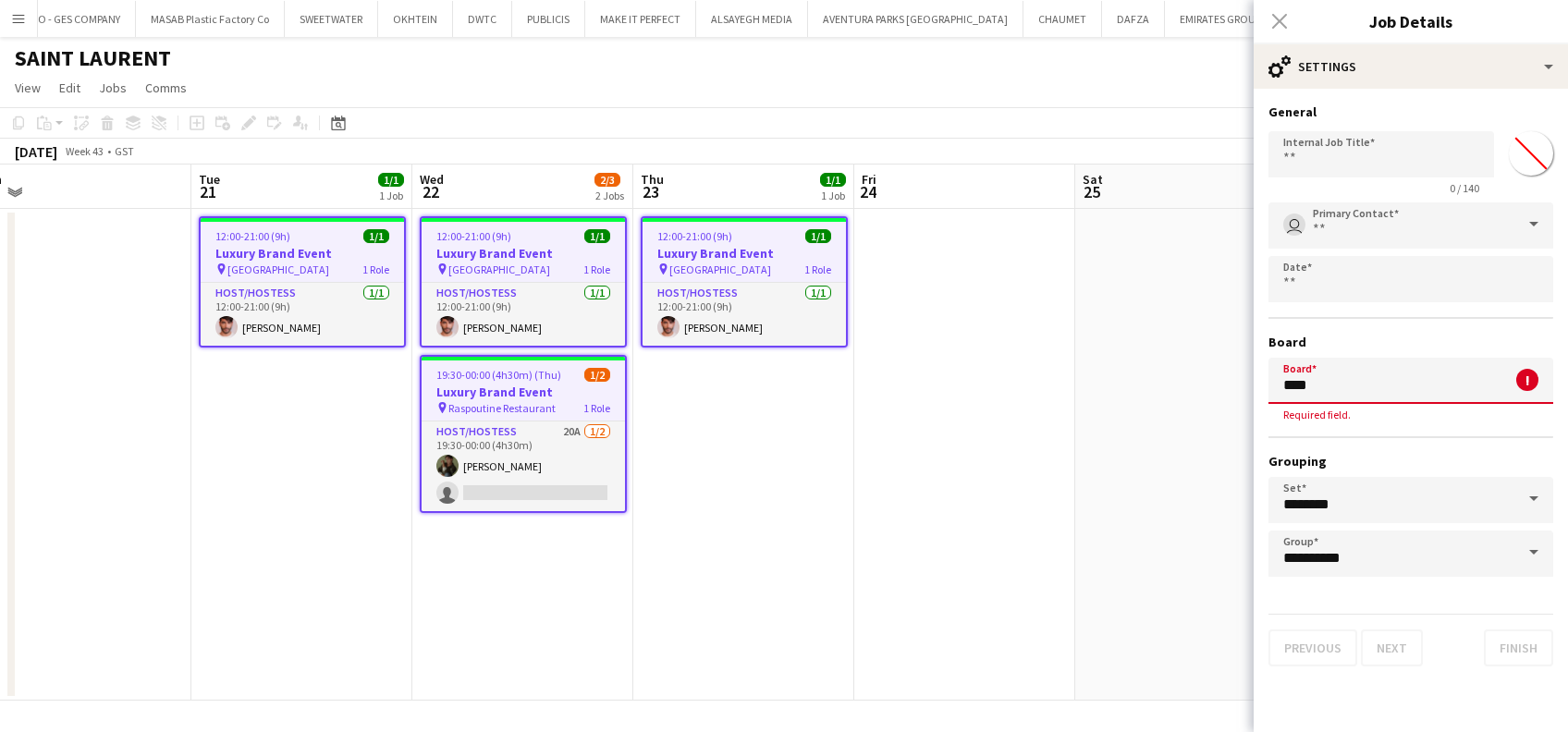
scroll to position [0, 0]
type input "*"
type input "**********"
drag, startPoint x: 1418, startPoint y: 377, endPoint x: 1238, endPoint y: 379, distance: 180.0
click at [1238, 379] on body "Menu Boards Boards Boards All jobs Status Workforce Workforce My Workforce Recr…" at bounding box center [784, 366] width 1568 height 732
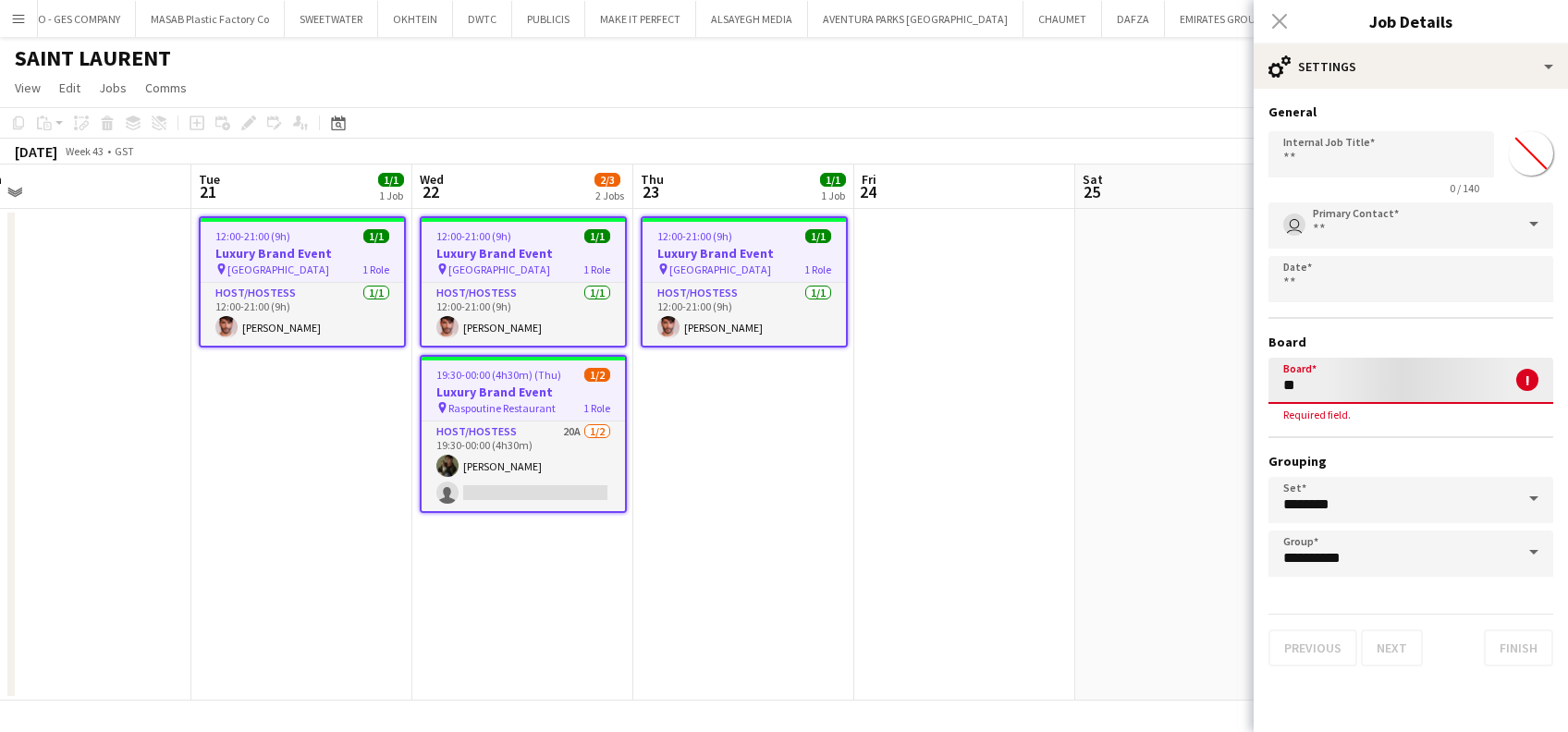
type input "*"
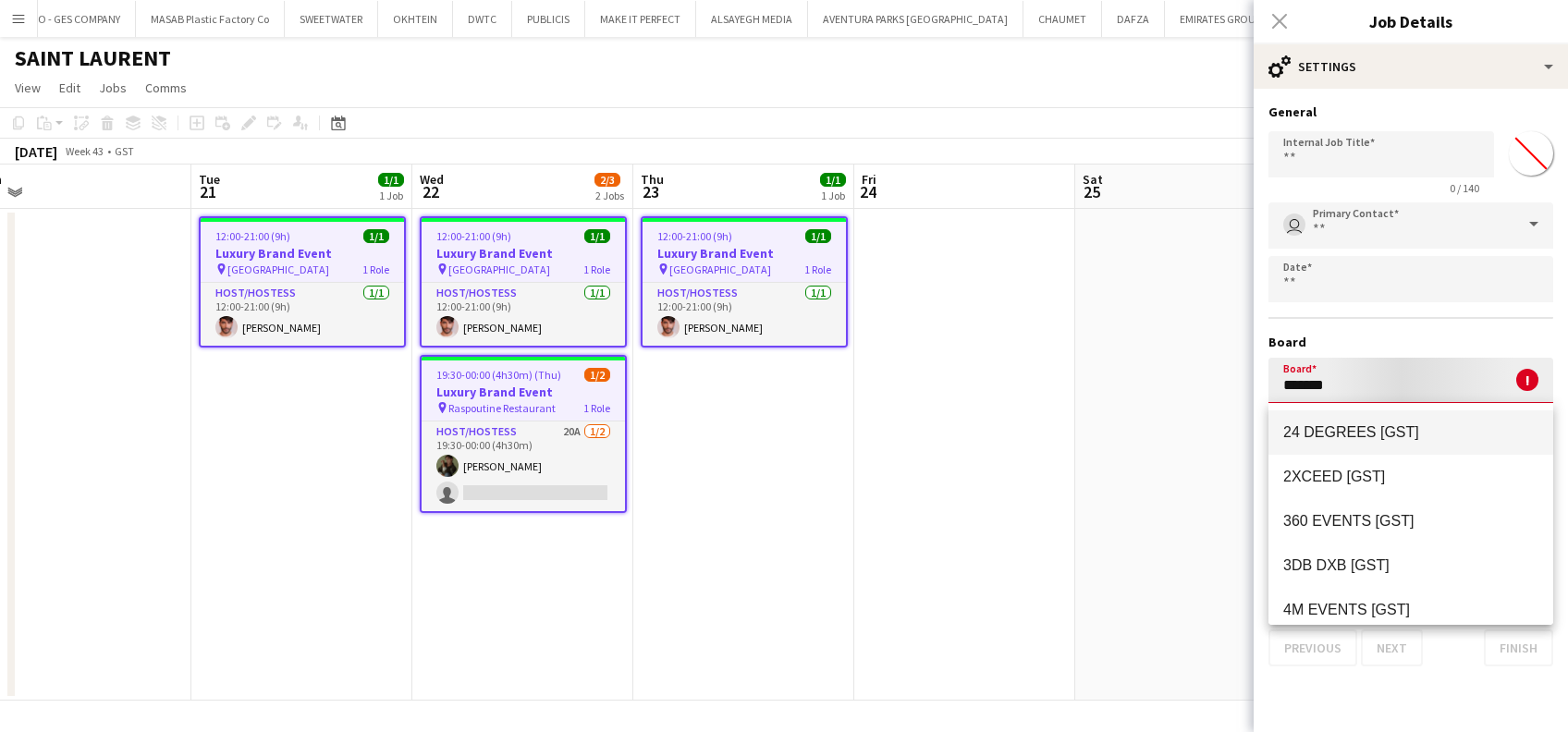
type input "*******"
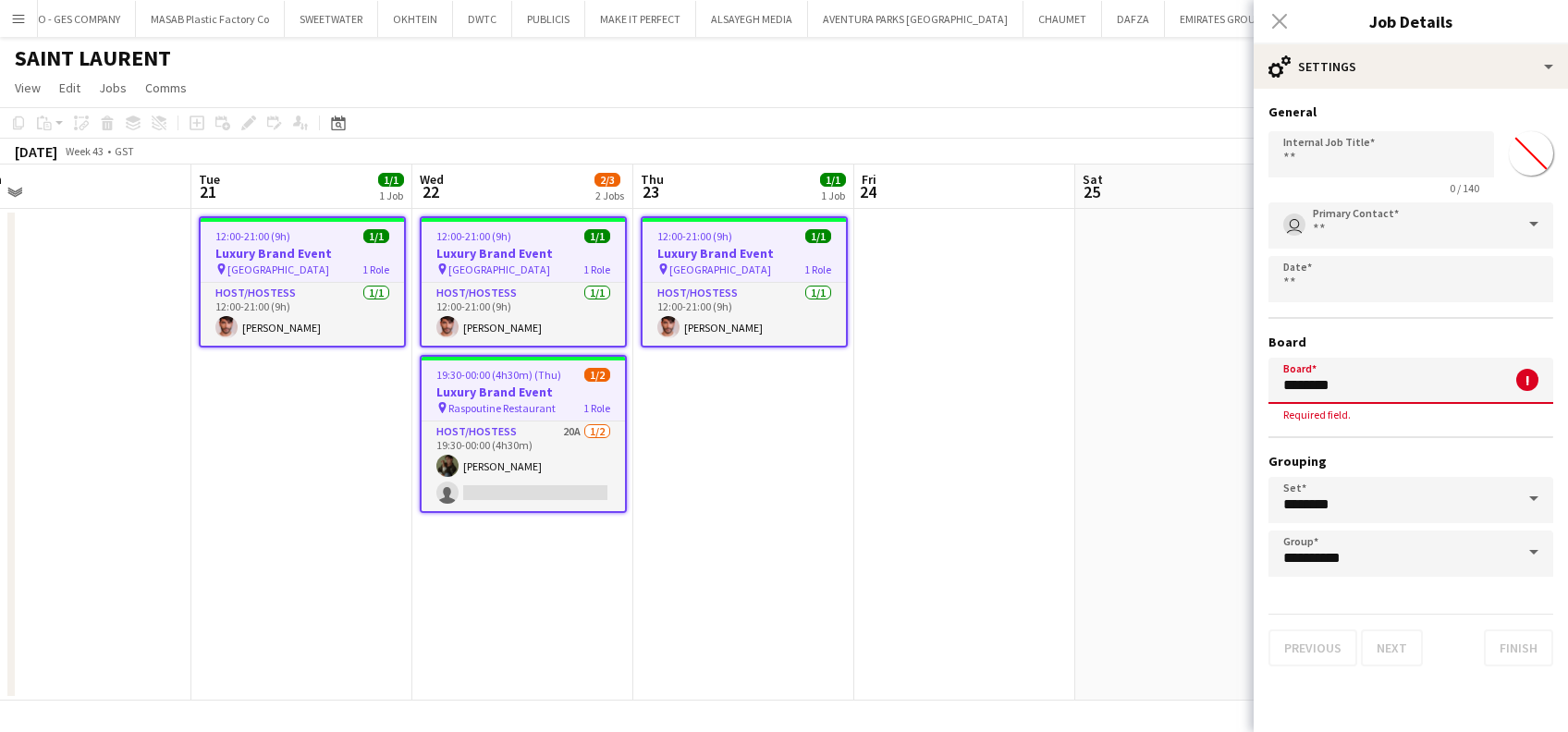
drag, startPoint x: 1375, startPoint y: 392, endPoint x: 1280, endPoint y: 392, distance: 95.0
click at [1280, 392] on input "*******" at bounding box center [1410, 381] width 284 height 47
type input "****"
drag, startPoint x: 1356, startPoint y: 386, endPoint x: 1262, endPoint y: 383, distance: 94.0
click at [1262, 383] on form "**********" at bounding box center [1410, 385] width 314 height 563
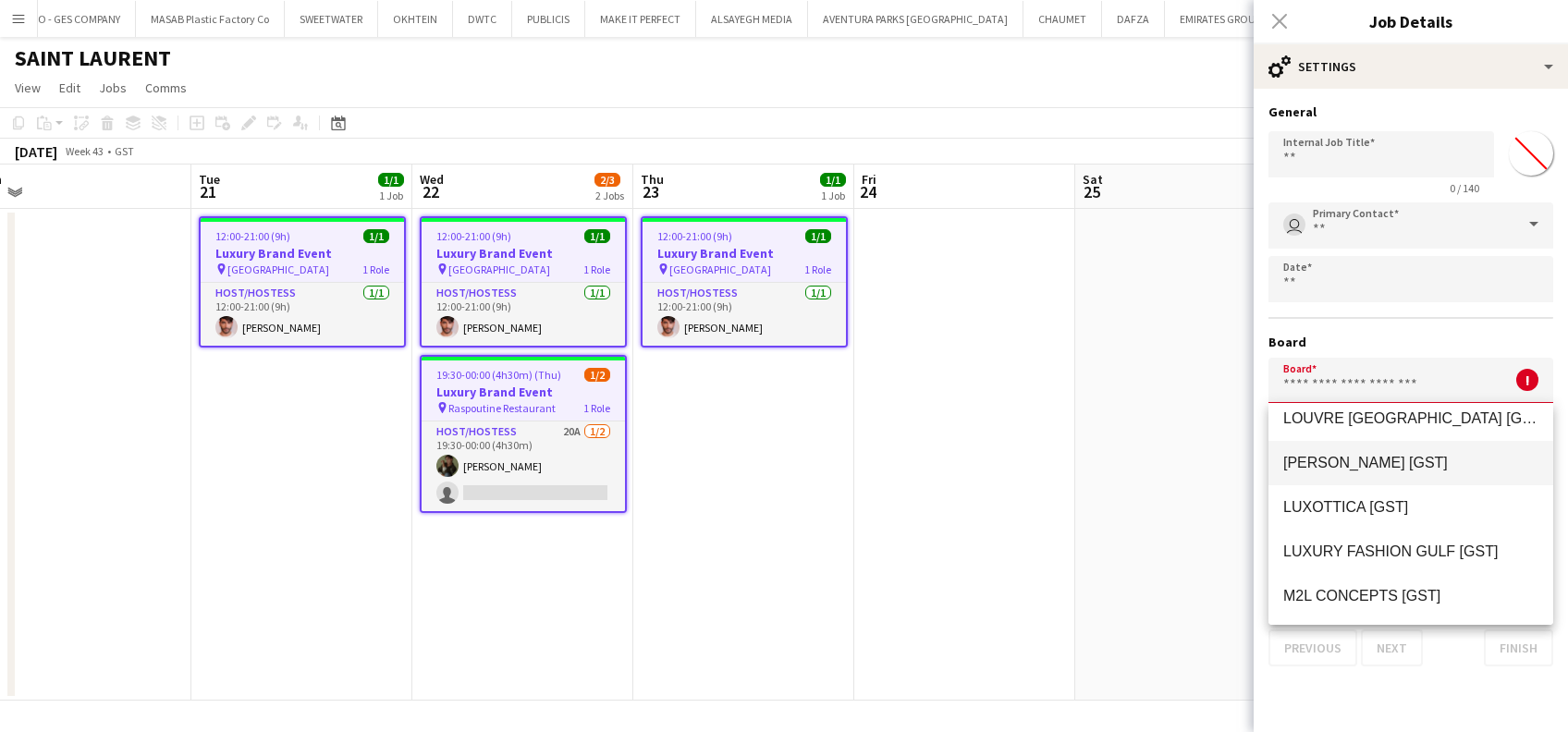
scroll to position [15941, 0]
click at [1443, 553] on span "LUXURY FASHION GULF [GST]" at bounding box center [1391, 555] width 215 height 16
type input "**********"
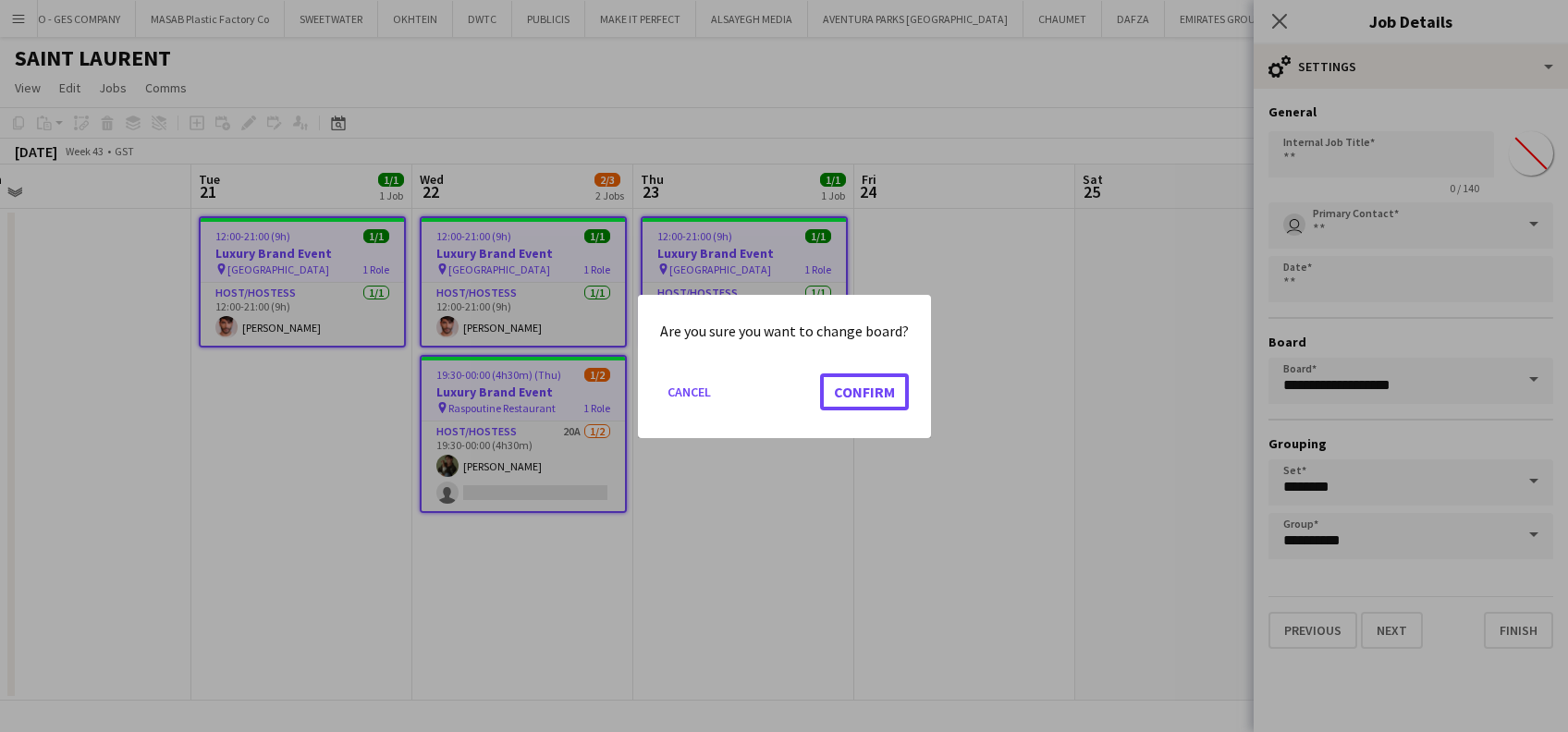
click at [851, 390] on button "Confirm" at bounding box center [864, 392] width 89 height 37
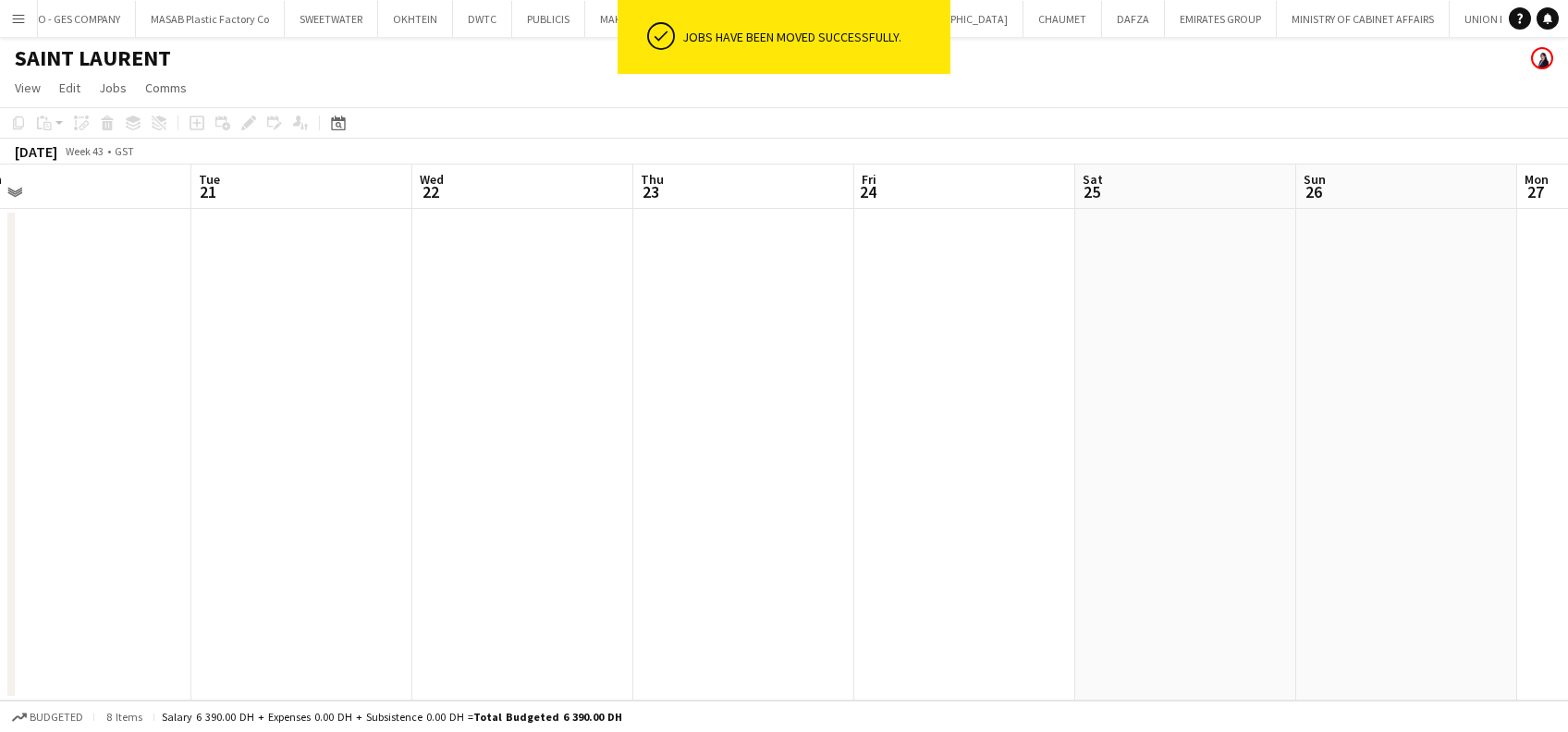
click at [11, 8] on button "Menu" at bounding box center [19, 19] width 37 height 37
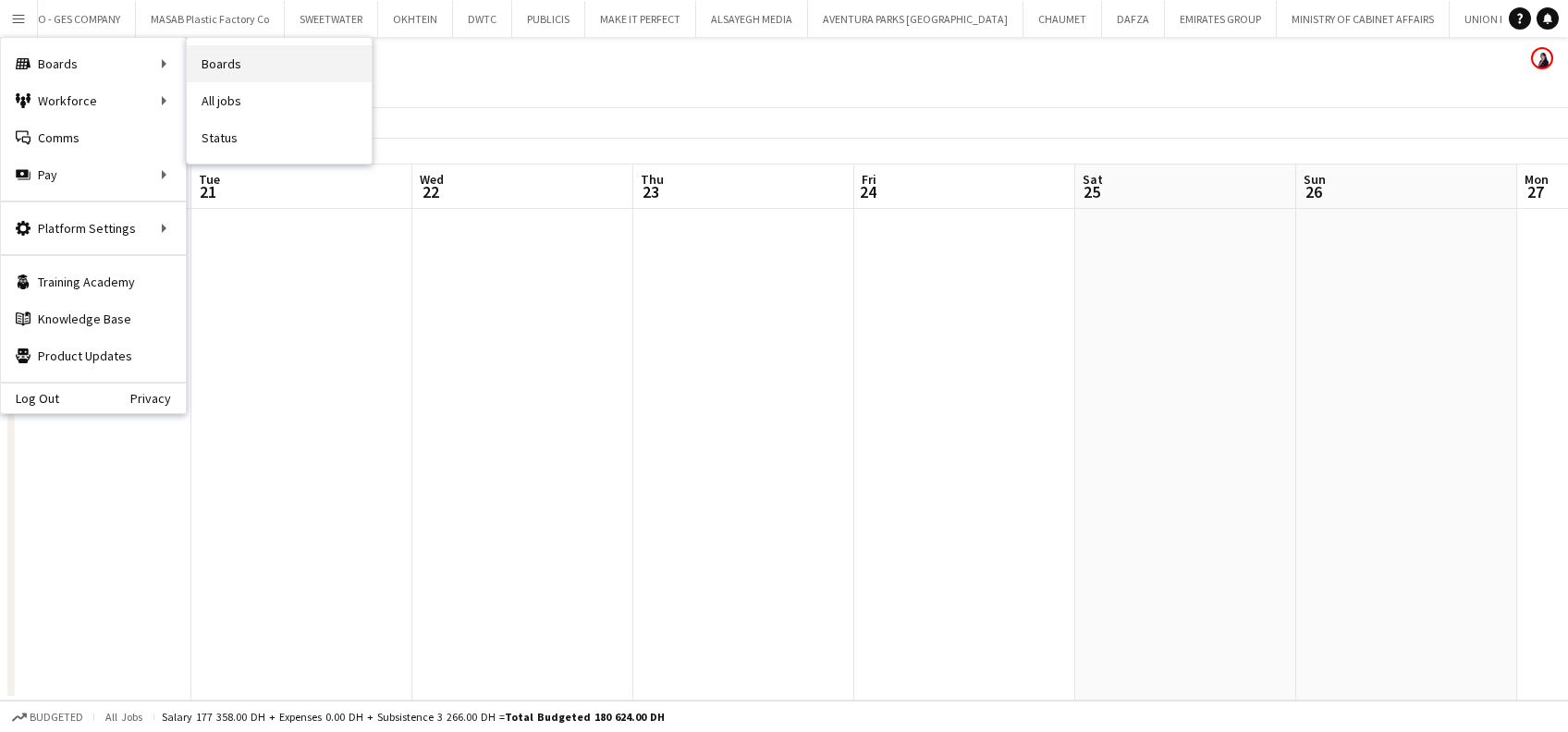
click at [215, 62] on link "Boards" at bounding box center [279, 64] width 185 height 37
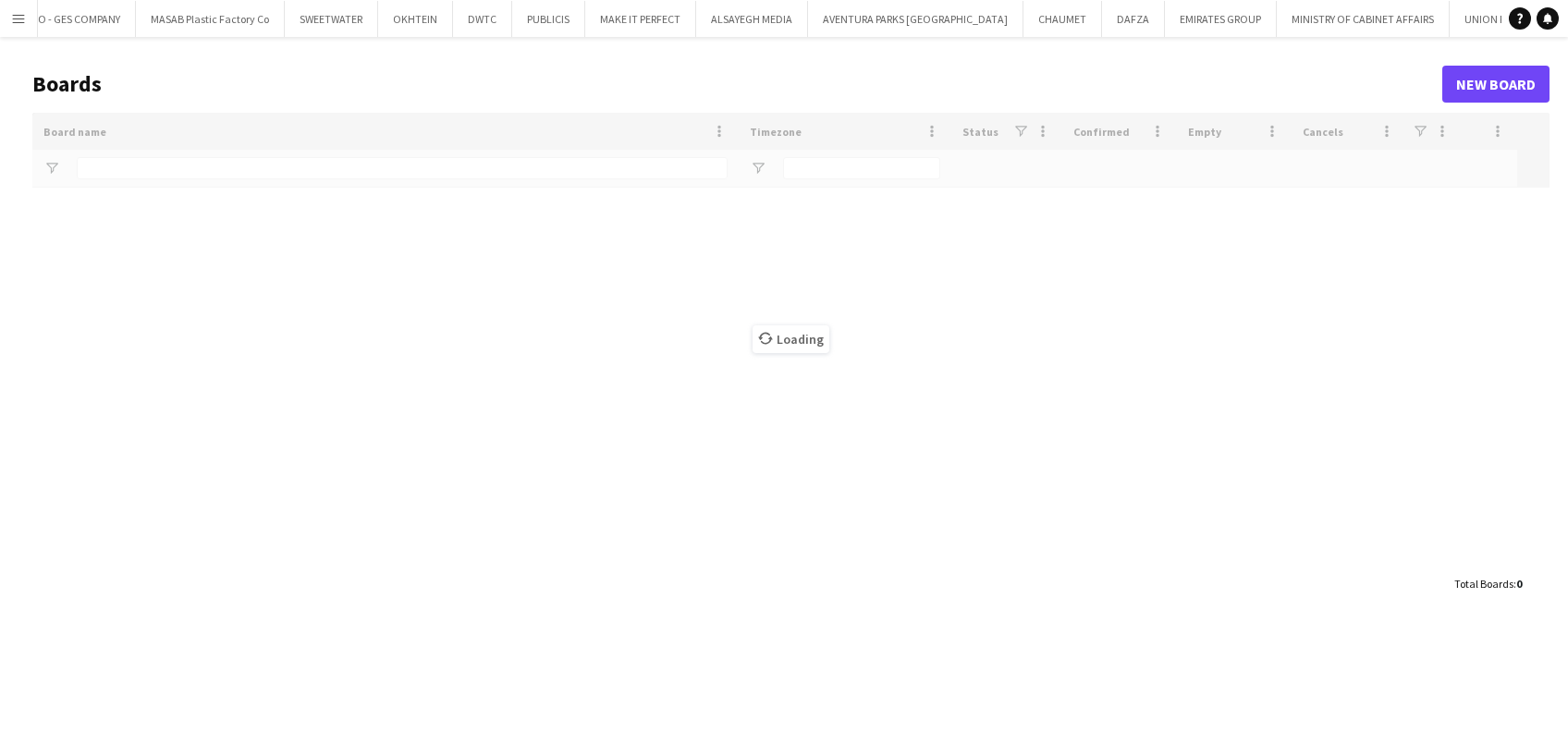
type input "*****"
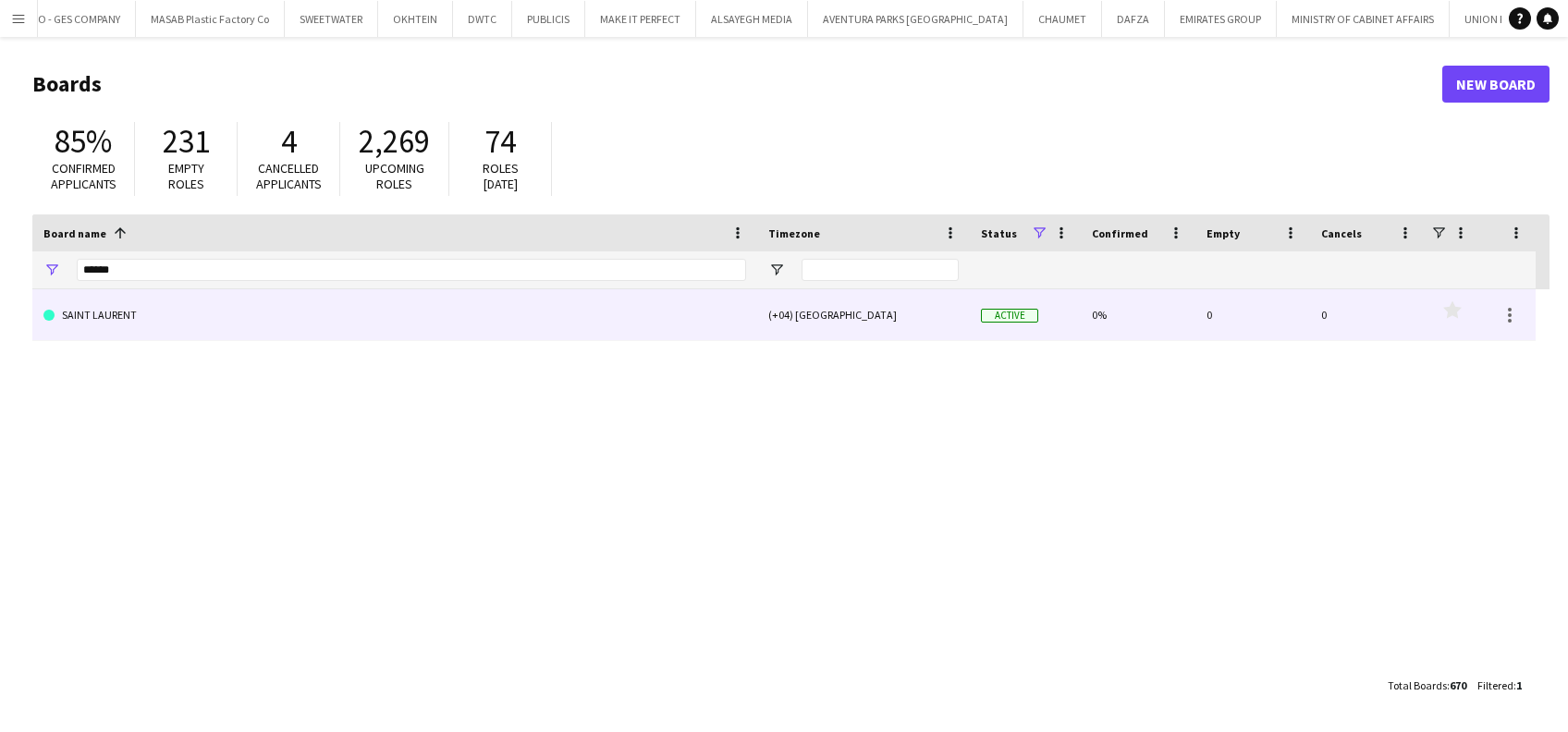
click at [415, 334] on link "SAINT LAURENT" at bounding box center [395, 315] width 702 height 52
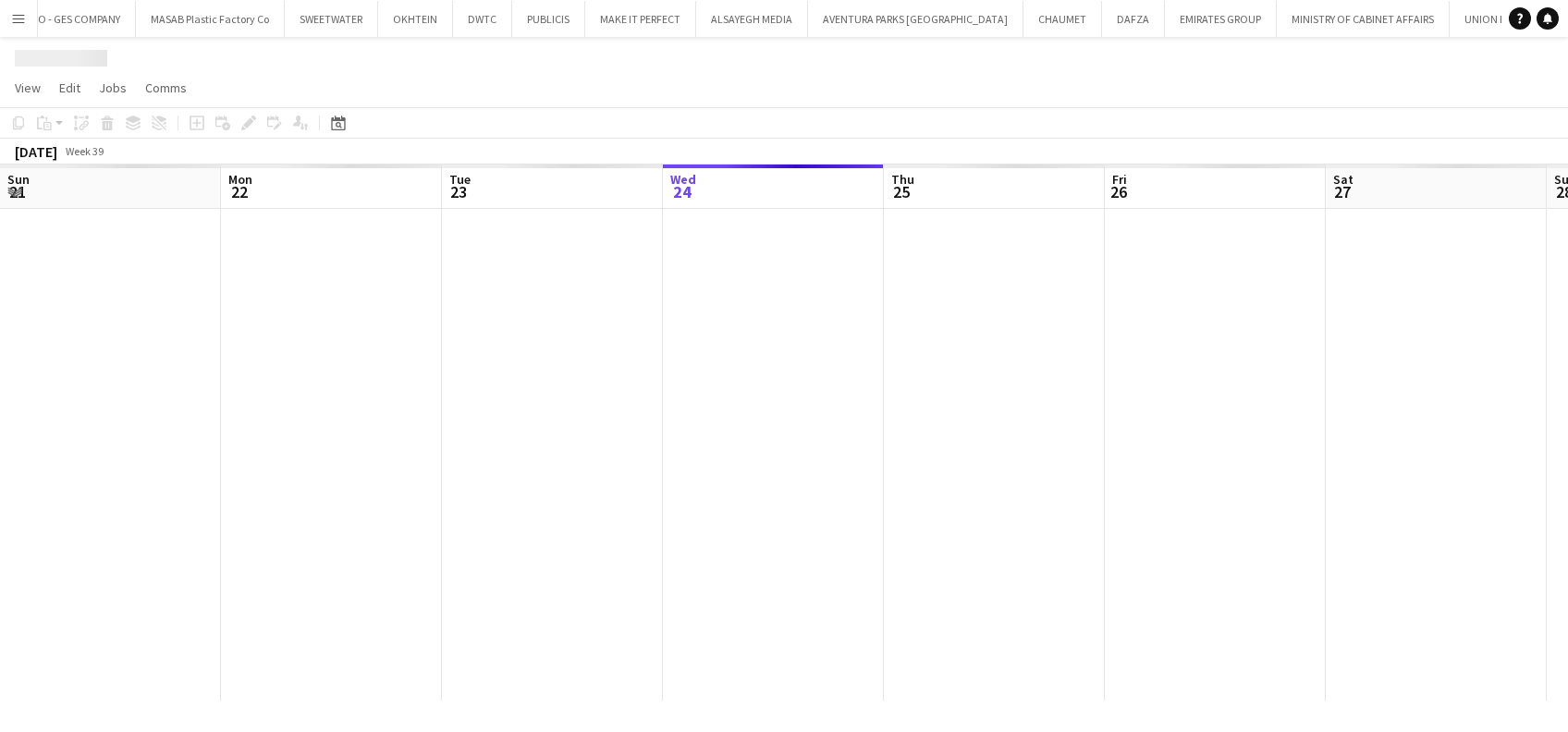
scroll to position [0, 442]
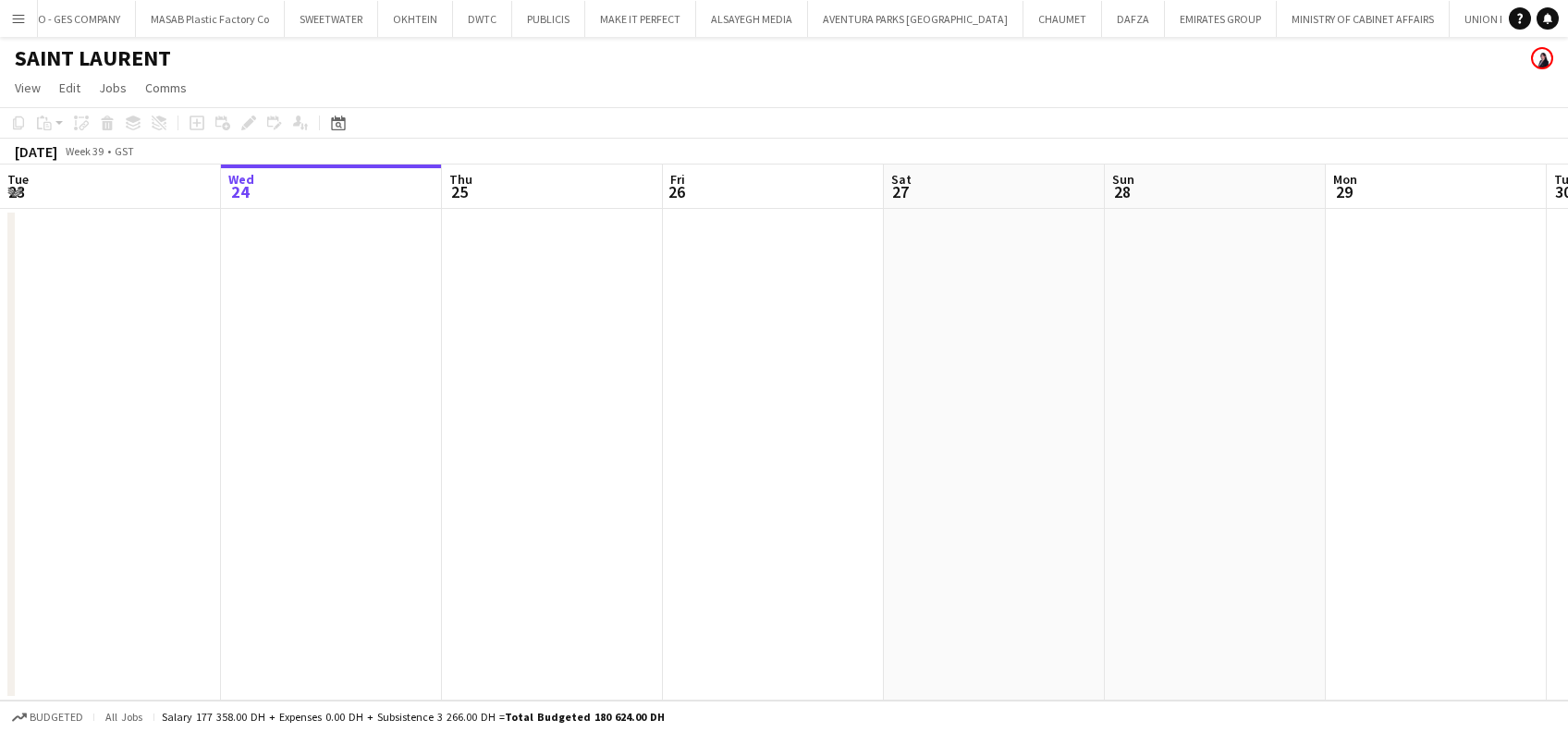
click at [13, 18] on app-icon "Menu" at bounding box center [19, 19] width 15 height 15
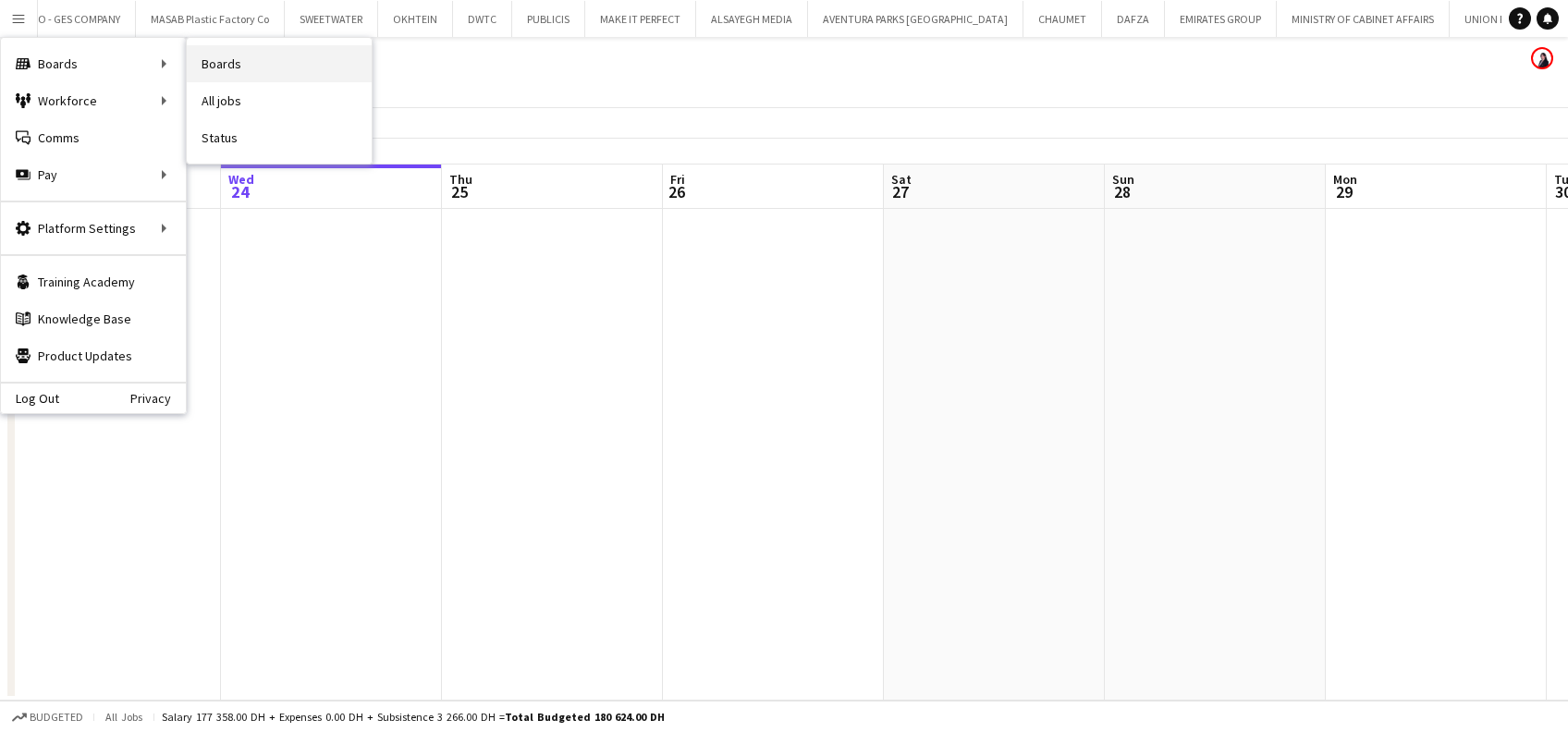
click at [313, 62] on link "Boards" at bounding box center [279, 64] width 185 height 37
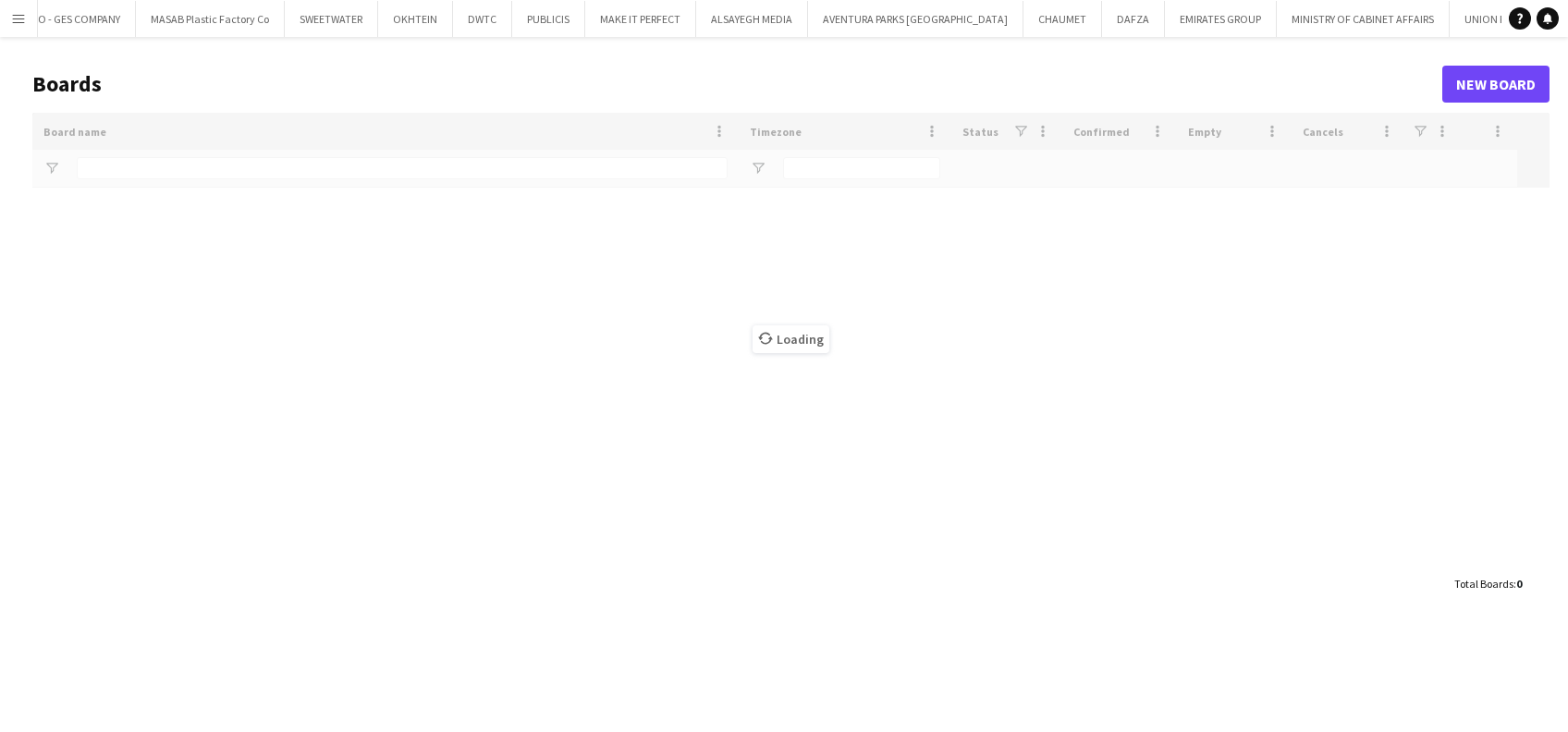
type input "*****"
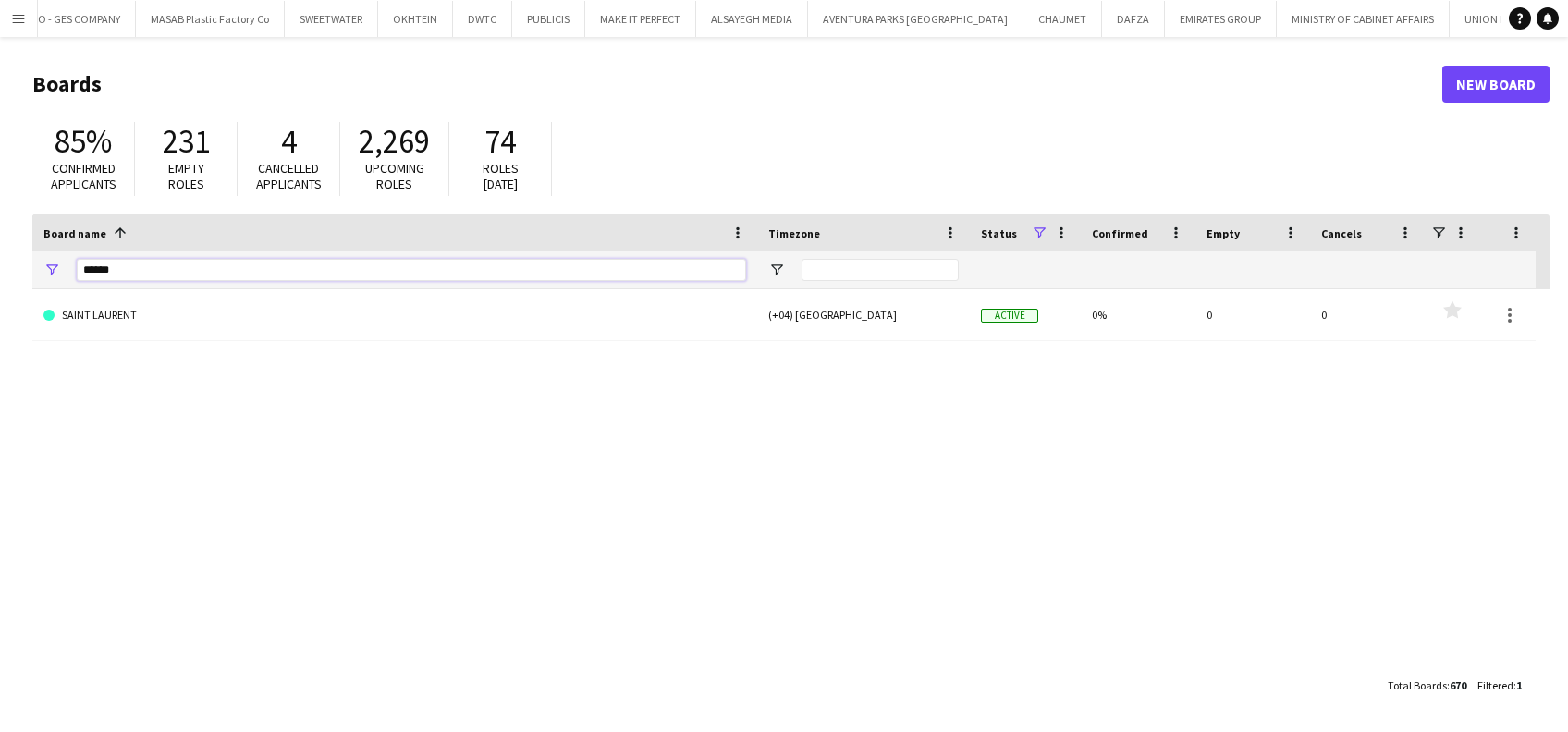
drag, startPoint x: 79, startPoint y: 264, endPoint x: 0, endPoint y: 207, distance: 97.4
click at [0, 218] on html "Menu Boards Boards Boards All jobs Status Workforce Workforce My Workforce Recr…" at bounding box center [784, 366] width 1568 height 732
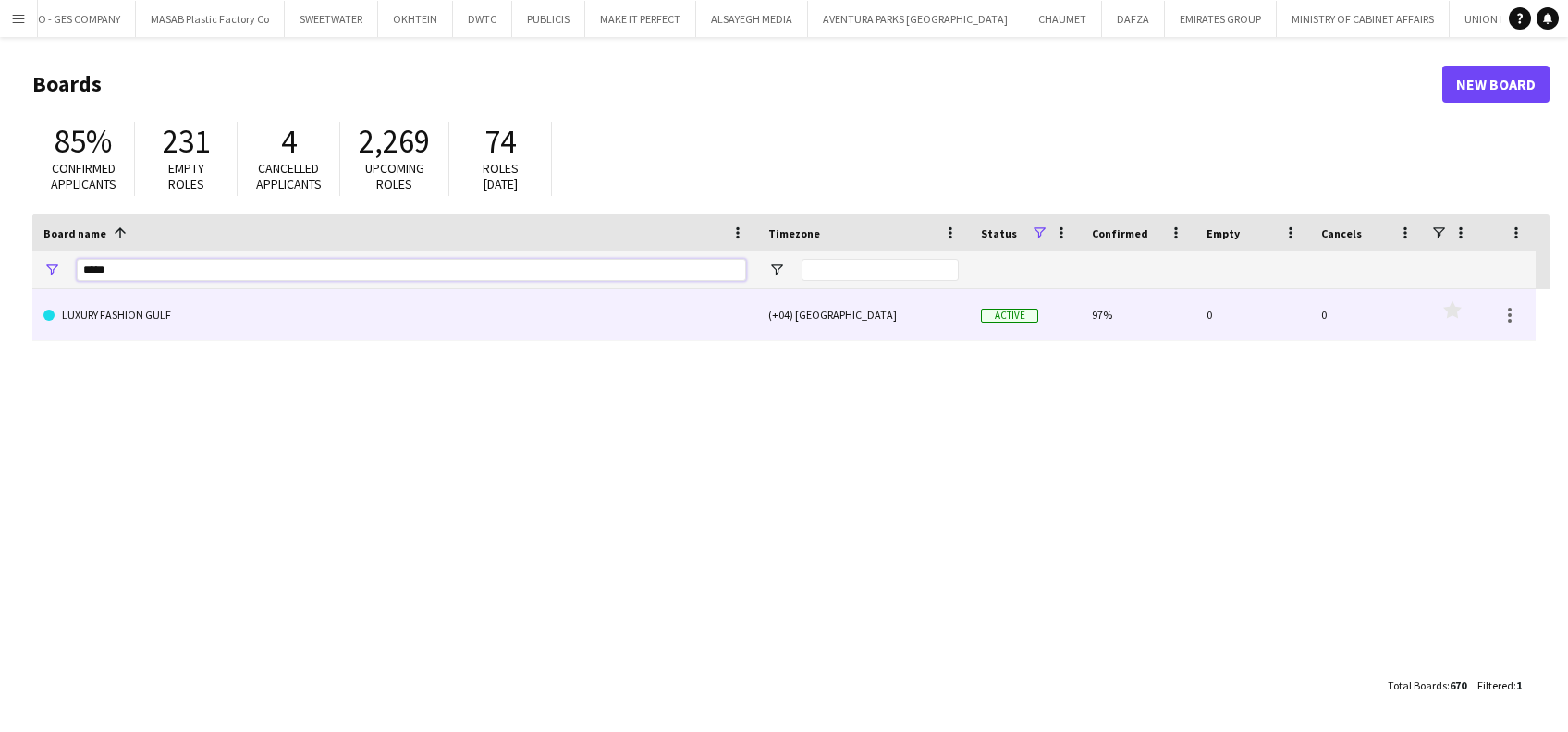
type input "*****"
click at [177, 317] on link "LUXURY FASHION GULF" at bounding box center [395, 315] width 702 height 52
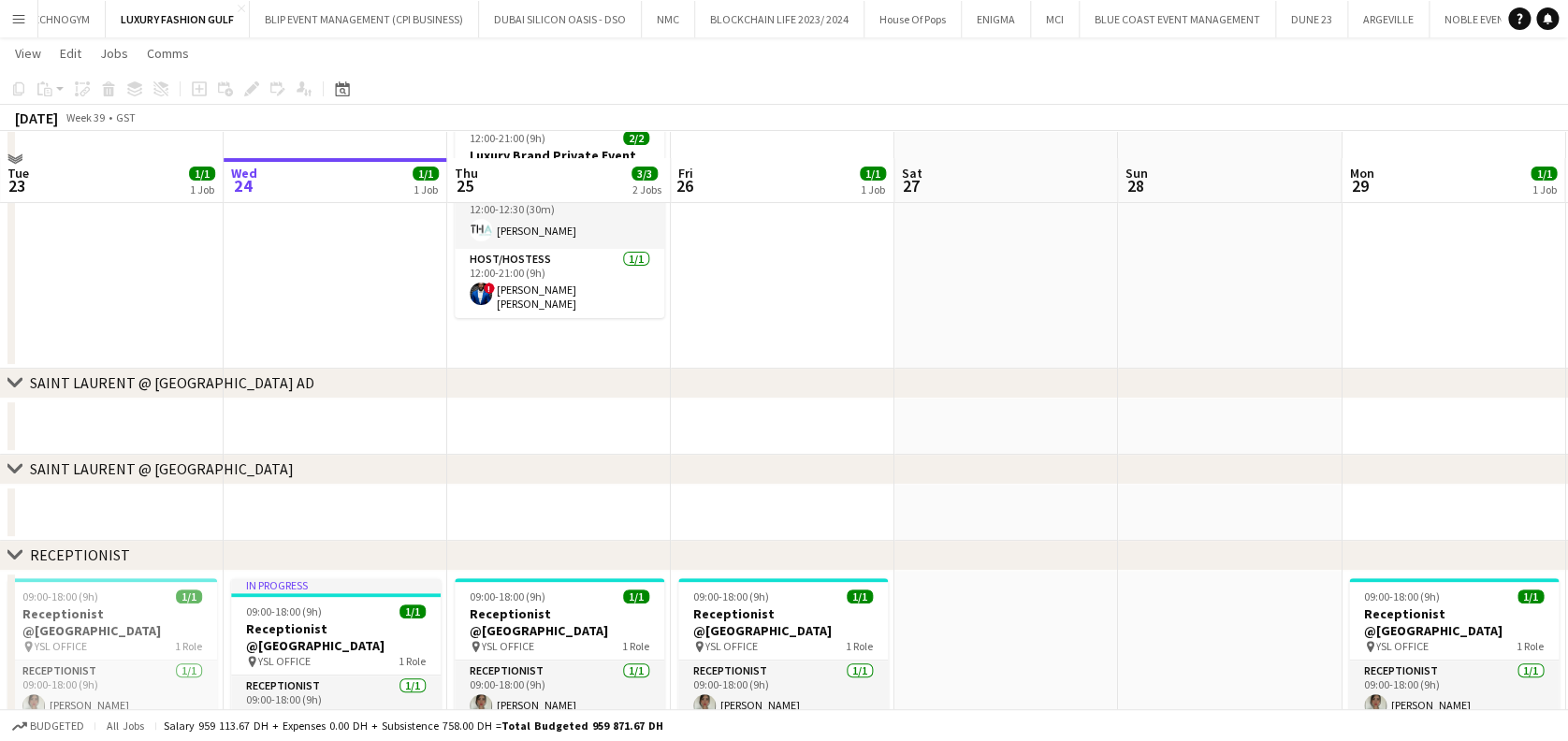
scroll to position [125, 0]
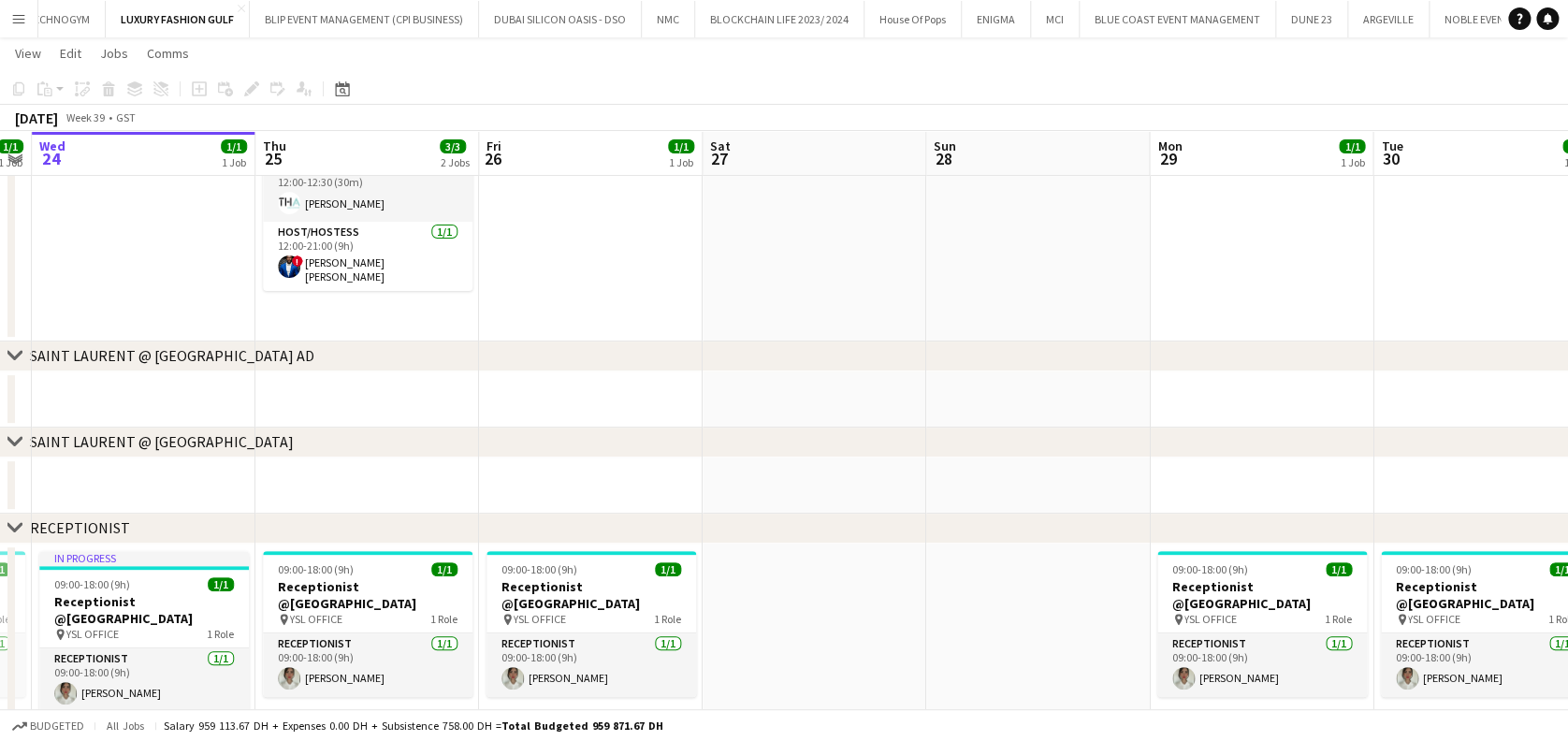
drag, startPoint x: 1028, startPoint y: 255, endPoint x: 404, endPoint y: 257, distance: 624.0
click at [404, 257] on app-calendar-viewport "Sun 21 Mon 22 1/1 1 Job Tue 23 1/1 1 Job Wed 24 1/1 1 Job Thu 25 3/3 2 Jobs Fri…" at bounding box center [784, 435] width 1568 height 974
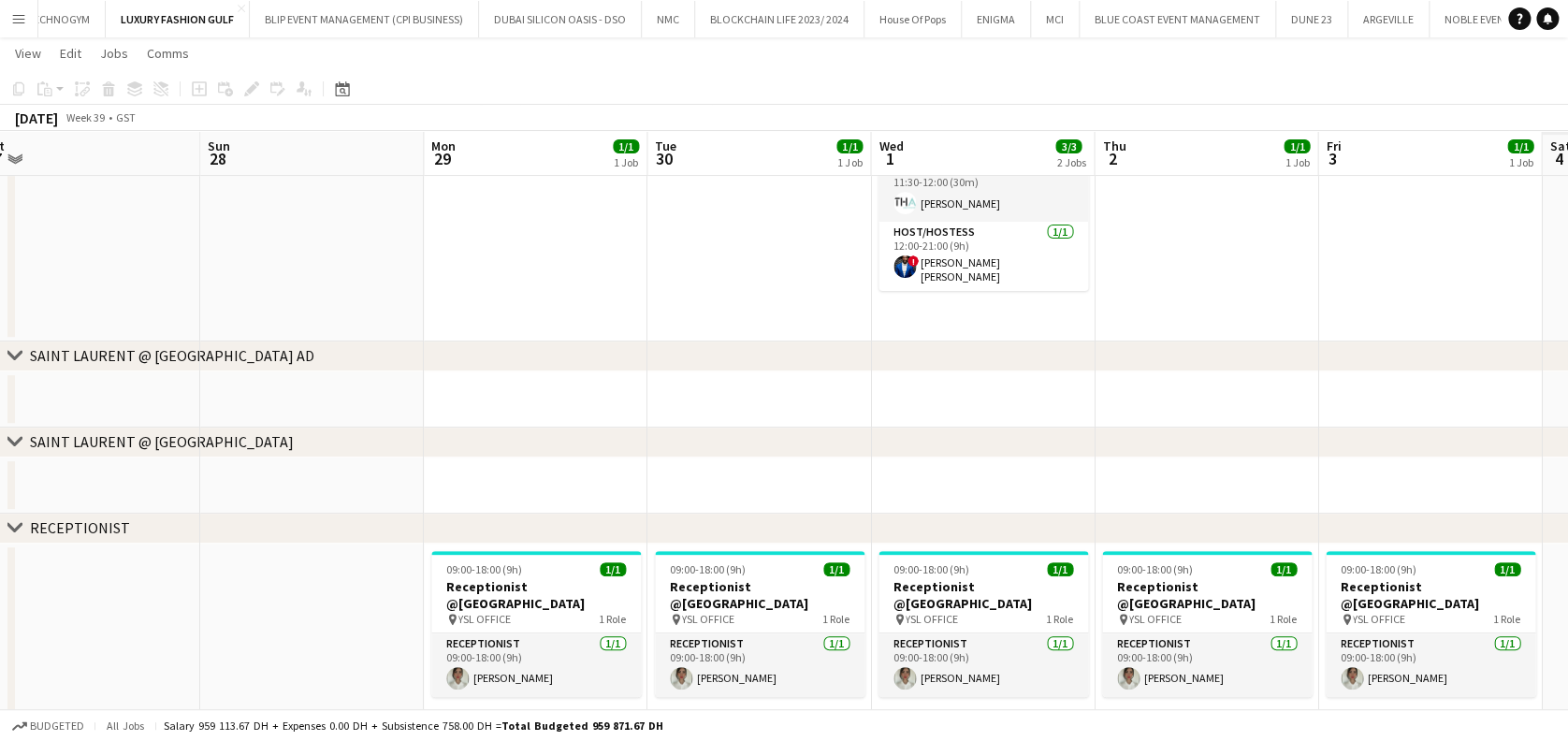
click at [385, 246] on app-calendar-viewport "Tue 23 1/1 1 Job Wed 24 1/1 1 Job Thu 25 3/3 2 Jobs Fri 26 1/1 1 Job Sat 27 Sun…" at bounding box center [784, 435] width 1568 height 974
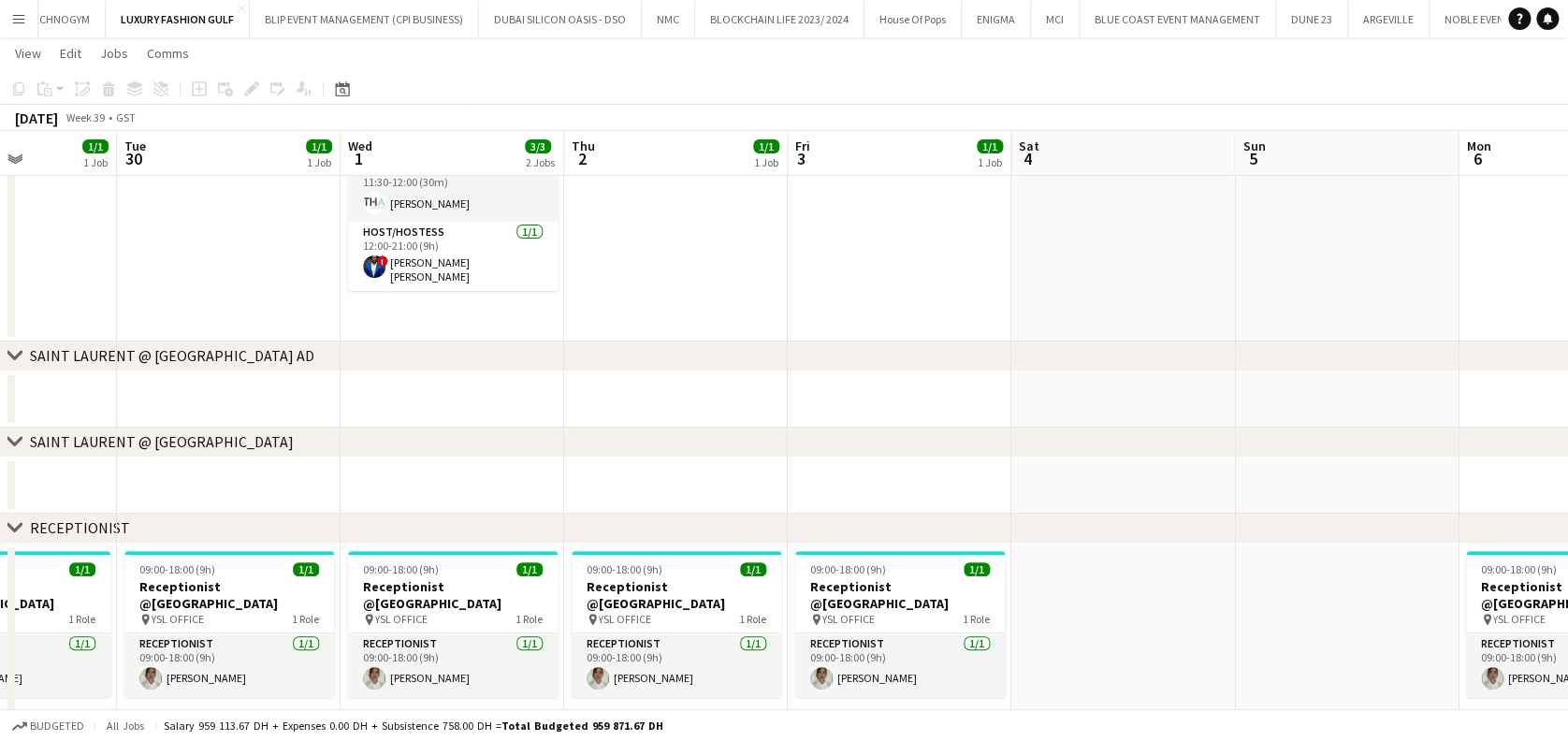
drag, startPoint x: 860, startPoint y: 247, endPoint x: 329, endPoint y: 247, distance: 531.0
click at [329, 247] on app-calendar-viewport "Sat 27 Sun 28 Mon 29 1/1 1 Job Tue 30 1/1 1 Job Wed 1 3/3 2 Jobs Thu 2 1/1 1 Jo…" at bounding box center [784, 435] width 1568 height 974
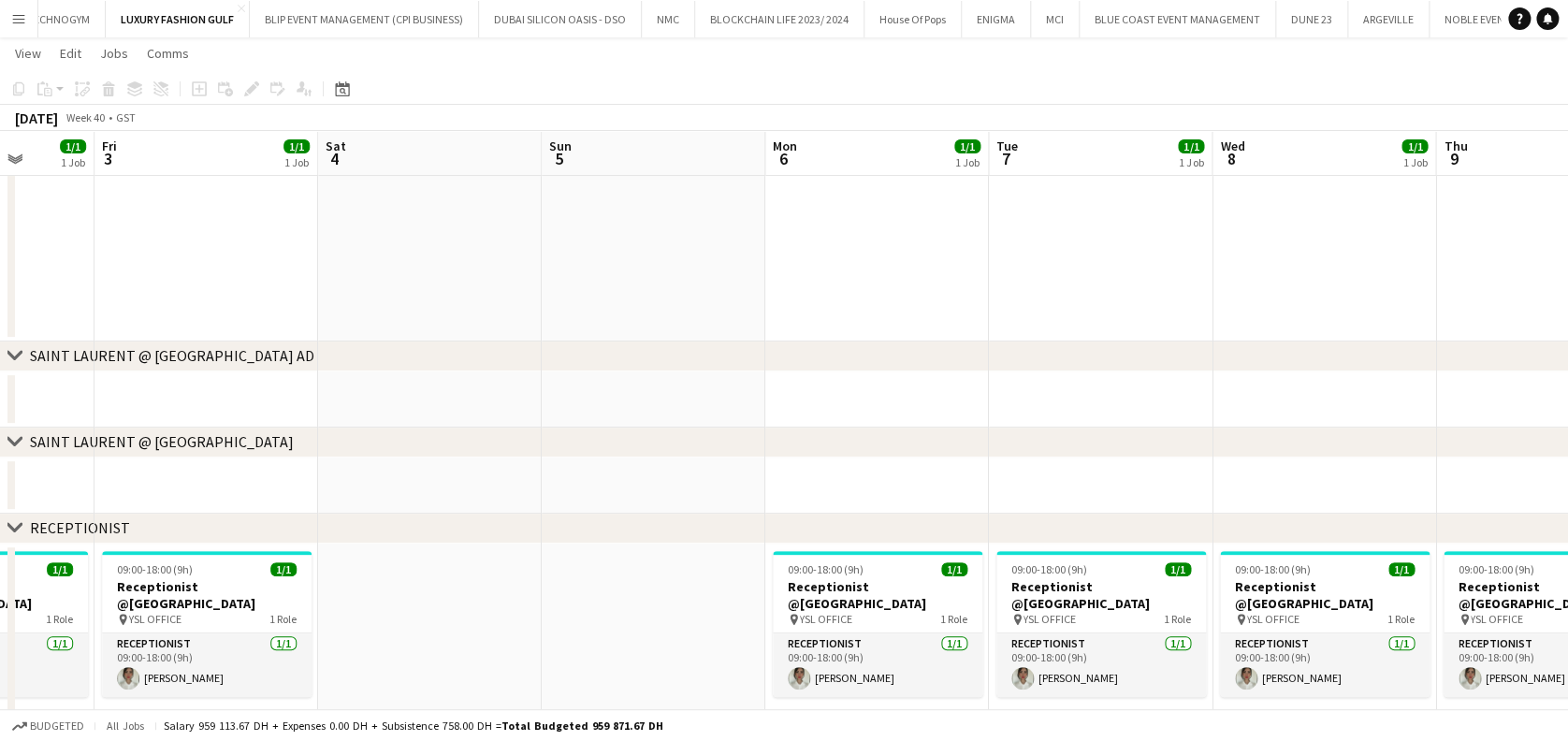
click at [926, 274] on app-calendar-viewport "Tue 30 1/1 1 Job Wed 1 3/3 2 Jobs Thu 2 1/1 1 Job Fri 3 1/1 1 Job Sat 4 Sun 5 M…" at bounding box center [784, 435] width 1568 height 974
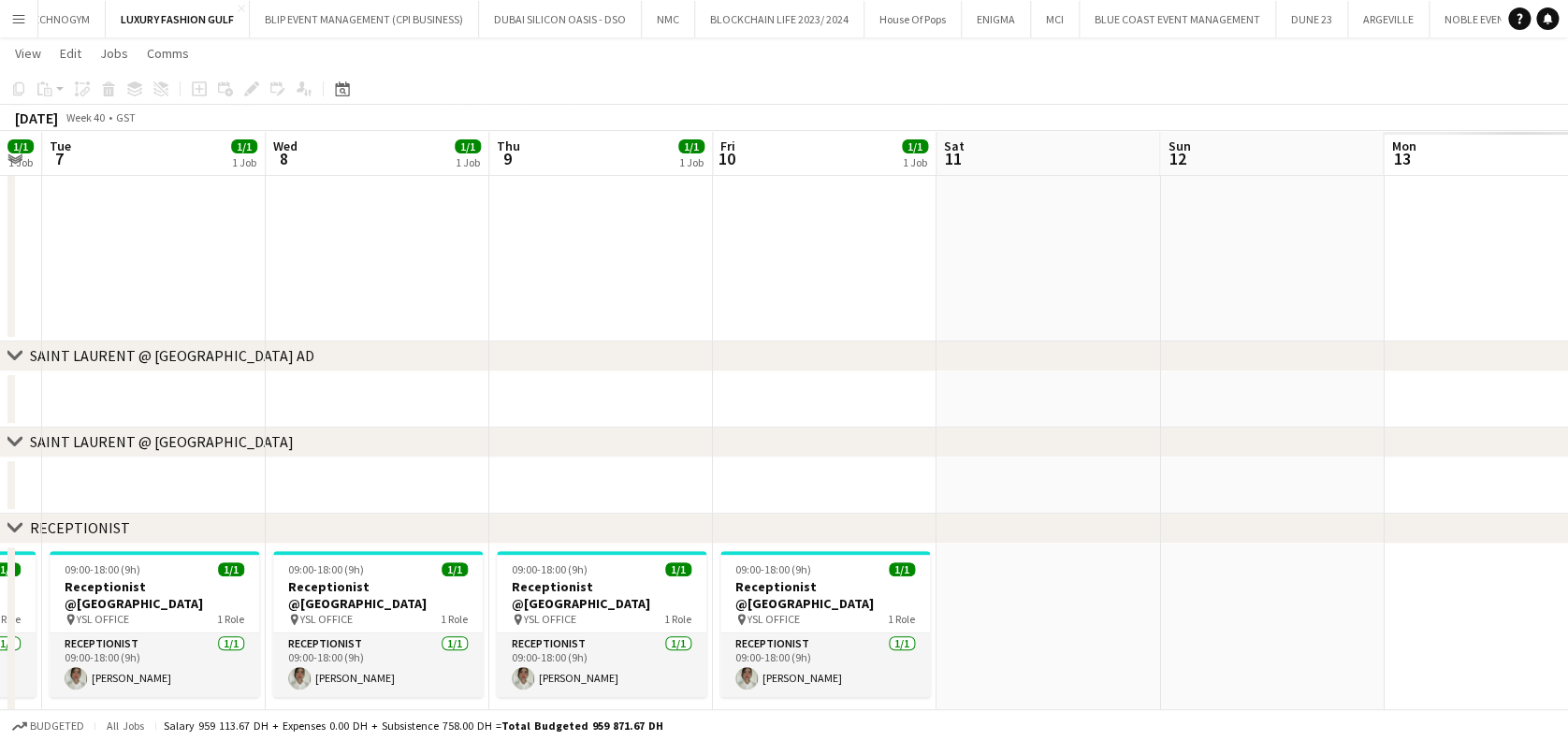
drag, startPoint x: 575, startPoint y: 282, endPoint x: 539, endPoint y: 283, distance: 36.0
click at [359, 282] on app-calendar-viewport "Sat 4 Sun 5 Mon 6 1/1 1 Job Tue 7 1/1 1 Job Wed 8 1/1 1 Job Thu 9 1/1 1 Job Fri…" at bounding box center [784, 435] width 1568 height 974
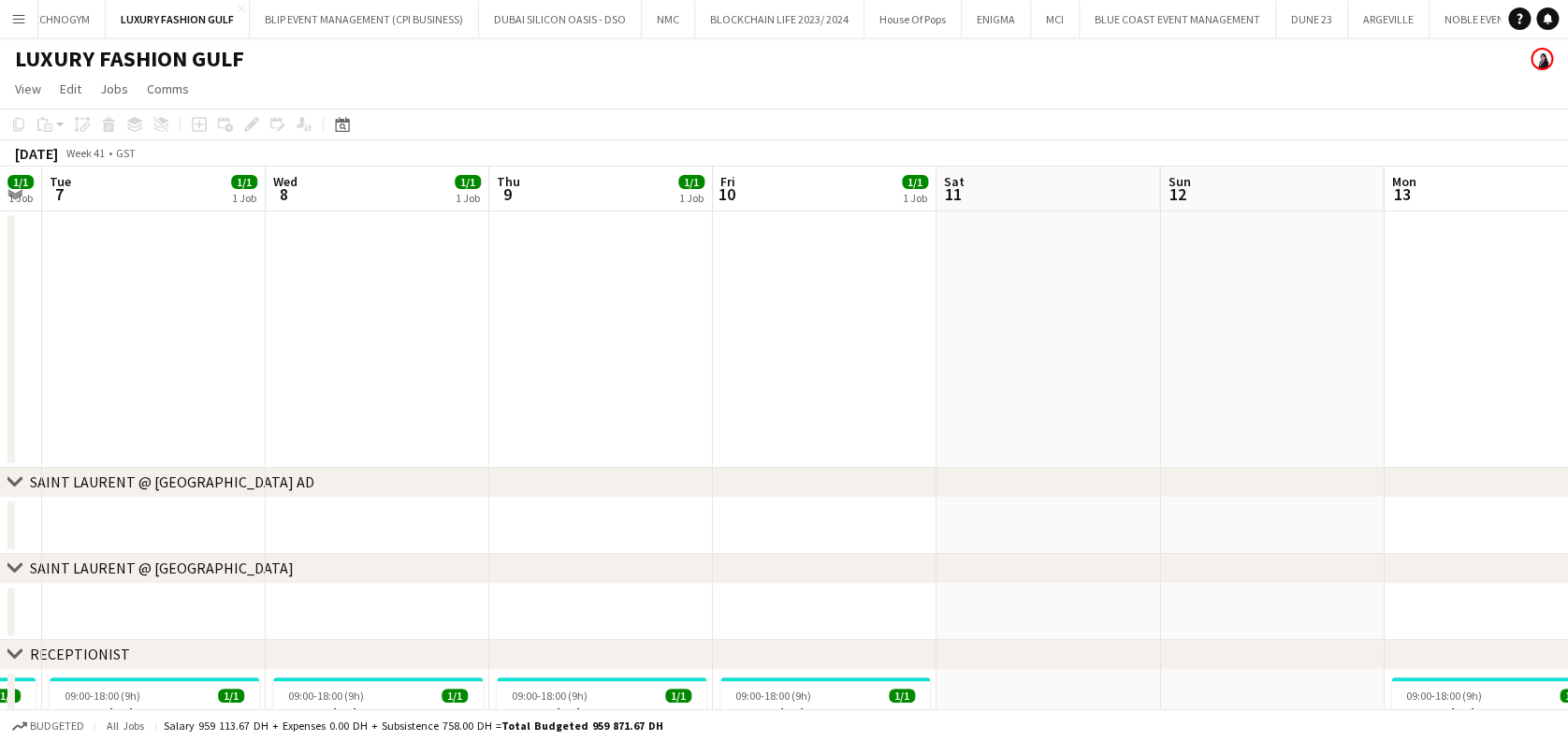
drag, startPoint x: 777, startPoint y: 351, endPoint x: 501, endPoint y: 337, distance: 276.4
click at [412, 337] on app-calendar-viewport "Sat 4 Sun 5 Mon 6 1/1 1 Job Tue 7 1/1 1 Job Wed 8 1/1 1 Job Thu 9 1/1 1 Job Fri…" at bounding box center [784, 607] width 1568 height 883
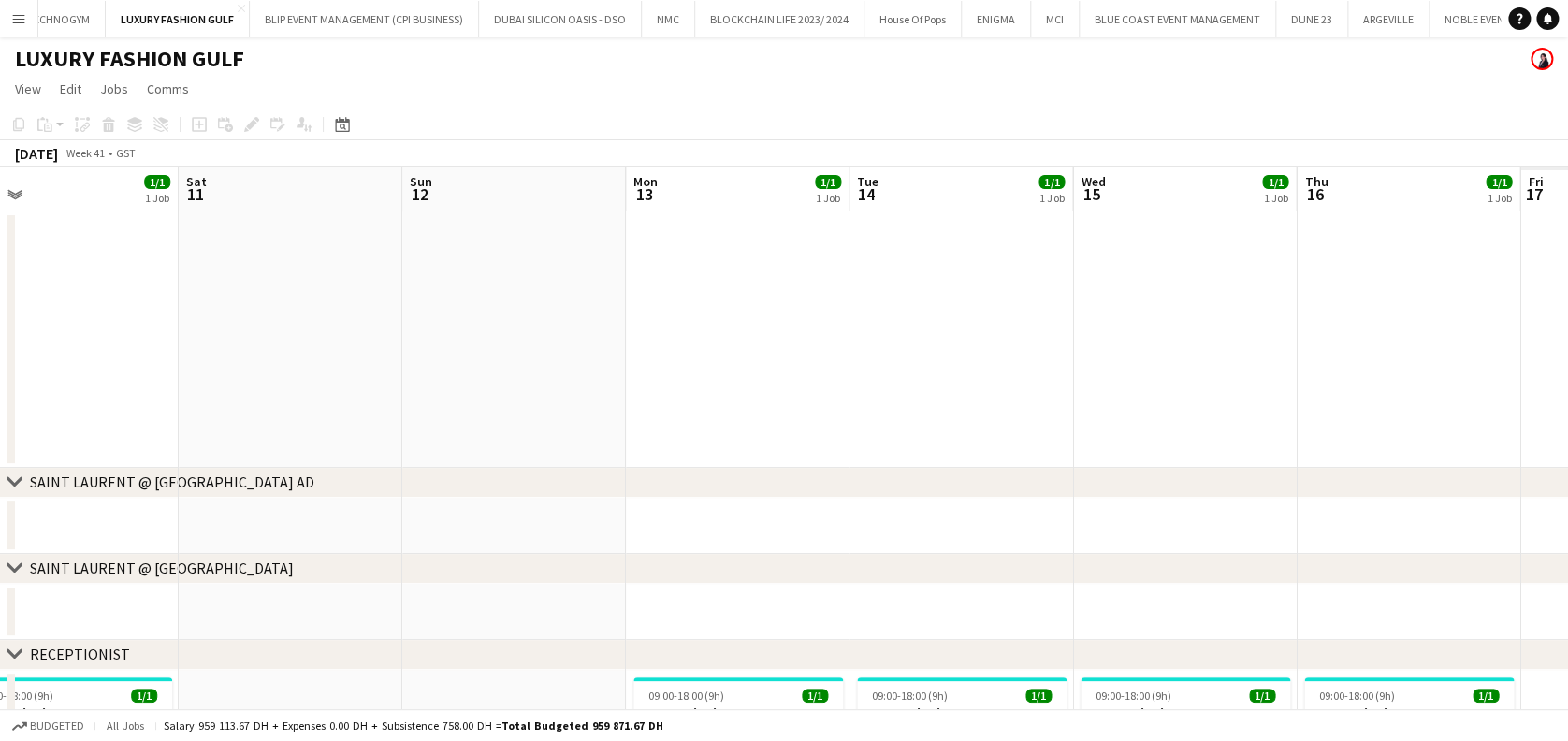
drag, startPoint x: 712, startPoint y: 343, endPoint x: 445, endPoint y: 339, distance: 267.0
click at [445, 339] on app-calendar-viewport "Tue 7 1/1 1 Job Wed 8 1/1 1 Job Thu 9 1/1 1 Job Fri 10 1/1 1 Job Sat 11 Sun 12 …" at bounding box center [784, 607] width 1568 height 883
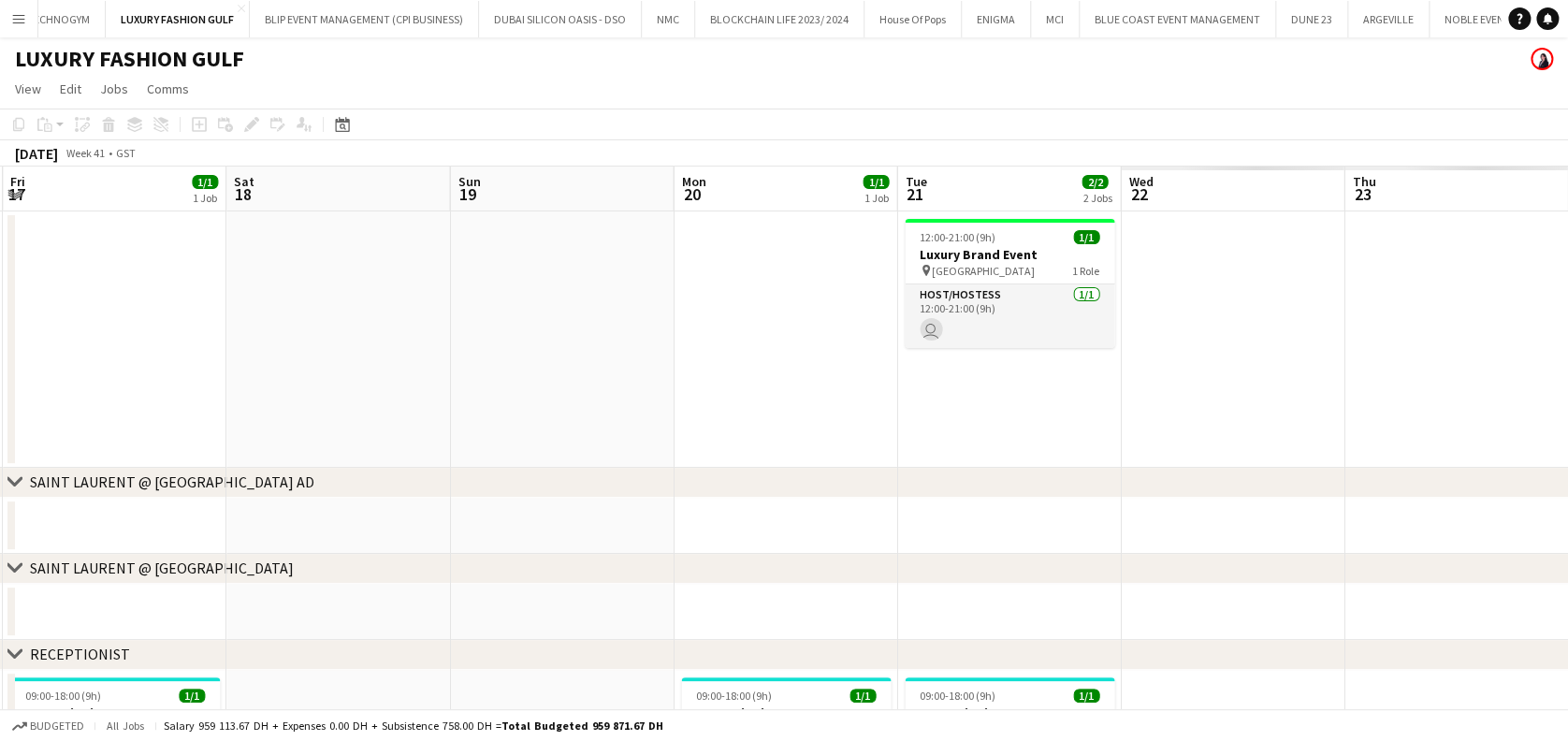
drag, startPoint x: 1037, startPoint y: 383, endPoint x: 569, endPoint y: 378, distance: 468.0
click at [467, 364] on app-calendar-viewport "Sat 11 Sun 12 Mon 13 1/1 1 Job Tue 14 1/1 1 Job Wed 15 1/1 1 Job Thu 16 1/1 1 J…" at bounding box center [784, 607] width 1568 height 883
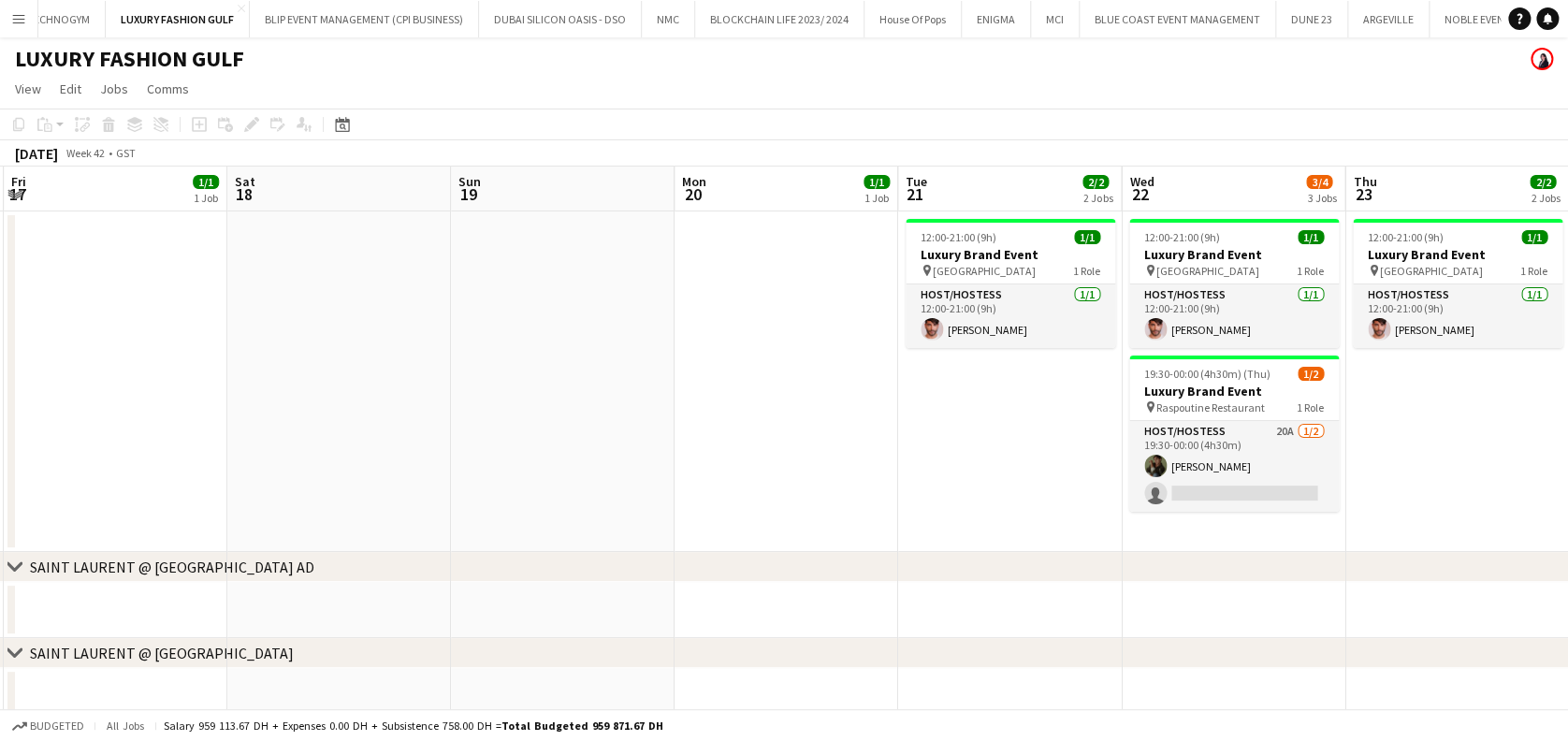
scroll to position [0, 746]
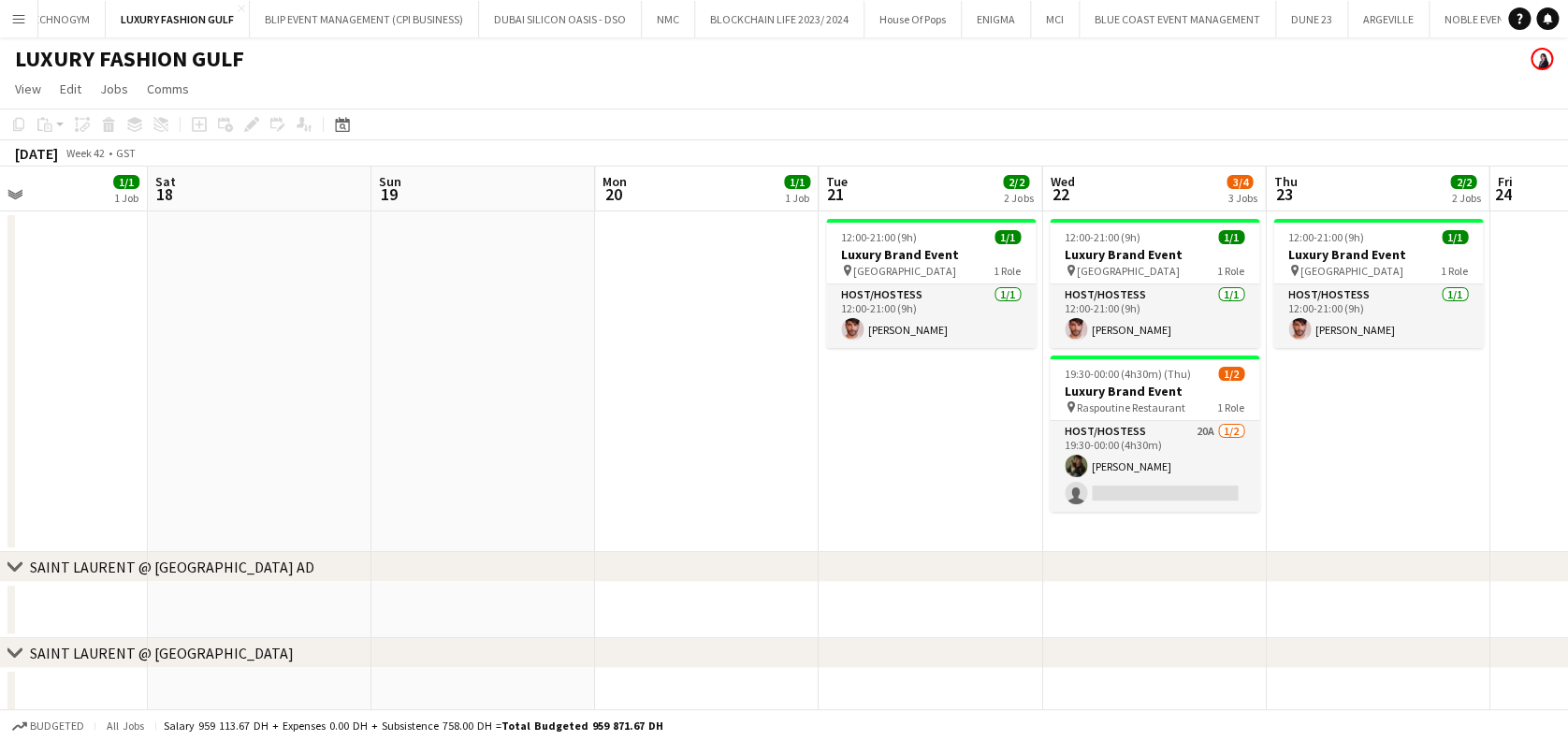
click at [336, 419] on app-calendar-viewport "Tue 14 1/1 1 Job Wed 15 1/1 1 Job Thu 16 1/1 1 Job Fri 17 1/1 1 Job Sat 18 Sun …" at bounding box center [784, 649] width 1568 height 968
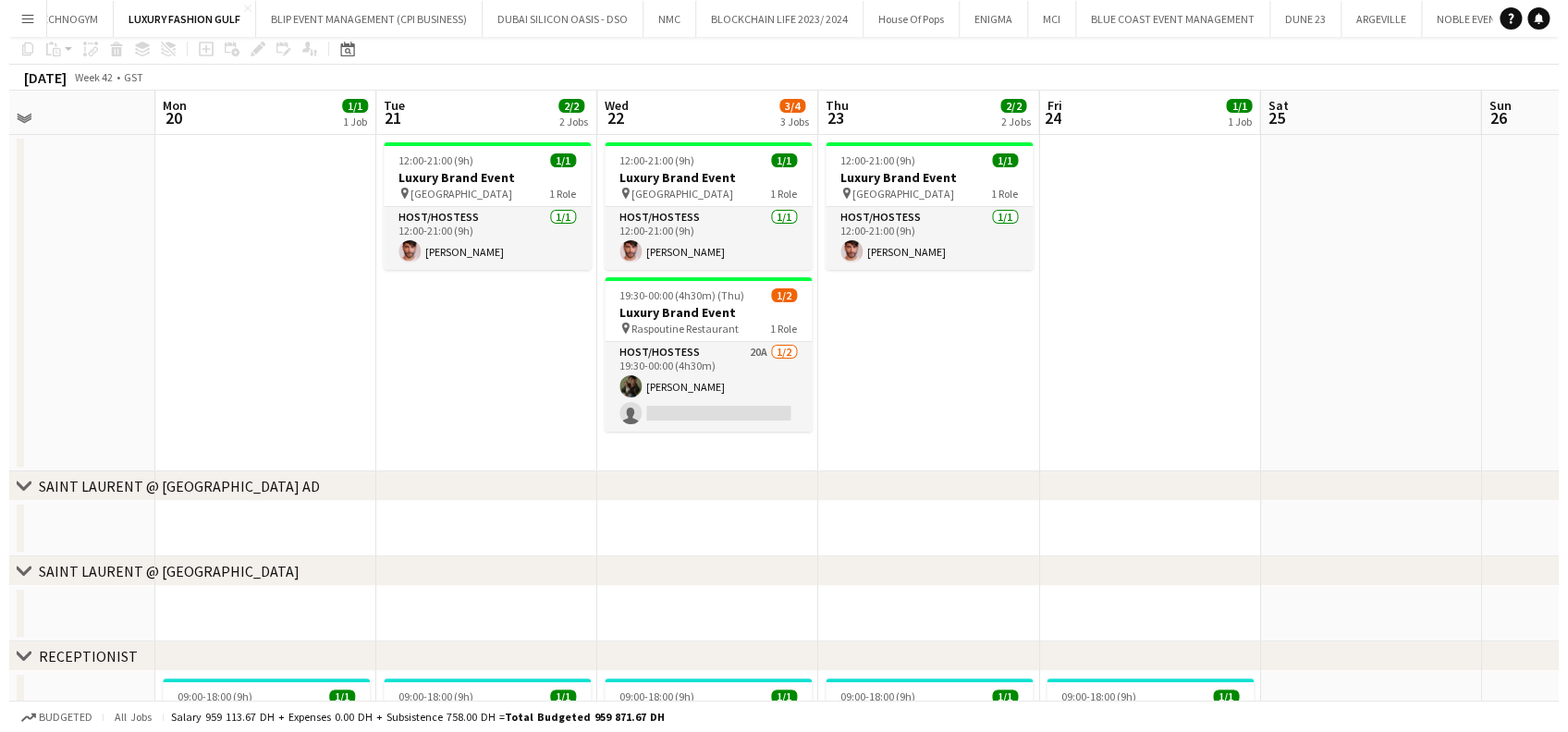
scroll to position [0, 0]
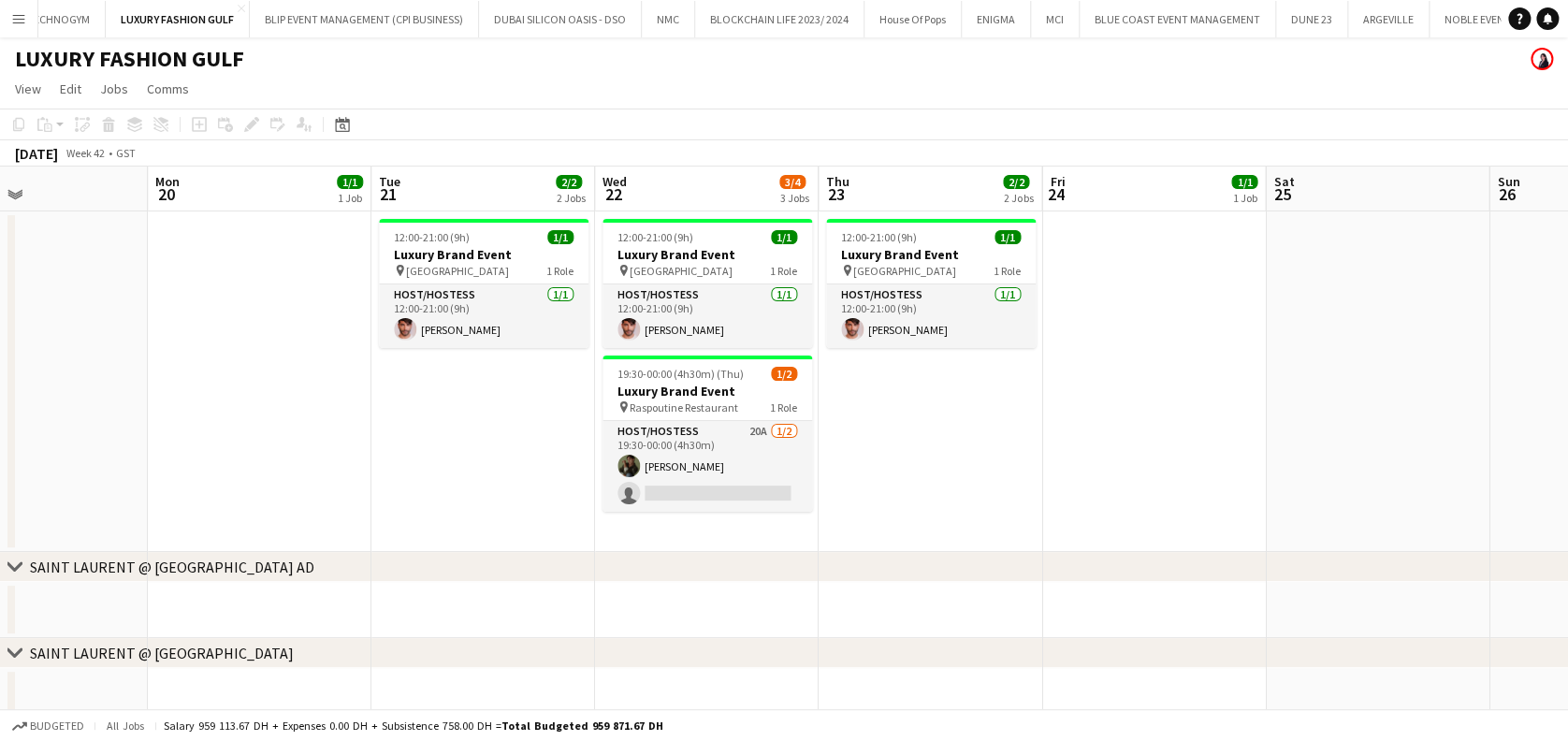
click at [14, 18] on app-icon "Menu" at bounding box center [19, 19] width 15 height 15
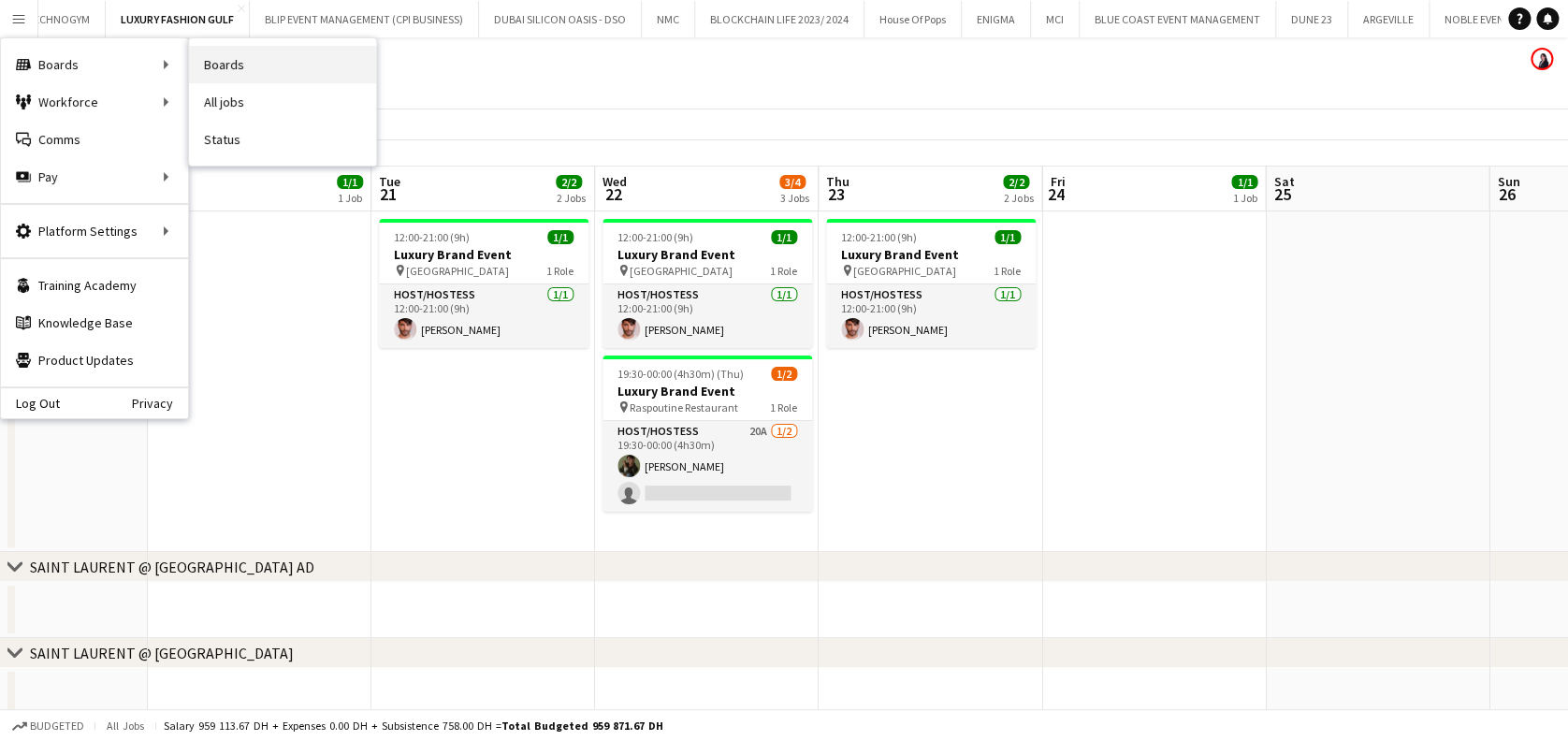
click at [285, 78] on link "Boards" at bounding box center [282, 65] width 187 height 38
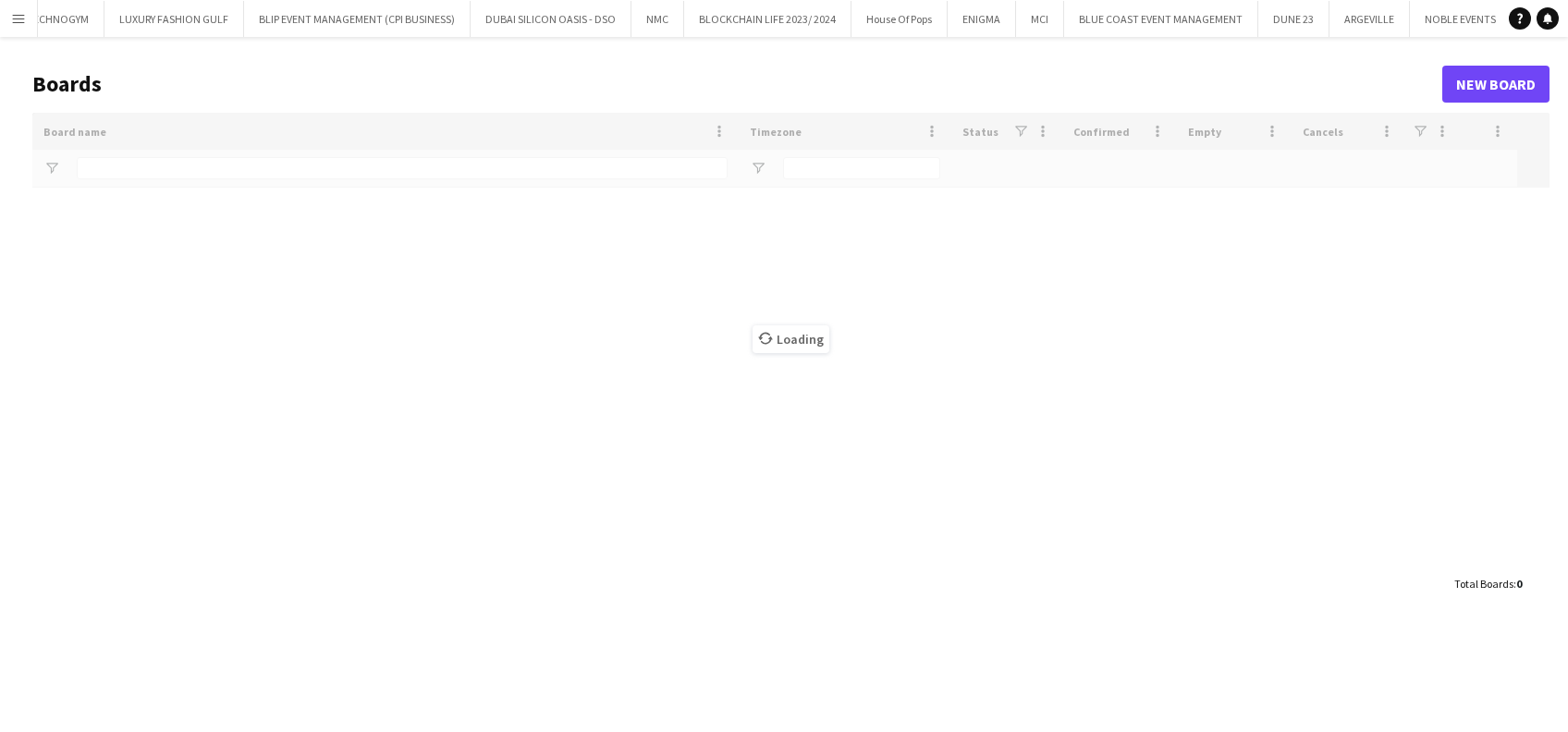
type input "*****"
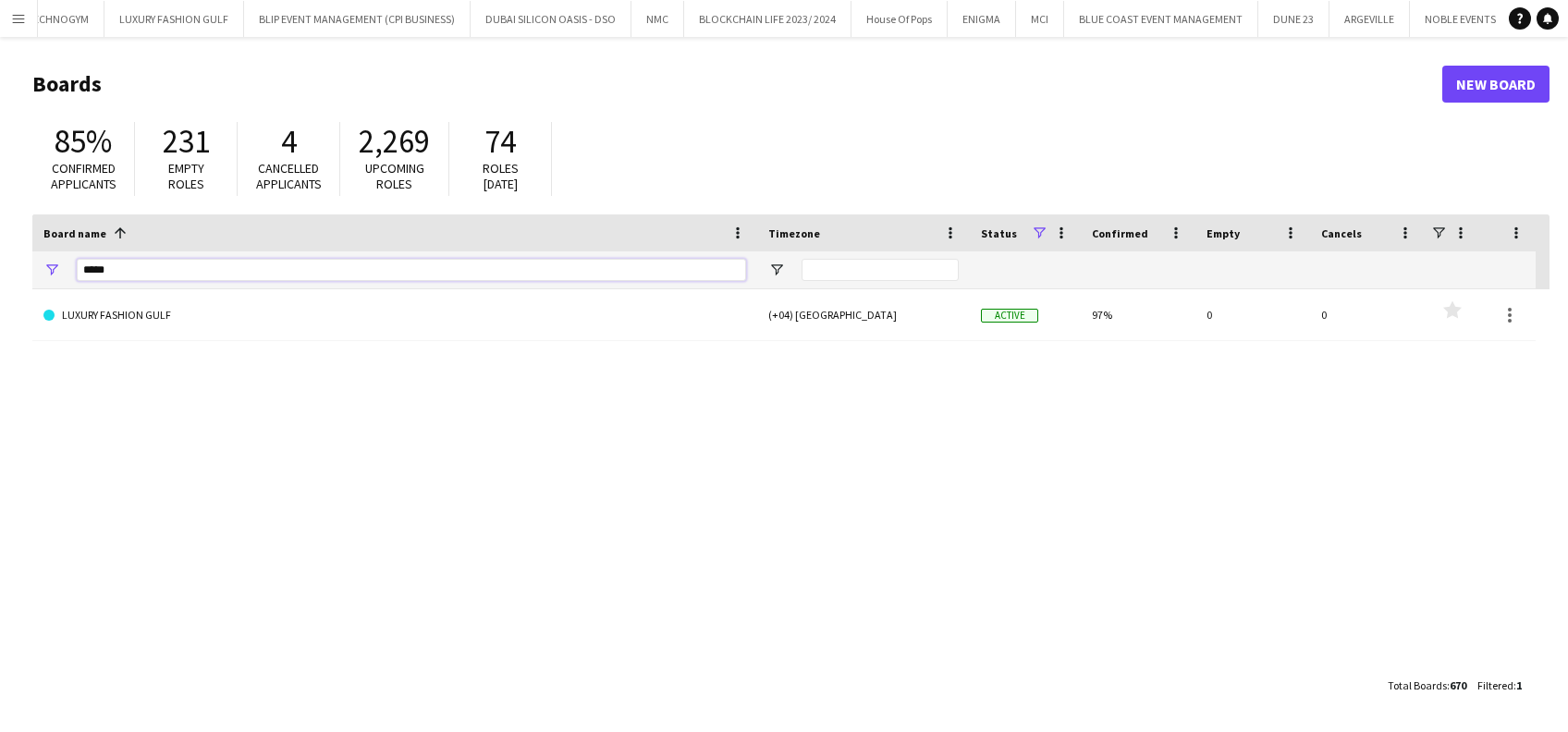
click at [5, 256] on main "Boards New Board 85% Confirmed applicants 231 Empty roles 4 Cancelled applicant…" at bounding box center [784, 384] width 1568 height 695
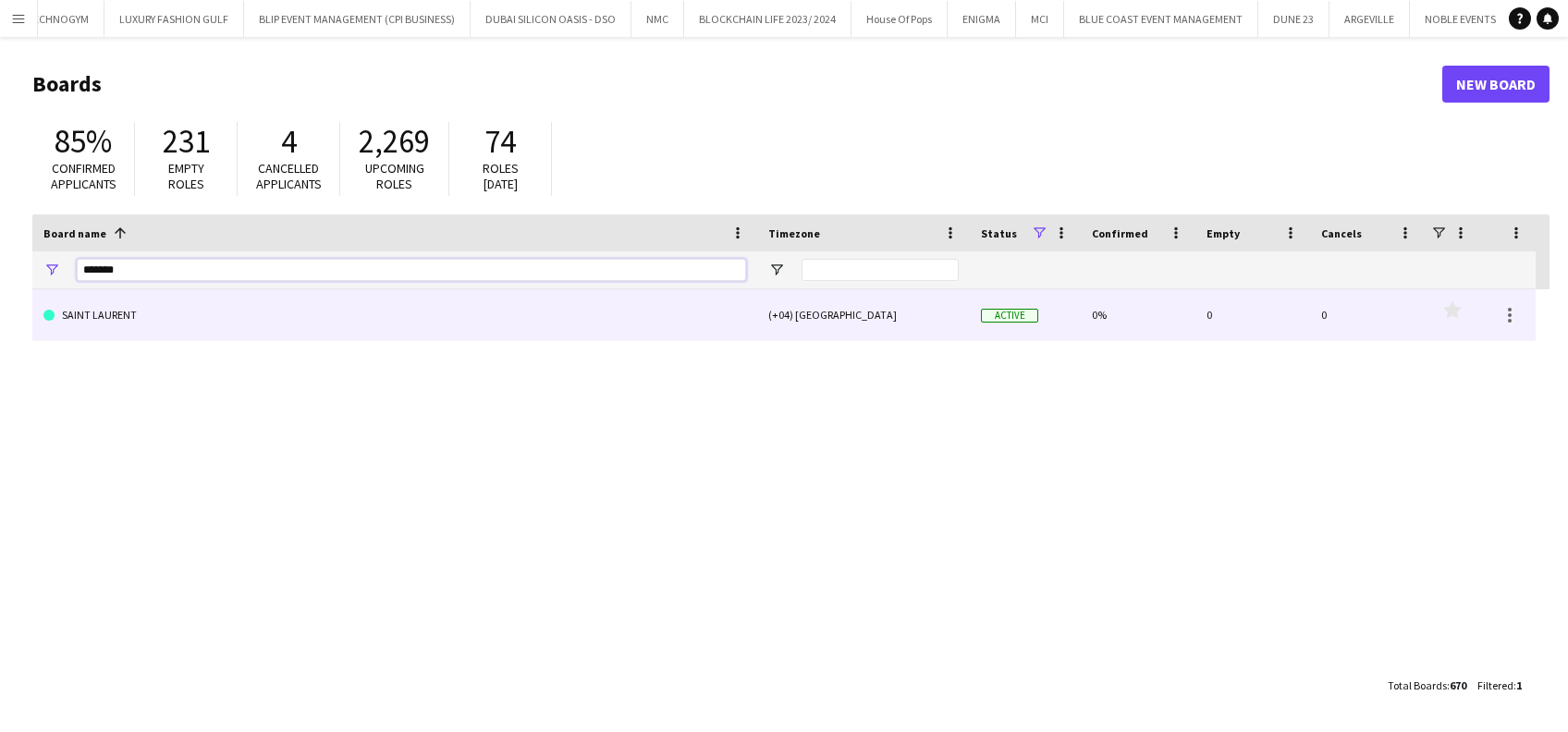
type input "*******"
click at [260, 312] on link "SAINT LAURENT" at bounding box center [395, 315] width 702 height 52
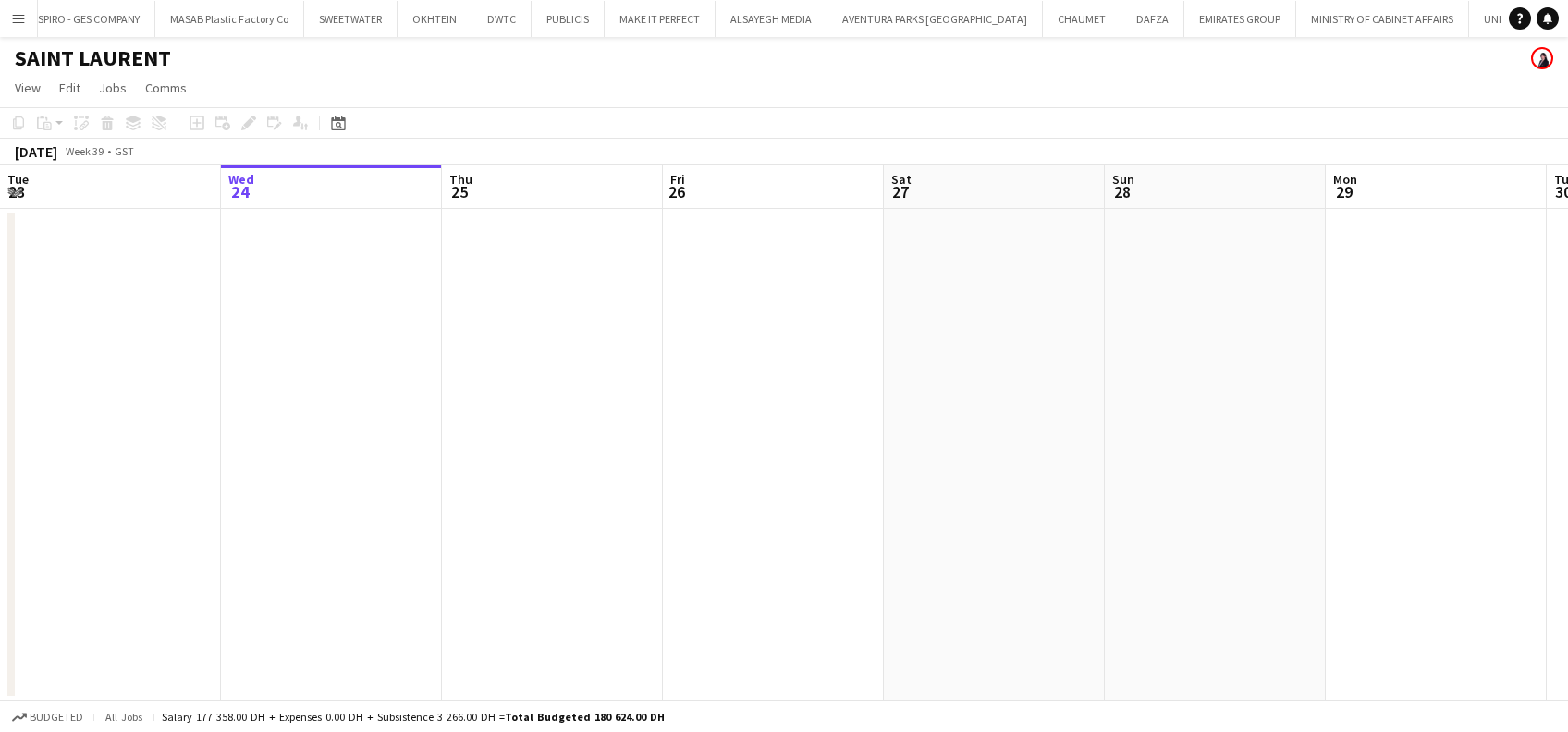
scroll to position [0, 6067]
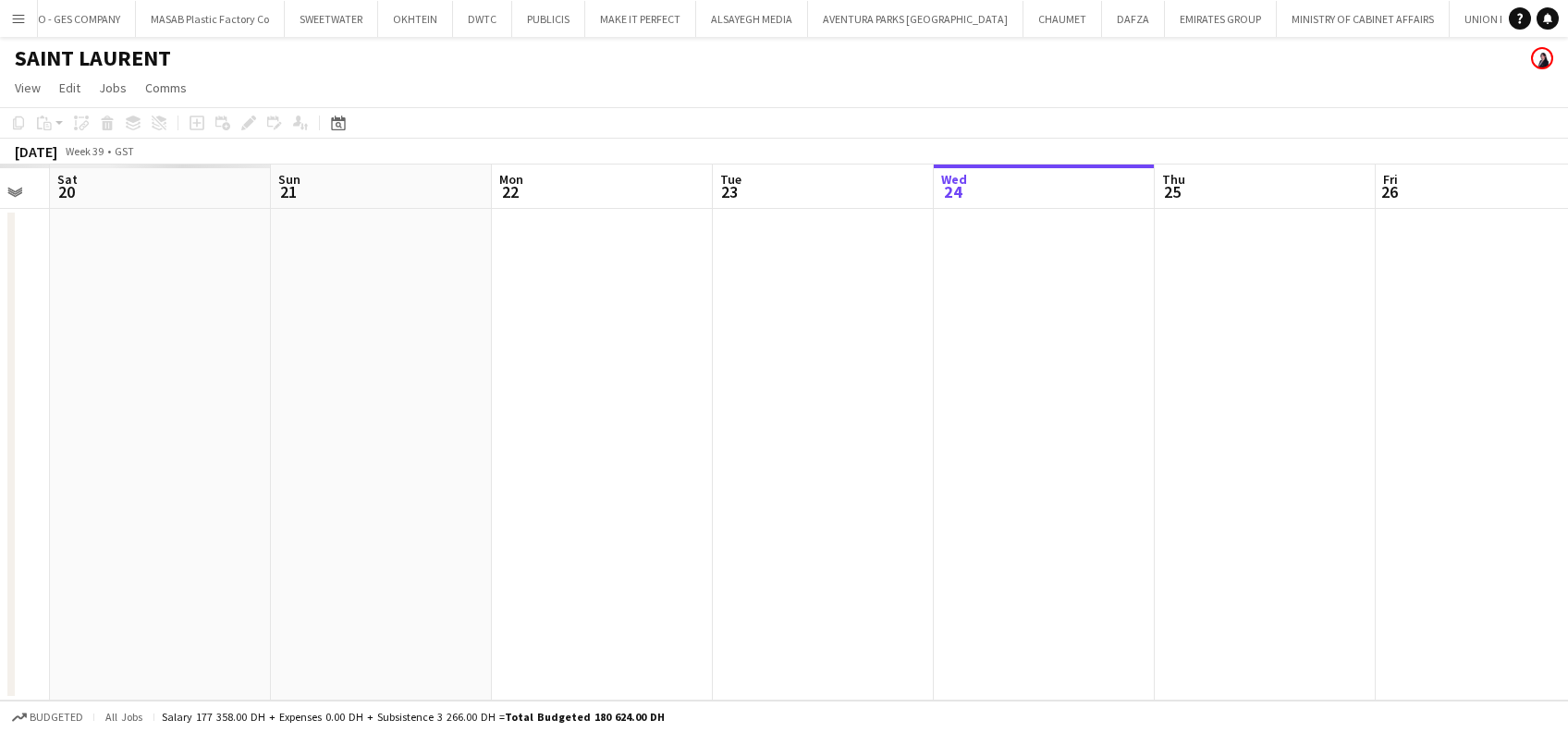
drag, startPoint x: 252, startPoint y: 381, endPoint x: 1011, endPoint y: 352, distance: 759.6
click at [1019, 353] on app-calendar-viewport "Thu 18 Fri 19 Sat 20 Sun 21 Mon 22 Tue 23 Wed 24 Thu 25 Fri 26 Sat 27 Sun 28 Mo…" at bounding box center [784, 432] width 1568 height 536
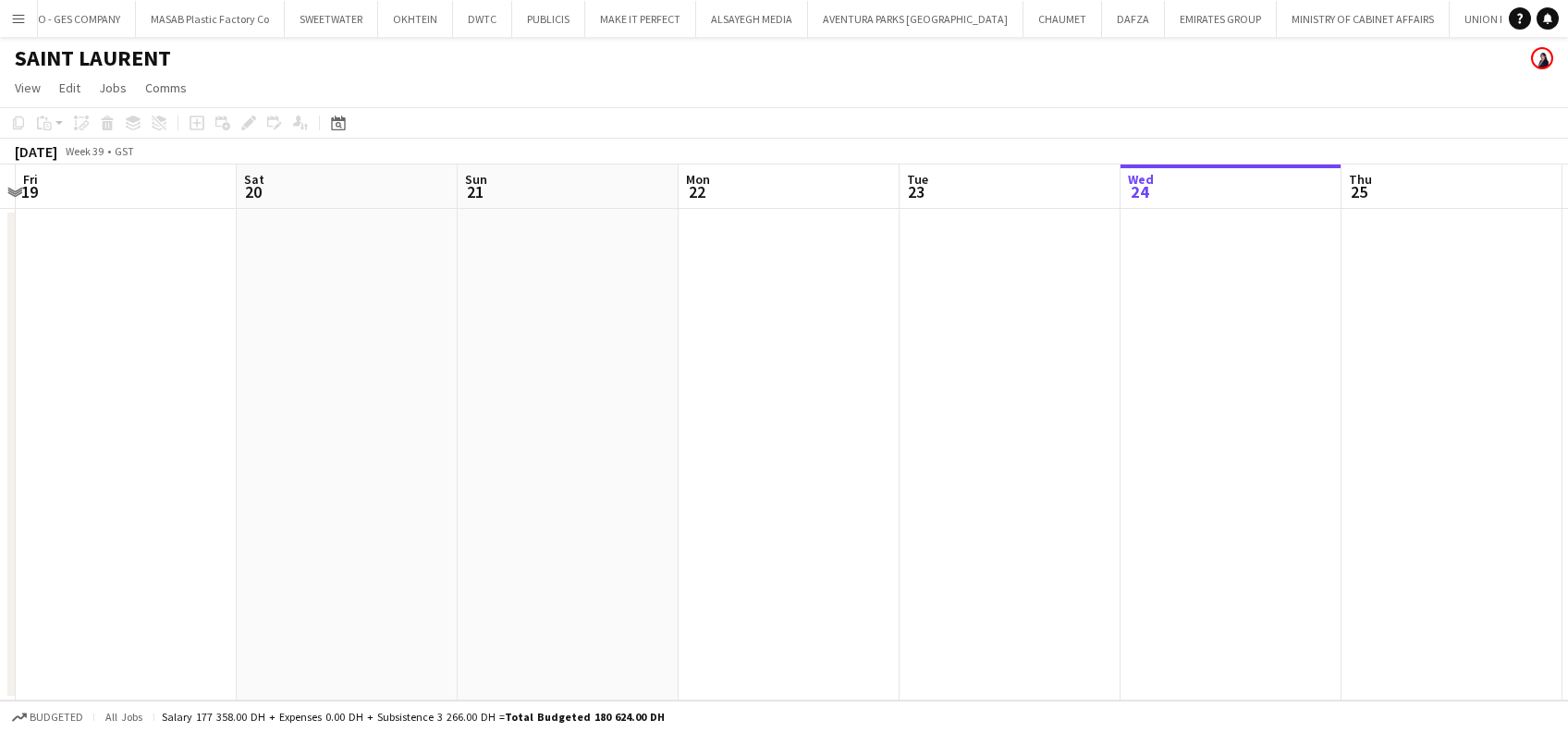
drag, startPoint x: 175, startPoint y: 418, endPoint x: 785, endPoint y: 412, distance: 610.0
click at [845, 419] on app-calendar-viewport "Wed 17 Thu 18 Fri 19 Sat 20 Sun 21 Mon 22 Tue 23 Wed 24 Thu 25 Fri 26 Sat 27 Su…" at bounding box center [784, 432] width 1568 height 536
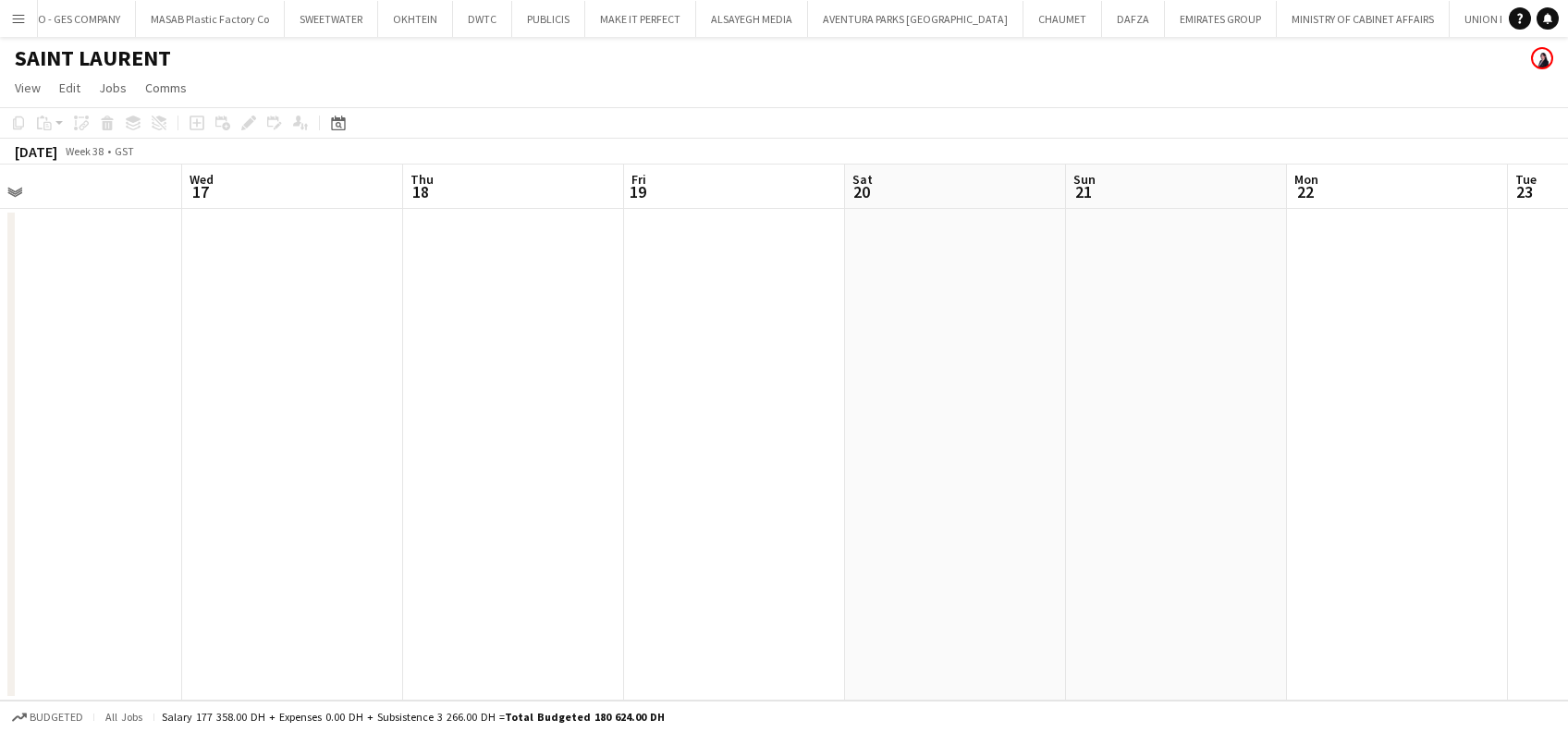
drag, startPoint x: 326, startPoint y: 416, endPoint x: 922, endPoint y: 436, distance: 596.3
click at [1148, 435] on app-calendar-viewport "Sun 14 Mon 15 Tue 16 Wed 17 Thu 18 Fri 19 Sat 20 Sun 21 Mon 22 Tue 23 Wed 24 Th…" at bounding box center [784, 432] width 1568 height 536
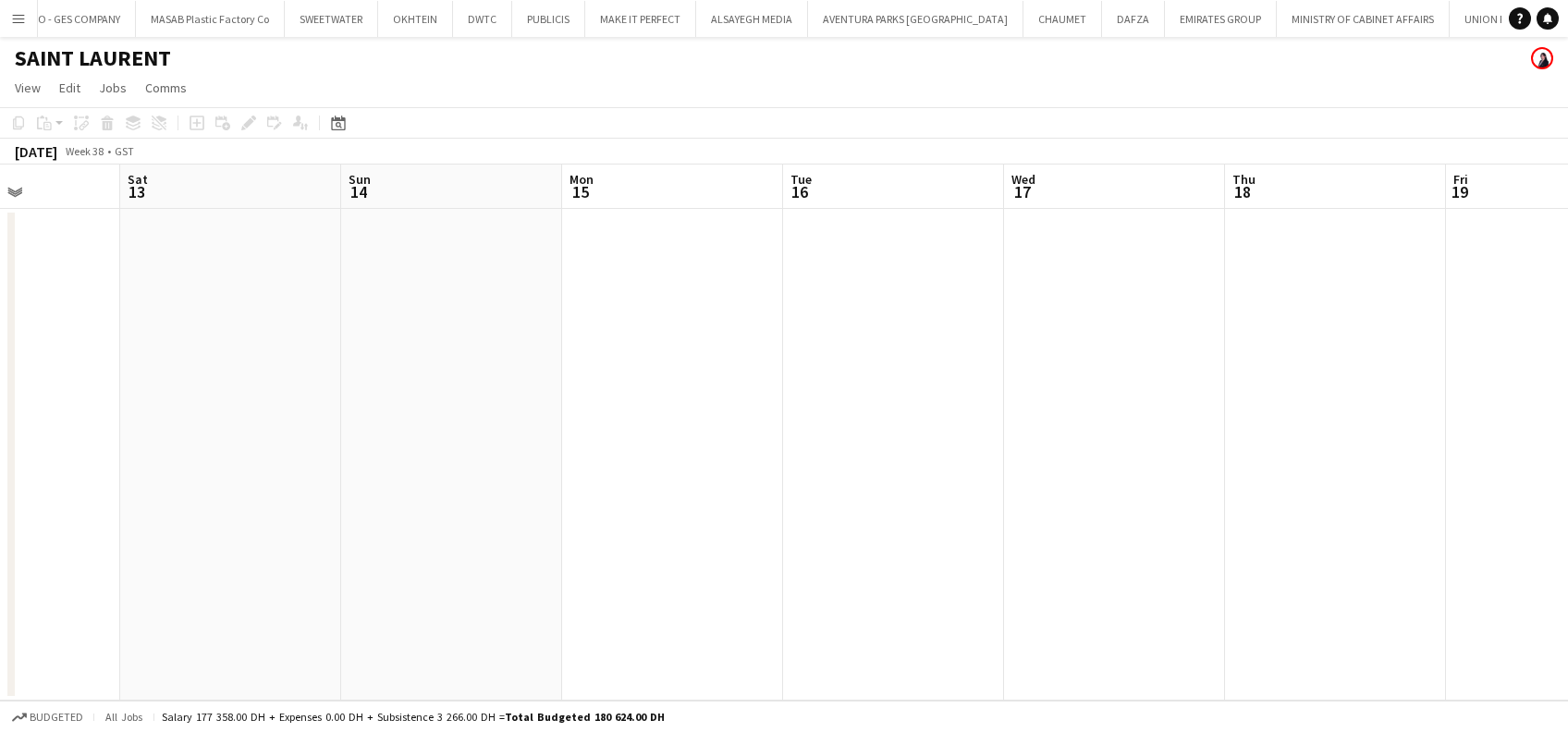
drag, startPoint x: 998, startPoint y: 436, endPoint x: 687, endPoint y: 431, distance: 311.0
click at [1164, 435] on app-calendar-viewport "Wed 10 Thu 11 Fri 12 Sat 13 Sun 14 Mon 15 Tue 16 Wed 17 Thu 18 Fri 19 Sat 20 Su…" at bounding box center [784, 432] width 1568 height 536
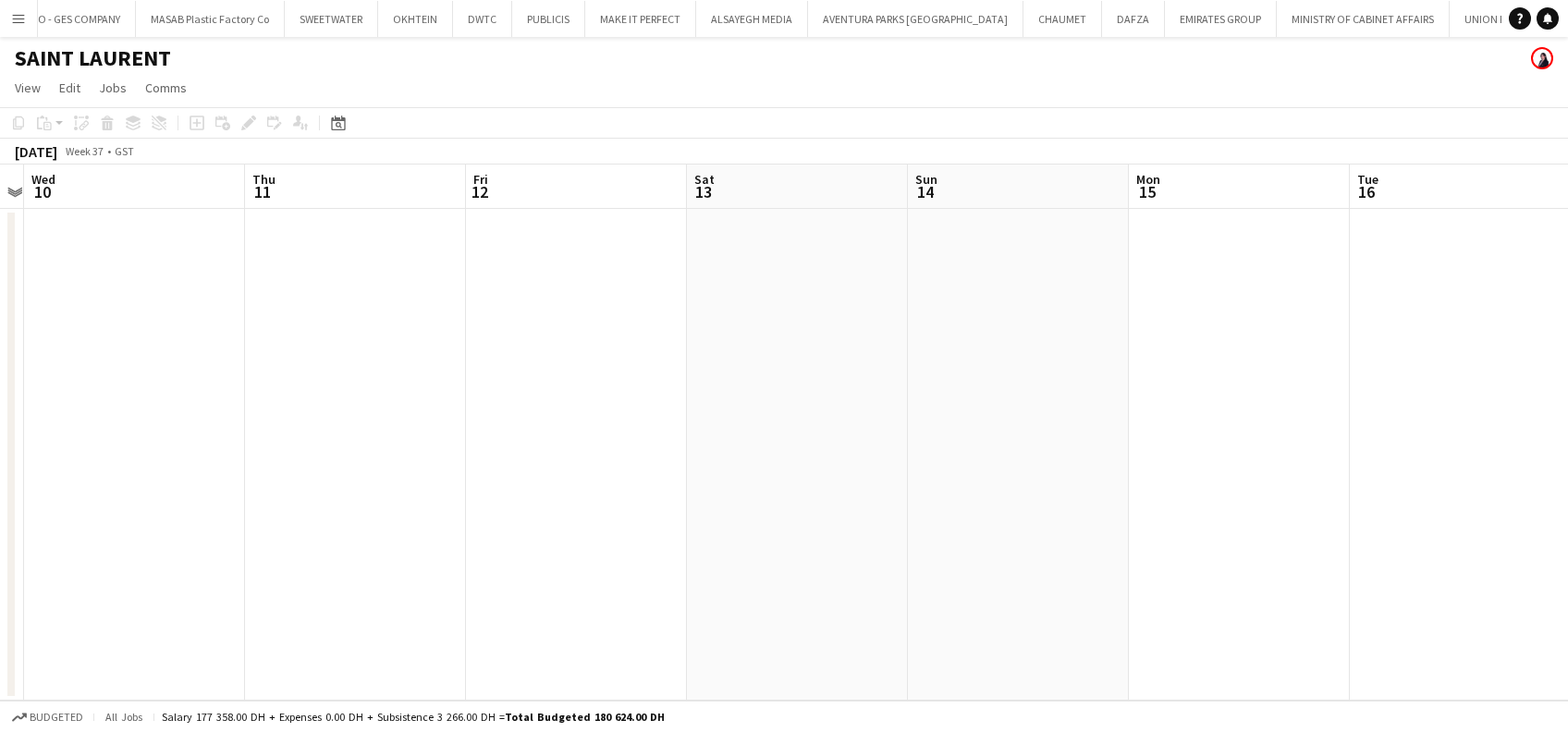
drag, startPoint x: 1188, startPoint y: 436, endPoint x: 1080, endPoint y: 421, distance: 109.0
click at [1226, 436] on app-calendar-viewport "Mon 8 Tue 9 Wed 10 Thu 11 Fri 12 Sat 13 Sun 14 Mon 15 Tue 16 Wed 17 Thu 18 Fri …" at bounding box center [784, 432] width 1568 height 536
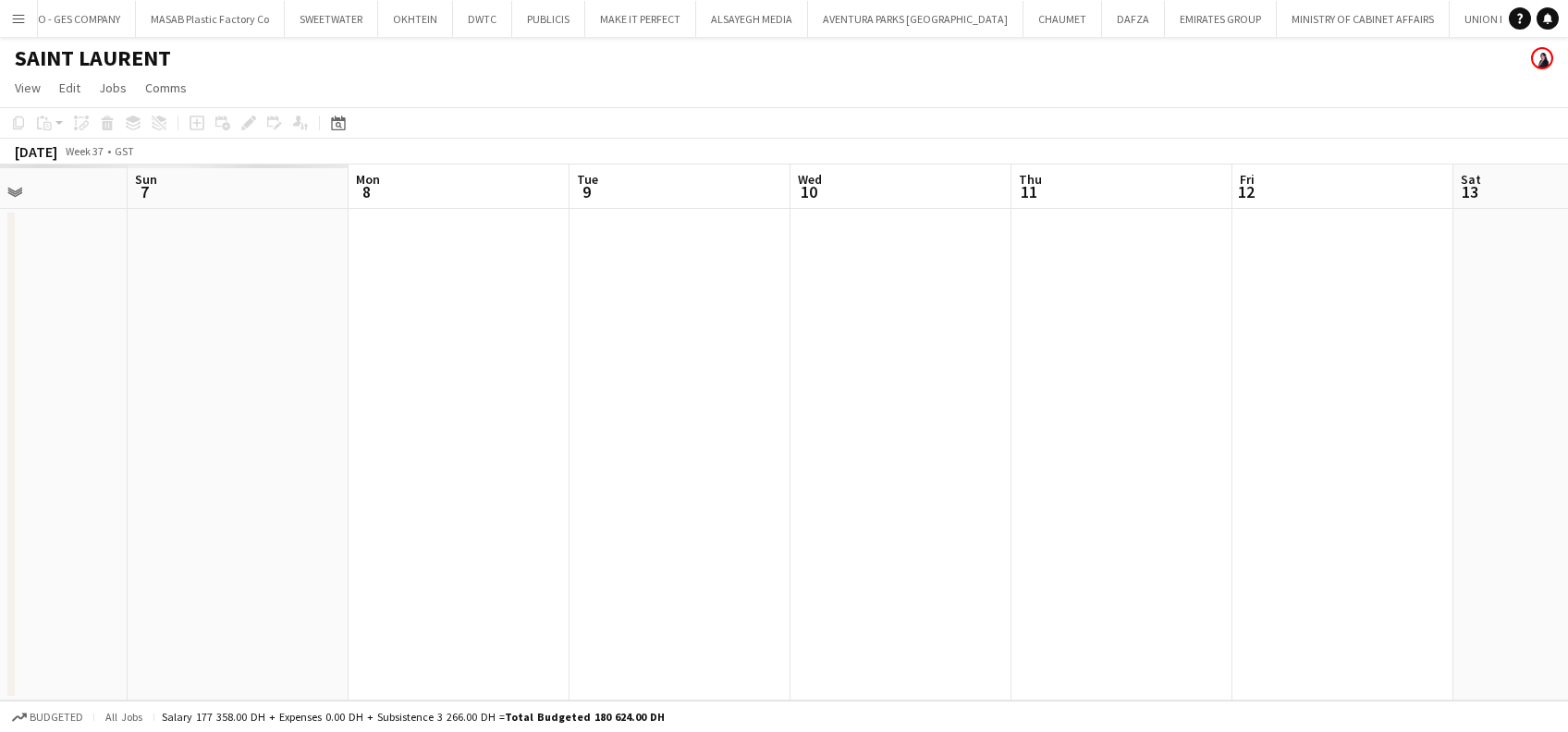
click at [1307, 430] on app-calendar-viewport "Thu 4 Fri 5 Sat 6 Sun 7 Mon 8 Tue 9 Wed 10 Thu 11 Fri 12 Sat 13 Sun 14 Mon 15 T…" at bounding box center [784, 432] width 1568 height 536
drag, startPoint x: 768, startPoint y: 453, endPoint x: 1295, endPoint y: 445, distance: 527.1
click at [1320, 450] on app-calendar-viewport "Sun 31 Mon 1 Tue 2 Wed 3 Thu 4 Fri 5 Sat 6 Sun 7 Mon 8 Tue 9 Wed 10 Thu 11 Fri …" at bounding box center [784, 432] width 1568 height 536
click at [1364, 450] on app-calendar-viewport "Fri 29 Sat 30 Sun 31 Mon 1 Tue 2 Wed 3 Thu 4 Fri 5 Sat 6 Sun 7 Mon 8 Tue 9 Wed …" at bounding box center [784, 432] width 1568 height 536
drag, startPoint x: 1199, startPoint y: 458, endPoint x: 1213, endPoint y: 431, distance: 30.4
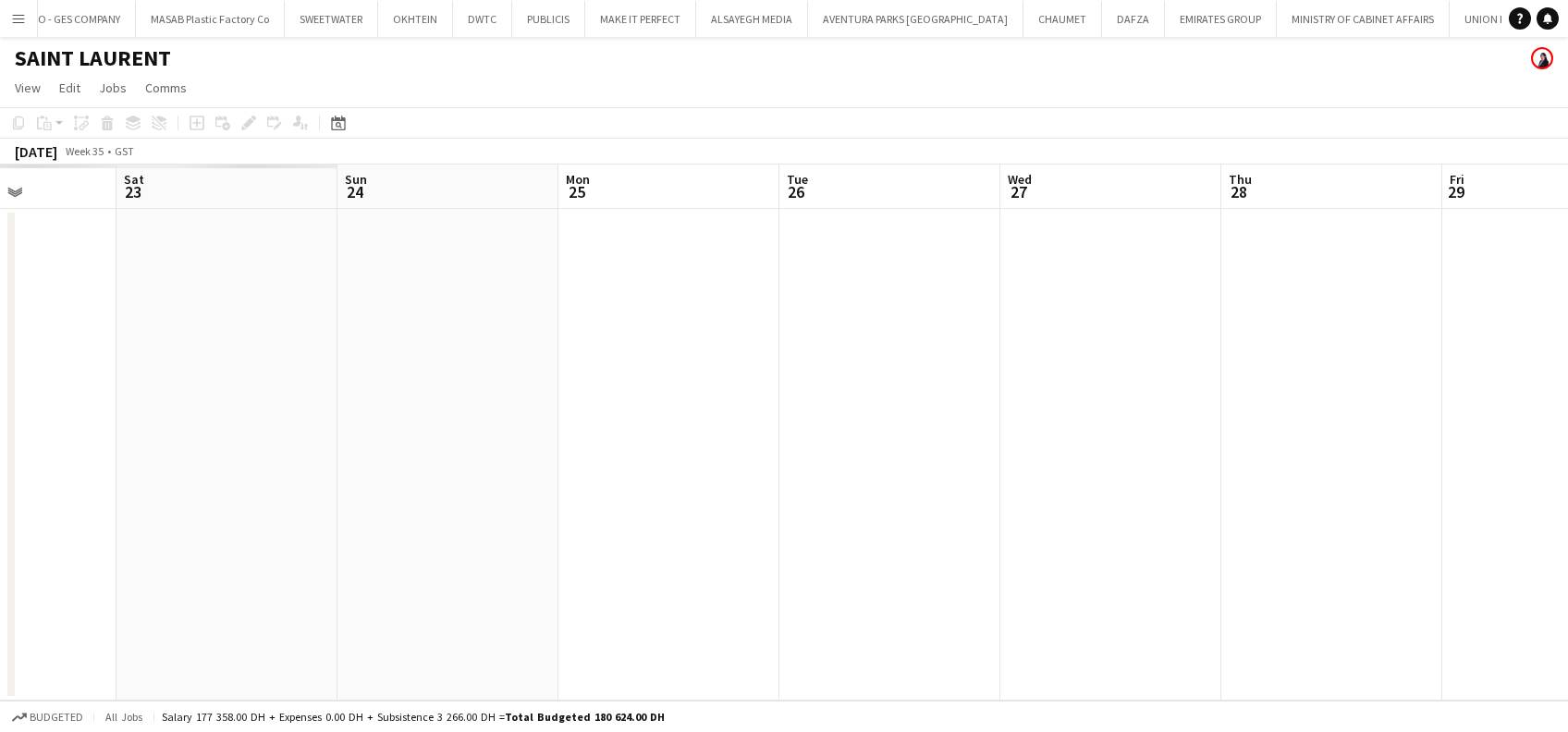
click at [1293, 436] on app-calendar-viewport "Wed 20 Thu 21 Fri 22 Sat 23 Sun 24 Mon 25 Tue 26 Wed 27 Thu 28 Fri 29 Sat 30 Su…" at bounding box center [784, 432] width 1568 height 536
drag, startPoint x: 735, startPoint y: 432, endPoint x: 623, endPoint y: 366, distance: 130.0
click at [1234, 390] on app-calendar-viewport "Sat 16 Sun 17 Mon 18 Tue 19 Wed 20 Thu 21 Fri 22 Sat 23 Sun 24 Mon 25 Tue 26 We…" at bounding box center [784, 432] width 1568 height 536
drag, startPoint x: 761, startPoint y: 429, endPoint x: 954, endPoint y: 411, distance: 193.8
click at [954, 414] on app-calendar-viewport "Thu 14 Fri 15 Sat 16 Sun 17 Mon 18 Tue 19 Wed 20 Thu 21 Fri 22 Sat 23 Sun 24 Mo…" at bounding box center [784, 432] width 1568 height 536
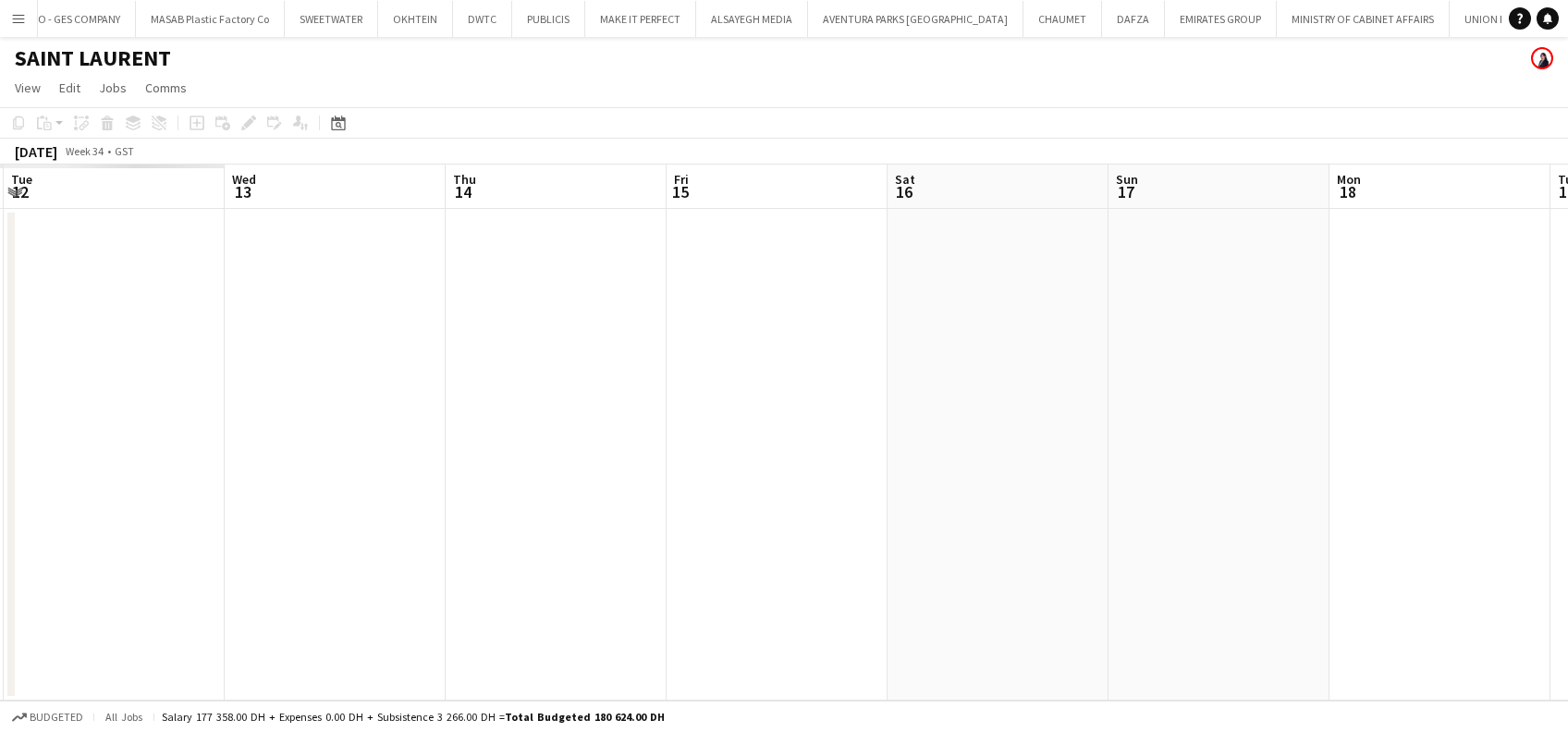
drag, startPoint x: 433, startPoint y: 430, endPoint x: 841, endPoint y: 422, distance: 408.1
click at [1225, 427] on app-calendar-viewport "Sun 10 Mon 11 Tue 12 Wed 13 Thu 14 Fri 15 Sat 16 Sun 17 Mon 18 Tue 19 Wed 20 Th…" at bounding box center [784, 432] width 1568 height 536
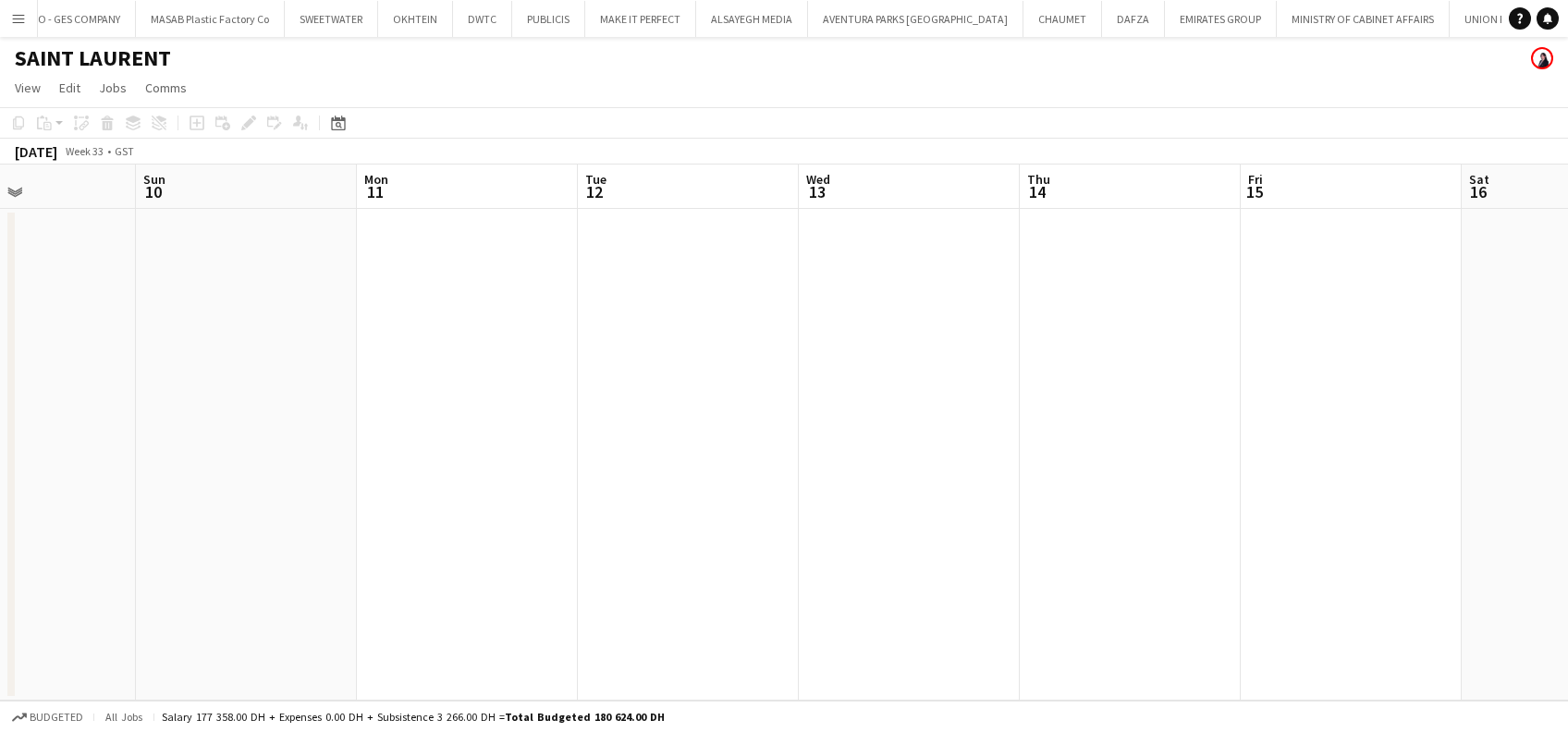
drag, startPoint x: 693, startPoint y: 471, endPoint x: 199, endPoint y: 402, distance: 498.8
click at [1157, 399] on app-calendar-viewport "Thu 7 Fri 8 Sat 9 Sun 10 Mon 11 Tue 12 Wed 13 Thu 14 Fri 15 Sat 16 Sun 17 Mon 1…" at bounding box center [784, 432] width 1568 height 536
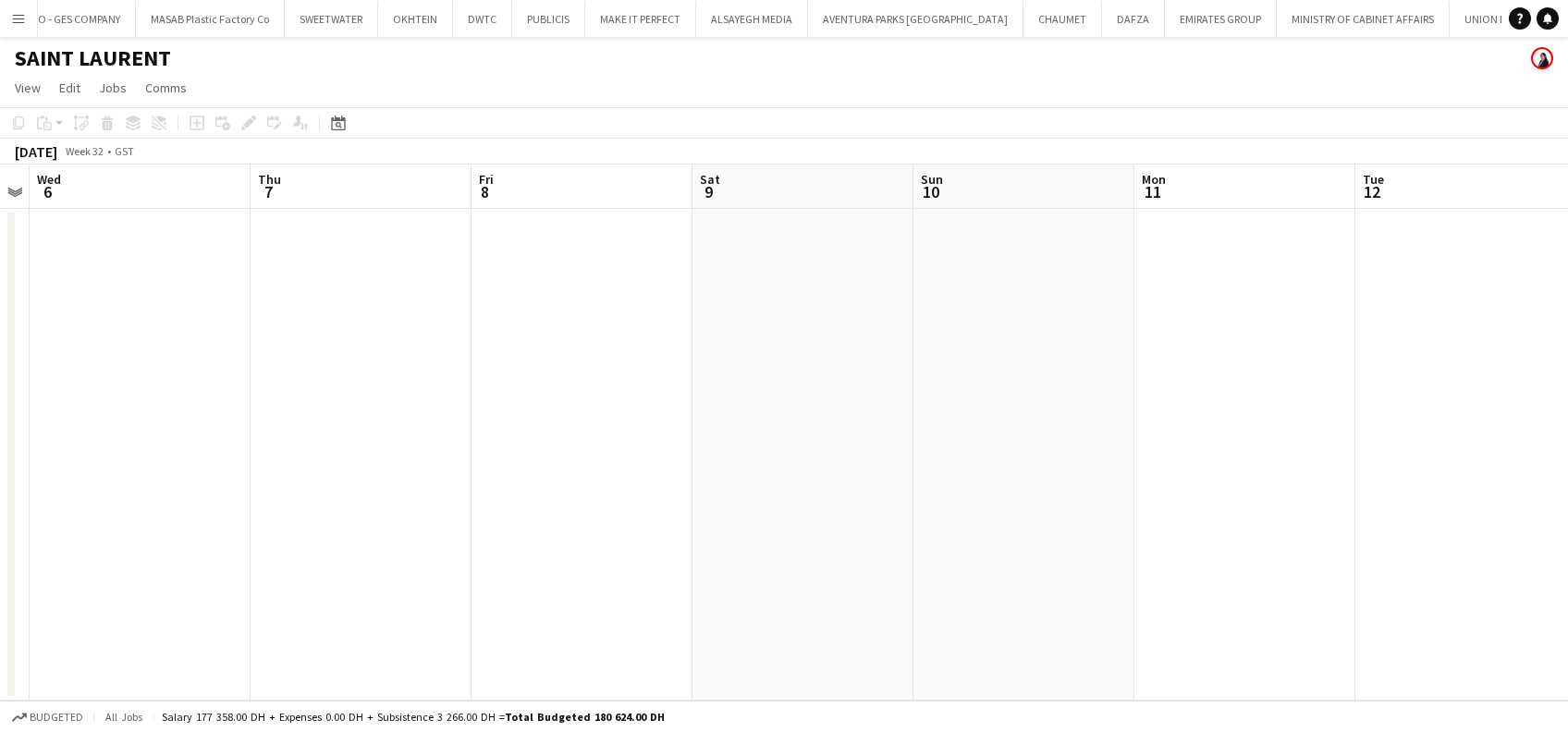
drag, startPoint x: 415, startPoint y: 440, endPoint x: 1009, endPoint y: 394, distance: 595.8
click at [1009, 394] on app-calendar-viewport "Mon 4 Tue 5 Wed 6 Thu 7 Fri 8 Sat 9 Sun 10 Mon 11 Tue 12 Wed 13 Thu 14 Fri 15 S…" at bounding box center [784, 432] width 1568 height 536
drag, startPoint x: 420, startPoint y: 449, endPoint x: 890, endPoint y: 399, distance: 472.7
click at [1129, 410] on app-calendar-viewport "Fri 1 Sat 2 Sun 3 Mon 4 Tue 5 Wed 6 Thu 7 Fri 8 Sat 9 Sun 10 Mon 11 Tue 12 Wed …" at bounding box center [784, 432] width 1568 height 536
drag, startPoint x: 867, startPoint y: 444, endPoint x: 614, endPoint y: 412, distance: 255.0
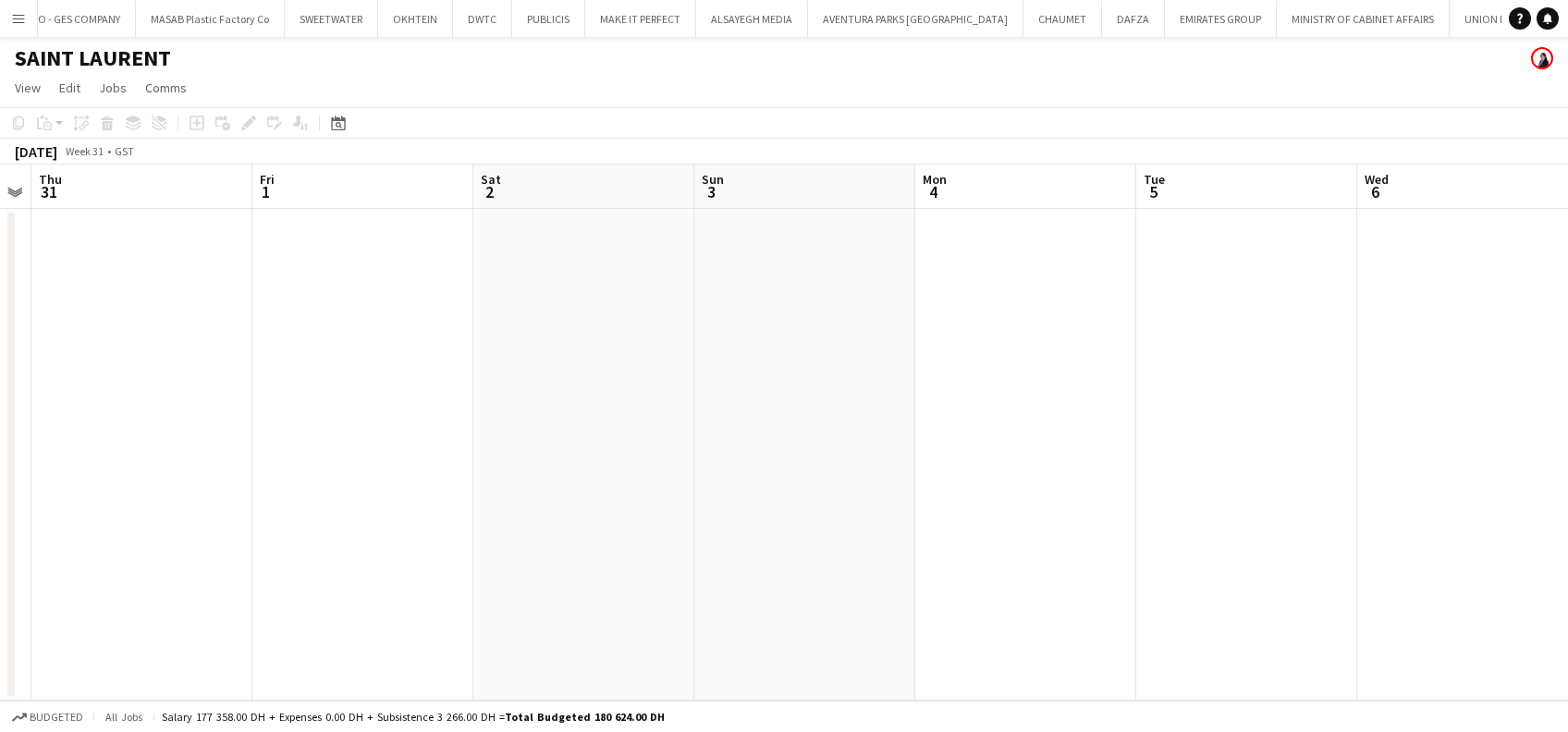
click at [1144, 424] on app-calendar-viewport "Tue 29 Wed 30 Thu 31 Fri 1 Sat 2 Sun 3 Mon 4 Tue 5 Wed 6 Thu 7 Fri 8 Sat 9 Sun …" at bounding box center [784, 432] width 1568 height 536
click at [1193, 463] on app-calendar-viewport "Thu 24 Fri 25 Sat 26 Sun 27 Mon 28 Tue 29 Wed 30 Thu 31 Fri 1 Sat 2 Sun 3 Mon 4…" at bounding box center [784, 432] width 1568 height 536
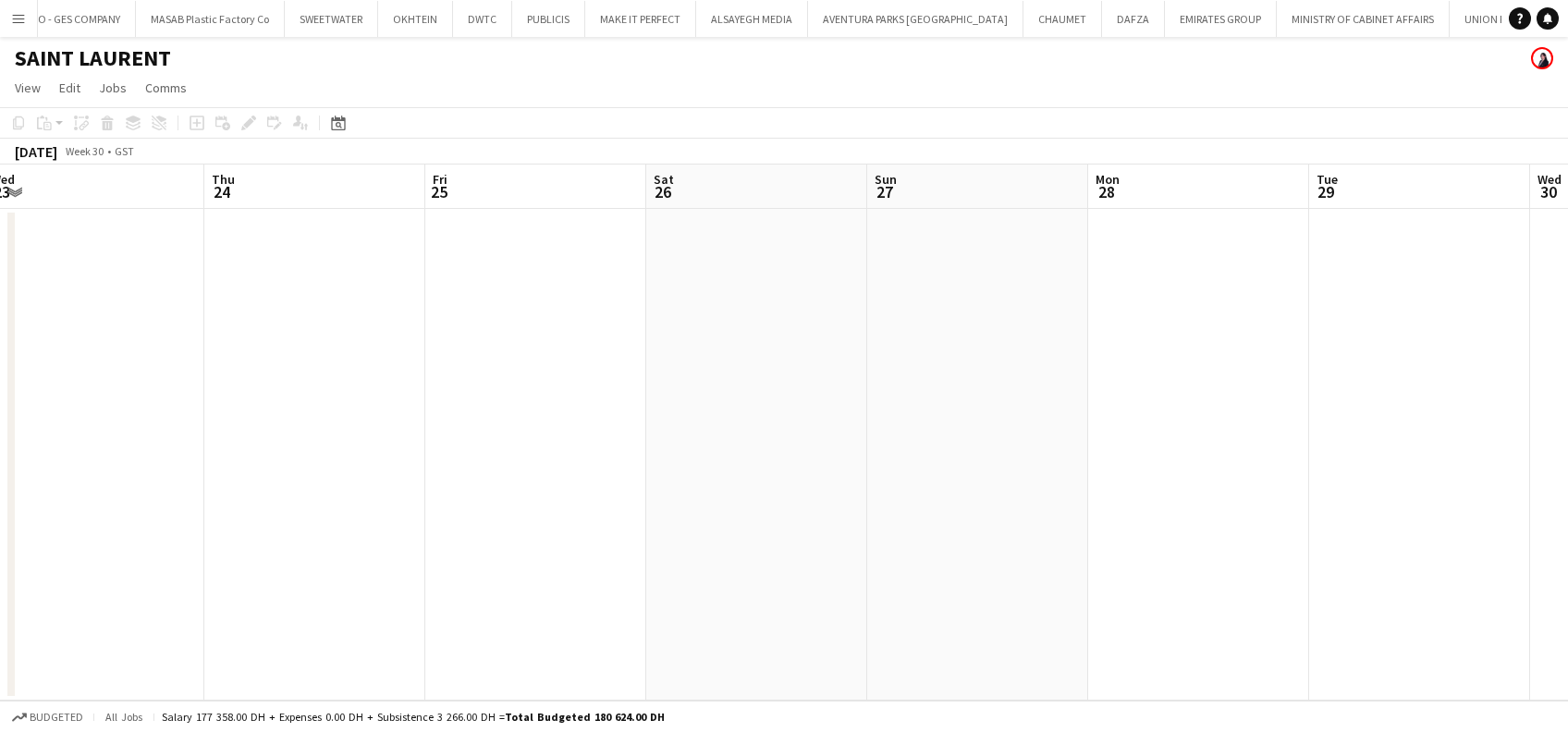
drag, startPoint x: 666, startPoint y: 429, endPoint x: 636, endPoint y: 382, distance: 55.8
click at [1226, 394] on app-calendar-viewport "Mon 21 Tue 22 Wed 23 Thu 24 Fri 25 Sat 26 Sun 27 Mon 28 Tue 29 Wed 30 Thu 31 Fr…" at bounding box center [784, 432] width 1568 height 536
click at [1057, 398] on app-calendar-viewport "Thu 17 Fri 18 Sat 19 Sun 20 Mon 21 Tue 22 Wed 23 Thu 24 Fri 25 Sat 26 Sun 27 Mo…" at bounding box center [784, 432] width 1568 height 536
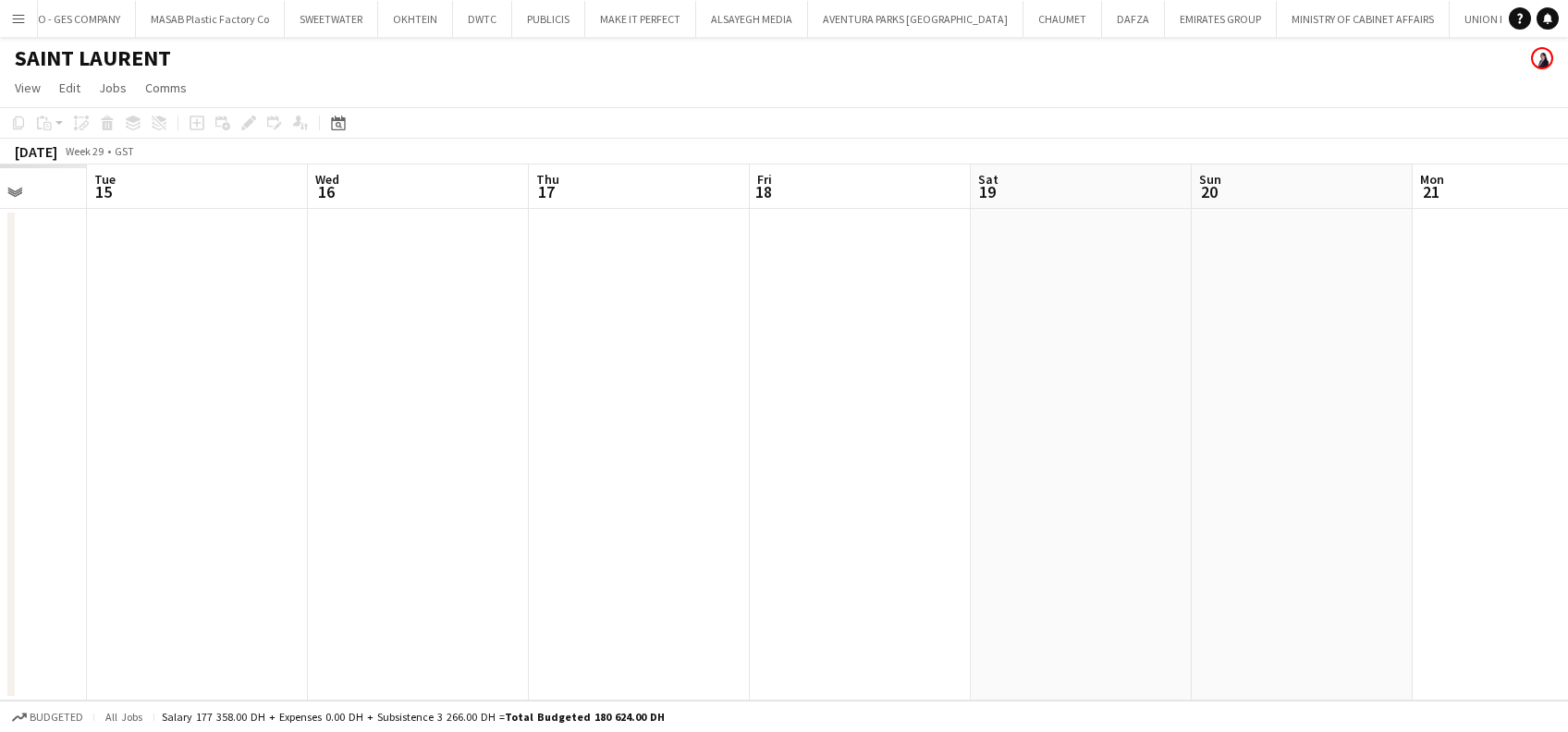
drag, startPoint x: 86, startPoint y: 363, endPoint x: 865, endPoint y: 379, distance: 779.2
click at [1173, 380] on app-calendar-viewport "Sat 12 Sun 13 Mon 14 Tue 15 Wed 16 Thu 17 Fri 18 Sat 19 Sun 20 Mon 21 Tue 22 We…" at bounding box center [784, 432] width 1568 height 536
drag, startPoint x: 958, startPoint y: 416, endPoint x: 762, endPoint y: 407, distance: 196.2
click at [1100, 416] on app-calendar-viewport "Mon 7 Tue 8 Wed 9 Thu 10 Fri 11 Sat 12 Sun 13 Mon 14 Tue 15 Wed 16 Thu 17 Fri 1…" at bounding box center [784, 432] width 1568 height 536
click at [1130, 462] on app-calendar-viewport "Thu 3 Fri 4 Sat 5 Sun 6 Mon 7 Tue 8 Wed 9 Thu 10 Fri 11 Sat 12 Sun 13 Mon 14 Tu…" at bounding box center [784, 432] width 1568 height 536
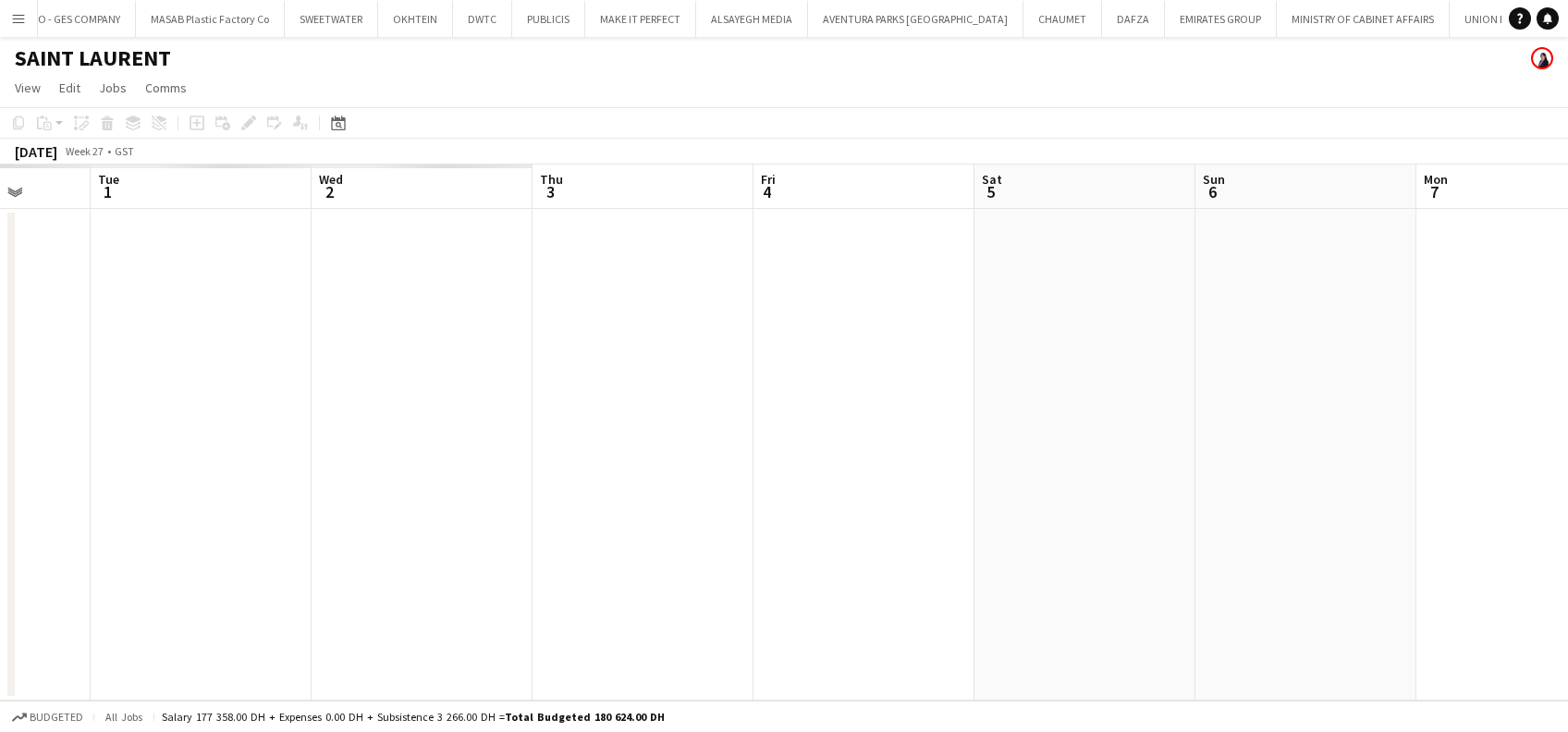
click at [1395, 476] on app-calendar-viewport "Sat 28 Sun 29 Mon 30 Tue 1 Wed 2 Thu 3 Fri 4 Sat 5 Sun 6 Mon 7 Tue 8 Wed 9 Thu …" at bounding box center [784, 432] width 1568 height 536
drag, startPoint x: 911, startPoint y: 518, endPoint x: 1224, endPoint y: 508, distance: 313.2
click at [1229, 511] on app-calendar-viewport "Wed 25 Thu 26 Fri 27 Sat 28 Sun 29 Mon 30 Tue 1 Wed 2 Thu 3 Fri 4 Sat 5 Sun 6 M…" at bounding box center [784, 432] width 1568 height 536
click at [1203, 557] on app-calendar-viewport "Fri 20 Sat 21 Sun 22 Mon 23 Tue 24 Wed 25 Thu 26 Fri 27 Sat 28 Sun 29 Mon 30 Tu…" at bounding box center [784, 432] width 1568 height 536
drag, startPoint x: 363, startPoint y: 534, endPoint x: 1046, endPoint y: 560, distance: 683.5
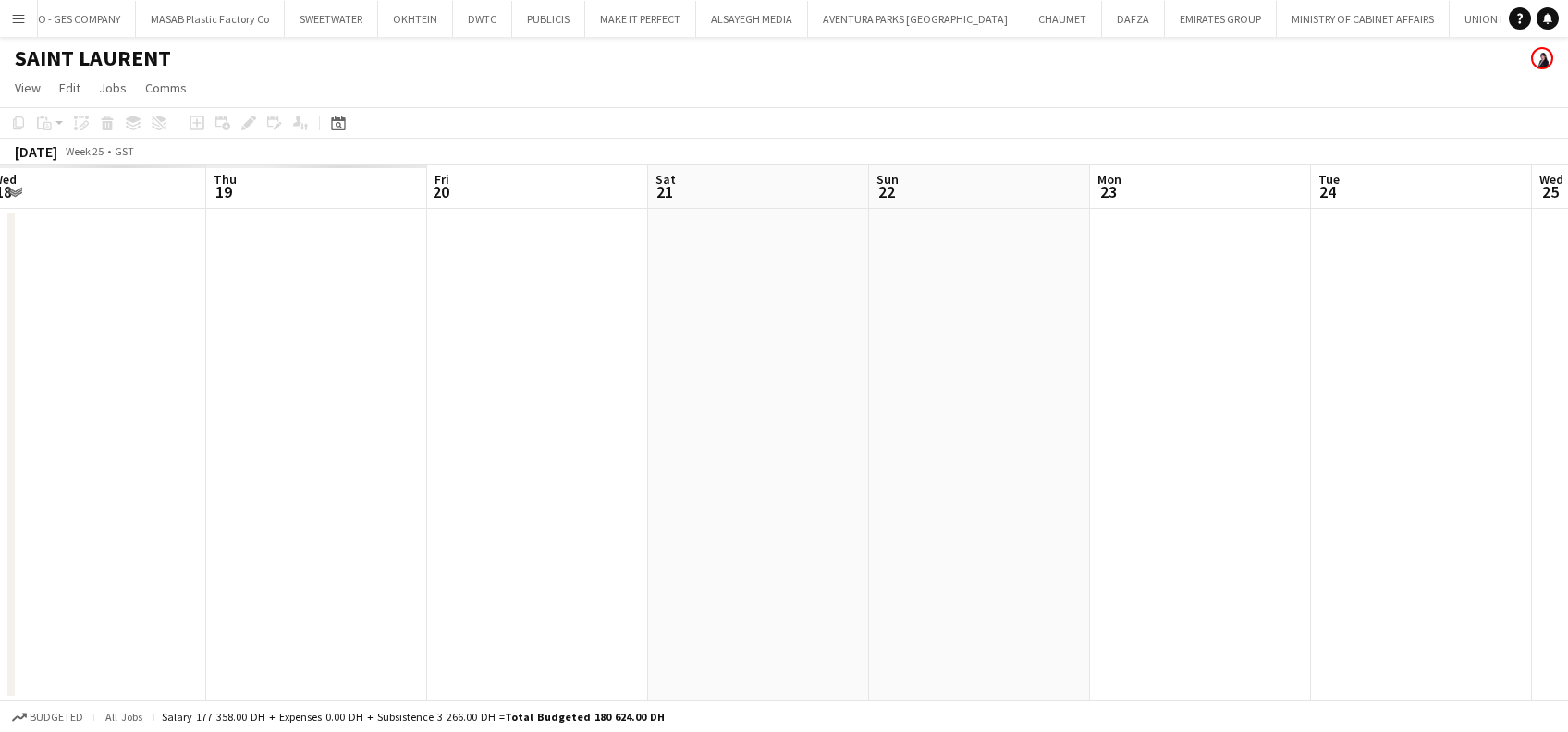
click at [1043, 560] on app-calendar-viewport "Mon 16 Tue 17 Wed 18 Thu 19 Fri 20 Sat 21 Sun 22 Mon 23 Tue 24 Wed 25 Thu 26 Fr…" at bounding box center [784, 432] width 1568 height 536
drag, startPoint x: 824, startPoint y: 518, endPoint x: 533, endPoint y: 412, distance: 309.7
click at [1137, 516] on app-calendar-viewport "Mon 9 Tue 10 Wed 11 Thu 12 Fri 13 Sat 14 Sun 15 Mon 16 Tue 17 Wed 18 Thu 19 Fri…" at bounding box center [784, 432] width 1568 height 536
drag, startPoint x: 863, startPoint y: 441, endPoint x: 1158, endPoint y: 428, distance: 295.3
click at [1158, 431] on app-calendar-viewport "Sat 7 Sun 8 Mon 9 Tue 10 Wed 11 Thu 12 Fri 13 Sat 14 Sun 15 Mon 16 Tue 17 Wed 1…" at bounding box center [784, 432] width 1568 height 536
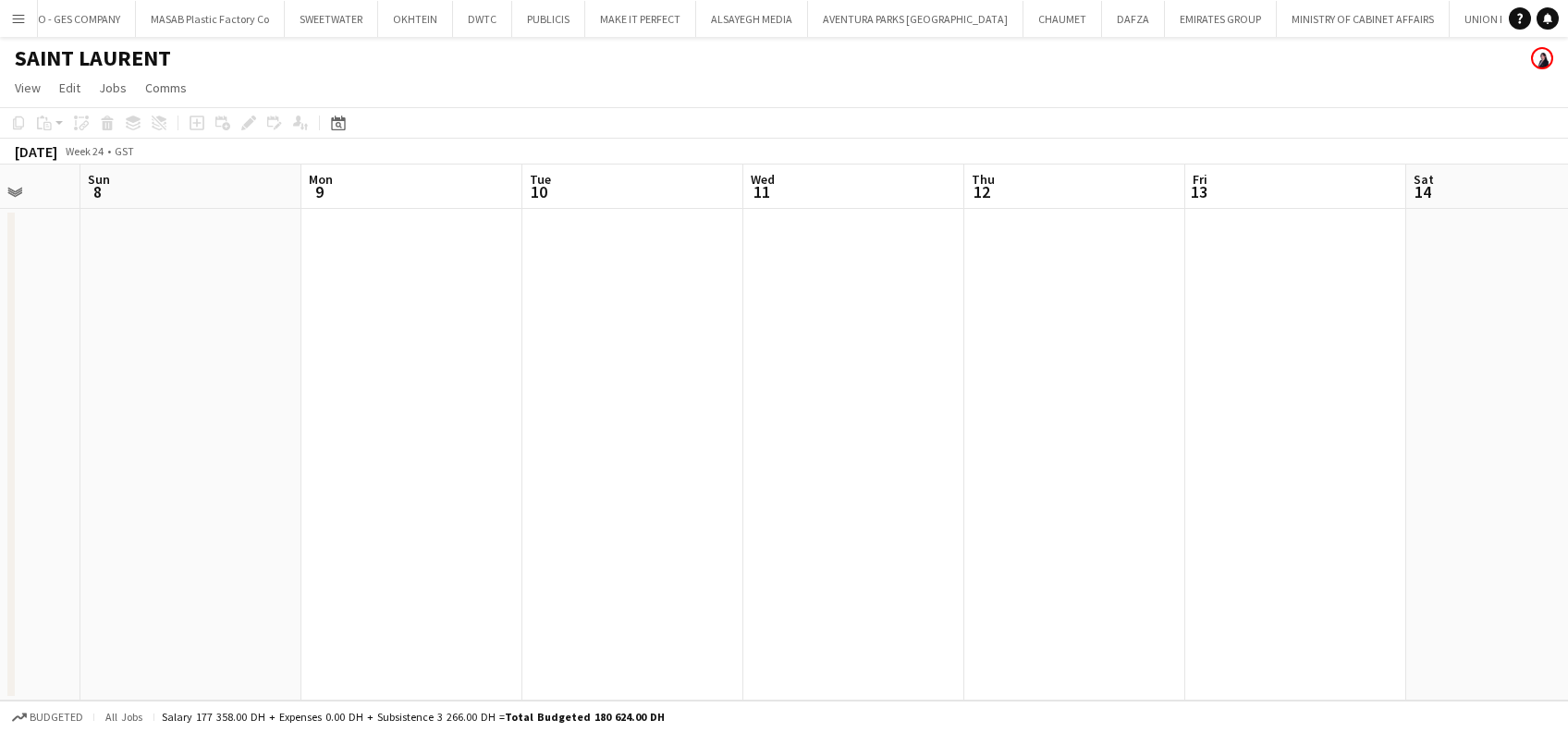
drag, startPoint x: 354, startPoint y: 377, endPoint x: 916, endPoint y: 391, distance: 562.2
click at [1039, 393] on app-calendar-viewport "Thu 5 Fri 6 Sat 7 Sun 8 Mon 9 Tue 10 Wed 11 Thu 12 Fri 13 Sat 14 Sun 15 Mon 16 …" at bounding box center [784, 432] width 1568 height 536
drag, startPoint x: 591, startPoint y: 423, endPoint x: 589, endPoint y: 407, distance: 16.1
click at [953, 425] on app-calendar-viewport "Mon 2 Tue 3 Wed 4 Thu 5 Fri 6 Sat 7 Sun 8 Mon 9 Tue 10 Wed 11 Thu 12 Fri 13 Sat…" at bounding box center [784, 432] width 1568 height 536
click at [1139, 412] on app-calendar-viewport "Fri 30 Sat 31 Sun 1 Mon 2 Tue 3 Wed 4 Thu 5 Fri 6 Sat 7 Sun 8 Mon 9 Tue 10 Wed …" at bounding box center [784, 432] width 1568 height 536
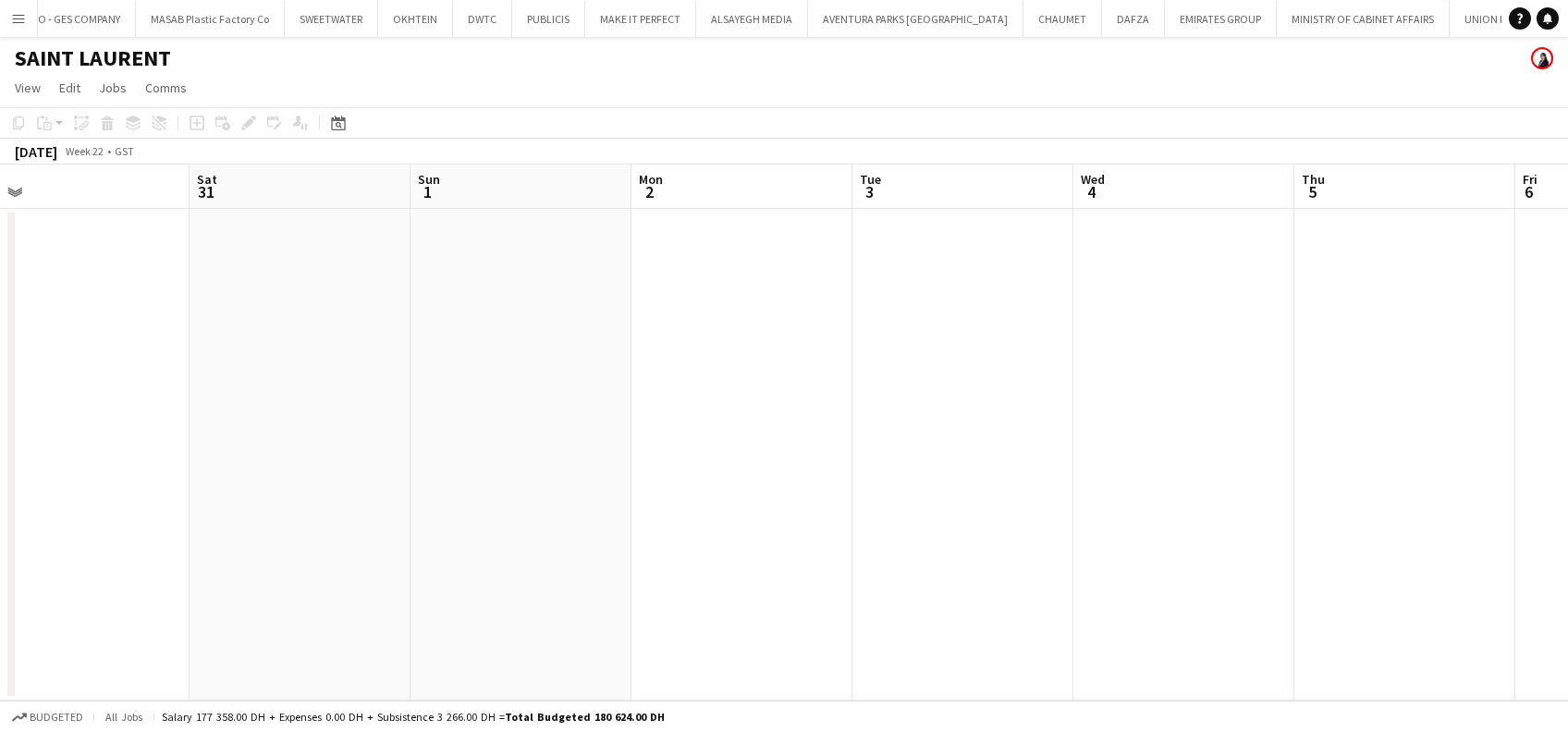
click at [1243, 444] on app-calendar-viewport "Wed 28 Thu 29 Fri 30 Sat 31 Sun 1 Mon 2 Tue 3 Wed 4 Thu 5 Fri 6 Sat 7 Sun 8 Mon…" at bounding box center [784, 432] width 1568 height 536
drag, startPoint x: 95, startPoint y: 455, endPoint x: 1036, endPoint y: 471, distance: 941.1
click at [1043, 479] on app-calendar-viewport "Sat 24 Sun 25 Mon 26 Tue 27 Wed 28 Thu 29 Fri 30 Sat 31 Sun 1 Mon 2 Tue 3 Wed 4…" at bounding box center [784, 432] width 1568 height 536
drag, startPoint x: 600, startPoint y: 512, endPoint x: 1125, endPoint y: 504, distance: 525.1
click at [1133, 512] on app-calendar-viewport "Tue 20 Wed 21 Thu 22 Fri 23 Sat 24 Sun 25 Mon 26 Tue 27 Wed 28 Thu 29 Fri 30 Sa…" at bounding box center [784, 432] width 1568 height 536
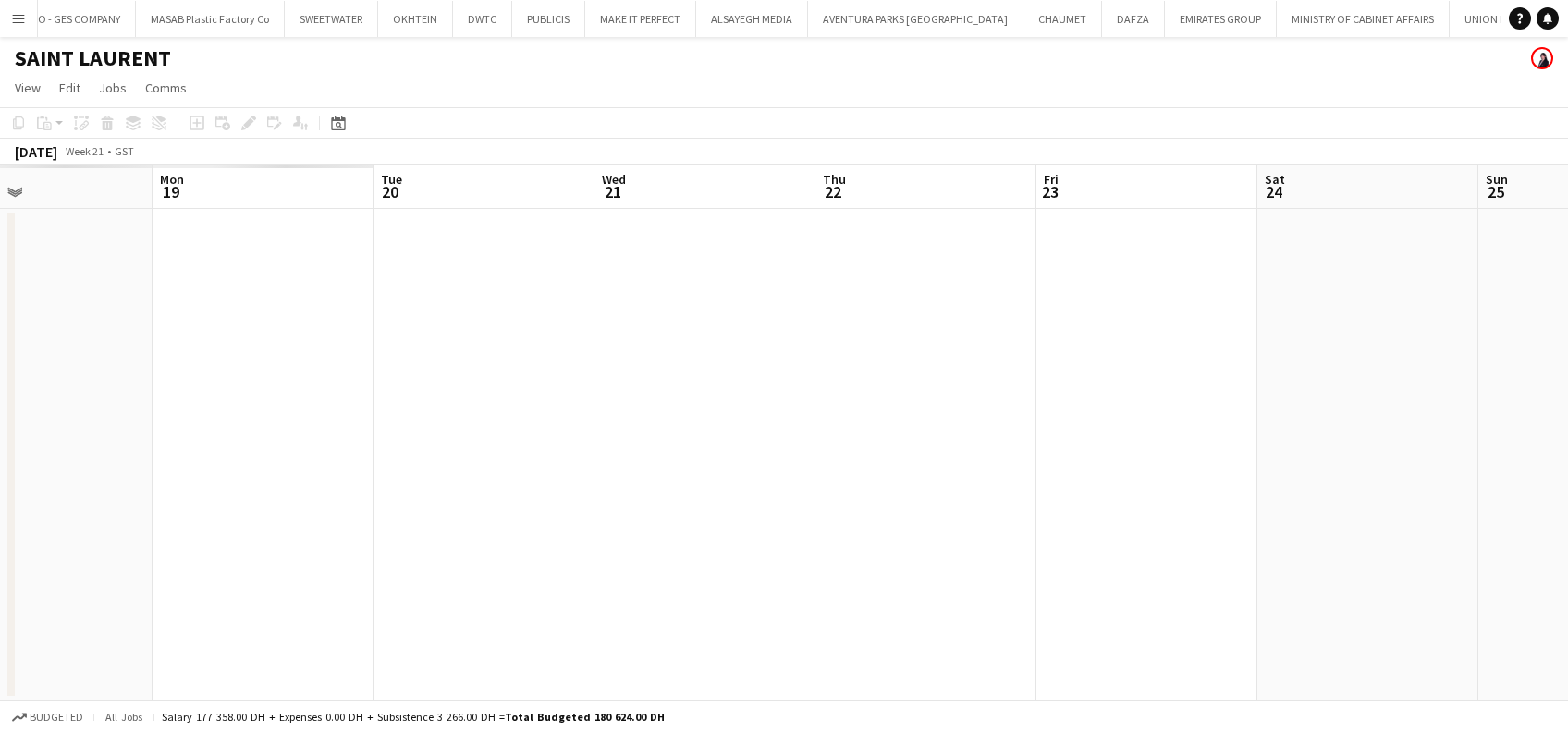
drag, startPoint x: 1089, startPoint y: 539, endPoint x: 1159, endPoint y: 528, distance: 70.9
click at [1159, 528] on app-calendar-viewport "Fri 16 Sat 17 Sun 18 Mon 19 Tue 20 Wed 21 Thu 22 Fri 23 Sat 24 Sun 25 Mon 26 Tu…" at bounding box center [784, 432] width 1568 height 536
drag, startPoint x: 863, startPoint y: 521, endPoint x: 1089, endPoint y: 503, distance: 226.7
click at [1065, 511] on app-calendar-viewport "Sun 11 Mon 12 Tue 13 Wed 14 Thu 15 Fri 16 Sat 17 Sun 18 Mon 19 Tue 20 Wed 21 Th…" at bounding box center [784, 432] width 1568 height 536
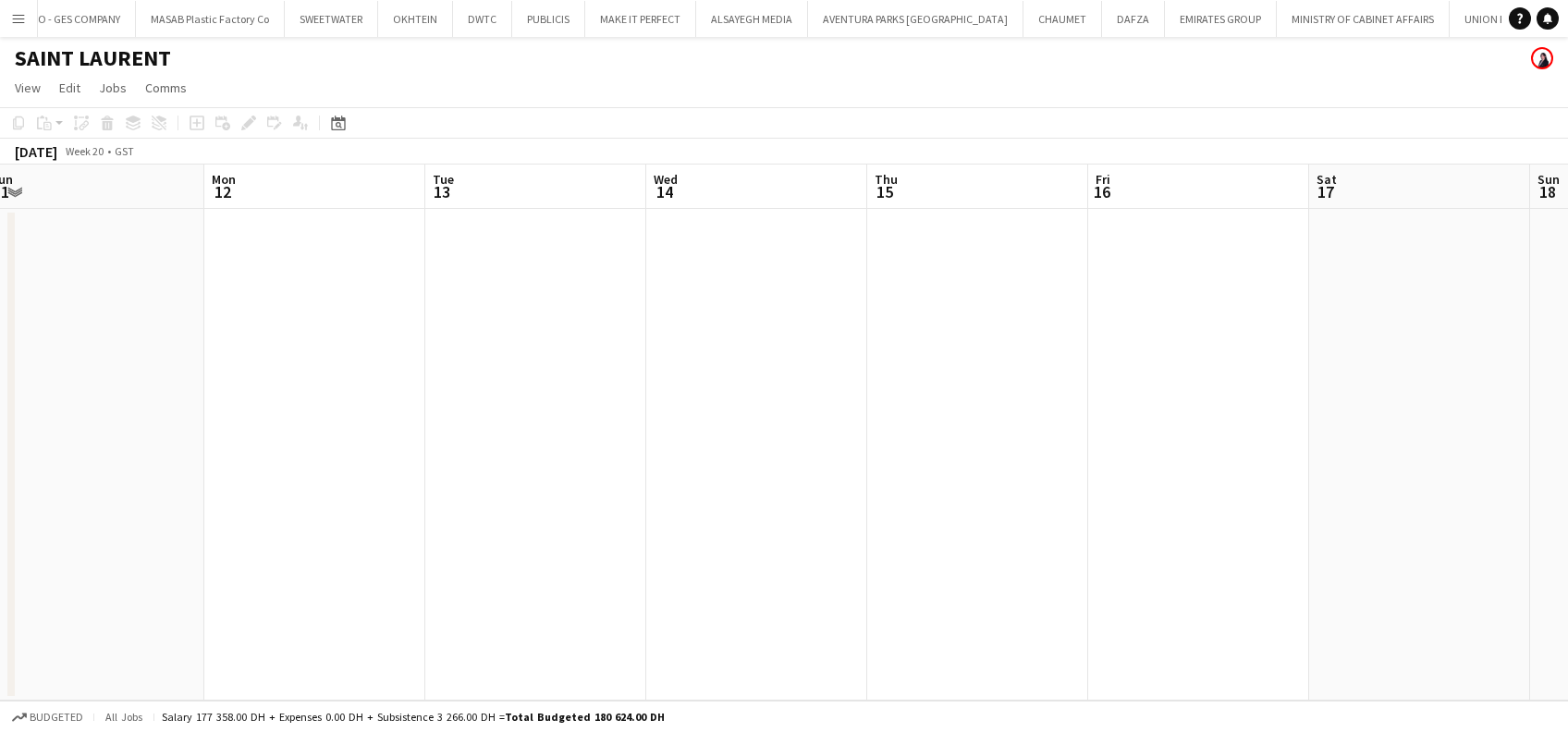
drag, startPoint x: 618, startPoint y: 503, endPoint x: 1204, endPoint y: 488, distance: 586.2
click at [1198, 497] on app-calendar-viewport "Fri 9 Sat 10 Sun 11 Mon 12 Tue 13 Wed 14 Thu 15 Fri 16 Sat 17 Sun 18 Mon 19 Tue…" at bounding box center [784, 432] width 1568 height 536
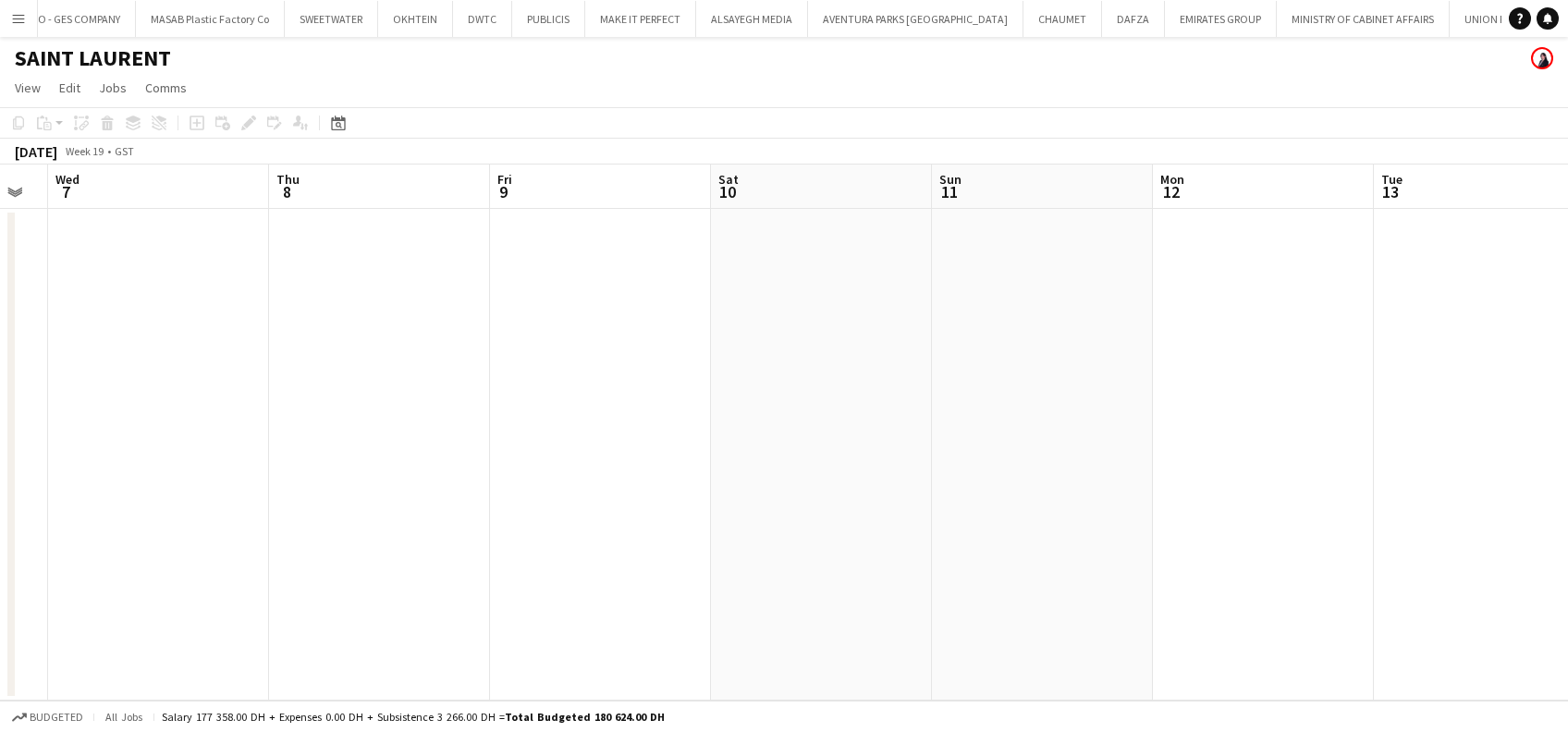
click at [1144, 390] on app-calendar-viewport "Mon 5 Tue 6 Wed 7 Thu 8 Fri 9 Sat 10 Sun 11 Mon 12 Tue 13 Wed 14 Thu 15 Fri 16 …" at bounding box center [784, 432] width 1568 height 536
drag, startPoint x: 422, startPoint y: 402, endPoint x: 806, endPoint y: 402, distance: 384.0
click at [1003, 406] on app-calendar-viewport "Fri 2 Sat 3 Sun 4 Mon 5 Tue 6 Wed 7 Thu 8 Fri 9 Sat 10 Sun 11 Mon 12 Tue 13 Wed…" at bounding box center [784, 432] width 1568 height 536
click at [1094, 383] on app-calendar-viewport "Mon 28 Tue 29 Wed 30 Thu 1 Fri 2 Sat 3 Sun 4 Mon 5 Tue 6 Wed 7 Thu 8 Fri 9 Sat …" at bounding box center [784, 432] width 1568 height 536
click at [1085, 410] on app-calendar-viewport "Thu 24 Fri 25 Sat 26 Sun 27 Mon 28 Tue 29 Wed 30 Thu 1 Fri 2 Sat 3 Sun 4 Mon 5 …" at bounding box center [784, 432] width 1568 height 536
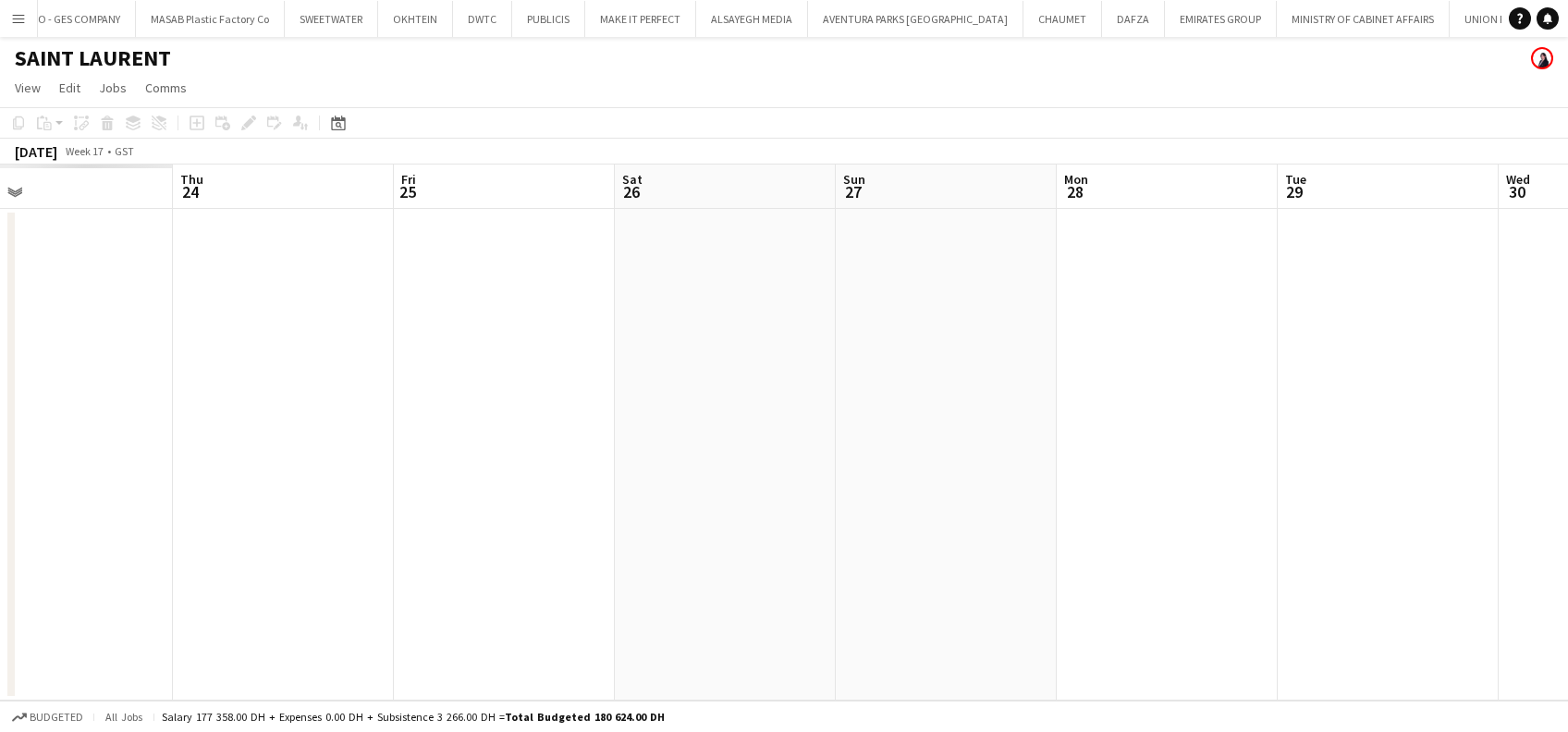
click at [1076, 407] on app-calendar-viewport "Mon 21 Tue 22 Wed 23 Thu 24 Fri 25 Sat 26 Sun 27 Mon 28 Tue 29 Wed 30 Thu 1 Fri…" at bounding box center [784, 432] width 1568 height 536
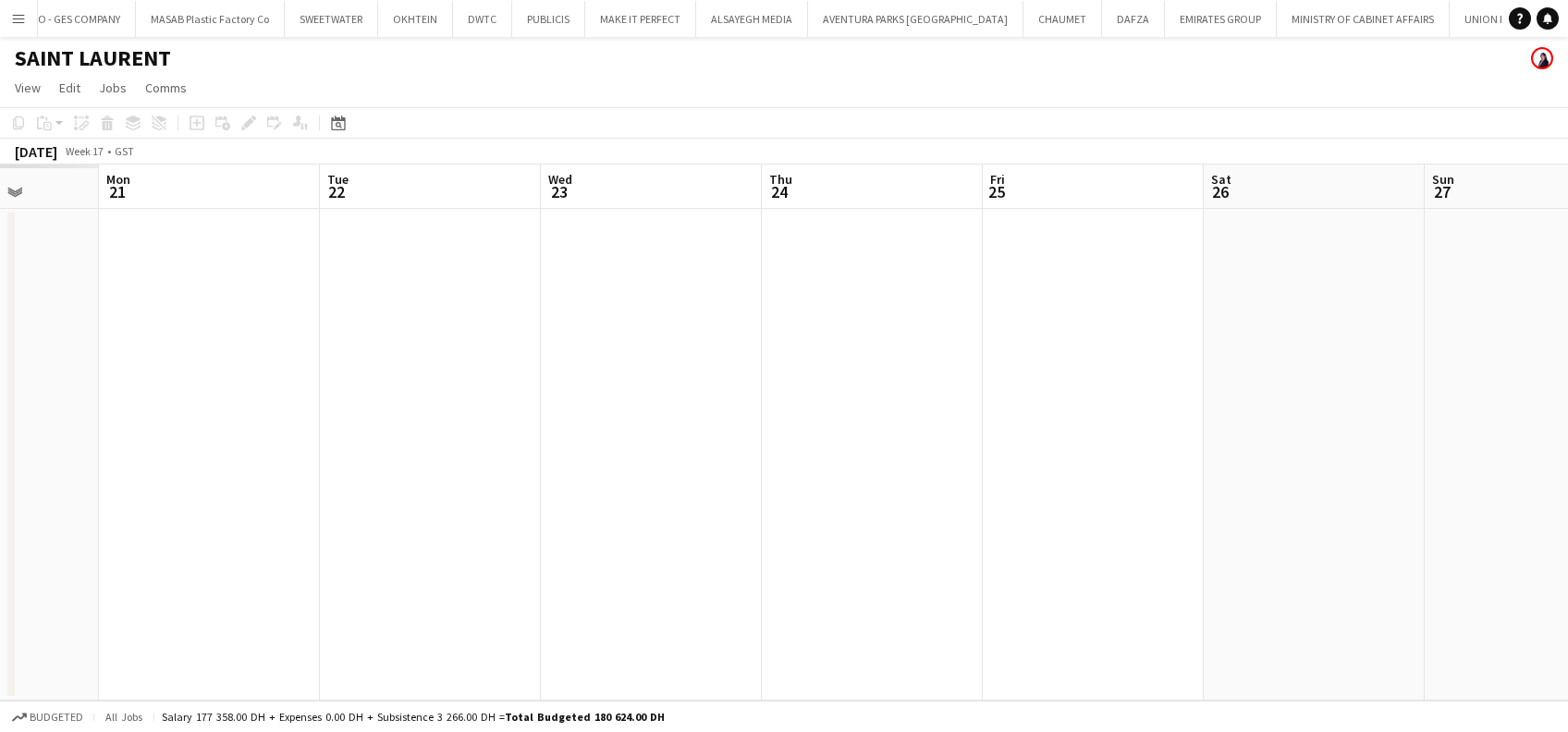
drag, startPoint x: 215, startPoint y: 397, endPoint x: 1112, endPoint y: 383, distance: 897.1
click at [1095, 392] on app-calendar-viewport "Fri 18 Sat 19 Sun 20 Mon 21 Tue 22 Wed 23 Thu 24 Fri 25 Sat 26 Sun 27 Mon 28 Tu…" at bounding box center [784, 432] width 1568 height 536
click at [1103, 383] on app-calendar-viewport "Fri 11 Sat 12 Sun 13 Mon 14 Tue 15 Wed 16 Thu 17 Fri 18 Sat 19 Sun 20 Mon 21 Tu…" at bounding box center [784, 432] width 1568 height 536
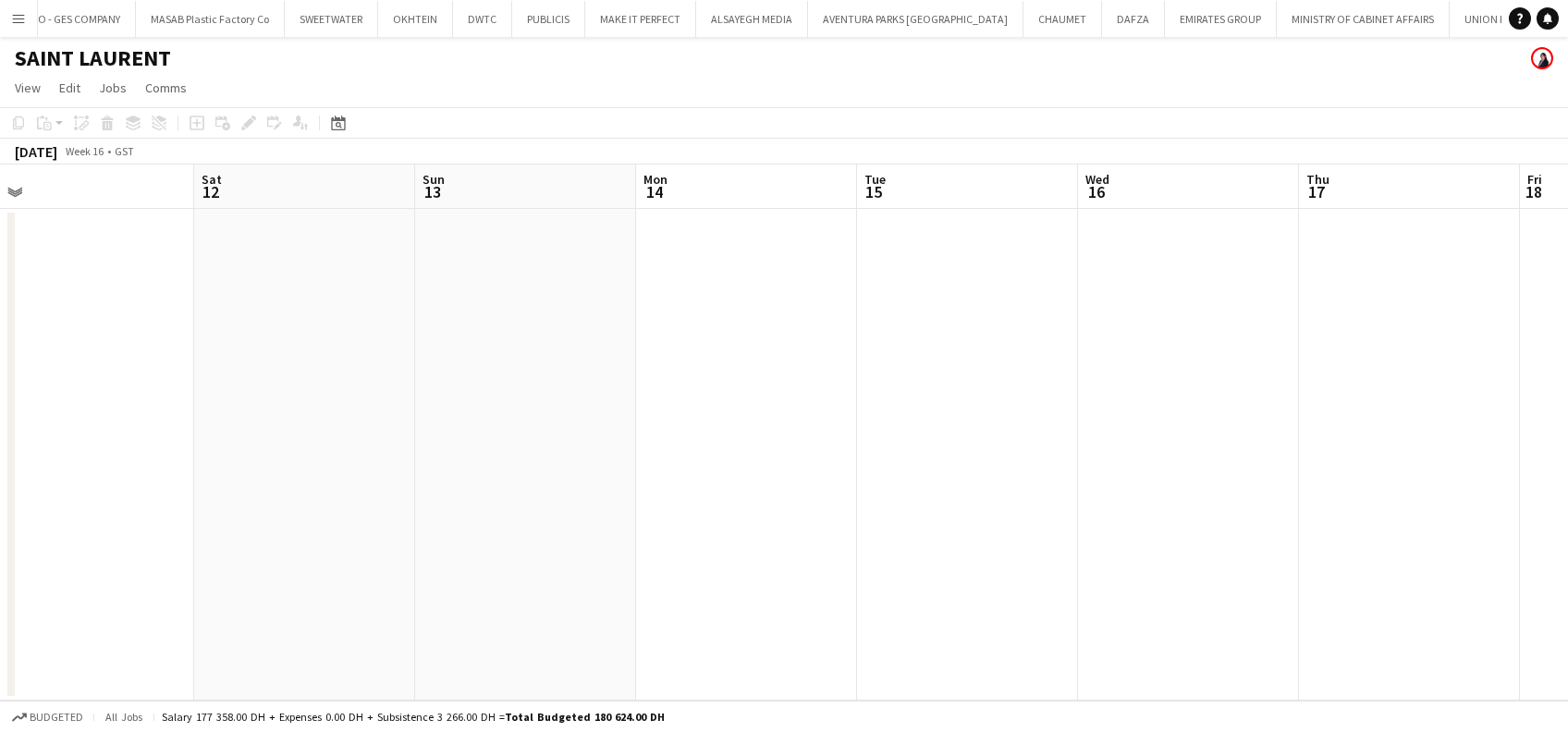
click at [1172, 387] on app-calendar-viewport "Wed 9 Thu 10 Fri 11 Sat 12 Sun 13 Mon 14 Tue 15 Wed 16 Thu 17 Fri 18 Sat 19 Sun…" at bounding box center [784, 432] width 1568 height 536
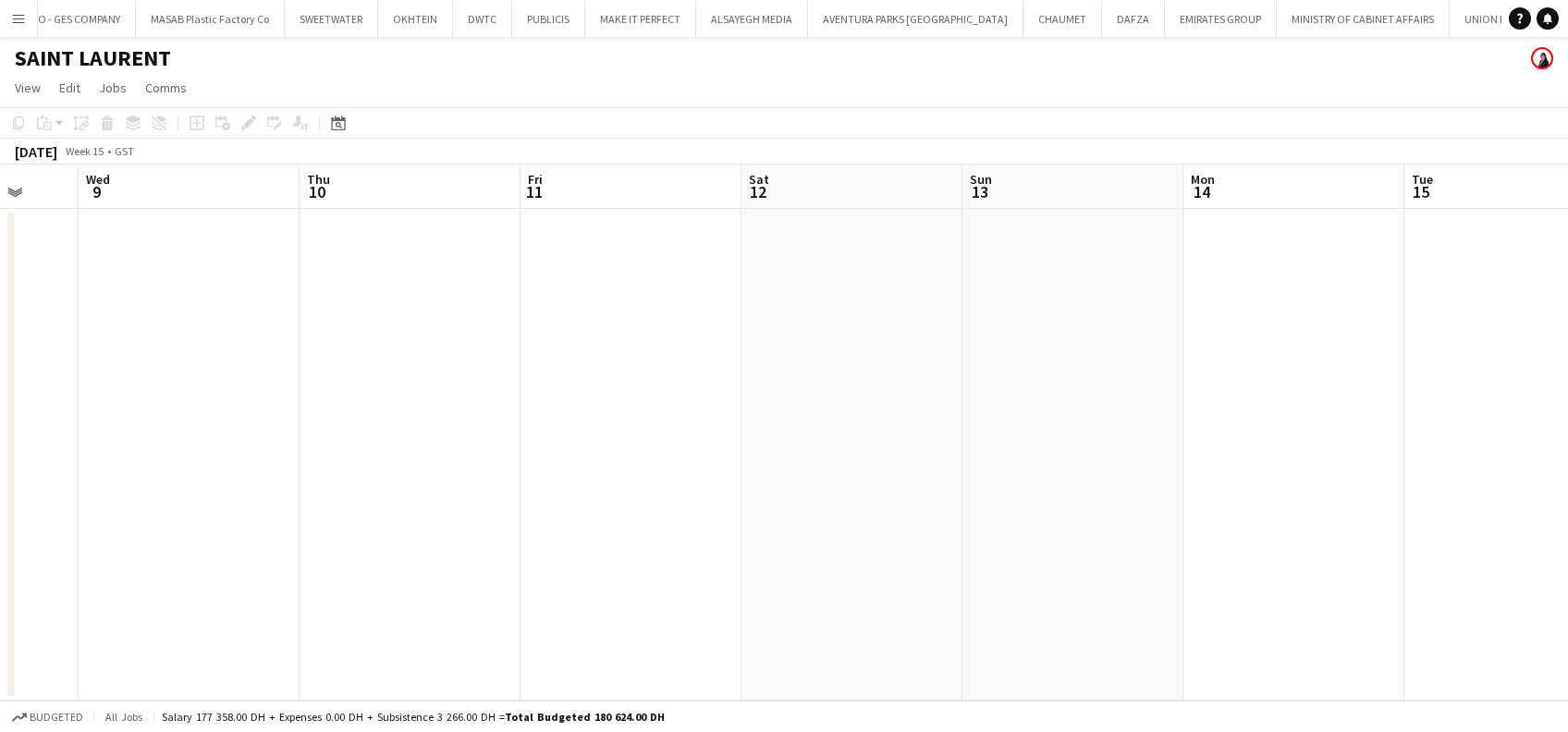
click at [1125, 435] on app-calendar-viewport "Sun 6 Mon 7 Tue 8 Wed 9 Thu 10 Fri 11 Sat 12 Sun 13 Mon 14 Tue 15 Wed 16 Thu 17…" at bounding box center [784, 432] width 1568 height 536
click at [1122, 436] on app-calendar-viewport "Fri 4 Sat 5 Sun 6 Mon 7 Tue 8 Wed 9 Thu 10 Fri 11 Sat 12 Sun 13 Mon 14 Tue 15 W…" at bounding box center [784, 432] width 1568 height 536
click at [1103, 406] on app-calendar-viewport "Fri 28 Sat 29 Sun 30 Mon 31 Tue 1 Wed 2 Thu 3 Fri 4 Sat 5 Sun 6 Mon 7 Tue 8 Wed…" at bounding box center [784, 432] width 1568 height 536
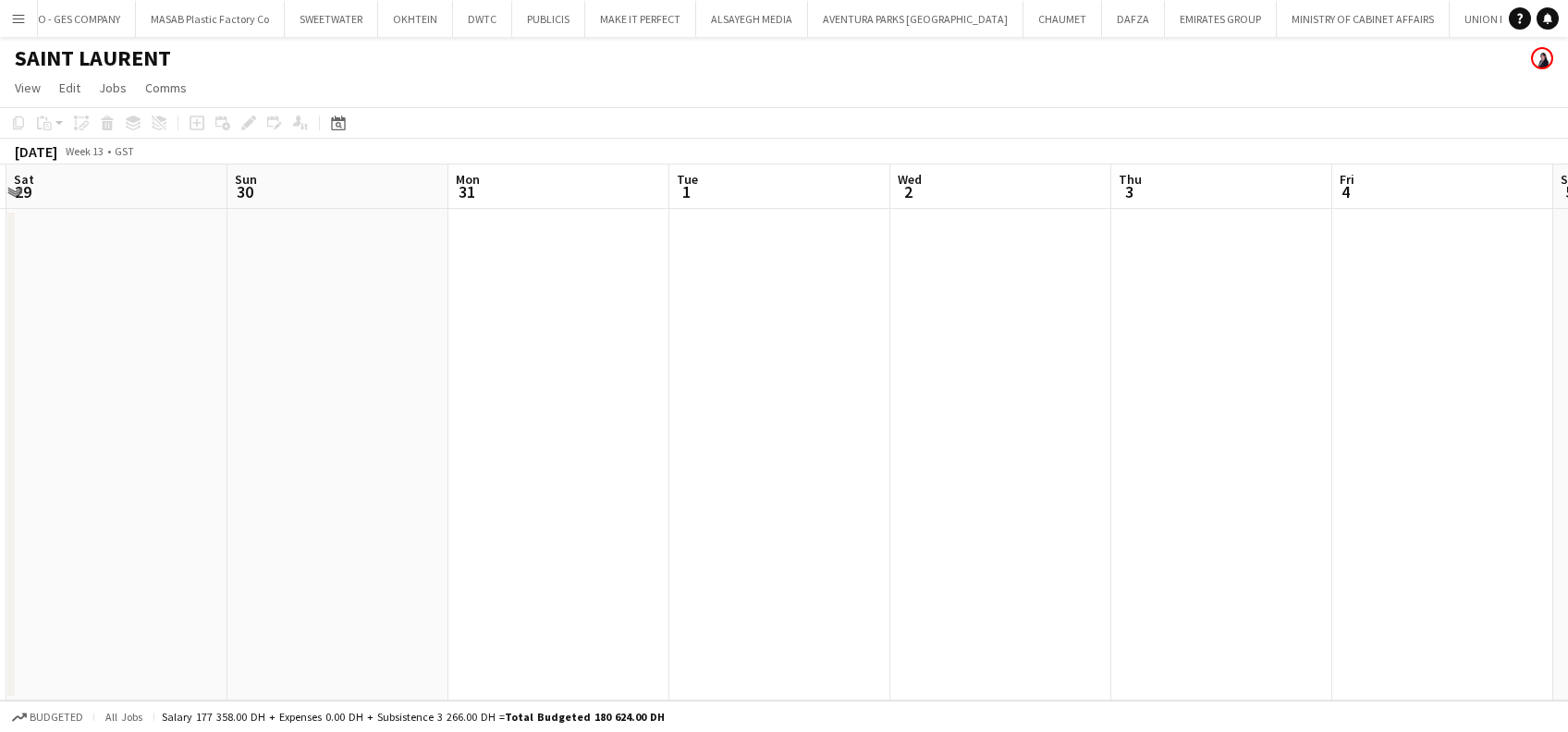
click at [1416, 418] on app-calendar-viewport "Thu 27 Fri 28 Sat 29 Sun 30 Mon 31 Tue 1 Wed 2 Thu 3 Fri 4 Sat 5 Sun 6 Mon 7 Tu…" at bounding box center [784, 432] width 1568 height 536
click at [1250, 428] on app-calendar-viewport "Sun 23 Mon 24 Tue 25 Wed 26 Thu 27 Fri 28 Sat 29 Sun 30 Mon 31 Tue 1 Wed 2 Thu …" at bounding box center [784, 432] width 1568 height 536
click at [1311, 465] on app-calendar-viewport "Wed 19 Thu 20 Fri 21 Sat 22 Sun 23 Mon 24 Tue 25 Wed 26 Thu 27 Fri 28 Sat 29 Su…" at bounding box center [784, 432] width 1568 height 536
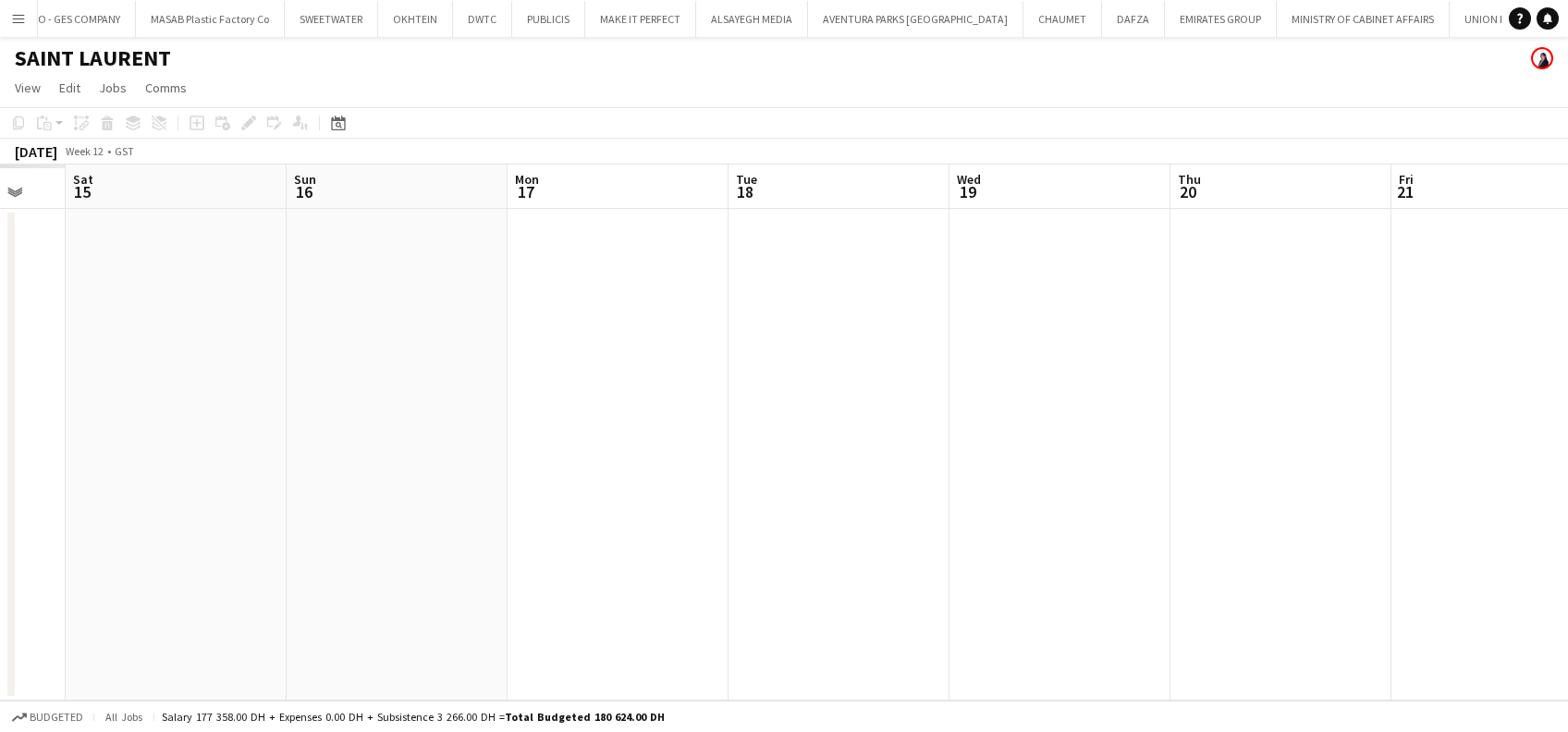
click at [1197, 436] on app-calendar-viewport "Thu 13 Fri 14 Sat 15 Sun 16 Mon 17 Tue 18 Wed 19 Thu 20 Fri 21 Sat 22 Sun 23 Mo…" at bounding box center [784, 432] width 1568 height 536
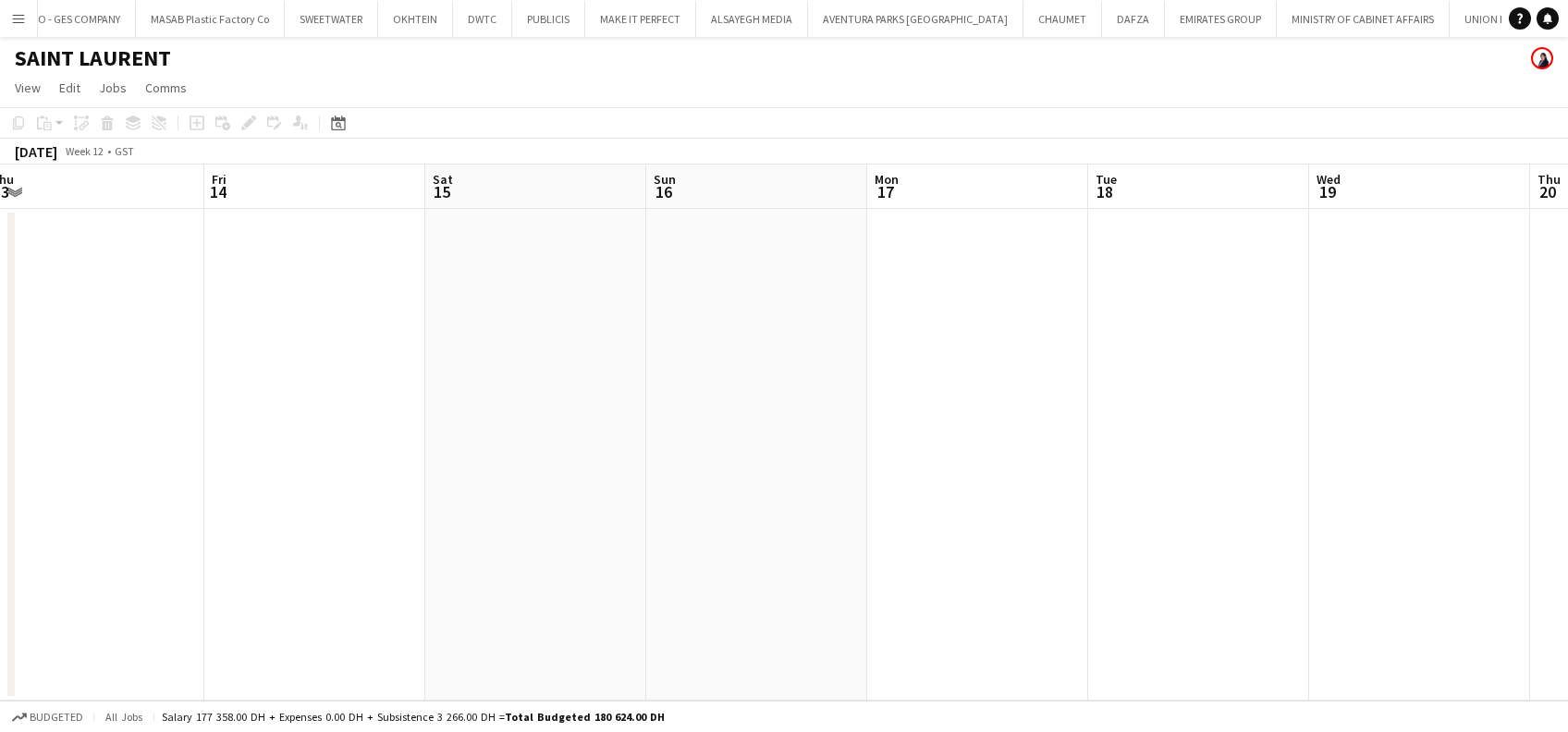
click at [1141, 426] on app-calendar-viewport "Tue 11 Wed 12 Thu 13 Fri 14 Sat 15 Sun 16 Mon 17 Tue 18 Wed 19 Thu 20 Fri 21 Sa…" at bounding box center [784, 432] width 1568 height 536
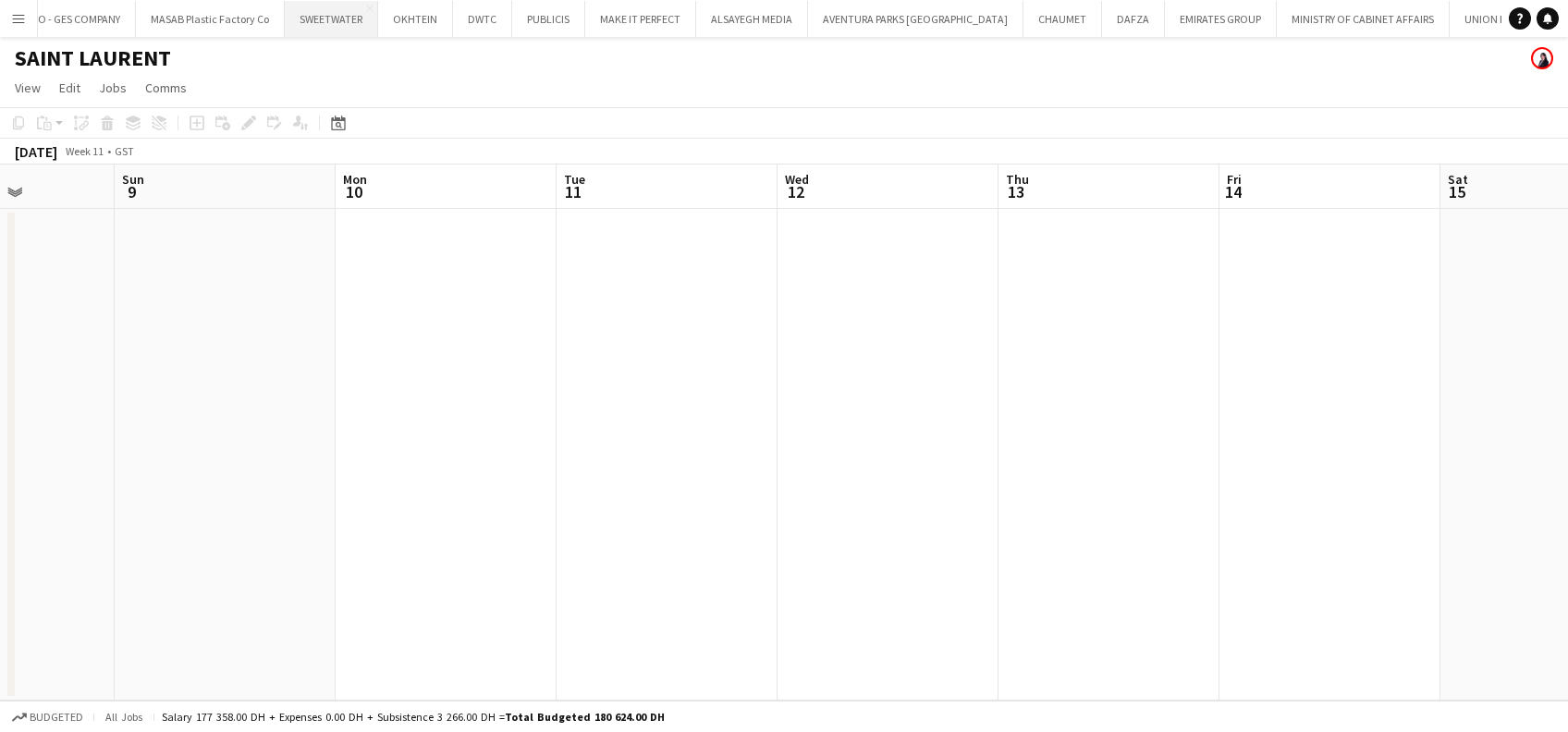
scroll to position [0, 548]
click at [347, 126] on div "Date picker" at bounding box center [339, 123] width 22 height 22
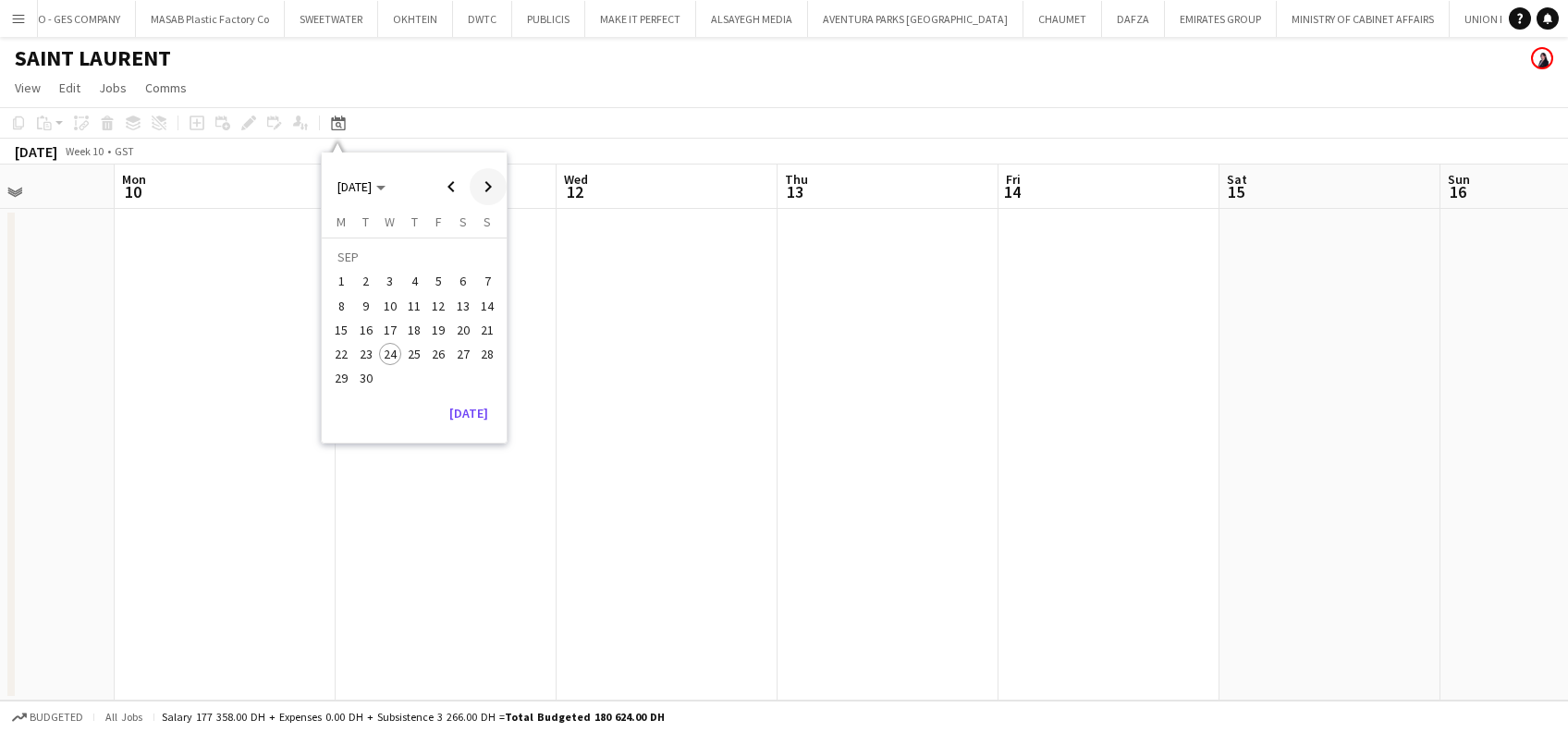
click at [471, 198] on span "Next month" at bounding box center [489, 186] width 37 height 37
click at [470, 198] on span "Next month" at bounding box center [489, 186] width 37 height 37
click at [405, 293] on button "8" at bounding box center [414, 285] width 24 height 24
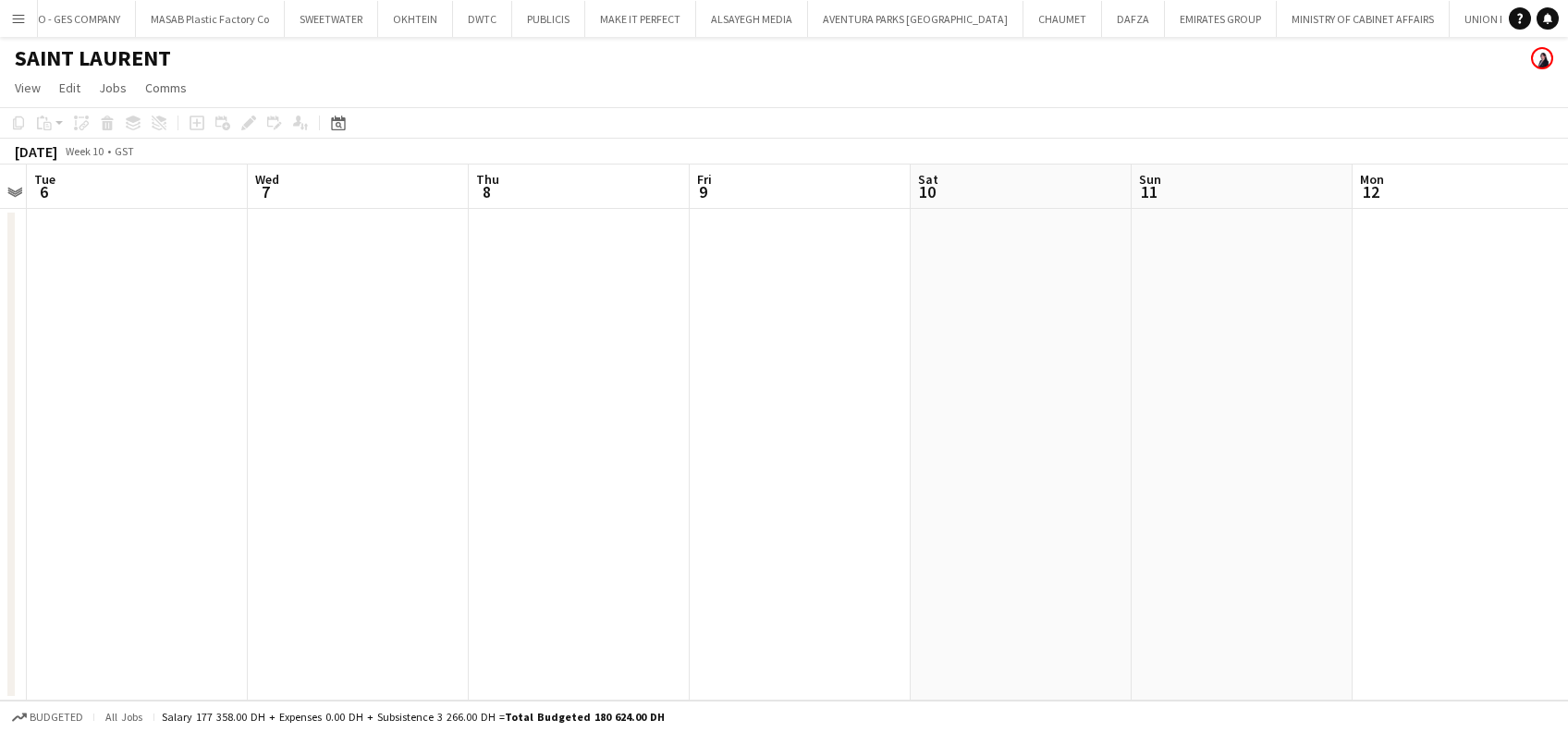
click at [1535, 417] on app-calendar-viewport "Sat 3 Sun 4 Mon 5 Tue 6 Wed 7 Thu 8 Fri 9 Sat 10 Sun 11 Mon 12 Tue 13 Wed 14 Th…" at bounding box center [784, 432] width 1568 height 536
click at [1469, 455] on app-calendar-viewport "Mon 29 Tue 30 Wed 31 Thu 1 Fri 2 Sat 3 Sun 4 Mon 5 Tue 6 Wed 7 Thu 8 Fri 9 Sat …" at bounding box center [784, 432] width 1568 height 536
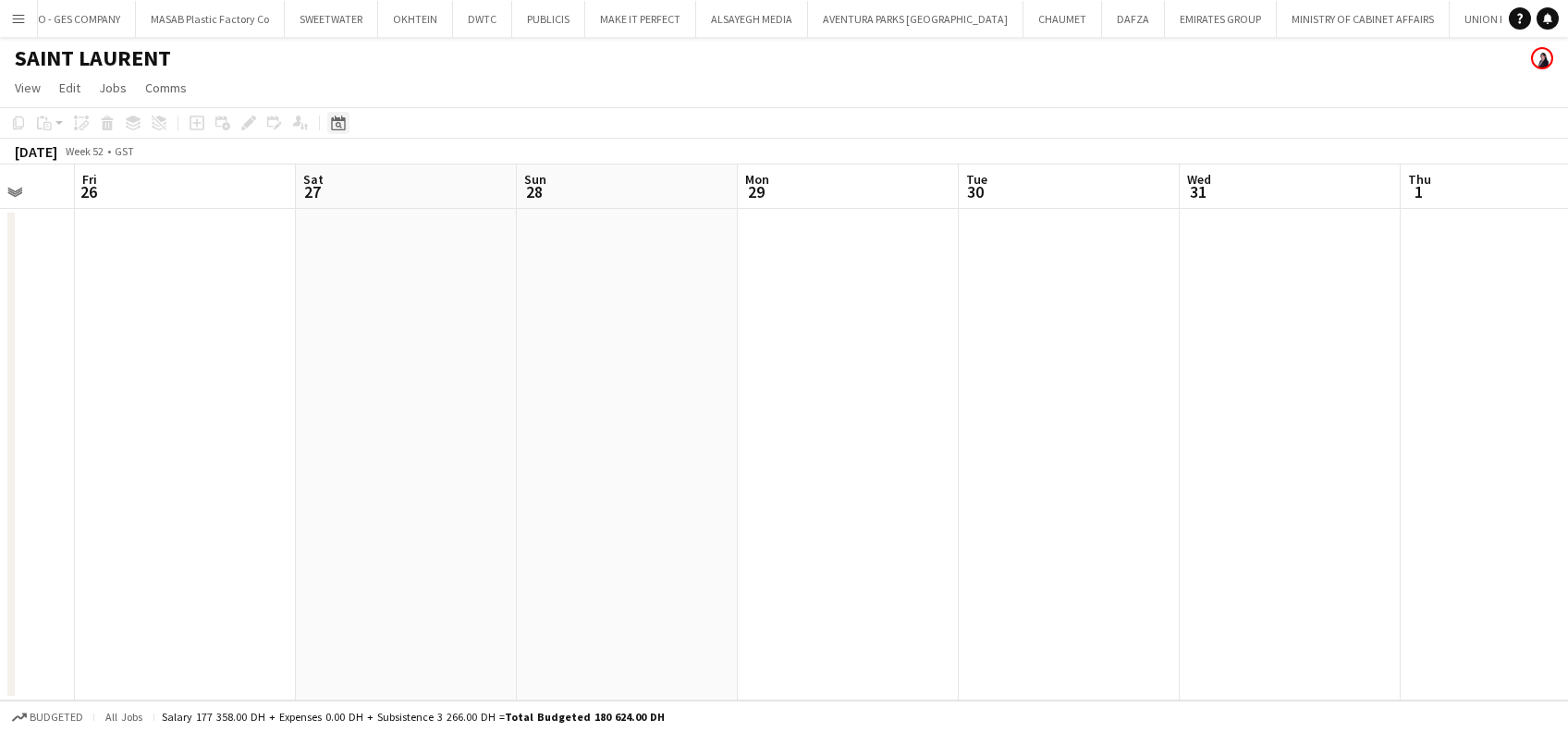
click at [336, 133] on div "Date picker" at bounding box center [339, 123] width 22 height 22
click at [459, 187] on span "Previous month" at bounding box center [451, 186] width 37 height 37
click at [457, 187] on span "Previous month" at bounding box center [451, 186] width 37 height 37
click at [459, 187] on span "Previous month" at bounding box center [451, 186] width 37 height 37
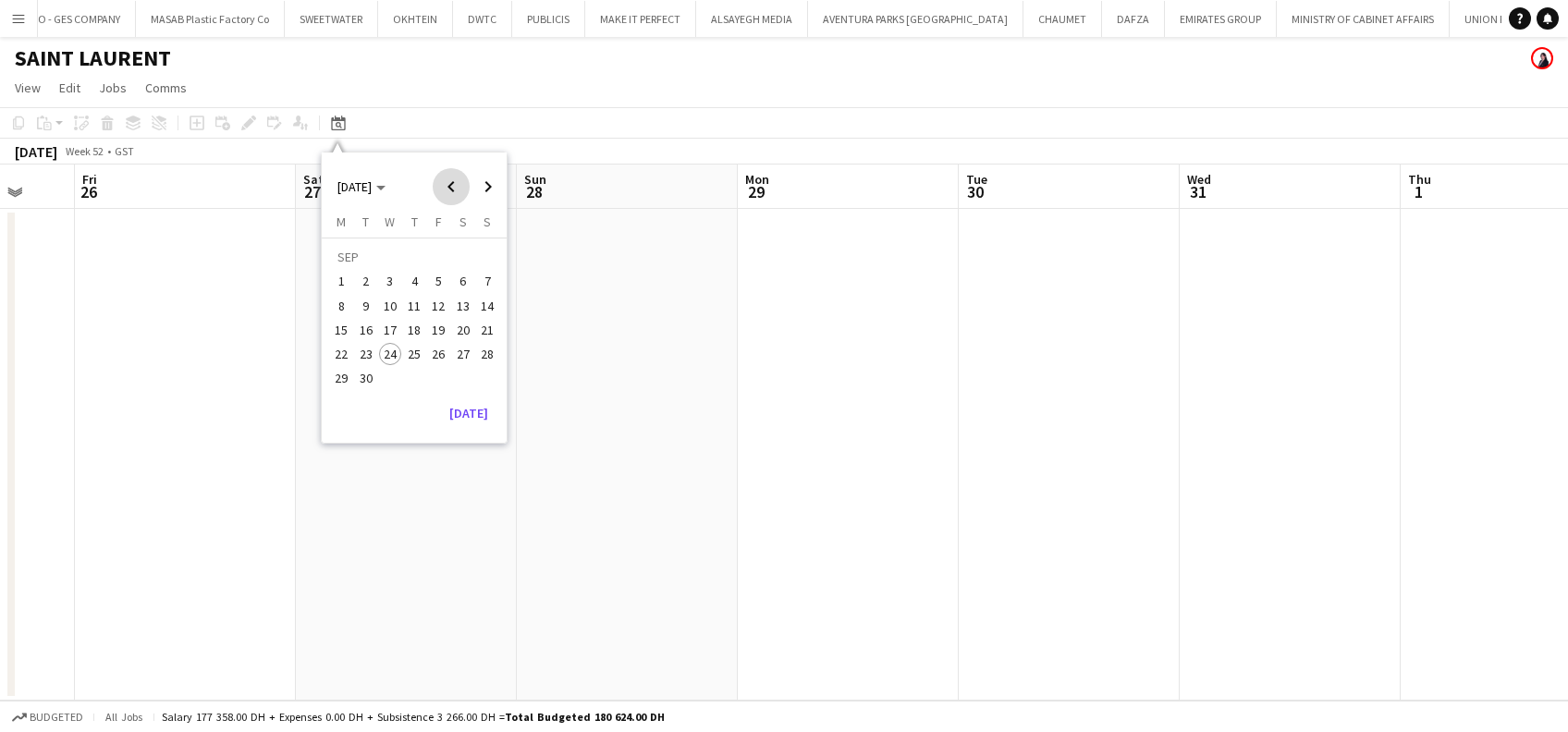
click at [443, 171] on span "Previous month" at bounding box center [451, 186] width 37 height 37
click at [444, 182] on span "Previous month" at bounding box center [451, 186] width 37 height 37
click at [385, 186] on polygon "Choose month and year" at bounding box center [382, 187] width 9 height 5
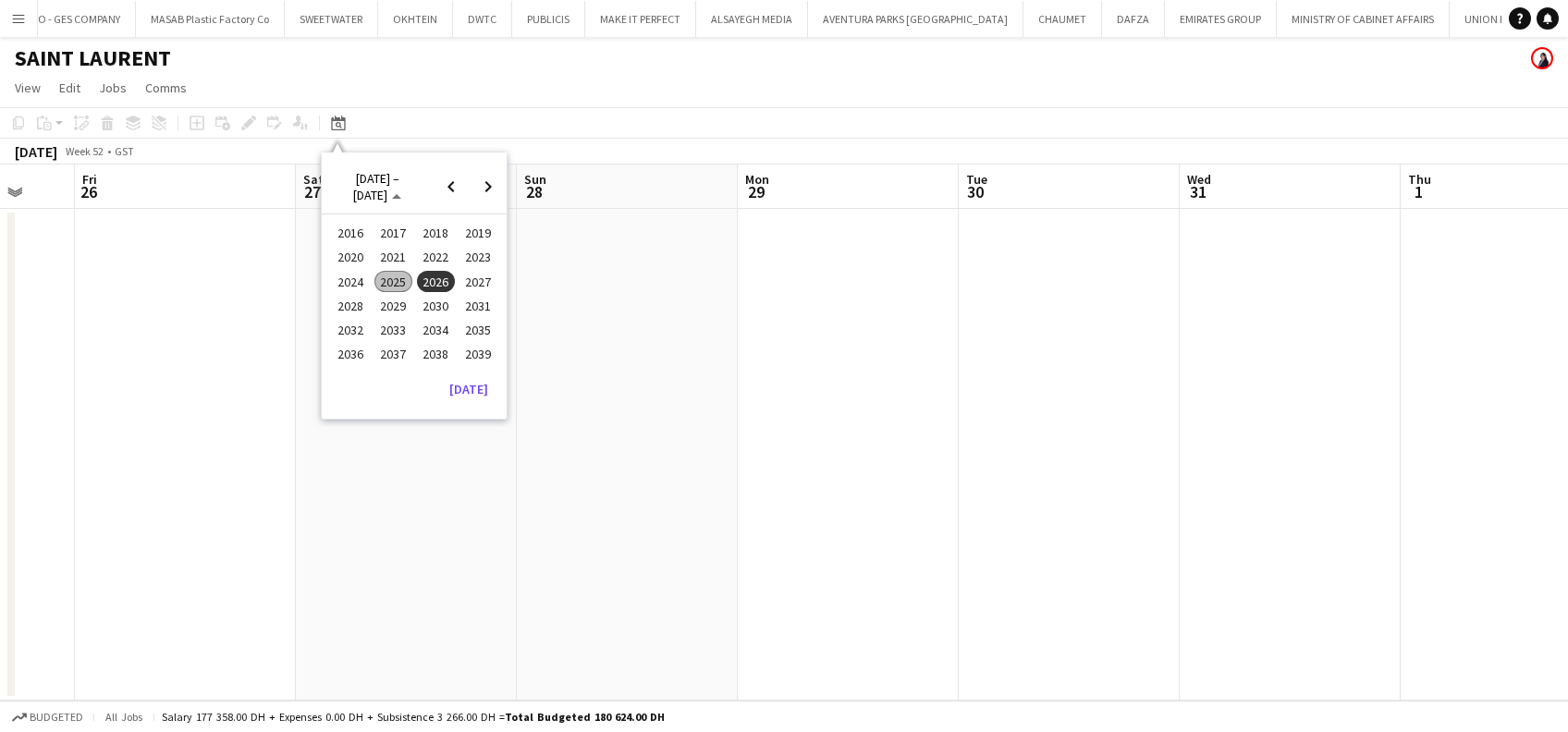
click at [355, 275] on span "2024" at bounding box center [351, 282] width 38 height 22
click at [477, 336] on button "Today" at bounding box center [469, 340] width 54 height 30
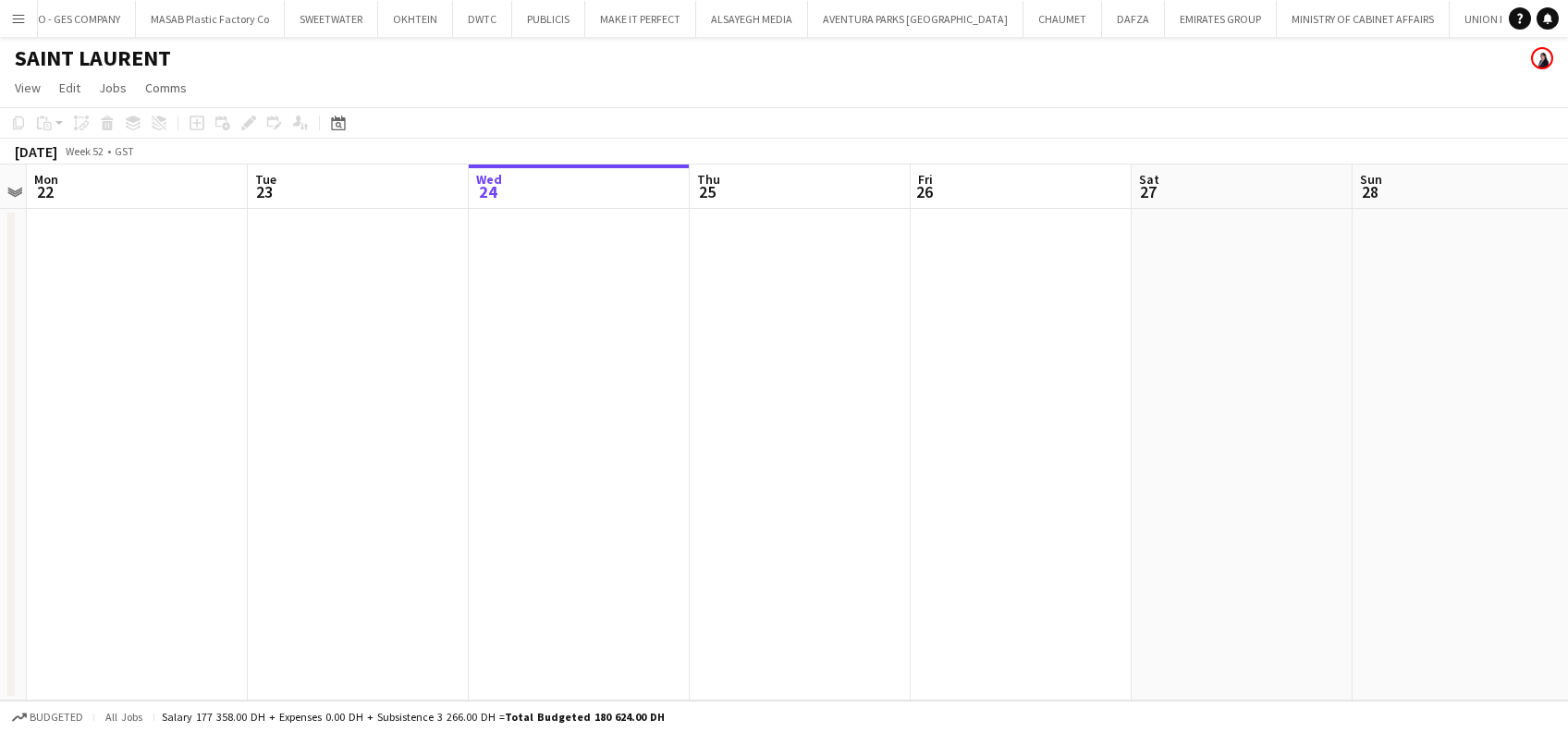
click at [507, 407] on app-date-cell at bounding box center [579, 454] width 221 height 491
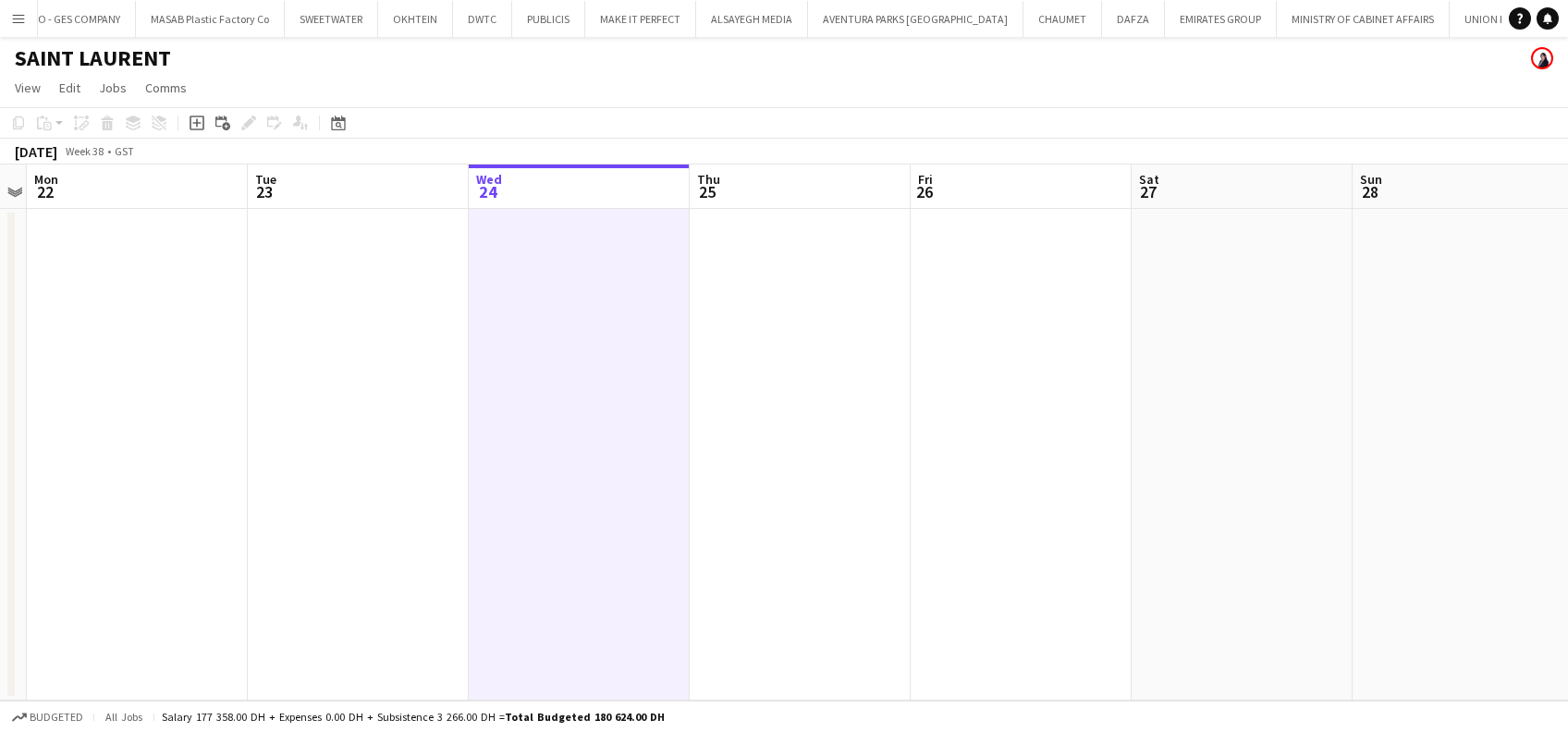
scroll to position [0, 637]
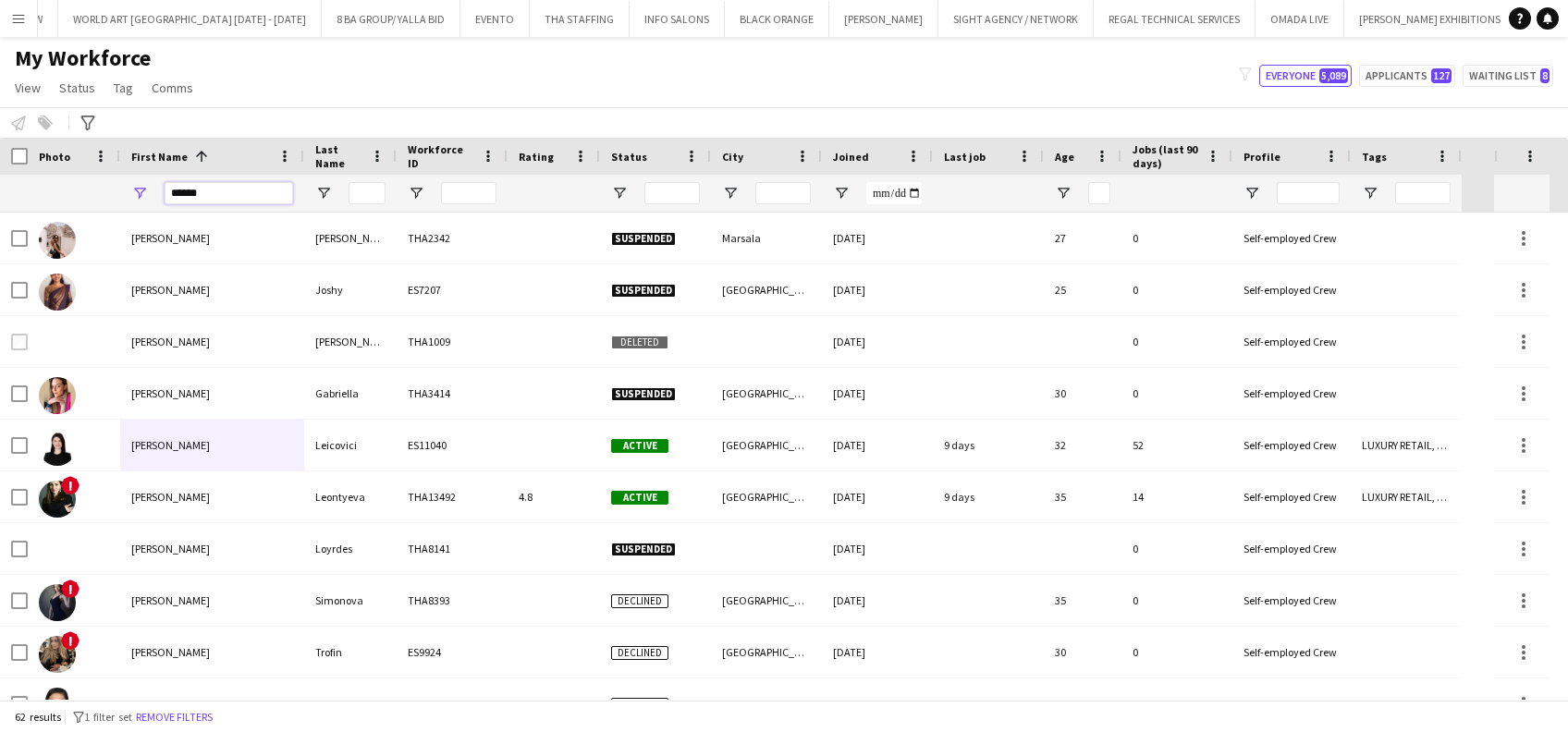
click at [135, 186] on div "*****" at bounding box center [212, 193] width 184 height 37
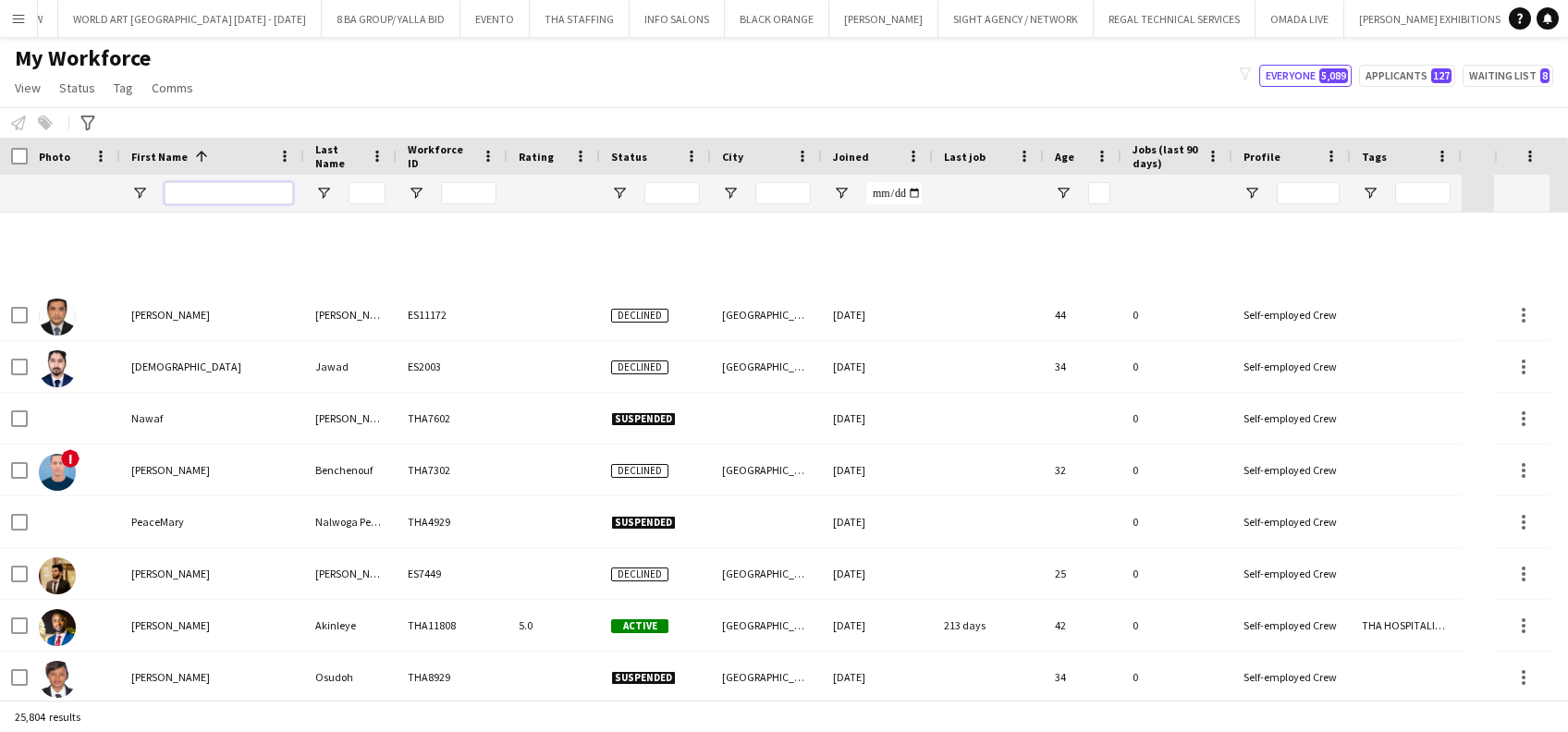
scroll to position [1110, 0]
